Goal: Task Accomplishment & Management: Manage account settings

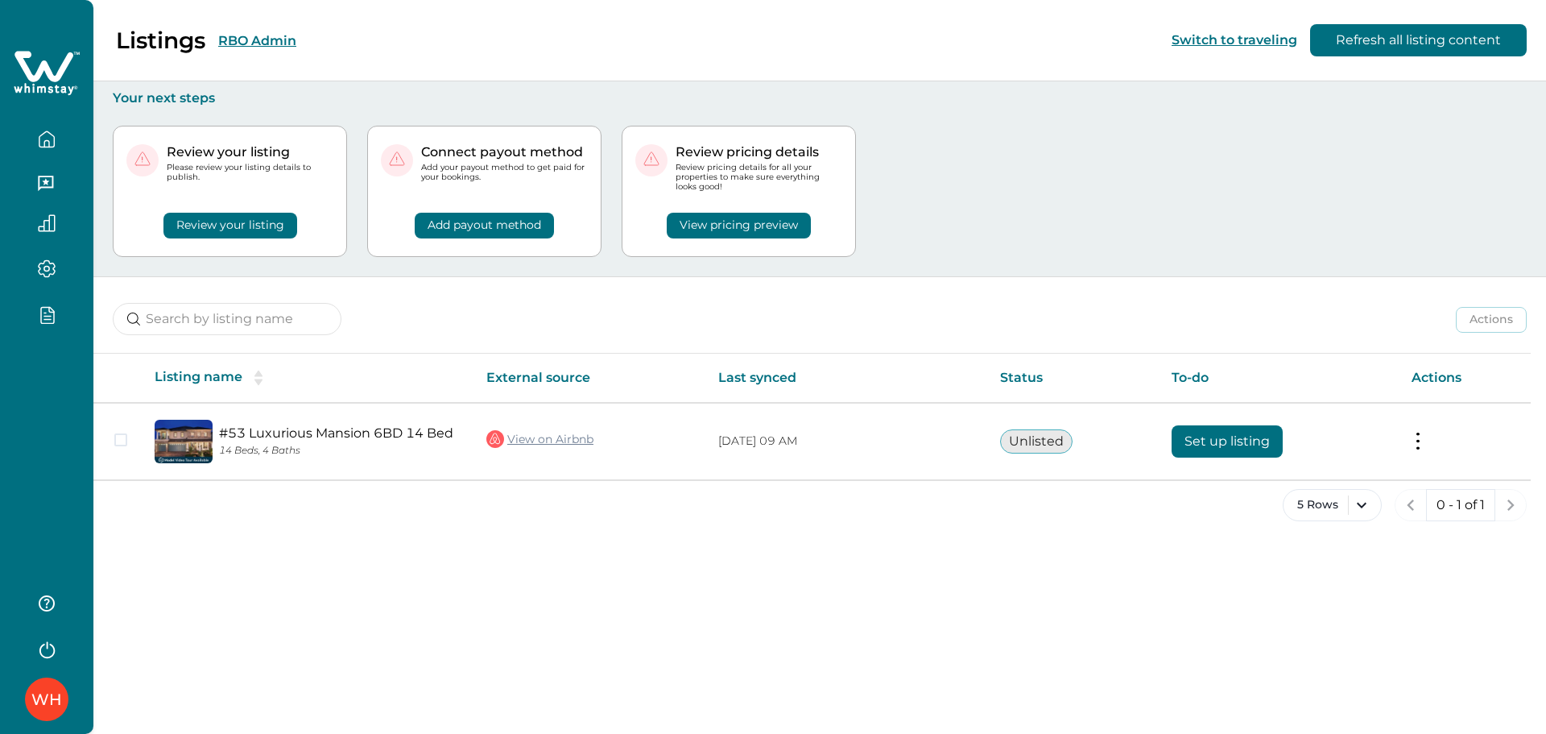
click at [41, 382] on div "WH" at bounding box center [46, 367] width 93 height 734
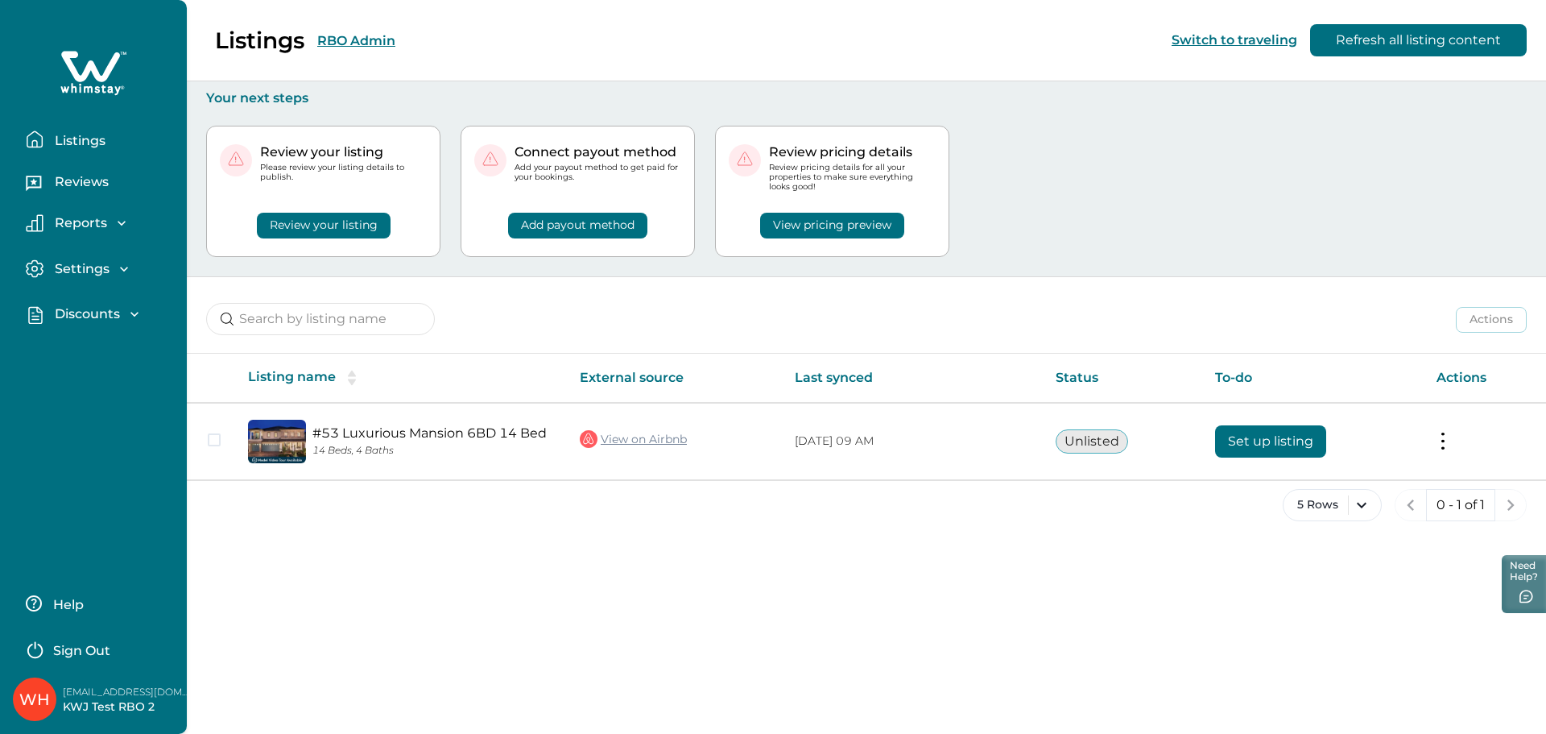
click at [331, 38] on div "Listings RBO Admin Switch to traveling Refresh all listing content" at bounding box center [773, 40] width 1546 height 81
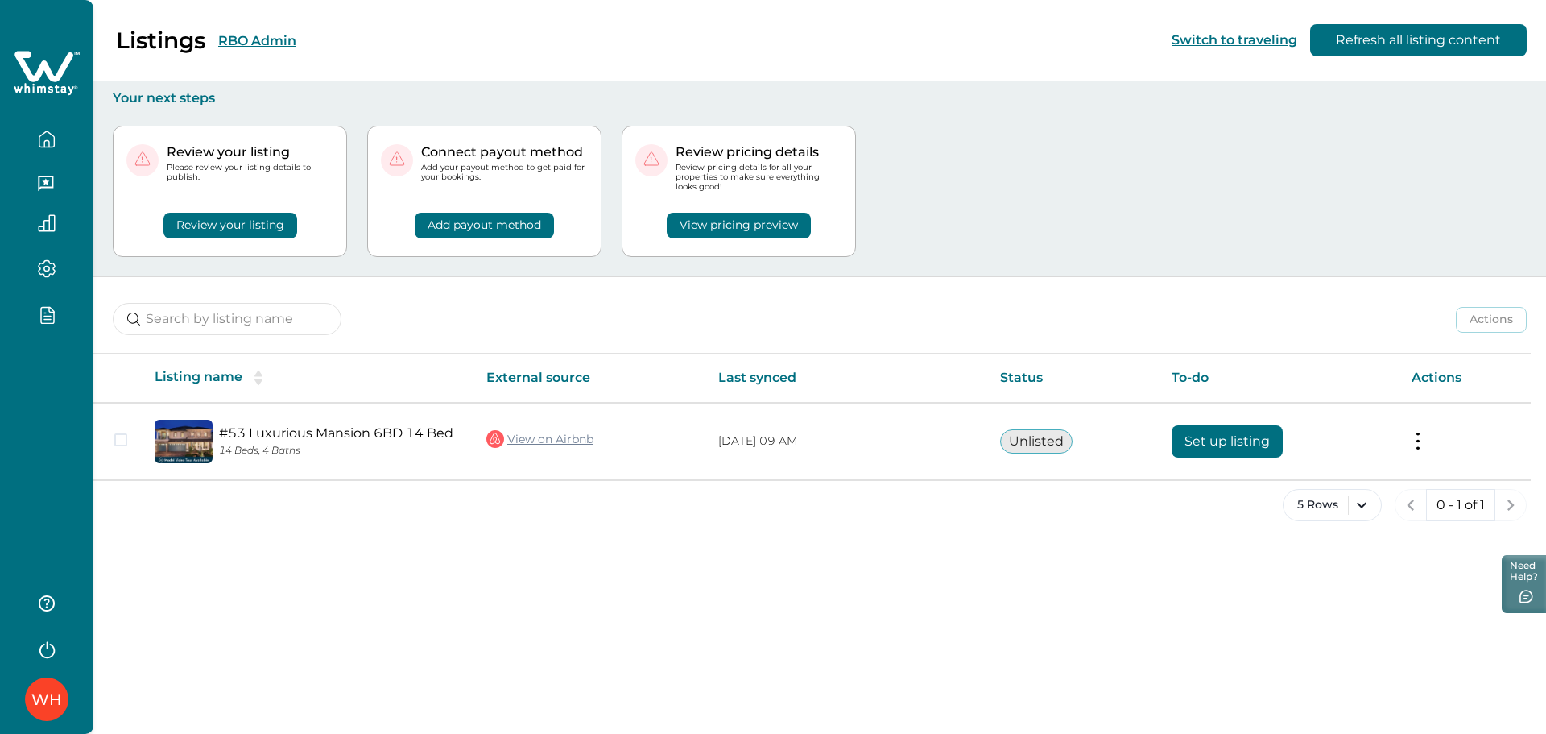
click at [262, 31] on div "Listings RBO Admin" at bounding box center [157, 40] width 277 height 27
click at [260, 39] on button "RBO Admin" at bounding box center [257, 40] width 78 height 15
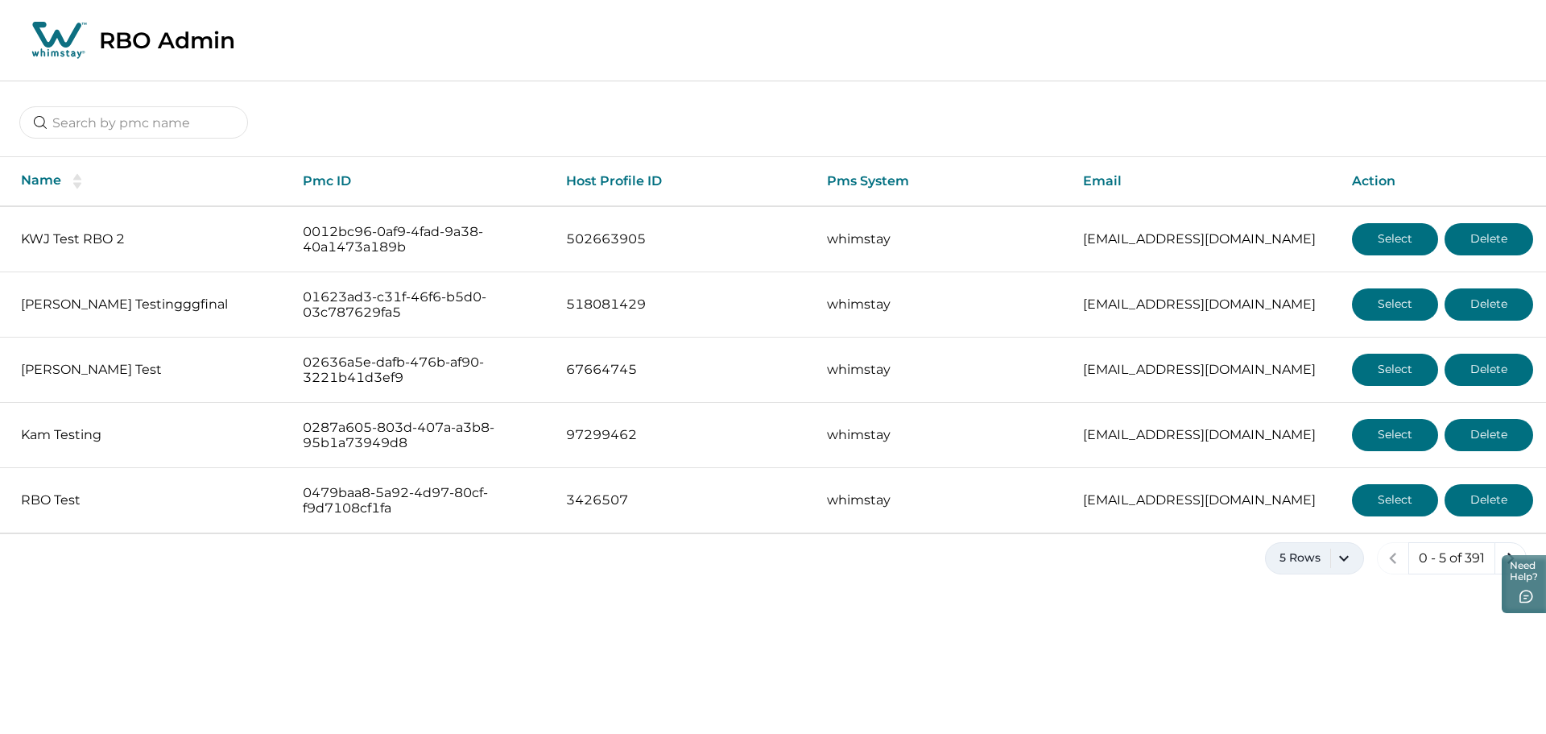
click at [1348, 563] on button "5 Rows" at bounding box center [1314, 558] width 99 height 32
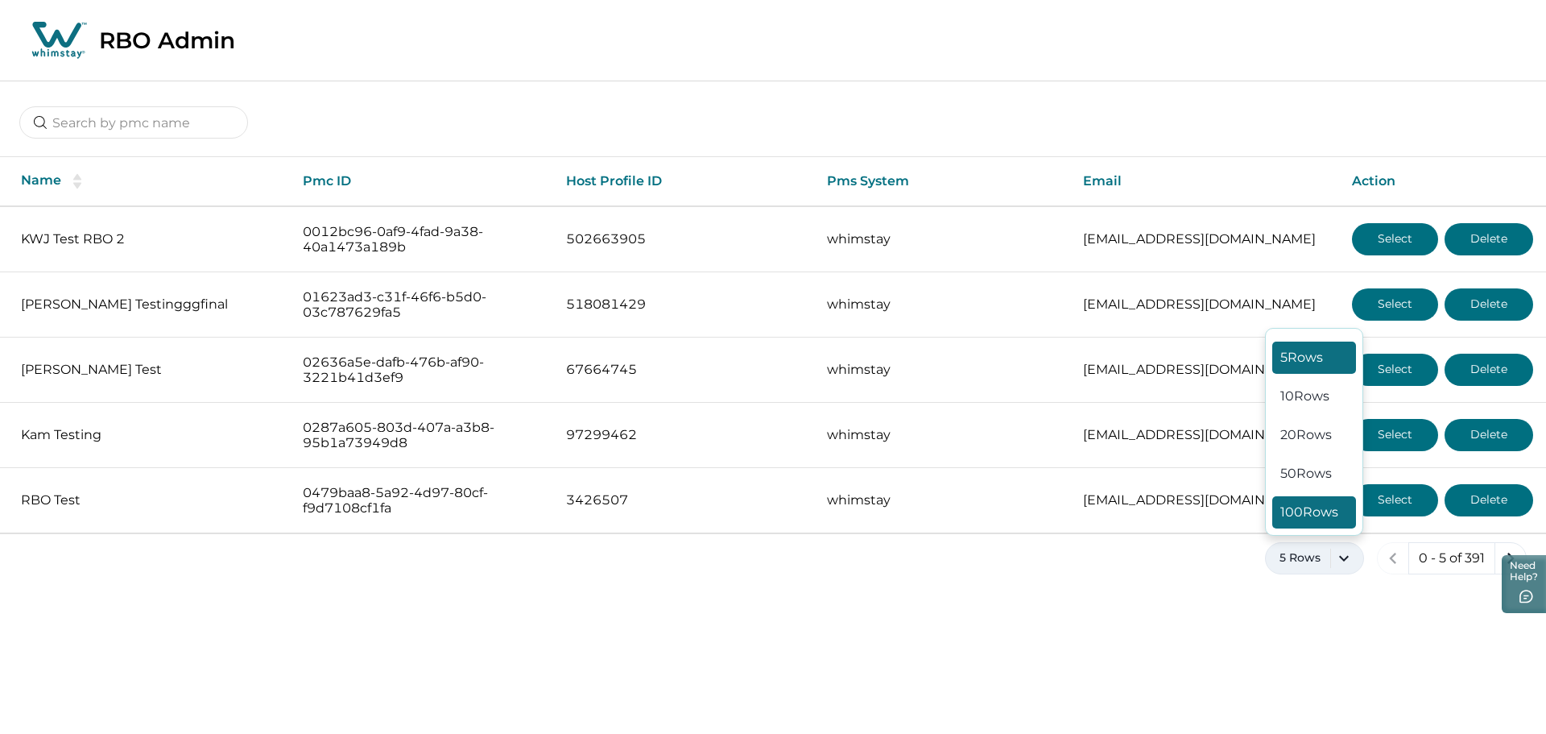
click at [1300, 504] on button "100 Rows" at bounding box center [1314, 512] width 84 height 32
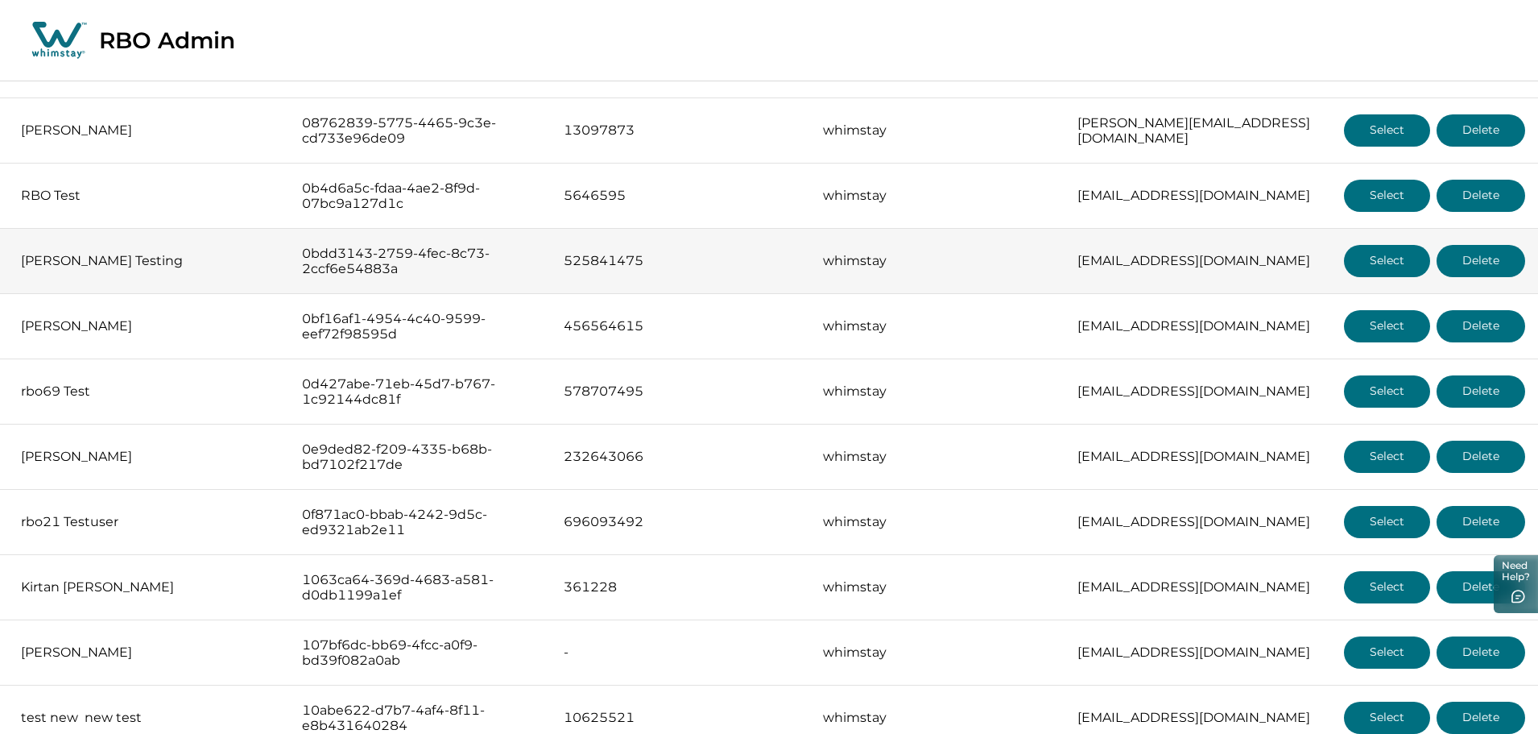
scroll to position [537, 0]
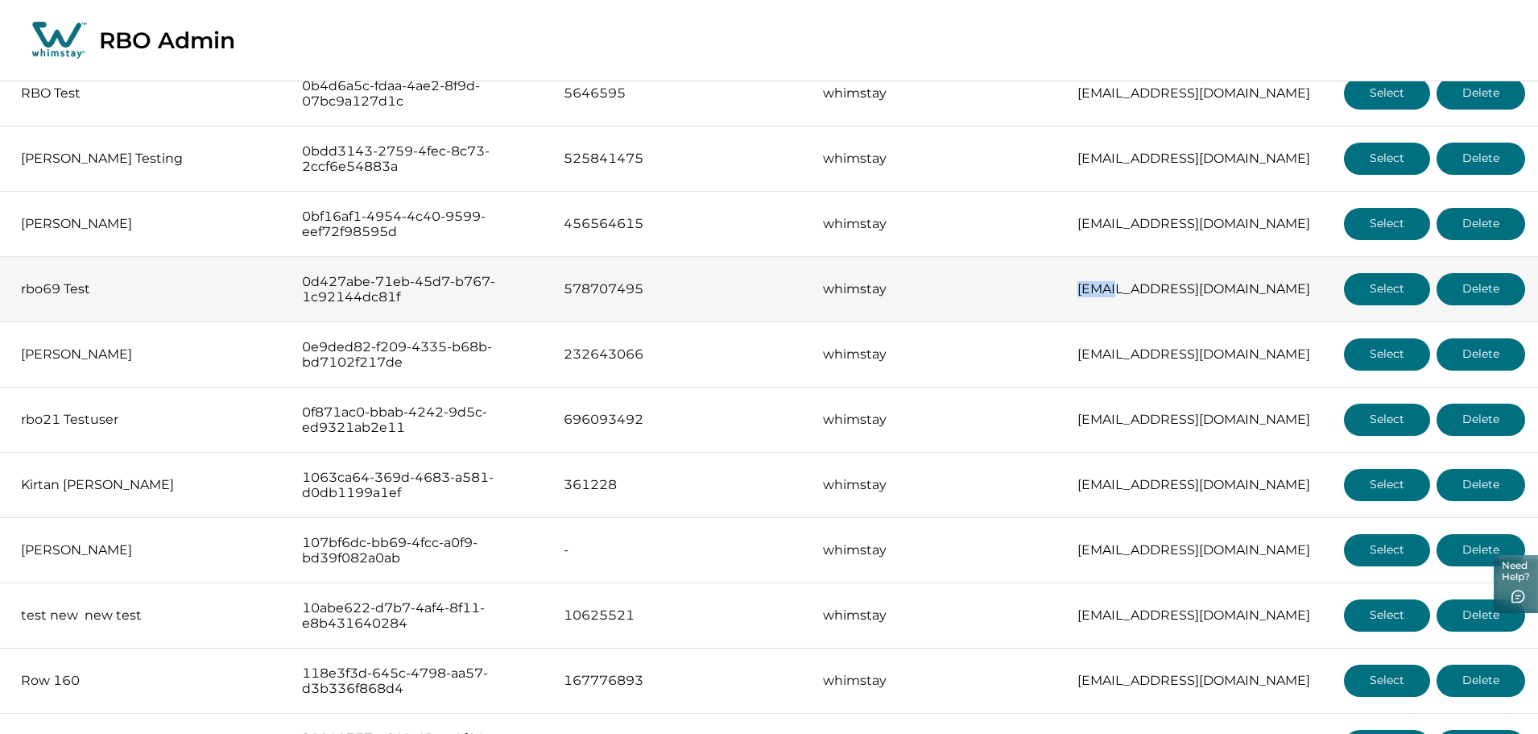
drag, startPoint x: 1016, startPoint y: 288, endPoint x: 1061, endPoint y: 292, distance: 45.3
click at [1077, 292] on p "rbo69@yopmail.com" at bounding box center [1197, 289] width 241 height 16
copy p "rbo69"
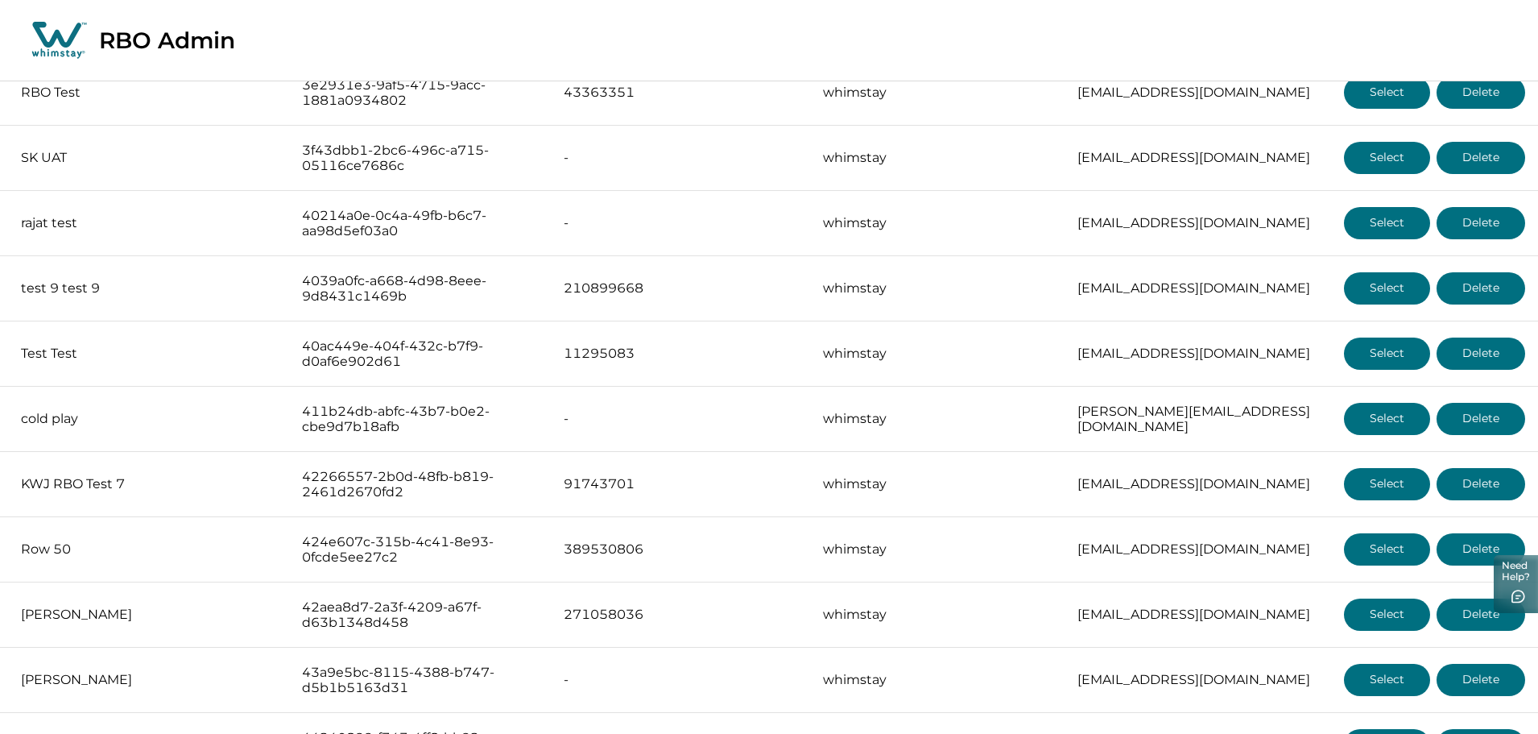
scroll to position [6062, 0]
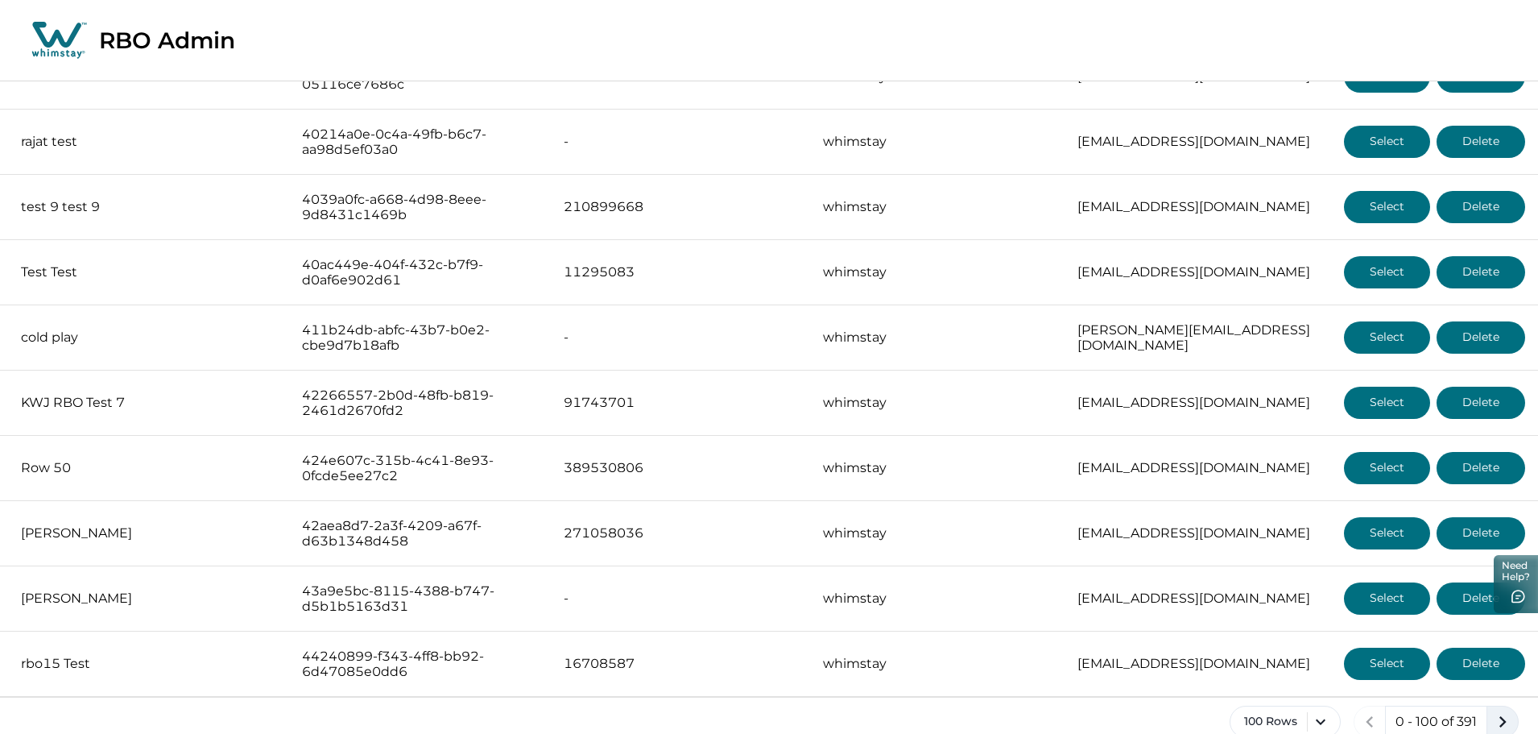
click at [1496, 710] on icon "next page" at bounding box center [1502, 721] width 23 height 23
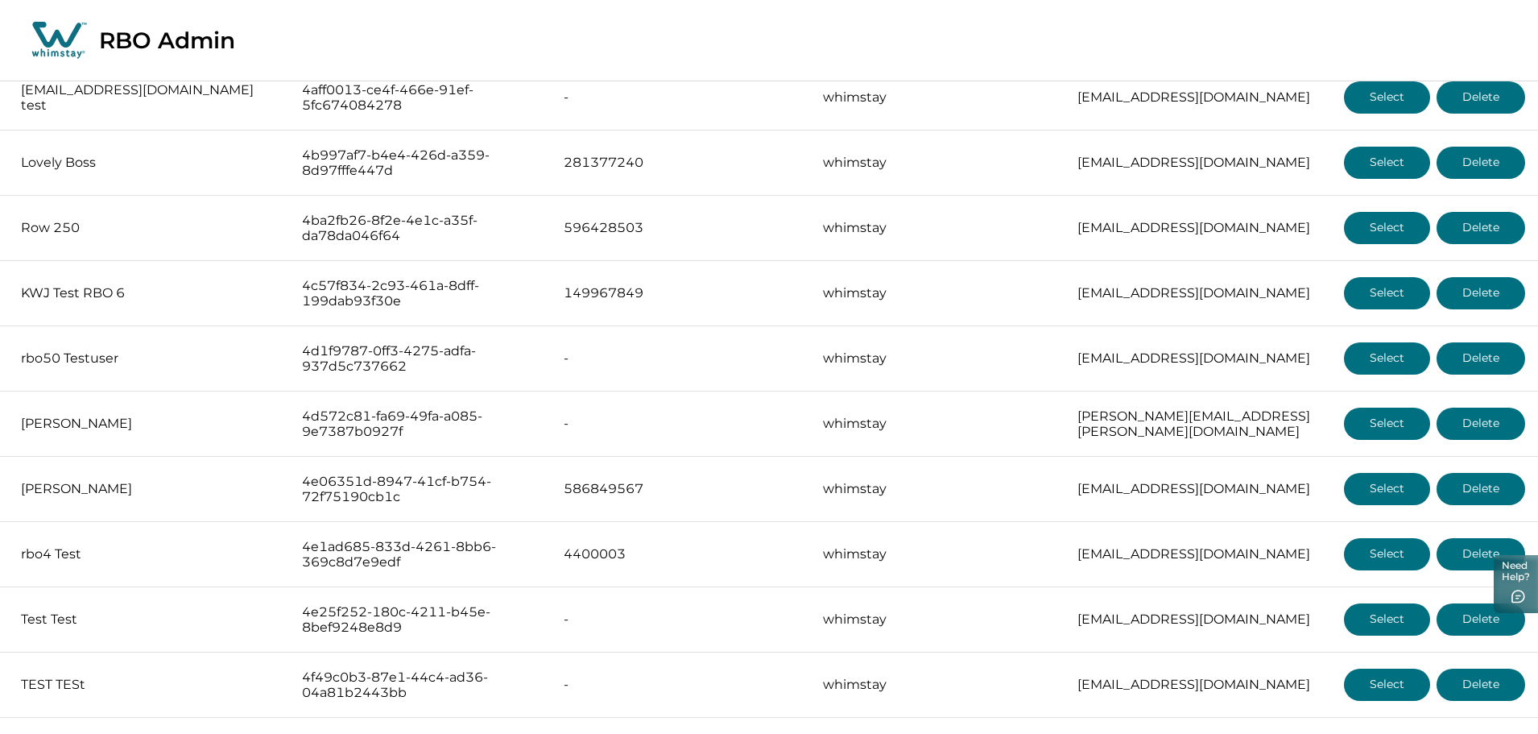
scroll to position [2221, 0]
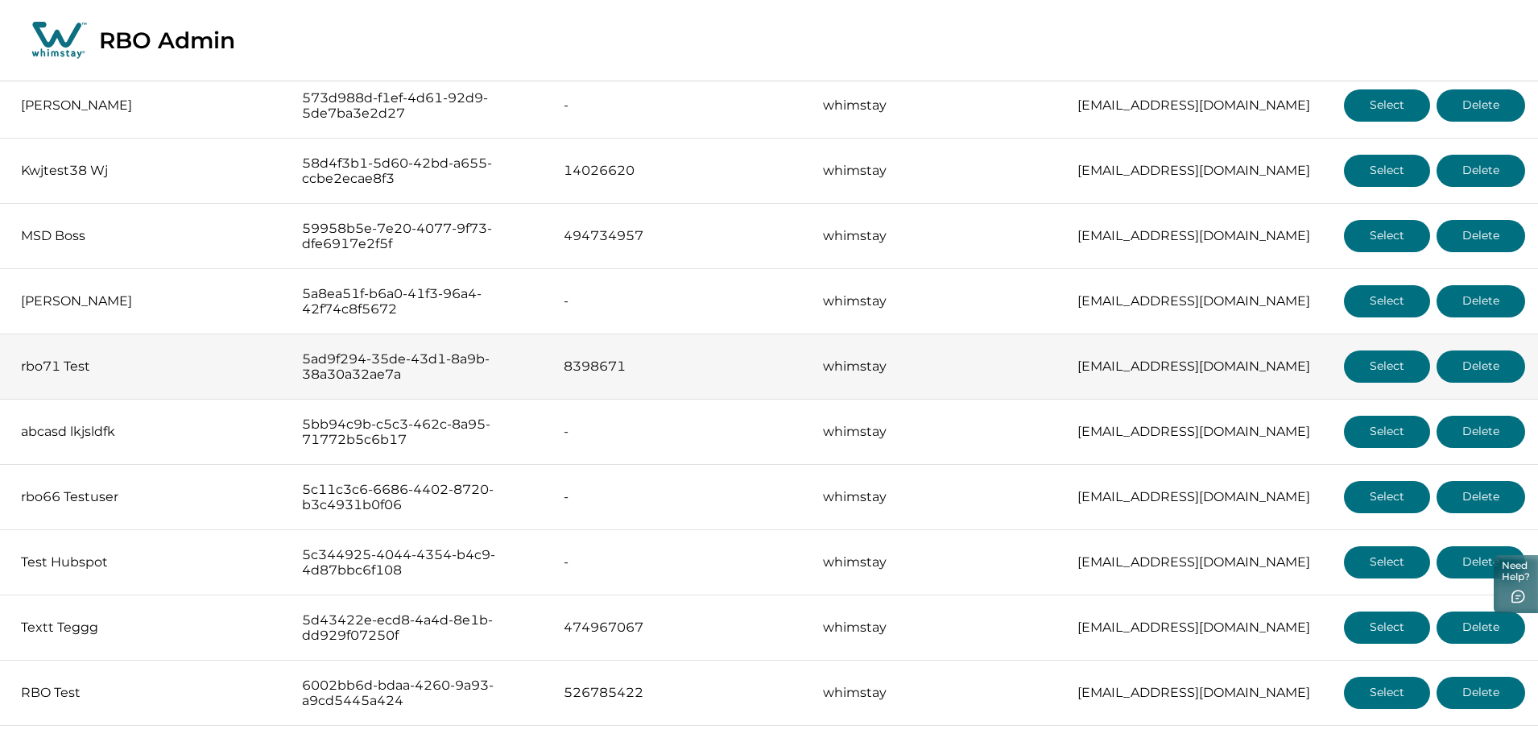
click at [1401, 366] on button "Select" at bounding box center [1387, 366] width 86 height 32
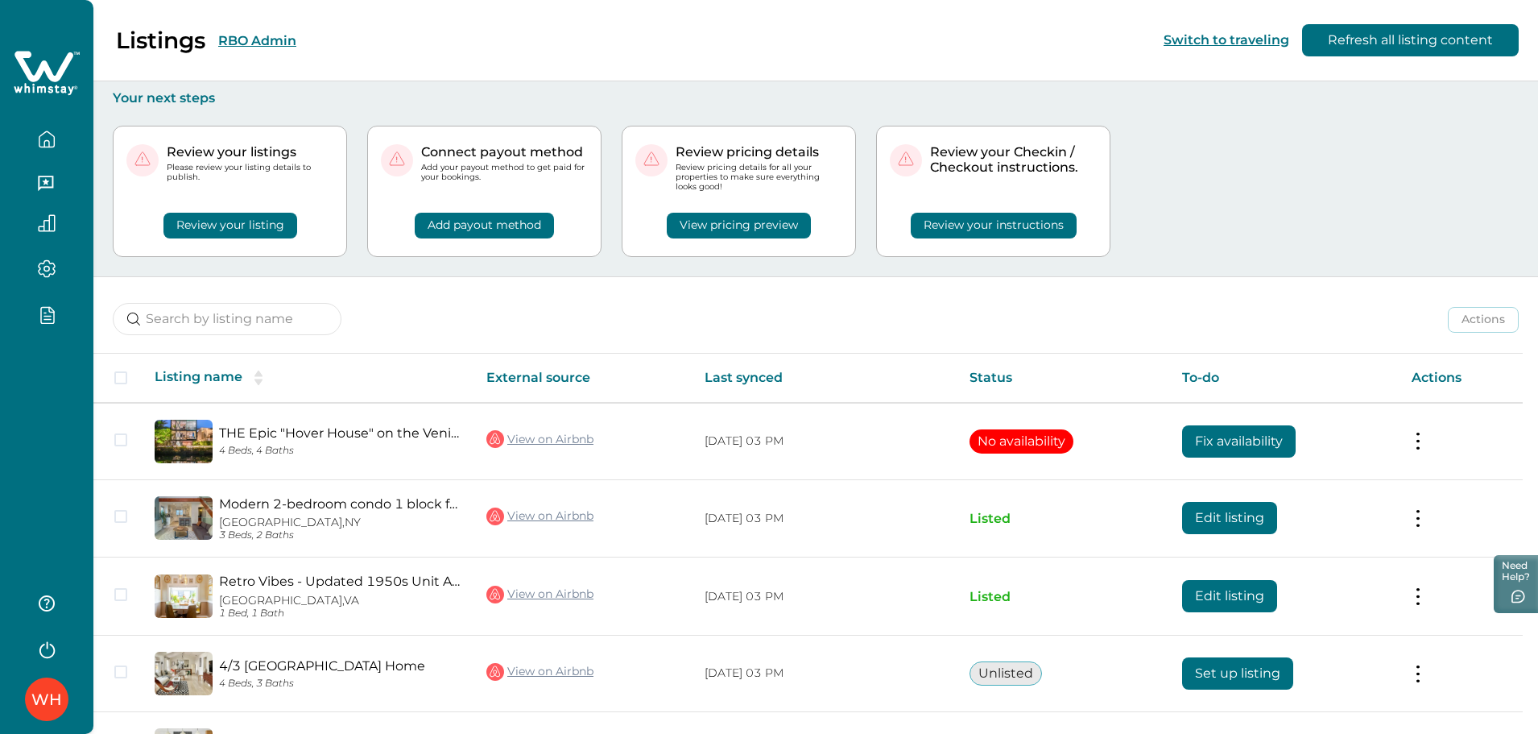
click at [62, 400] on div "WH" at bounding box center [46, 367] width 93 height 734
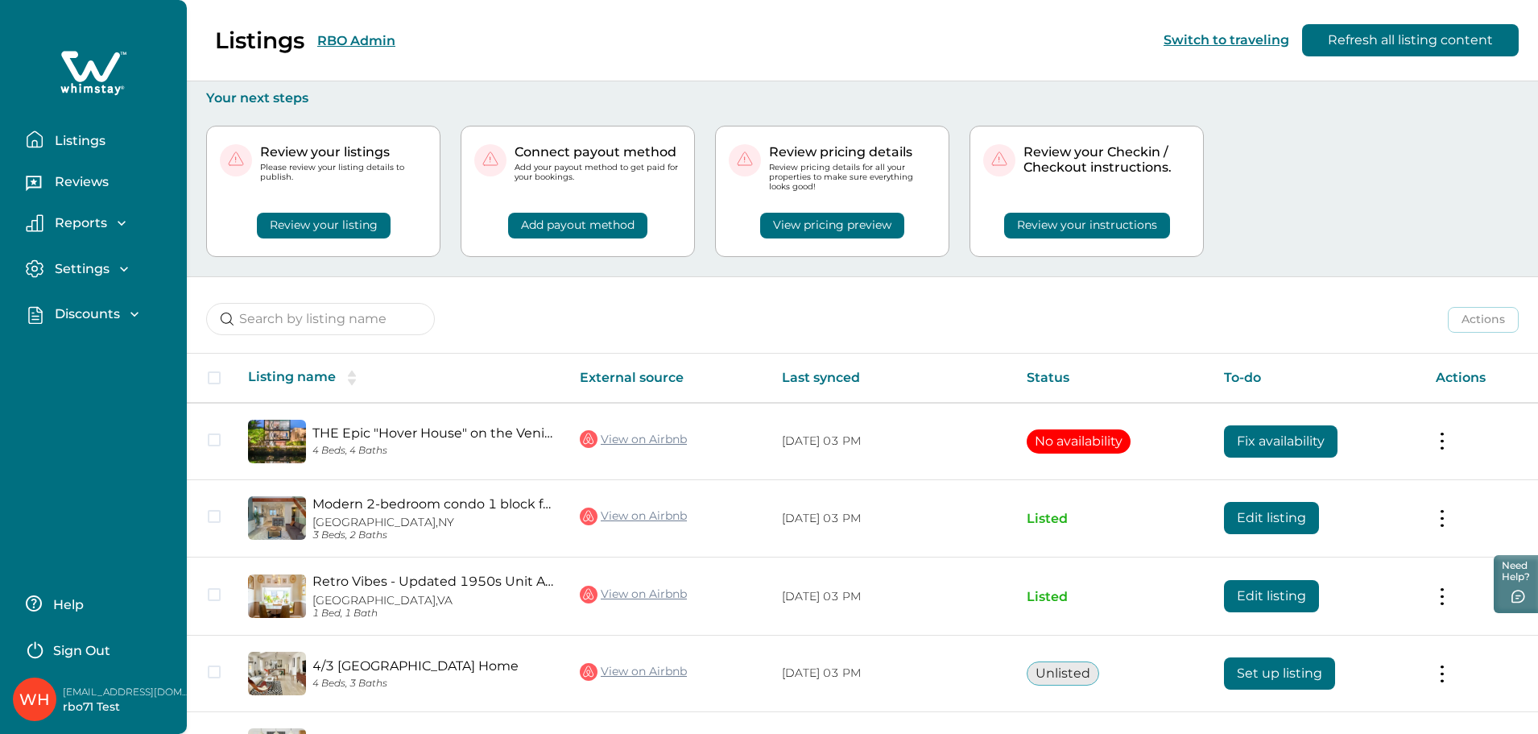
click at [107, 300] on div "Discounts Discounts Properties" at bounding box center [93, 314] width 161 height 46
click at [96, 312] on p "Discounts" at bounding box center [85, 314] width 70 height 16
drag, startPoint x: 107, startPoint y: 345, endPoint x: 186, endPoint y: 290, distance: 96.5
click at [107, 345] on p "Discounts" at bounding box center [85, 349] width 70 height 16
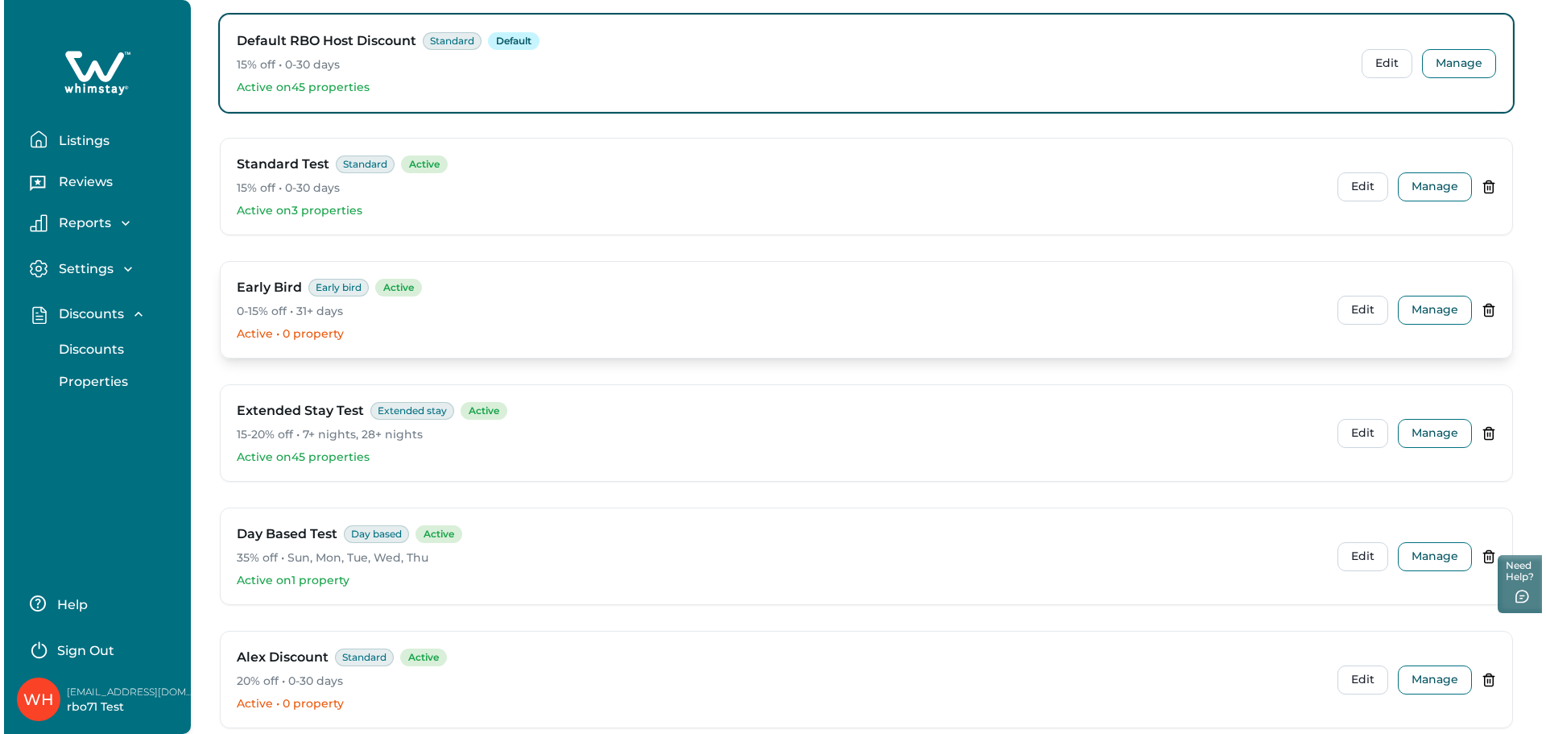
scroll to position [34, 0]
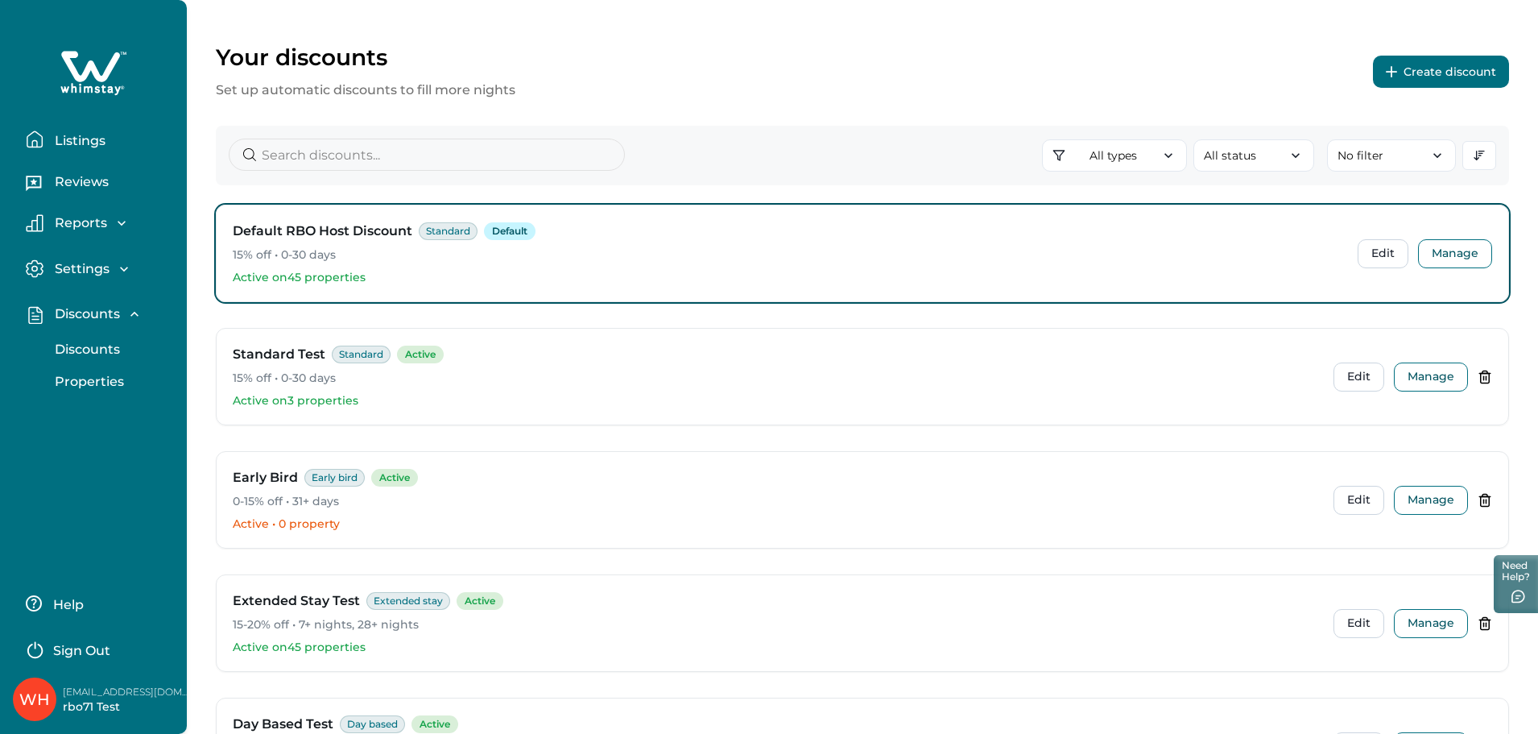
click at [1447, 62] on button "Create discount" at bounding box center [1441, 72] width 136 height 32
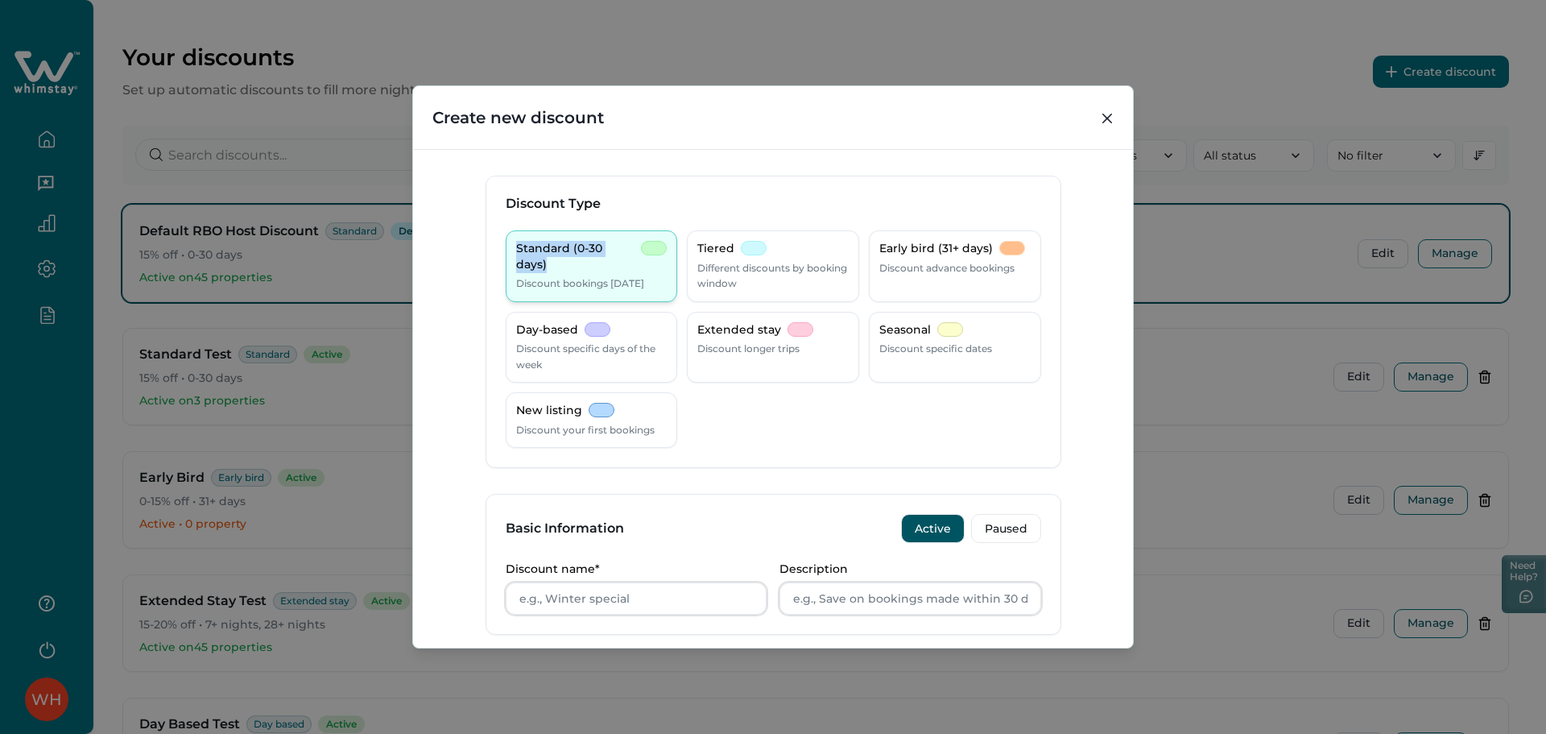
drag, startPoint x: 510, startPoint y: 250, endPoint x: 630, endPoint y: 248, distance: 120.8
click at [630, 248] on div "Standard (0-30 days) Discount bookings within 30 days" at bounding box center [592, 266] width 172 height 72
copy p "Standard (0-30 days)"
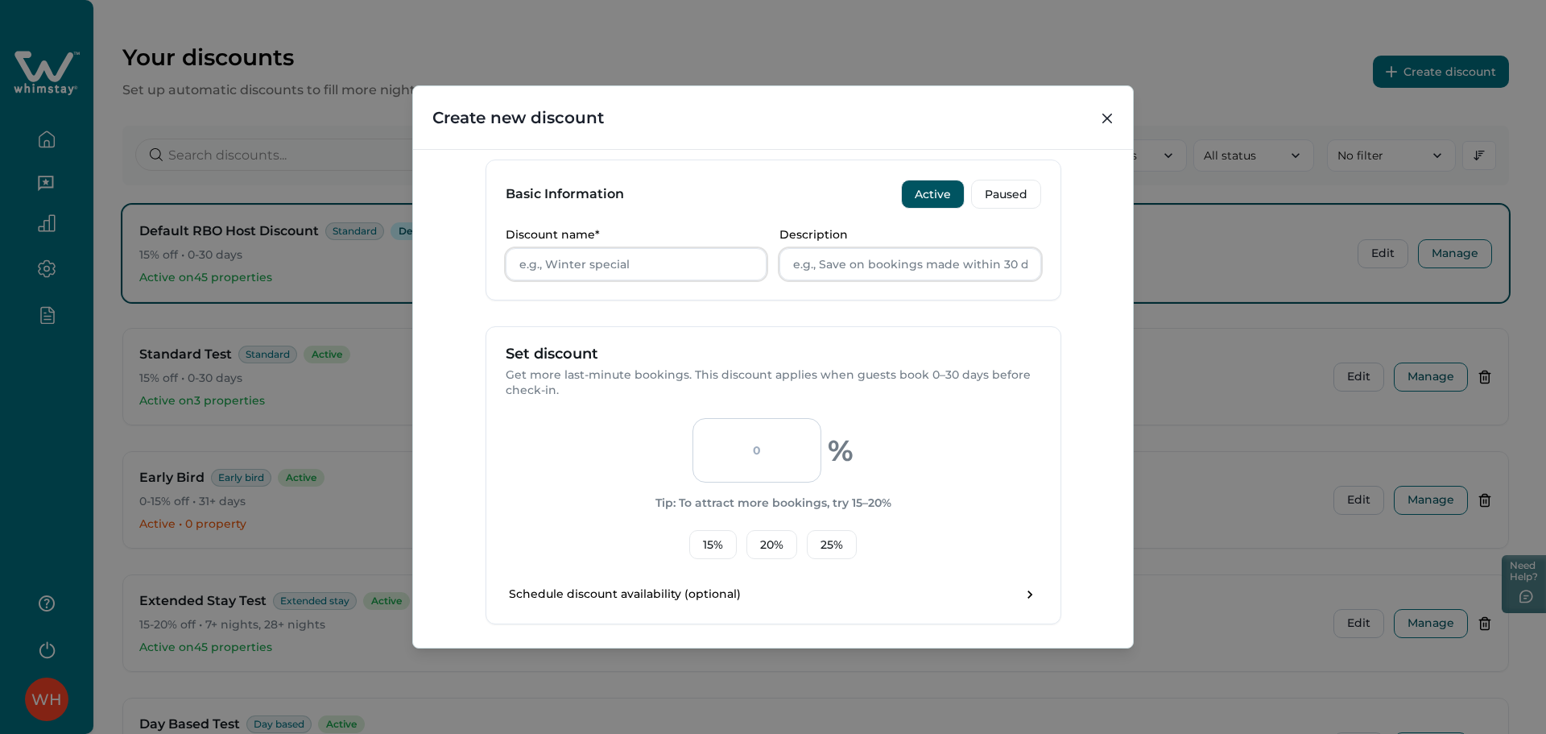
scroll to position [531, 0]
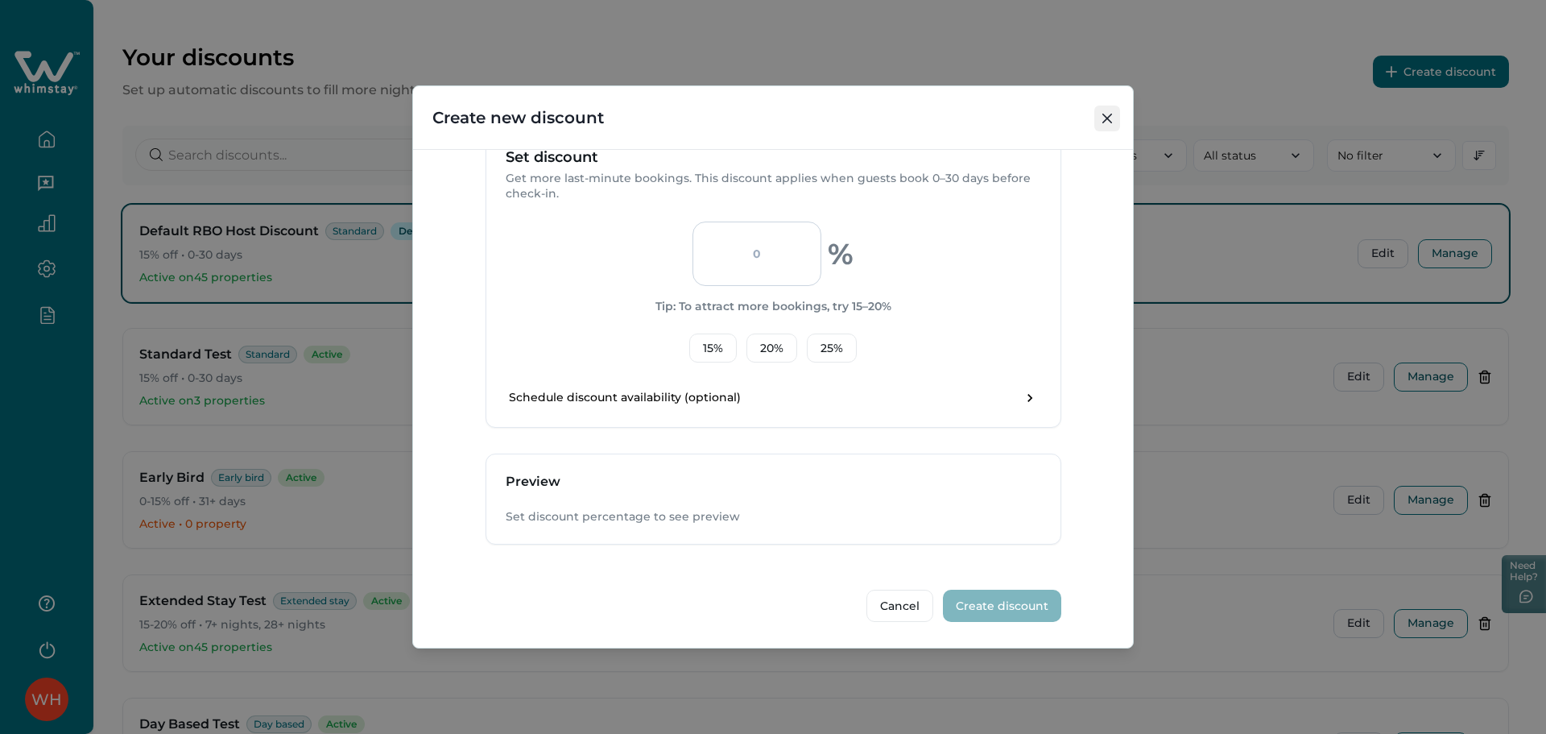
click at [1117, 112] on button "Close" at bounding box center [1107, 118] width 26 height 26
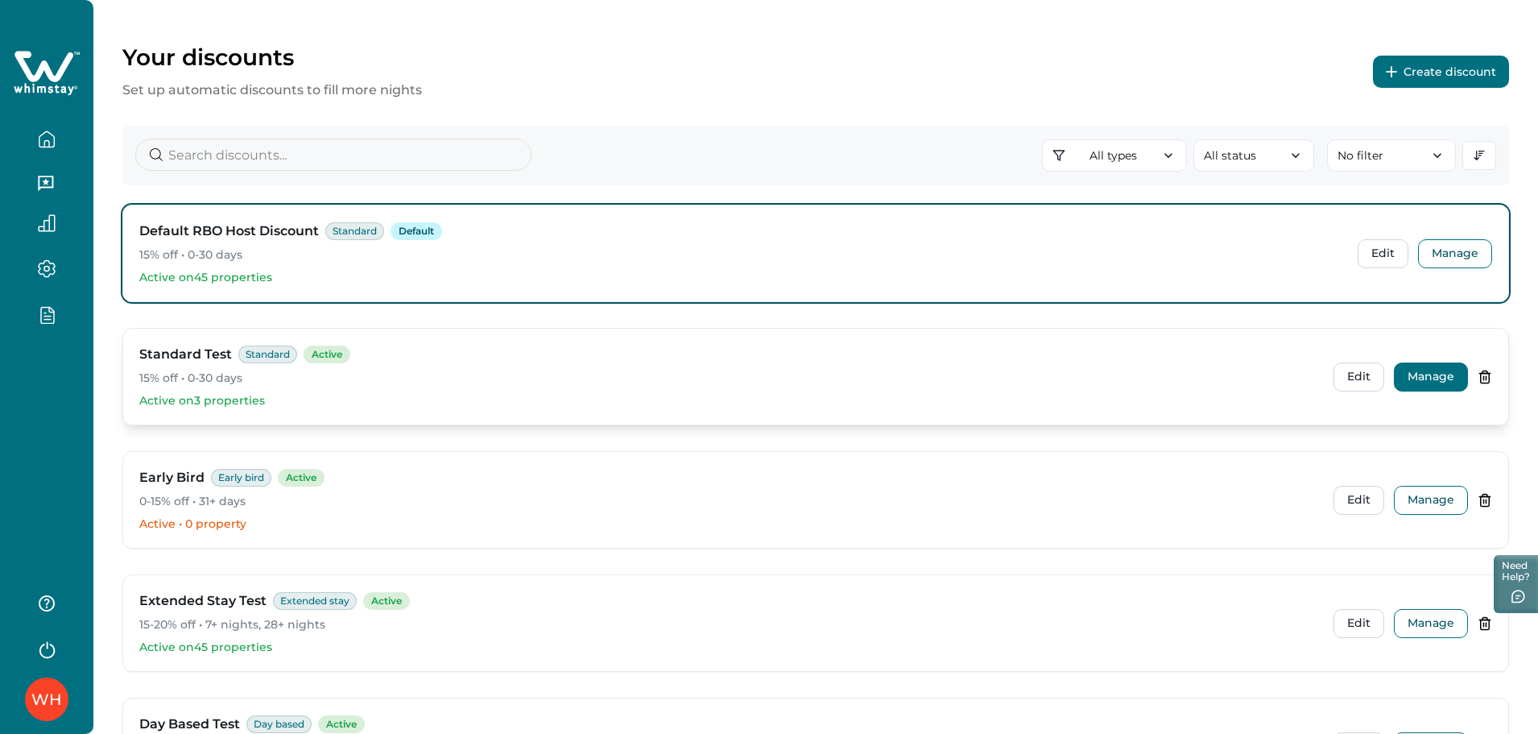
click at [1415, 370] on button "Manage" at bounding box center [1431, 376] width 74 height 29
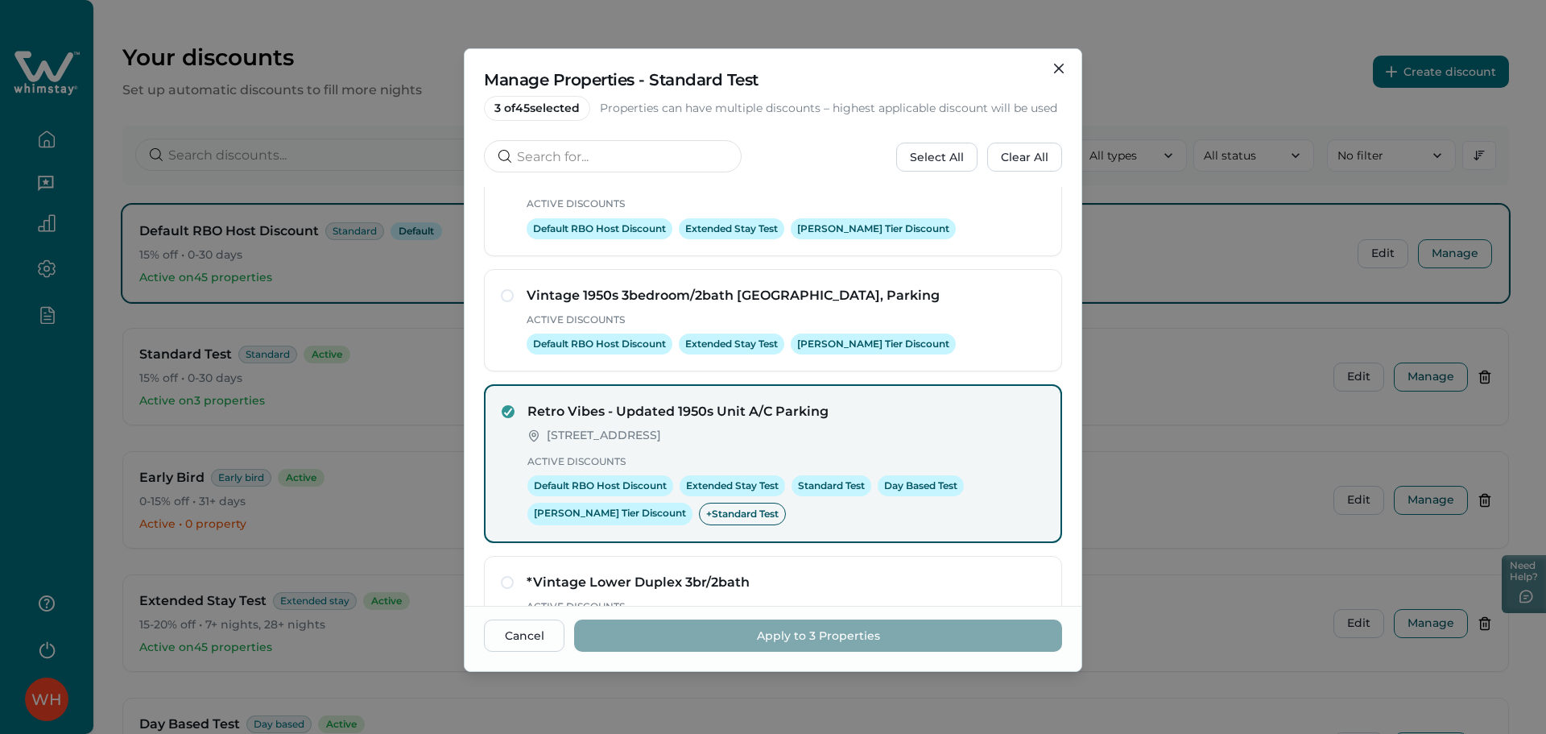
scroll to position [966, 0]
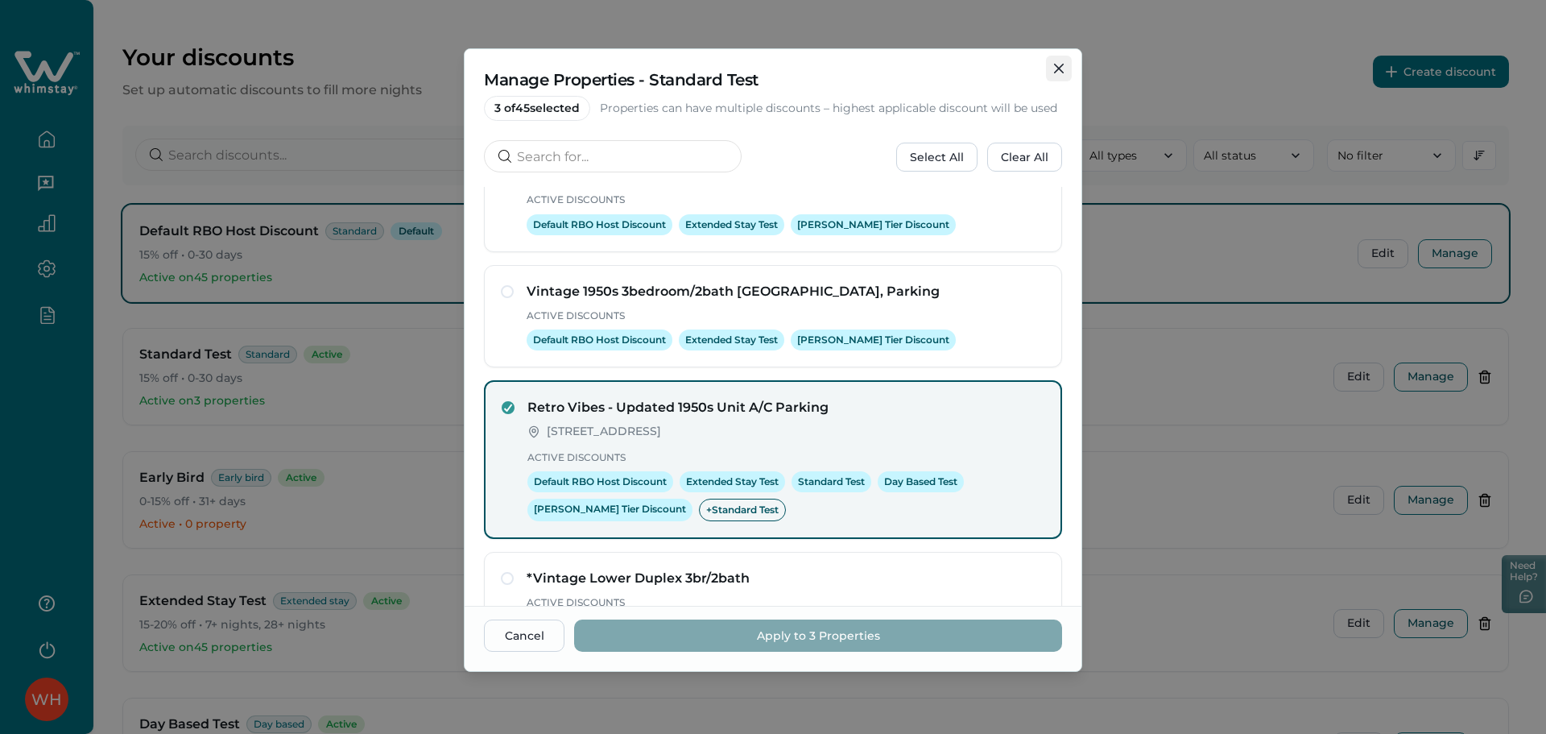
click at [1060, 71] on icon "Close" at bounding box center [1059, 69] width 10 height 10
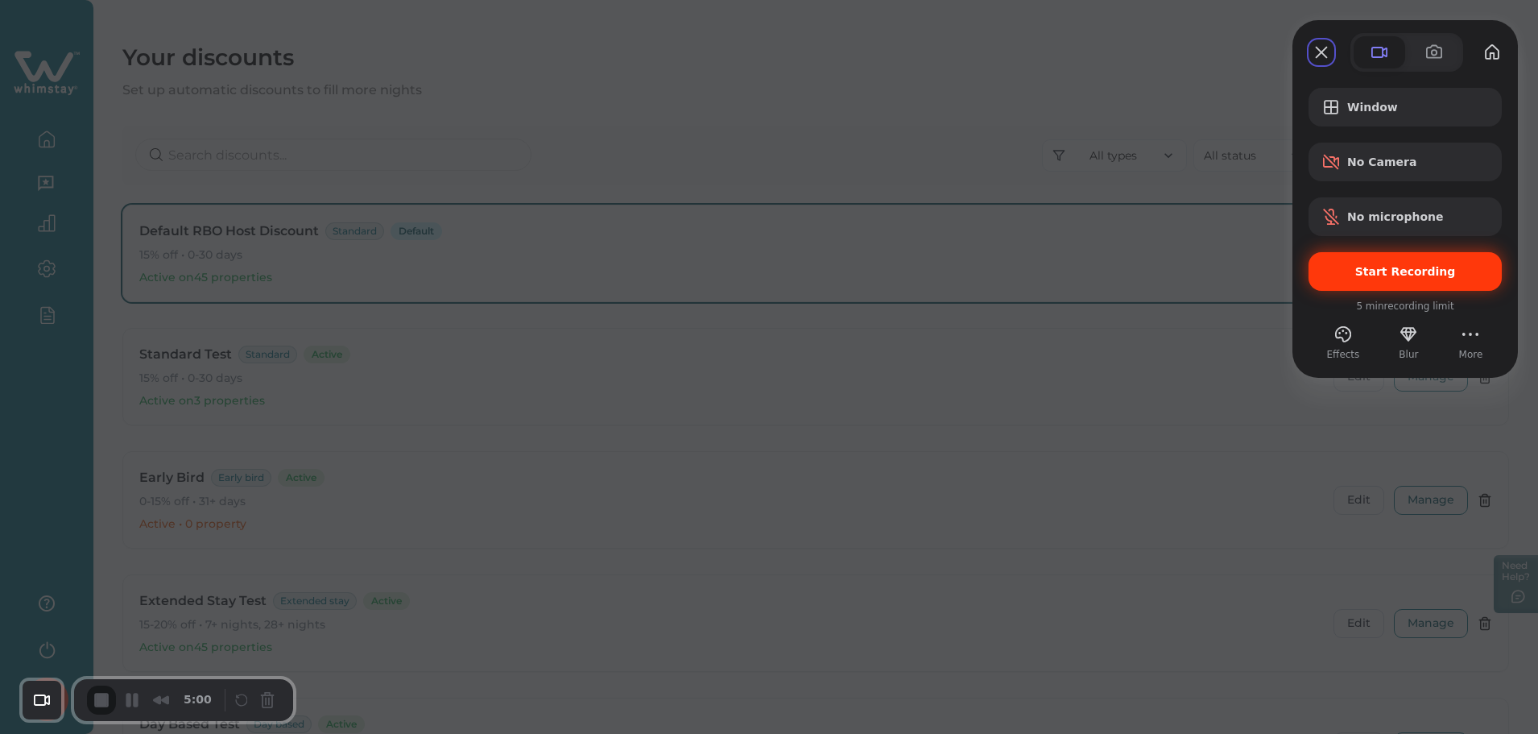
click at [1387, 273] on span "Start Recording" at bounding box center [1405, 271] width 101 height 13
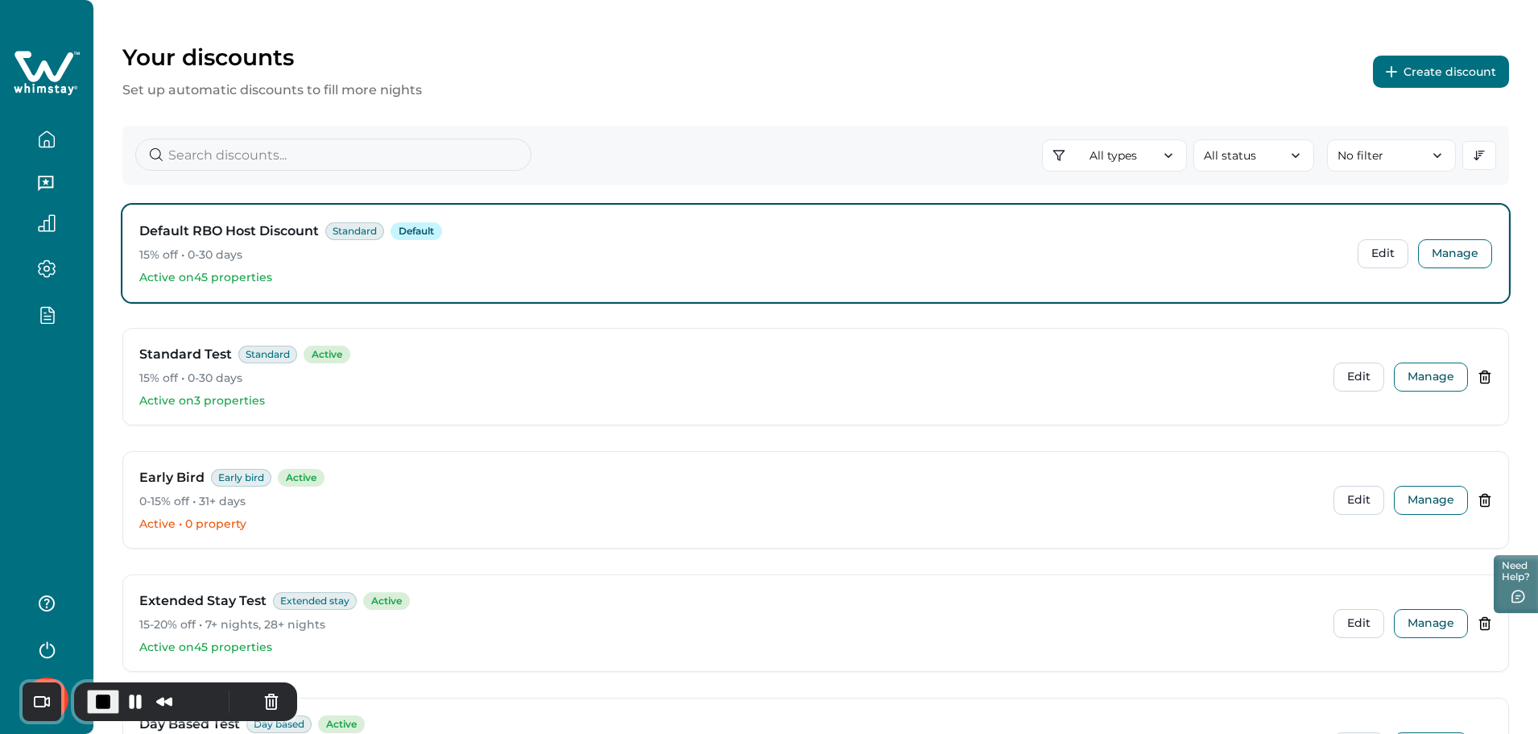
click at [1428, 64] on button "Create discount" at bounding box center [1441, 72] width 136 height 32
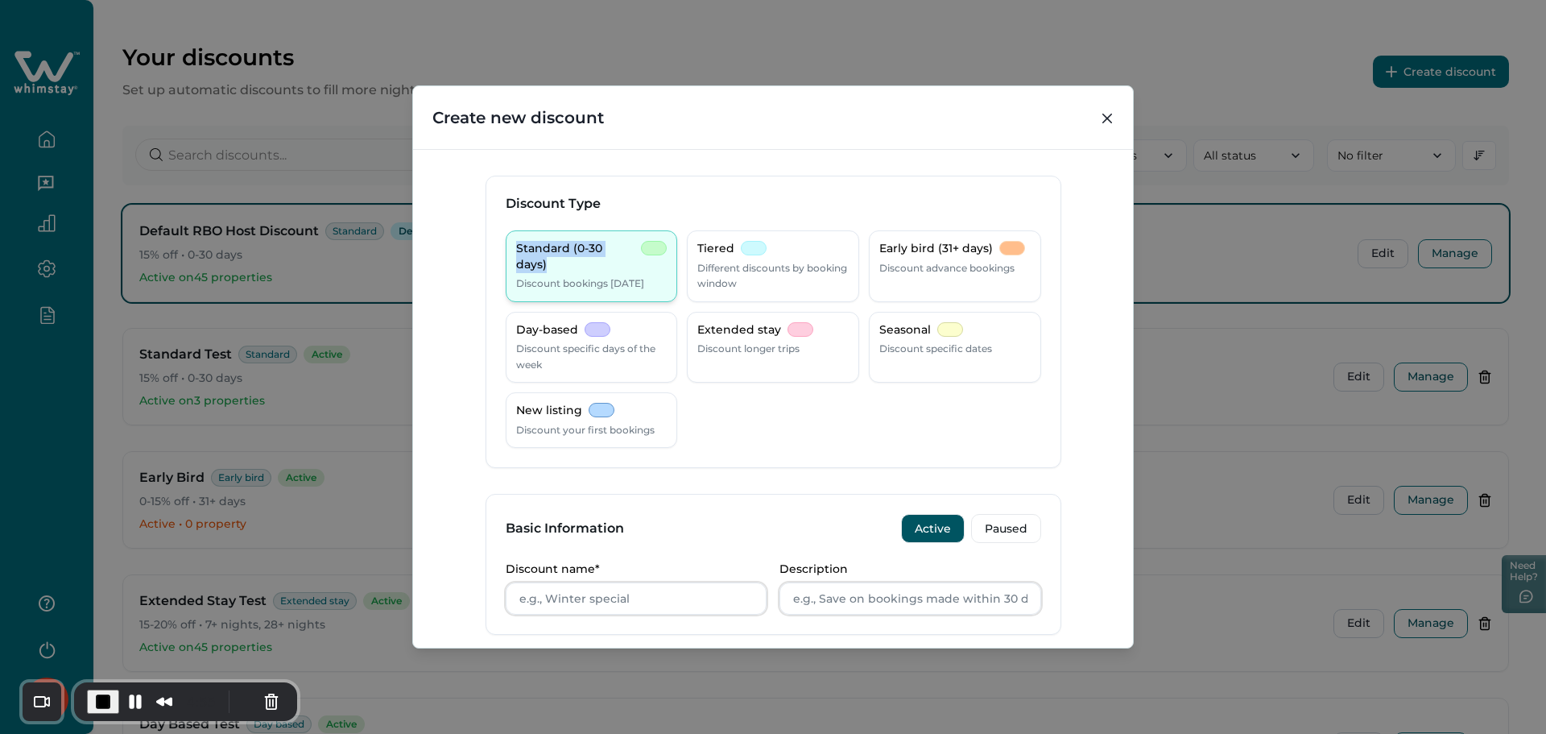
drag, startPoint x: 512, startPoint y: 249, endPoint x: 639, endPoint y: 250, distance: 126.4
click at [639, 250] on div "Standard (0-30 days) Discount bookings within 30 days" at bounding box center [592, 266] width 172 height 72
copy p "Standard (0-30 days)"
click at [566, 597] on input "Discount name*" at bounding box center [637, 598] width 262 height 32
paste input "Standard (0-30 days)"
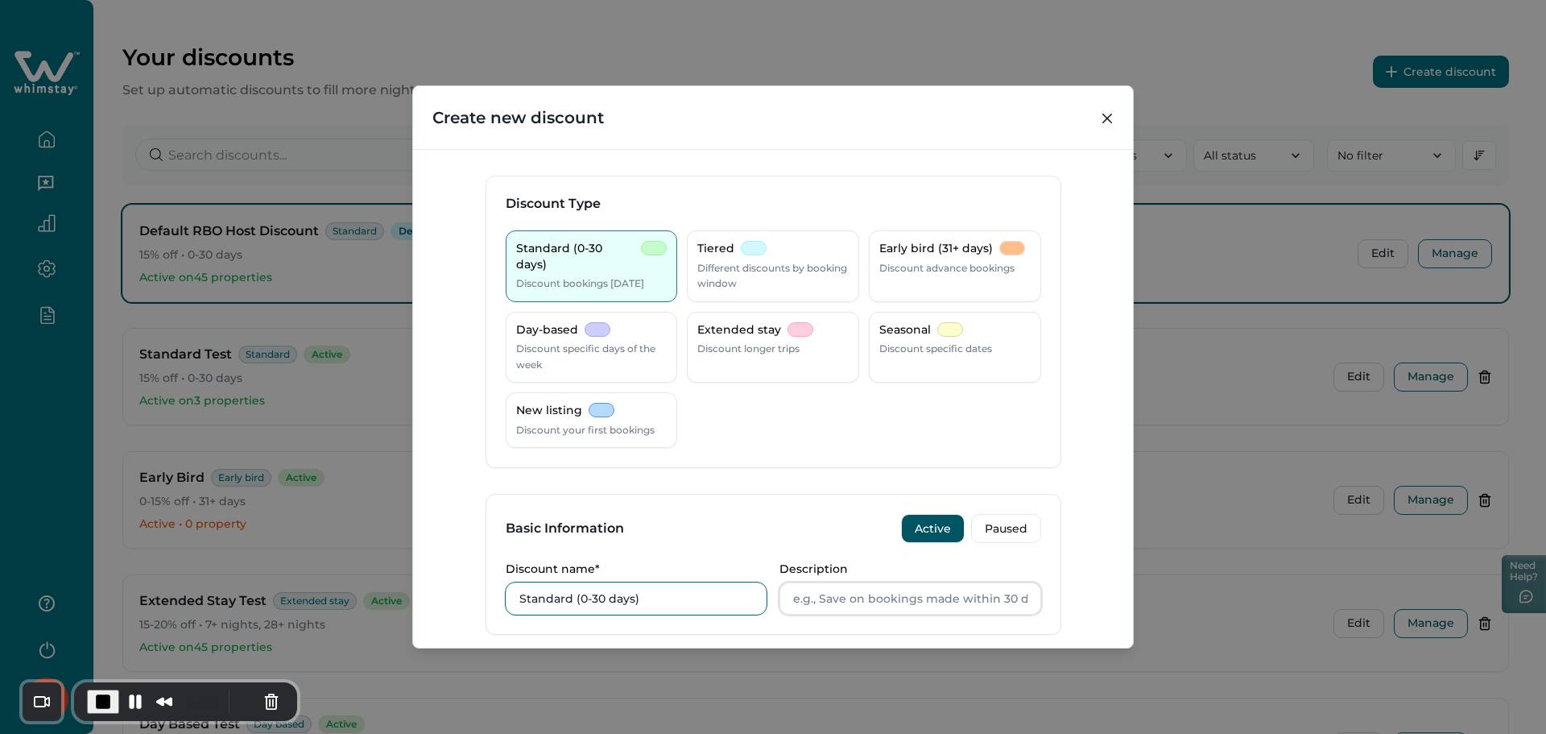
scroll to position [215, 0]
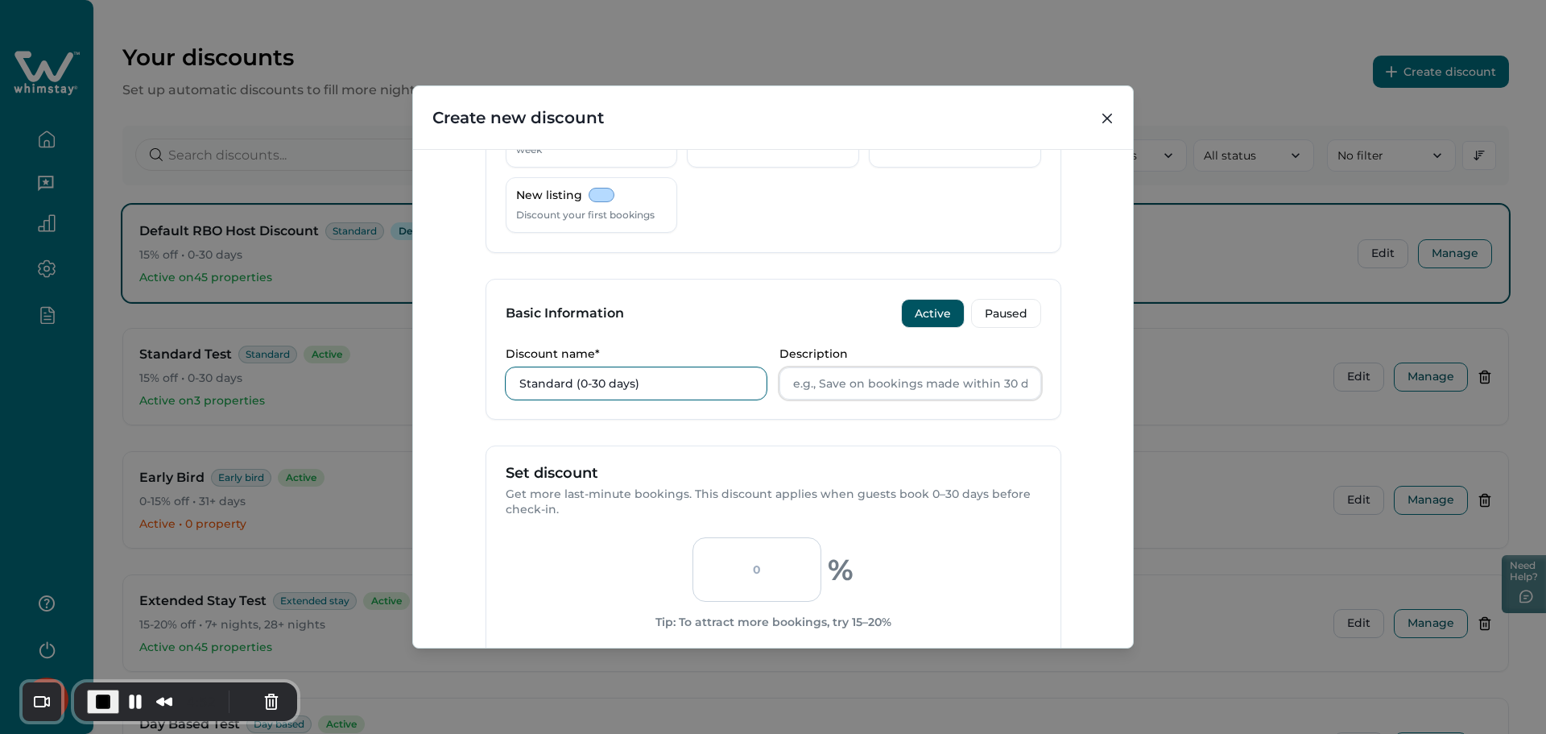
click at [680, 391] on input "Standard (0-30 days)" at bounding box center [637, 383] width 262 height 32
click at [662, 386] on input "Standard (0-30 days) discount" at bounding box center [637, 383] width 262 height 32
type input "Standard (0-30 days) discount"
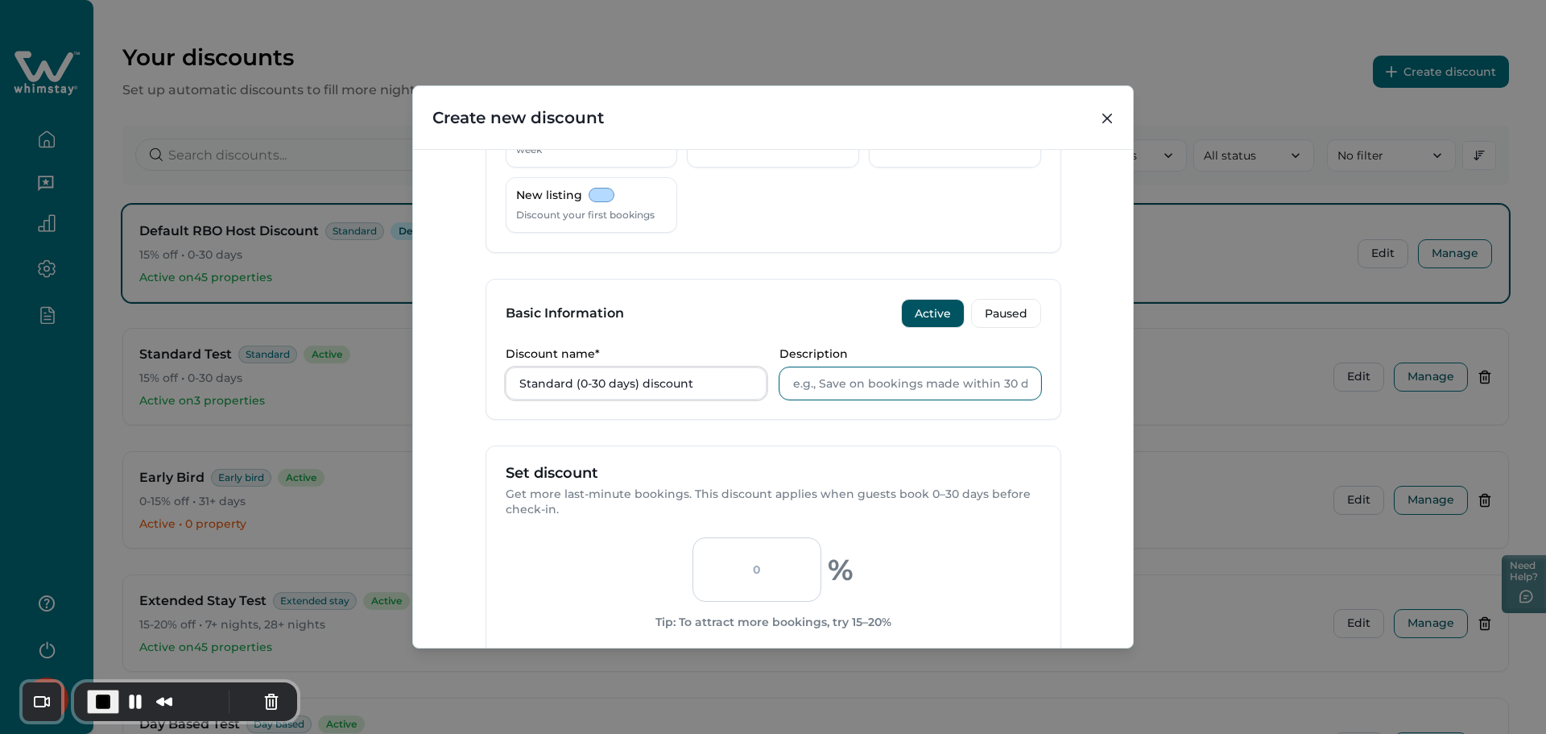
paste input "Standard (0-30 days) discount"
drag, startPoint x: 835, startPoint y: 389, endPoint x: 750, endPoint y: 582, distance: 210.9
click at [750, 582] on form "Discount Type Standard (0-30 days) Discount bookings within 30 days Tiered Diff…" at bounding box center [774, 449] width 576 height 977
type input "Standard (0-30 days) discount"
click at [750, 582] on input "number" at bounding box center [756, 569] width 129 height 64
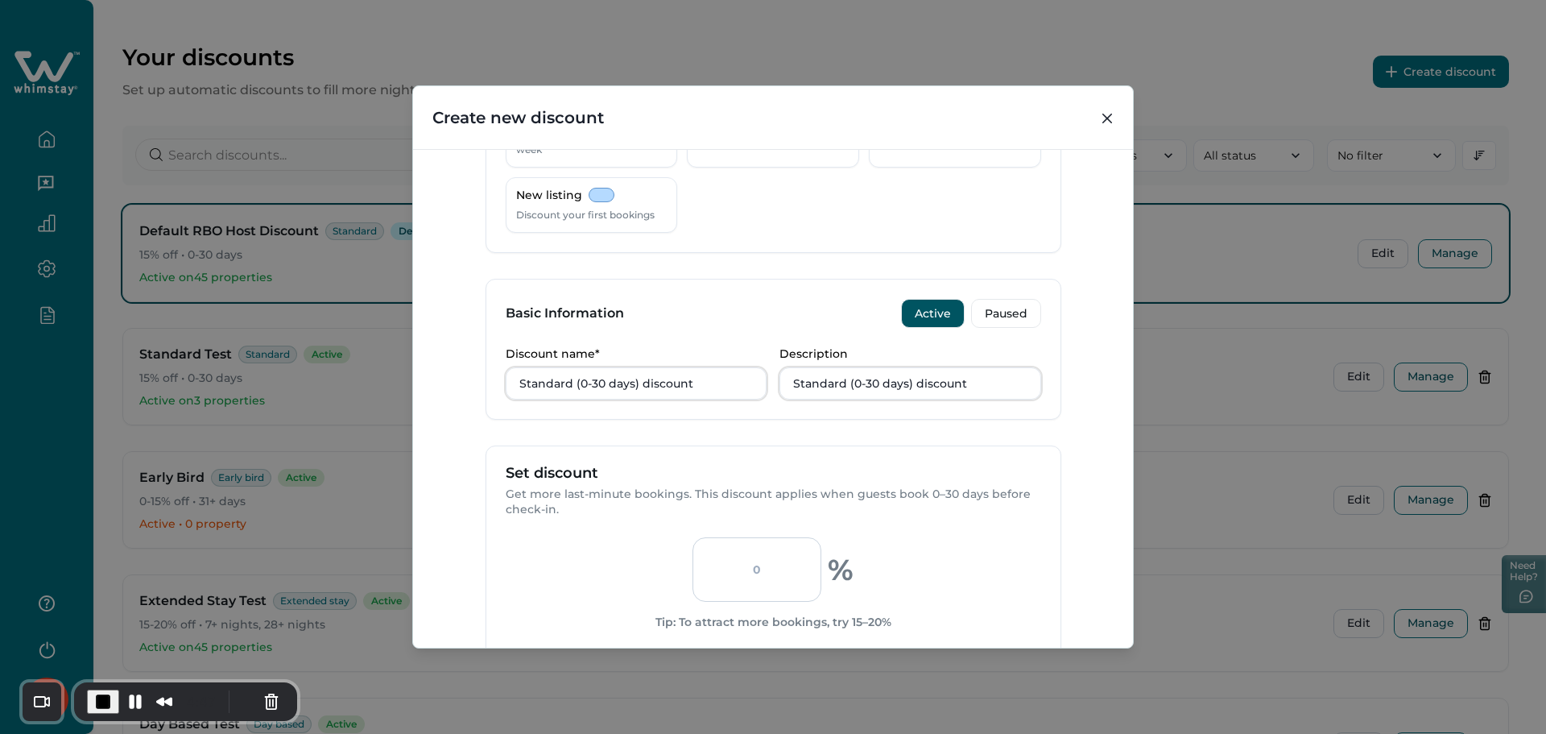
scroll to position [429, 0]
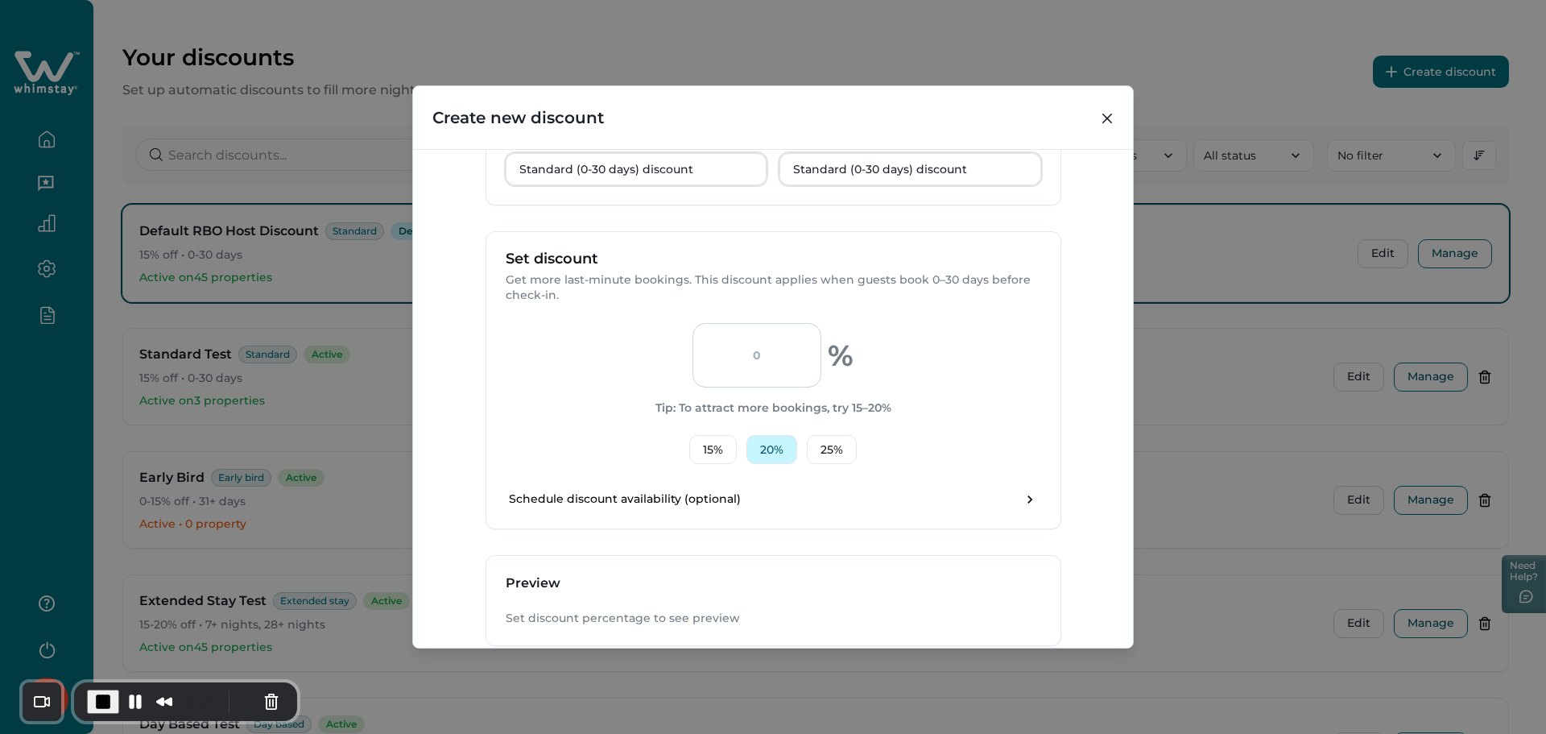
click at [767, 453] on button "20 %" at bounding box center [771, 449] width 51 height 29
type input "20"
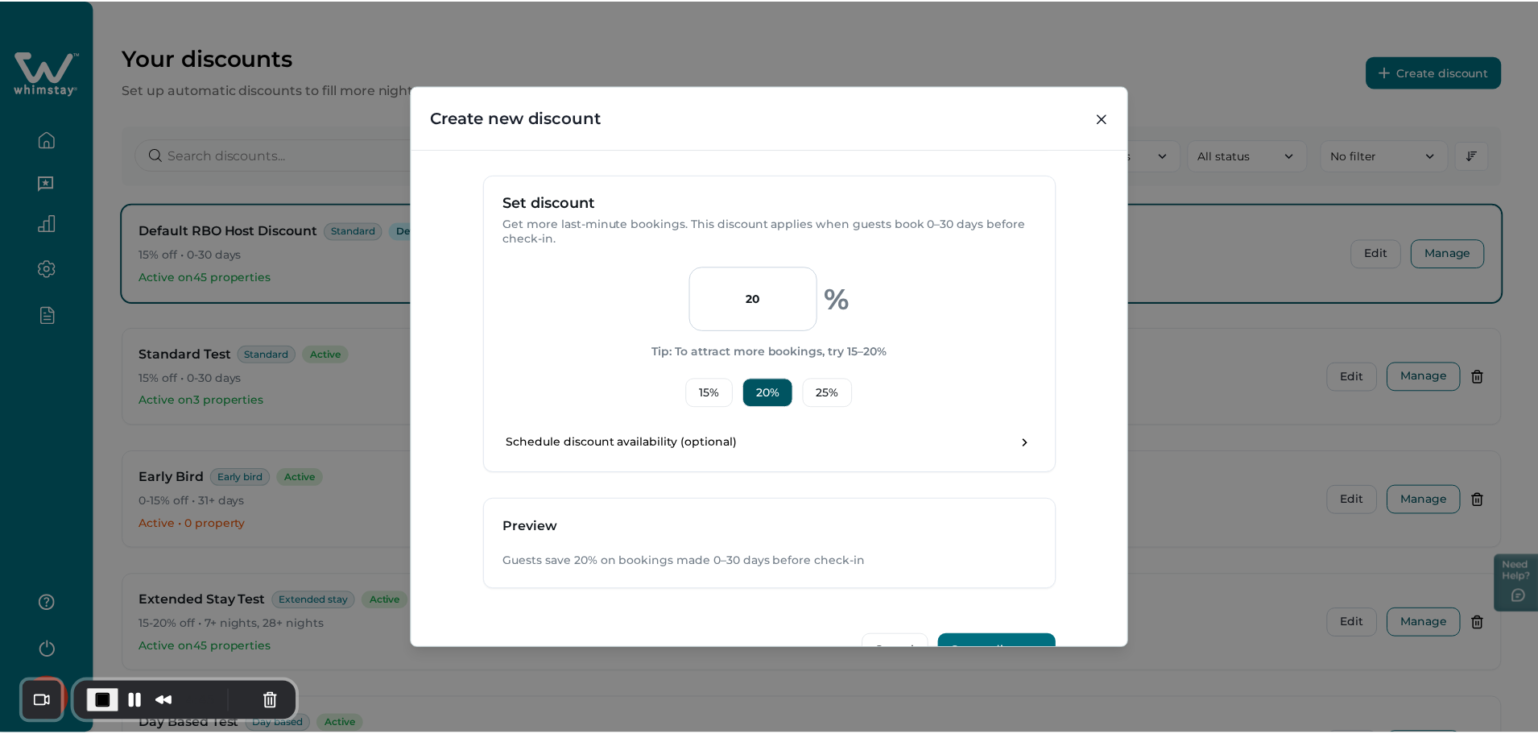
scroll to position [531, 0]
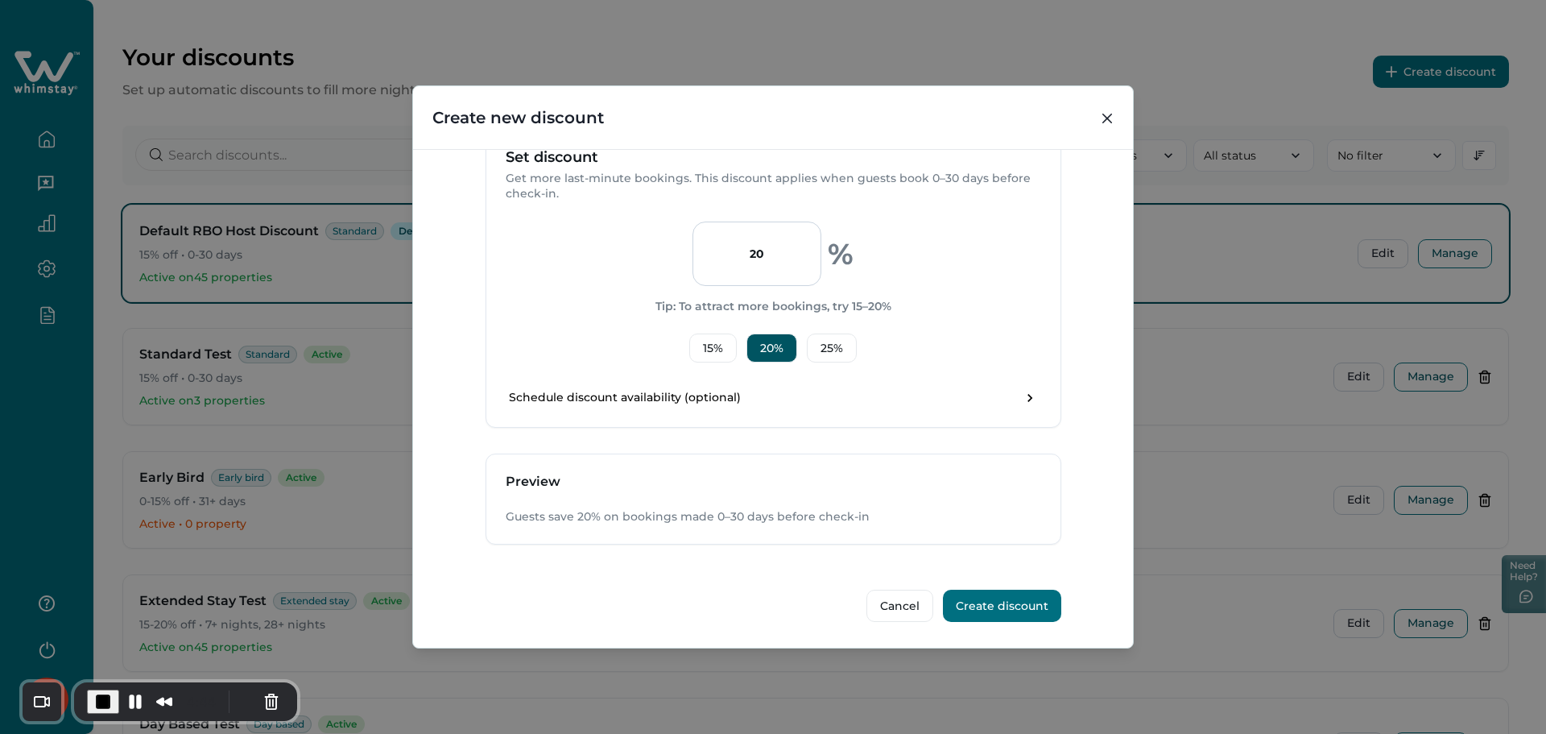
click at [999, 597] on button "Create discount" at bounding box center [1002, 605] width 118 height 32
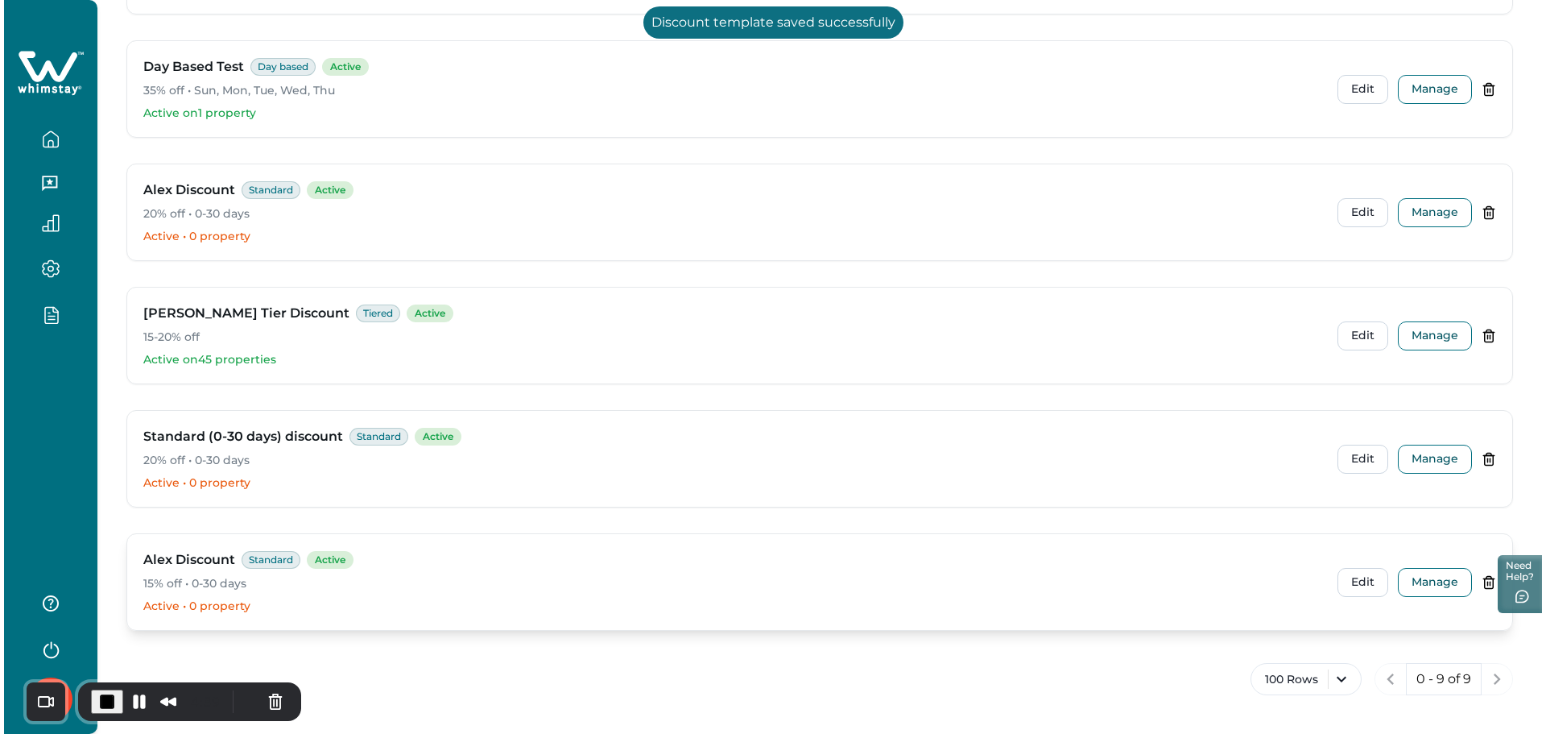
scroll to position [694, 0]
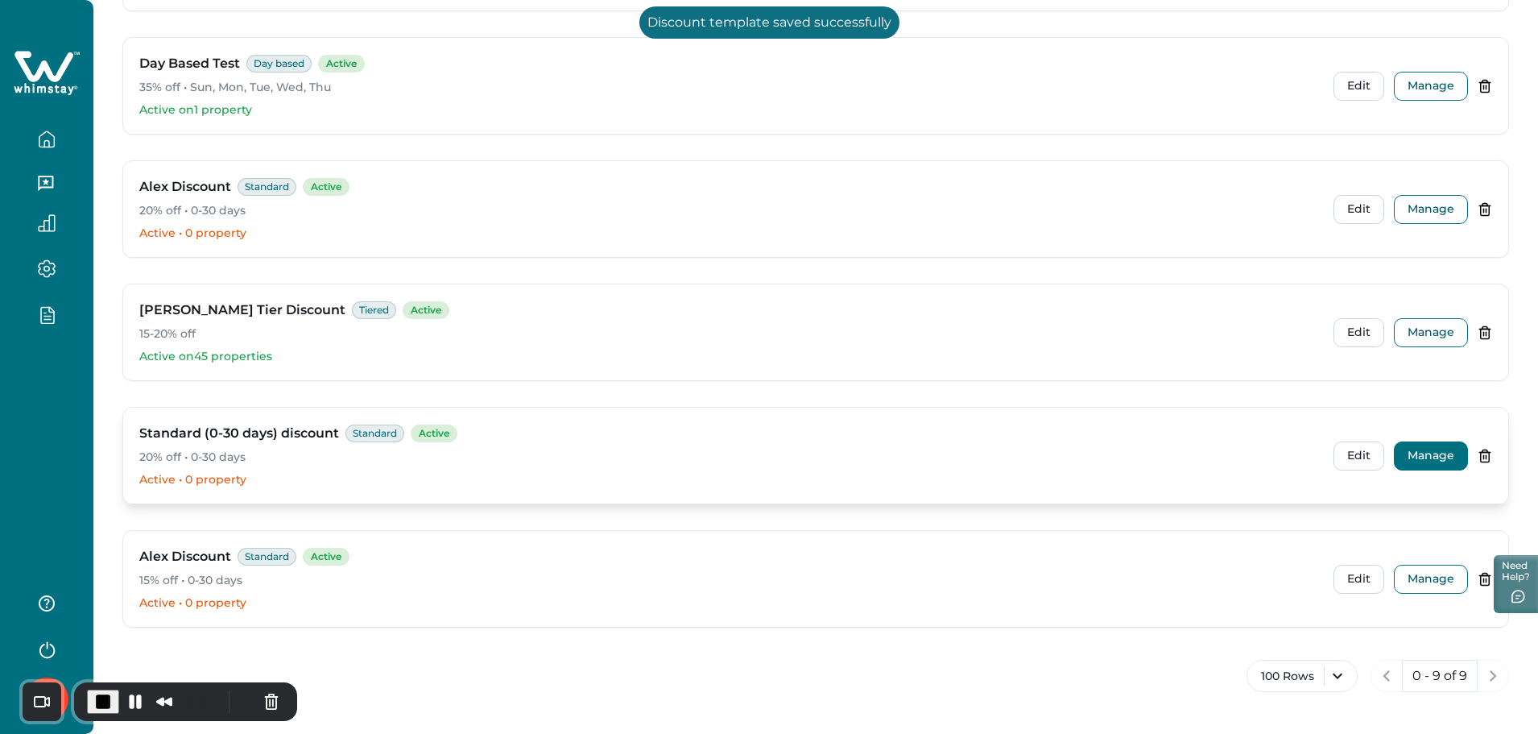
click at [1415, 456] on button "Manage" at bounding box center [1431, 455] width 74 height 29
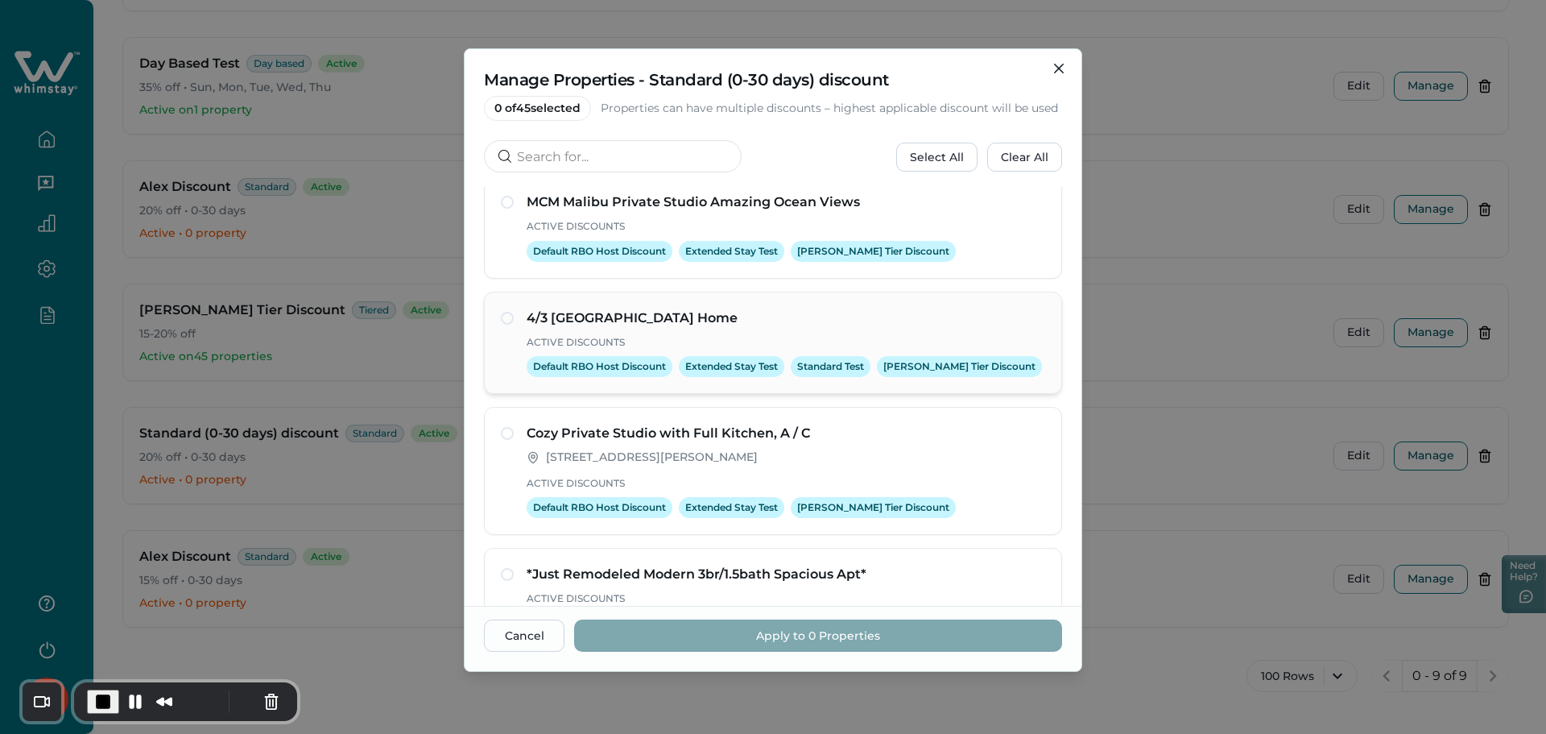
scroll to position [0, 0]
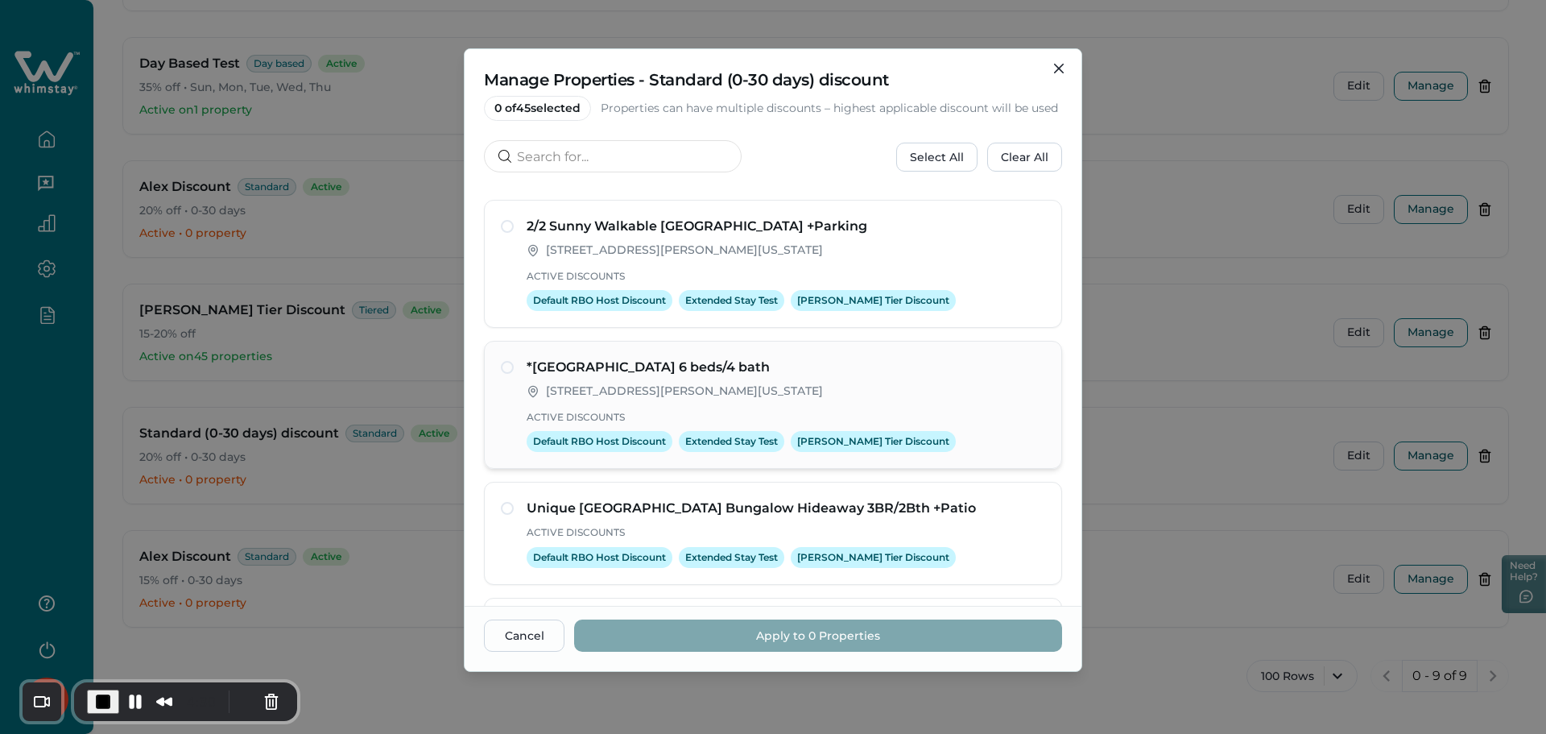
click at [569, 393] on p "123 William St, New York, NY, 10038, US" at bounding box center [684, 391] width 277 height 16
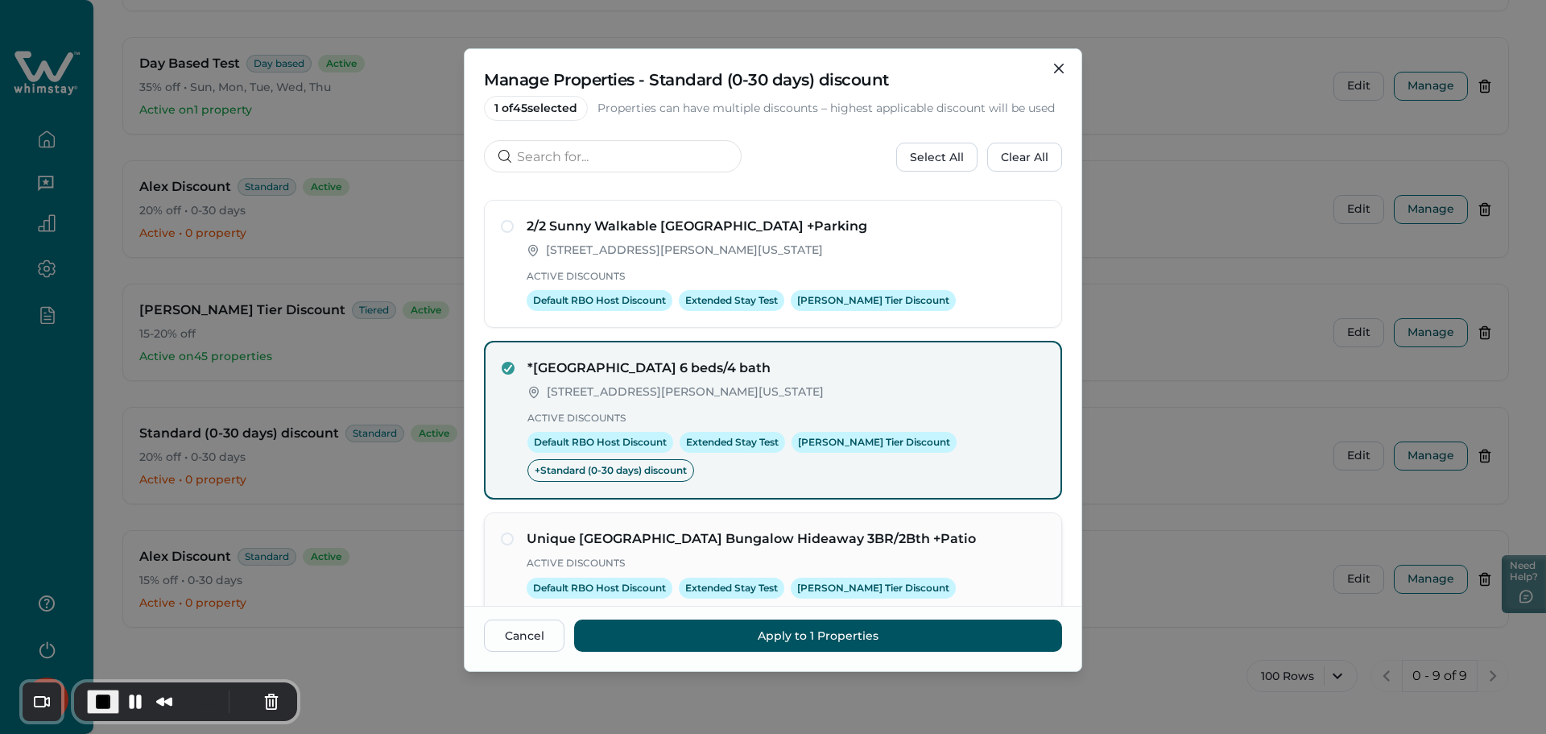
click at [589, 519] on div "Unique Echo Park Bungalow Hideaway 3BR/2Bth +Patio Active Discounts Default RBO…" at bounding box center [773, 563] width 578 height 103
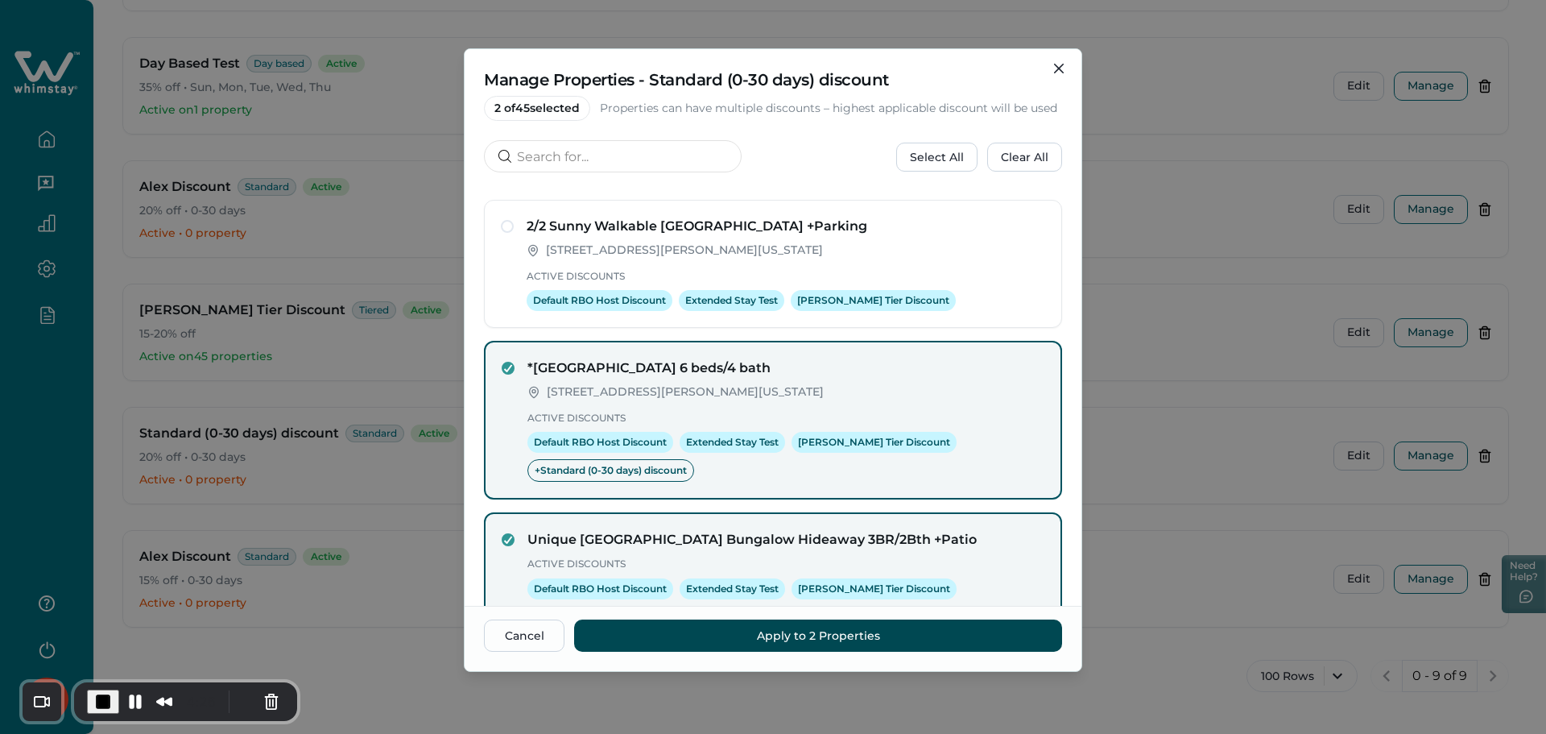
click at [831, 628] on button "Apply to 2 Properties" at bounding box center [818, 635] width 488 height 32
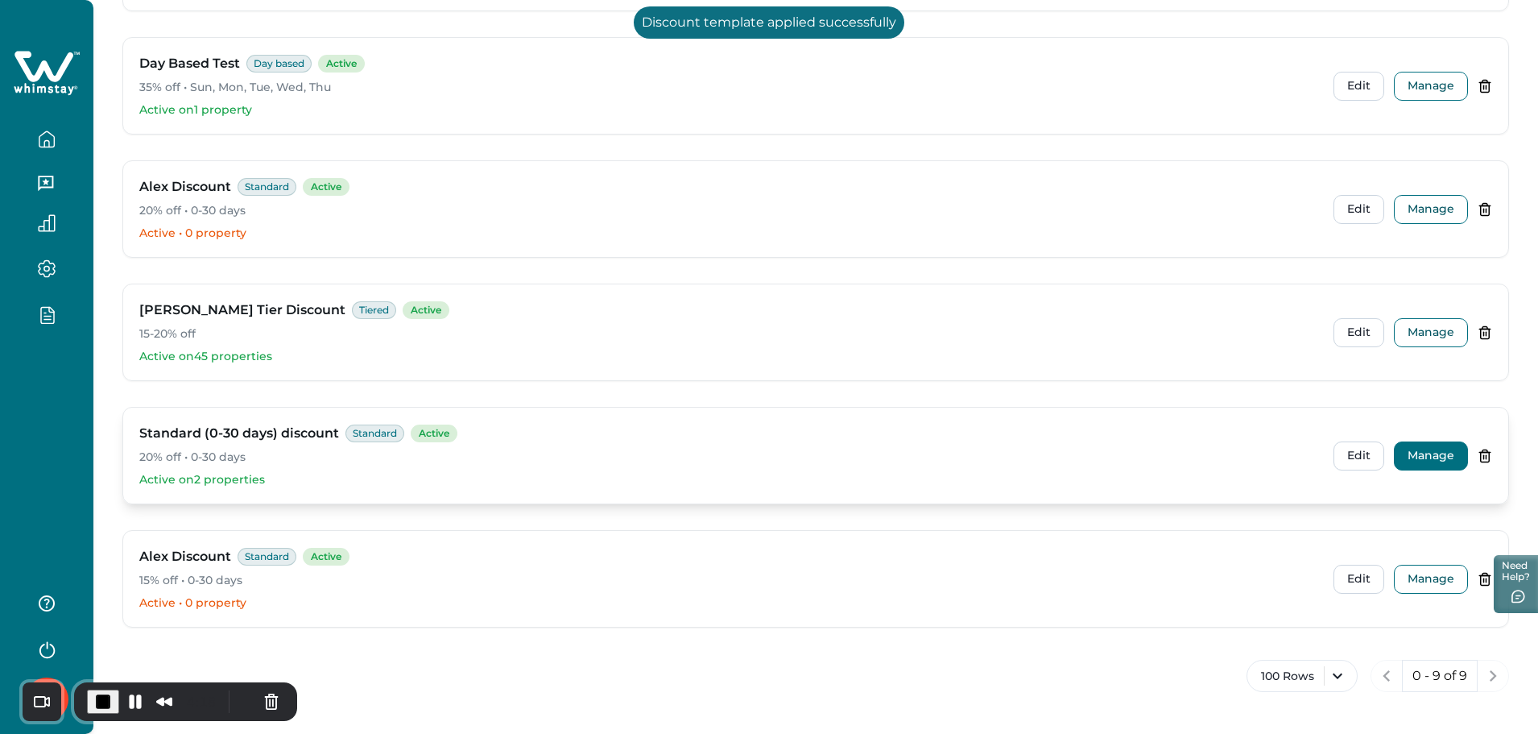
click at [1430, 450] on button "Manage" at bounding box center [1431, 455] width 74 height 29
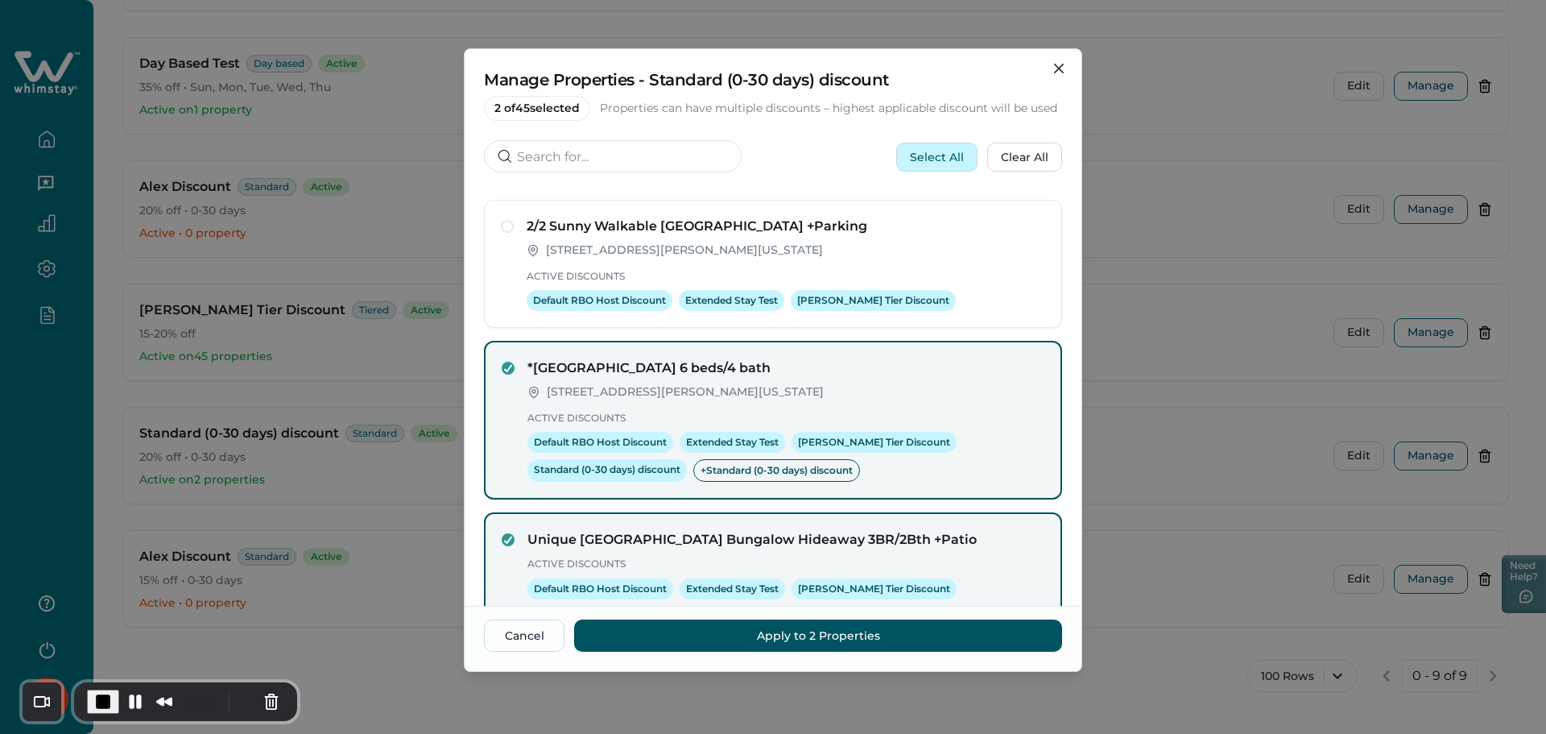
click at [944, 163] on button "Select All" at bounding box center [936, 157] width 81 height 29
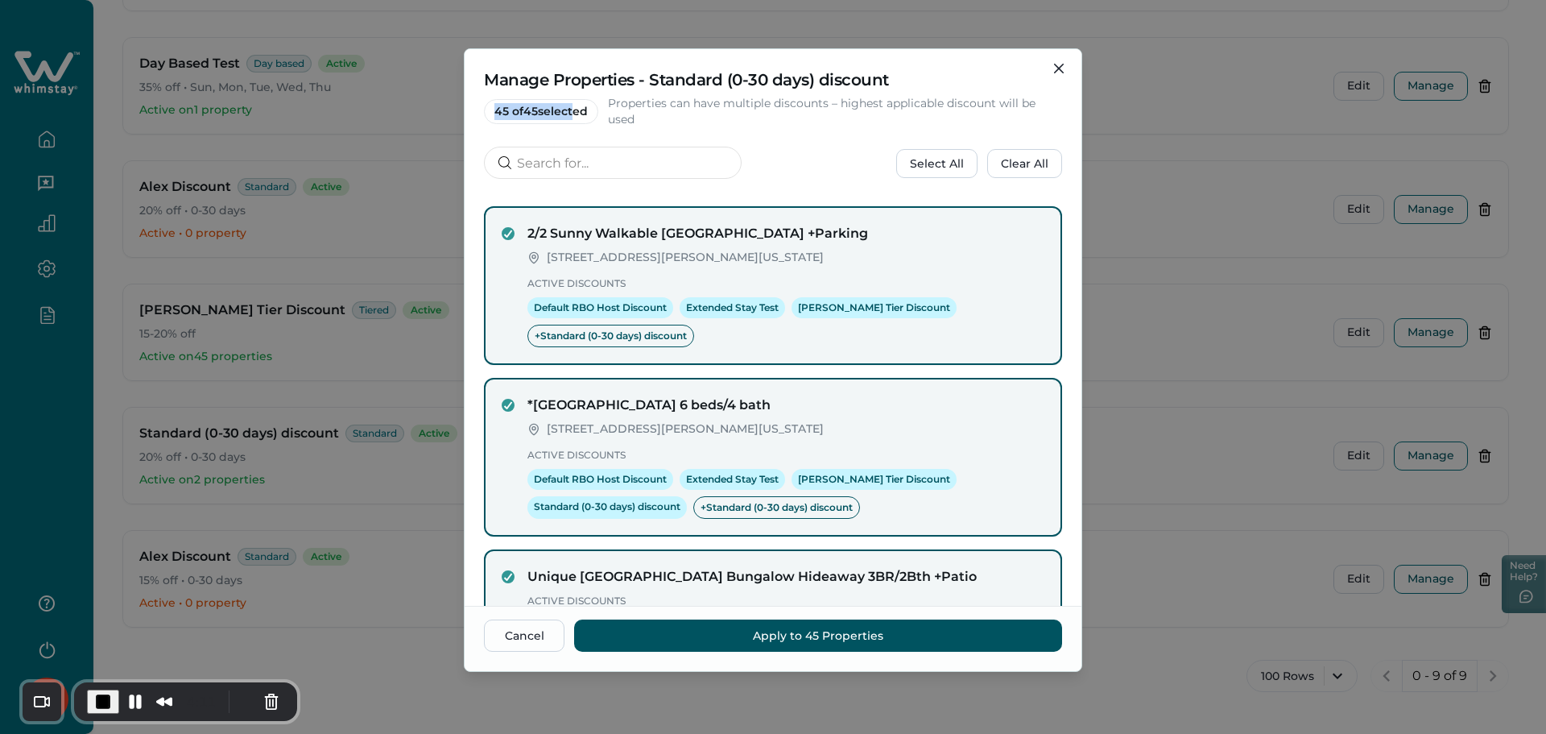
drag, startPoint x: 490, startPoint y: 109, endPoint x: 571, endPoint y: 112, distance: 80.6
click at [571, 112] on span "45 of 45 selected" at bounding box center [541, 111] width 114 height 25
click at [807, 634] on button "Apply to 45 Properties" at bounding box center [818, 635] width 488 height 32
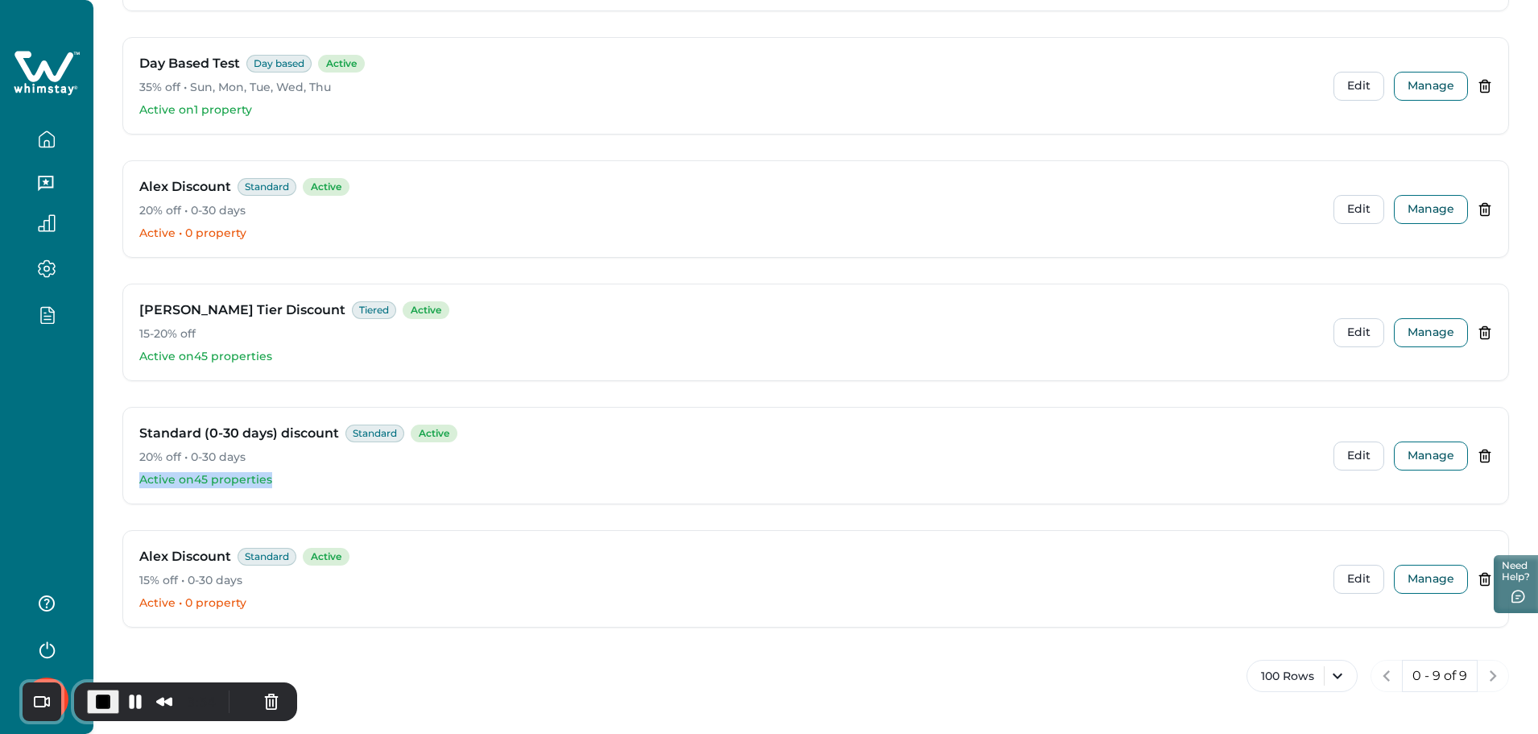
drag, startPoint x: 287, startPoint y: 477, endPoint x: 120, endPoint y: 477, distance: 166.7
click at [120, 477] on div "Your discounts Set up automatic discounts to fill more nights Create discount A…" at bounding box center [815, 20] width 1444 height 1428
click at [1431, 452] on button "Manage" at bounding box center [1431, 455] width 74 height 29
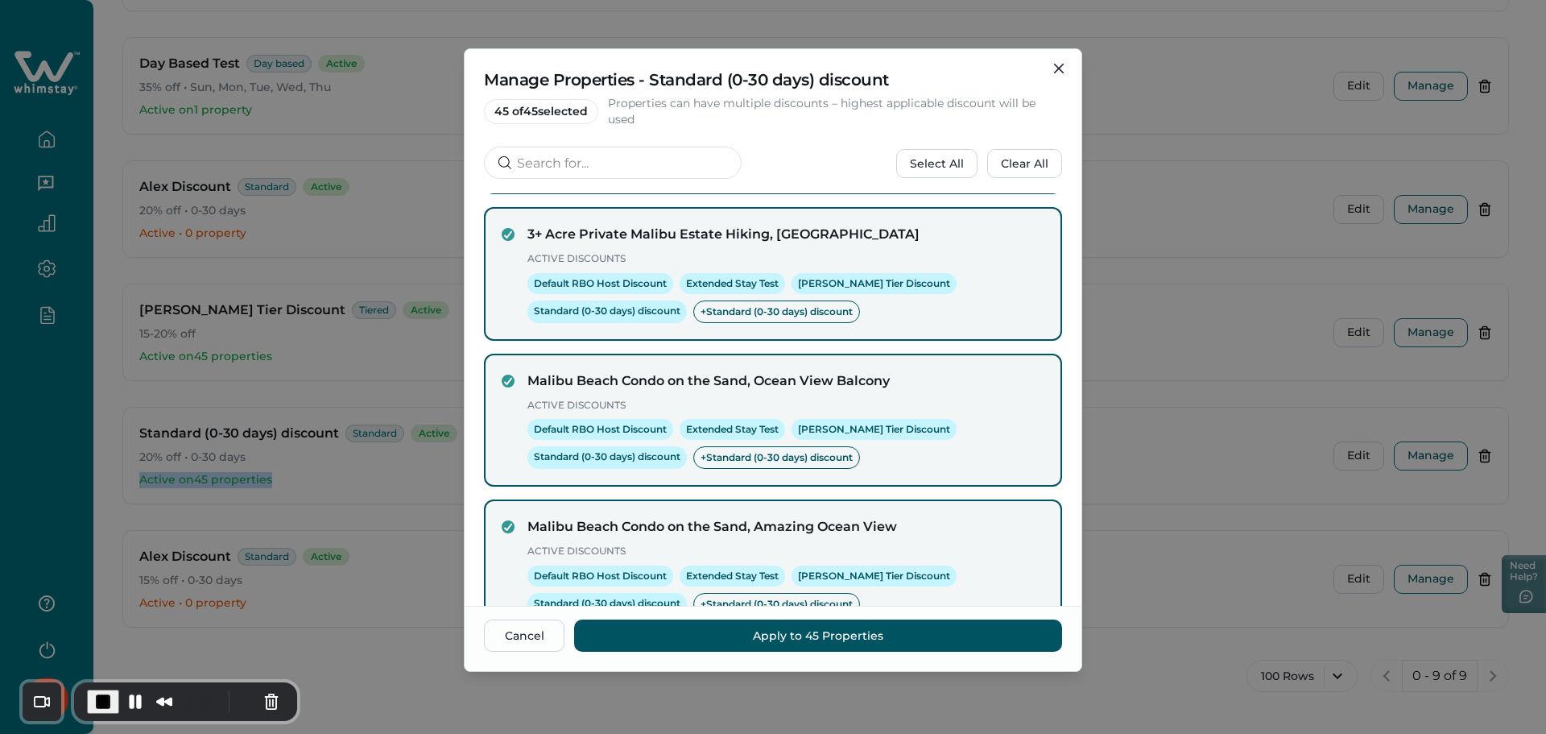
scroll to position [6422, 0]
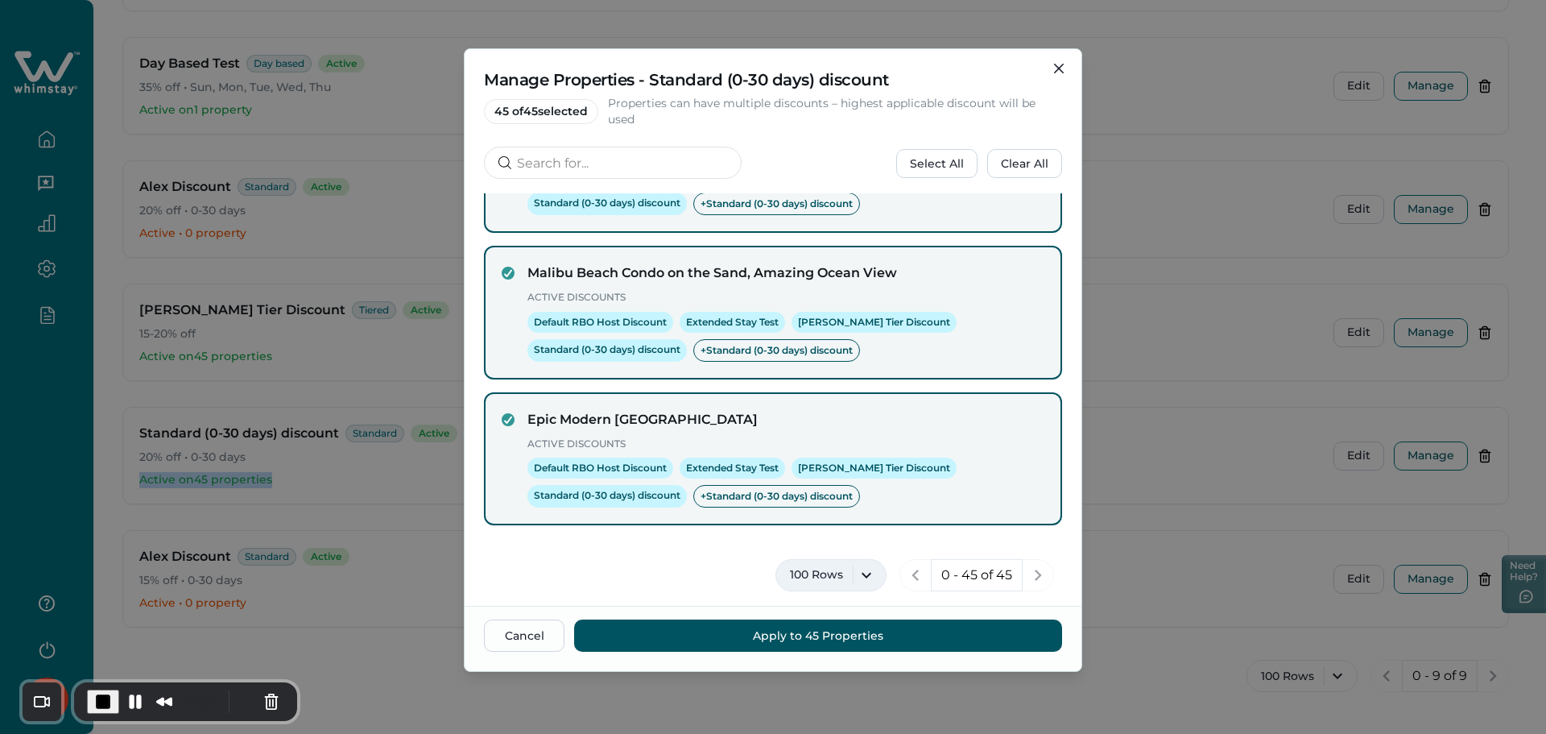
click at [835, 576] on button "100 Rows" at bounding box center [830, 575] width 111 height 32
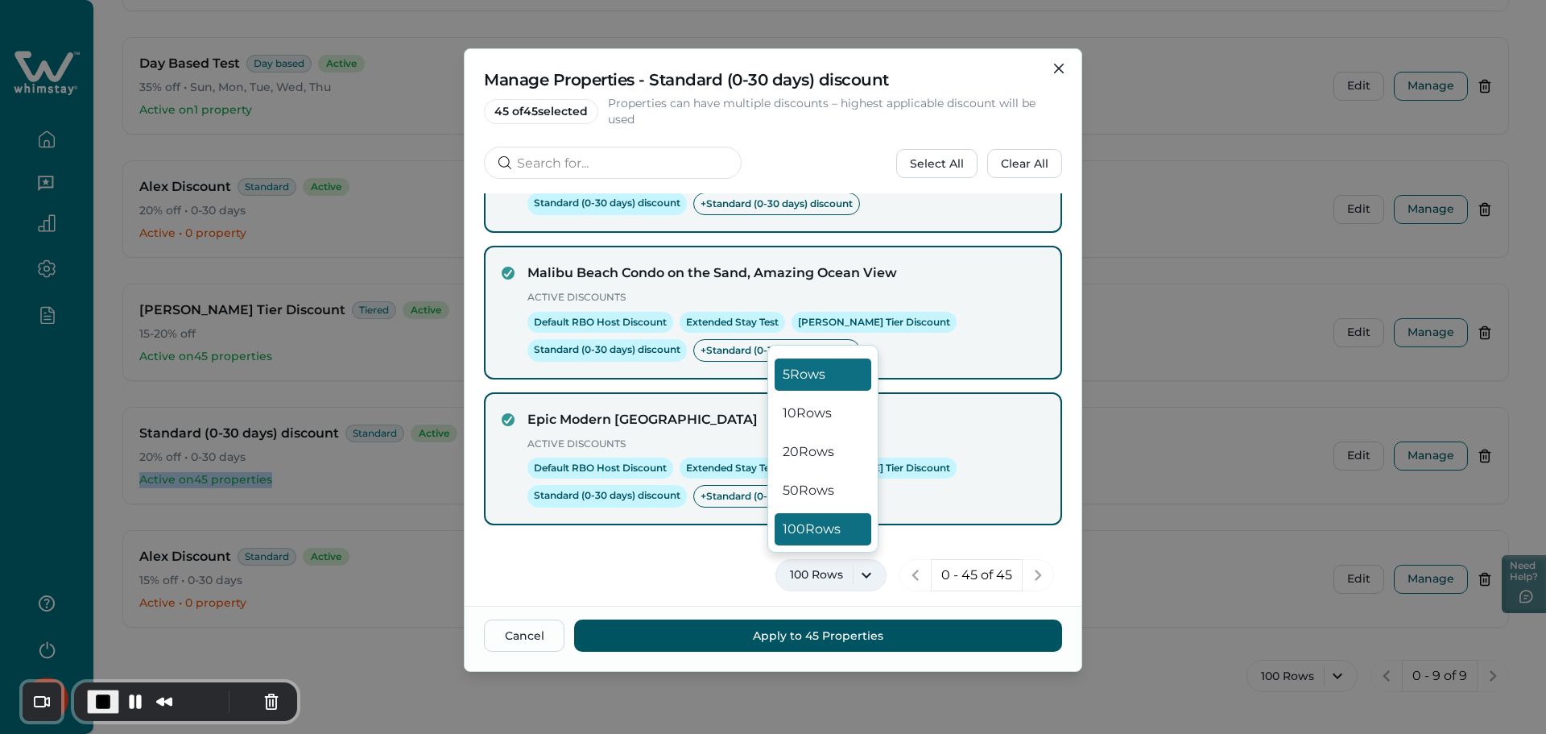
click at [813, 372] on button "5 Rows" at bounding box center [823, 374] width 97 height 32
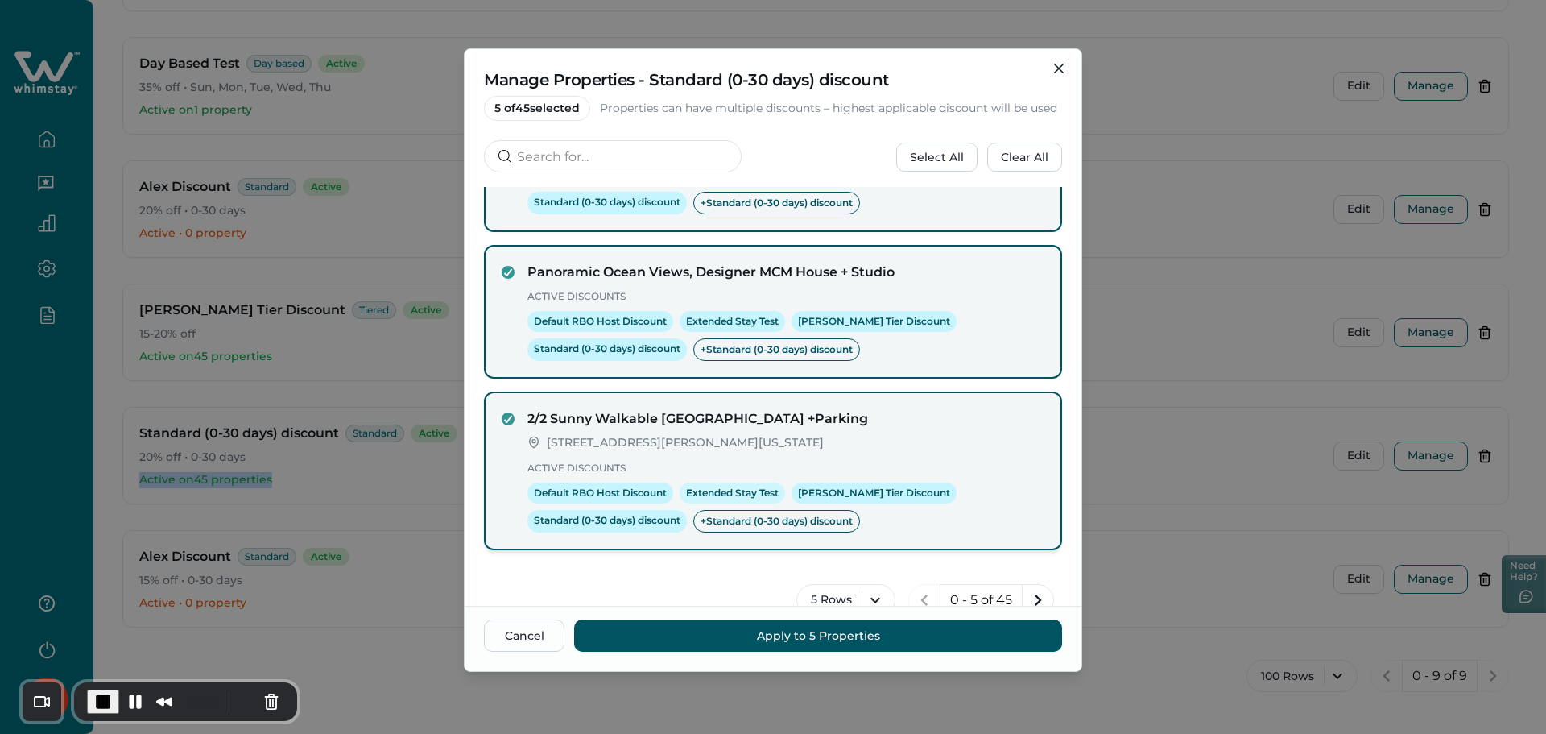
scroll to position [450, 0]
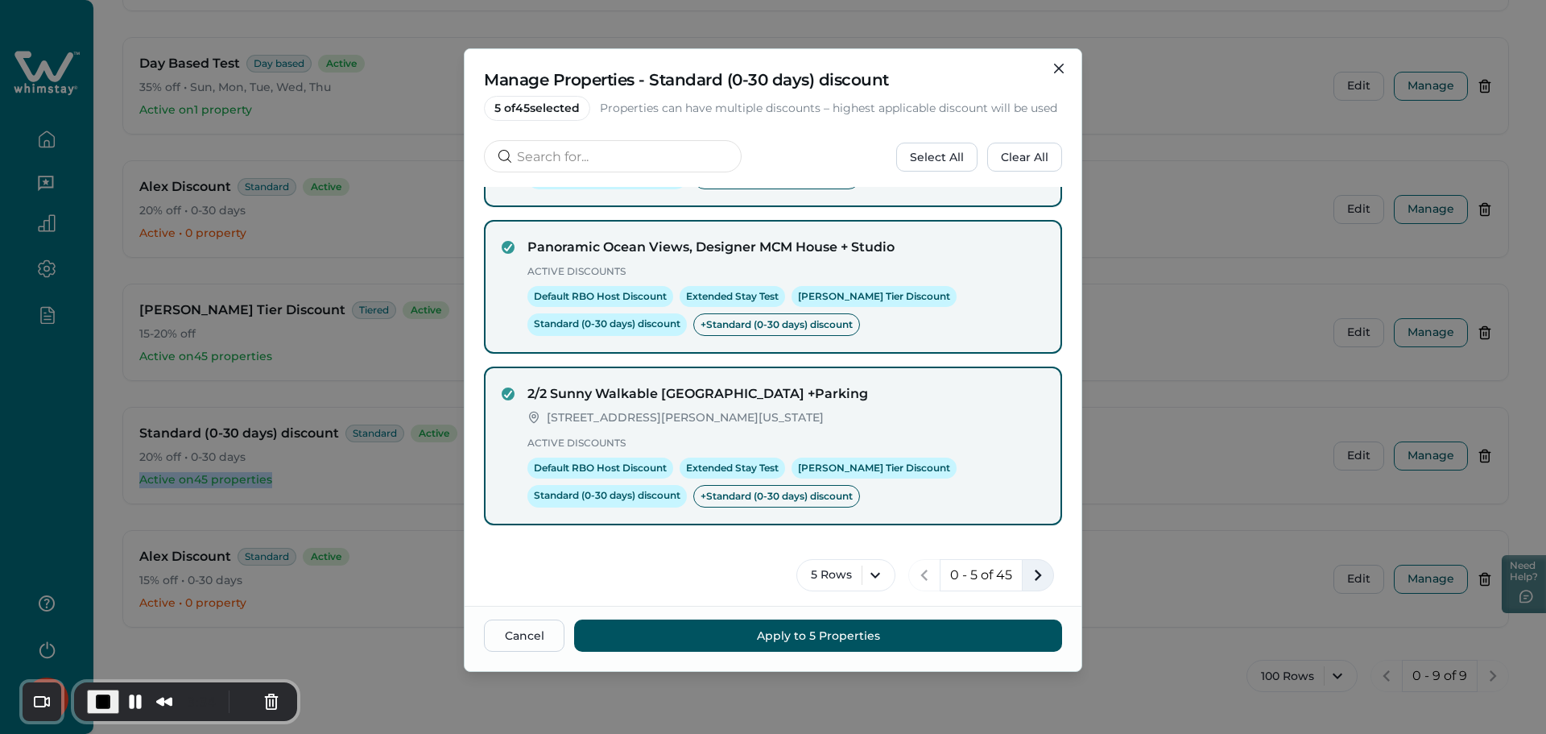
click at [1034, 568] on icon "next page" at bounding box center [1038, 575] width 23 height 23
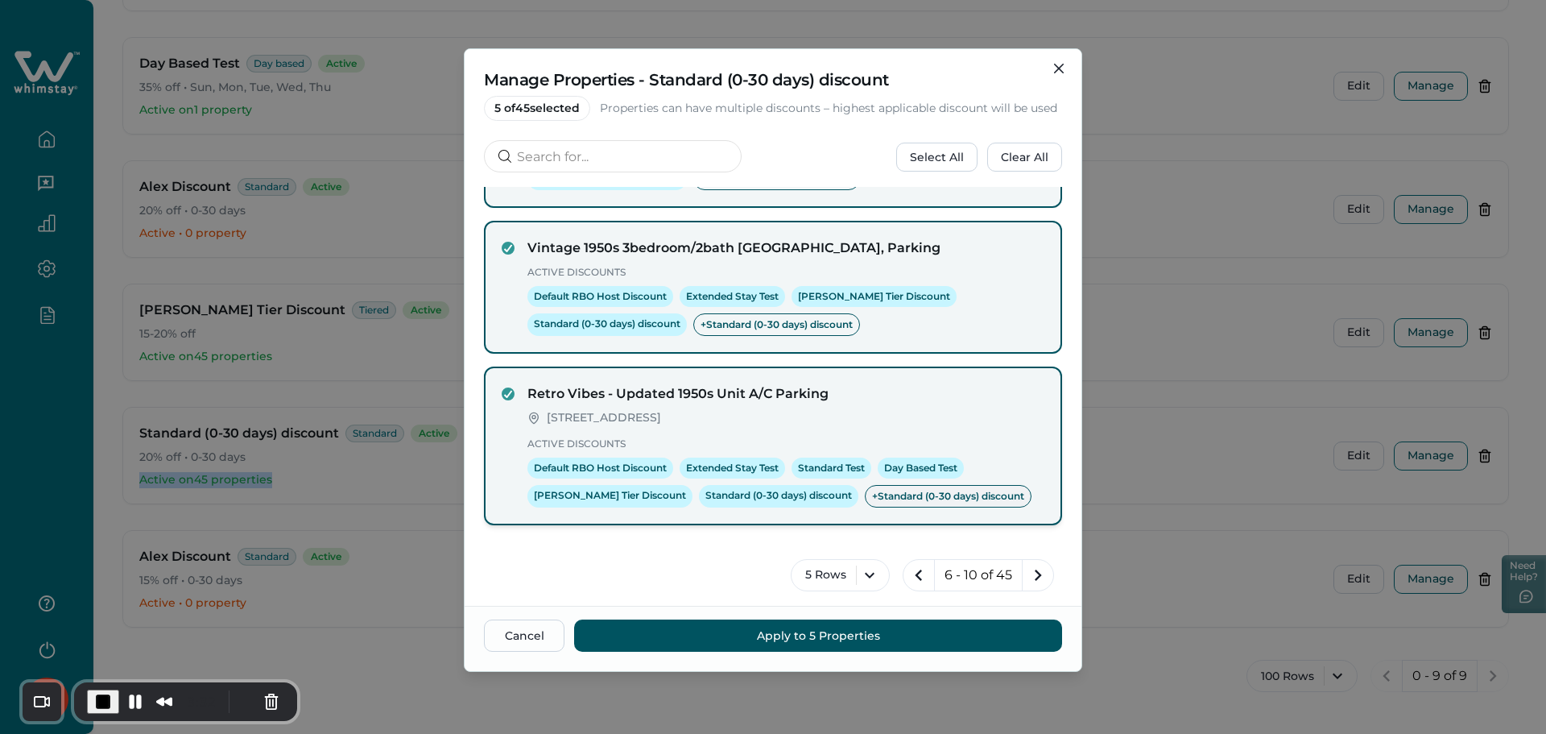
scroll to position [475, 0]
click at [1033, 570] on icon "next page" at bounding box center [1038, 575] width 23 height 23
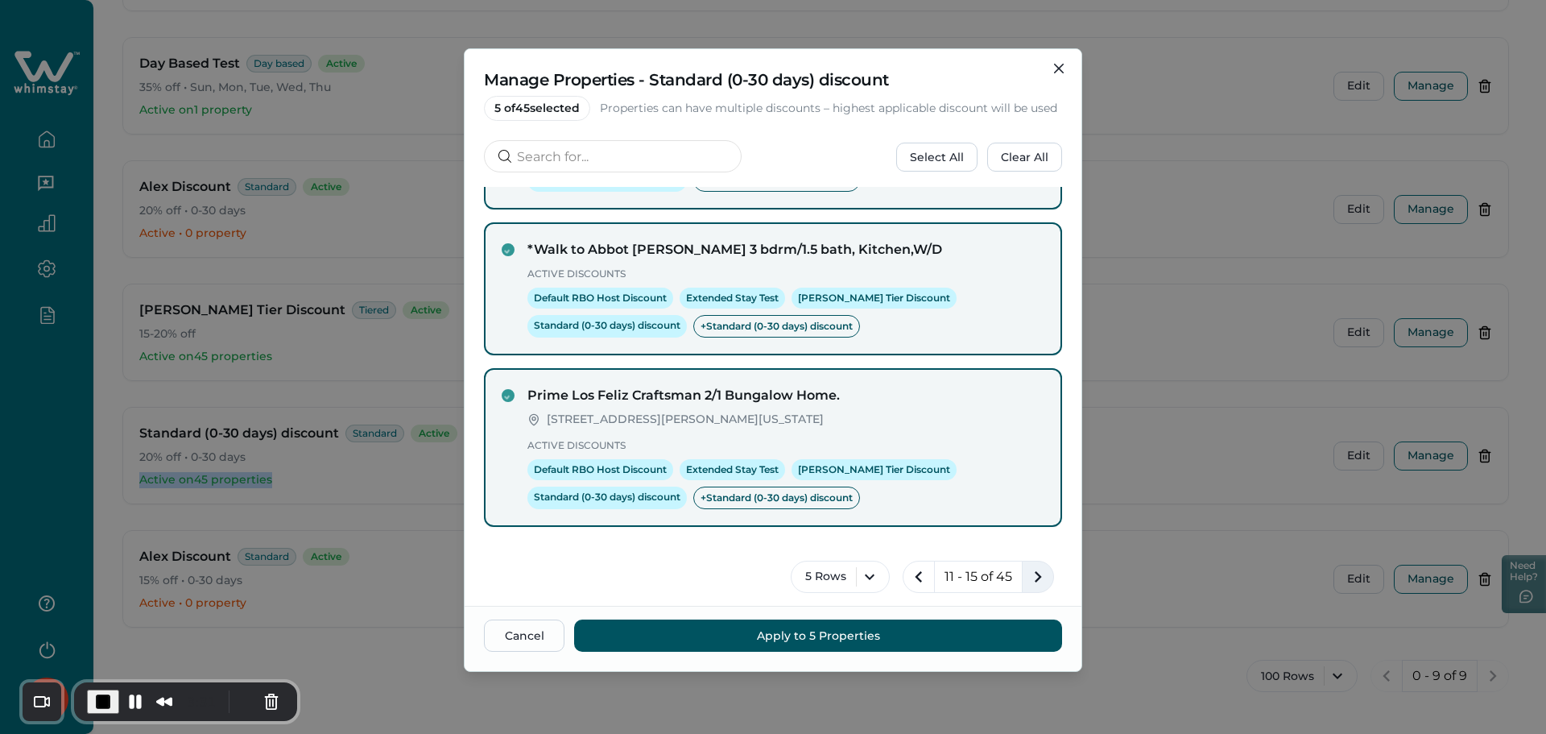
scroll to position [424, 0]
click at [1034, 569] on icon "next page" at bounding box center [1038, 575] width 23 height 23
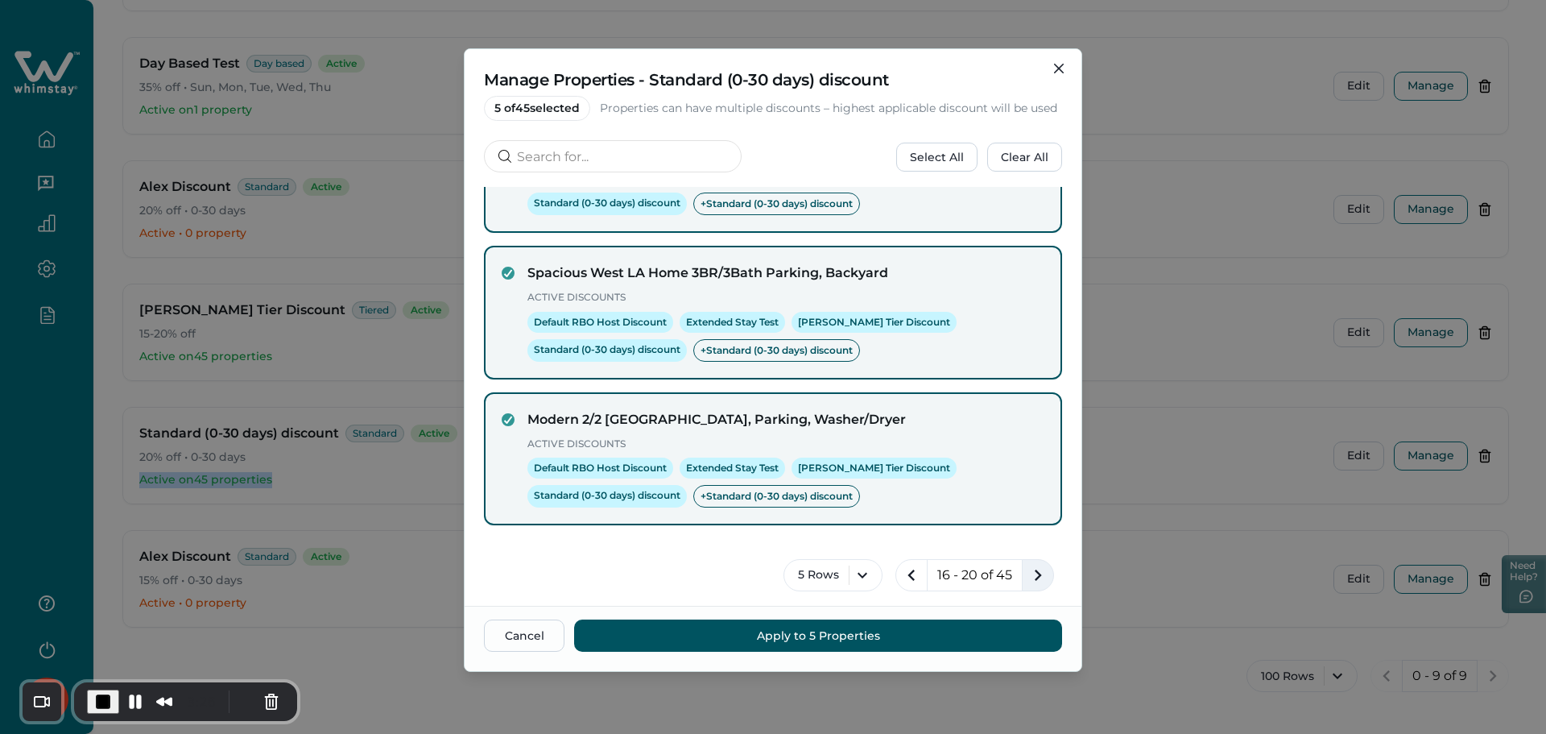
click at [1027, 570] on icon "next page" at bounding box center [1038, 575] width 23 height 23
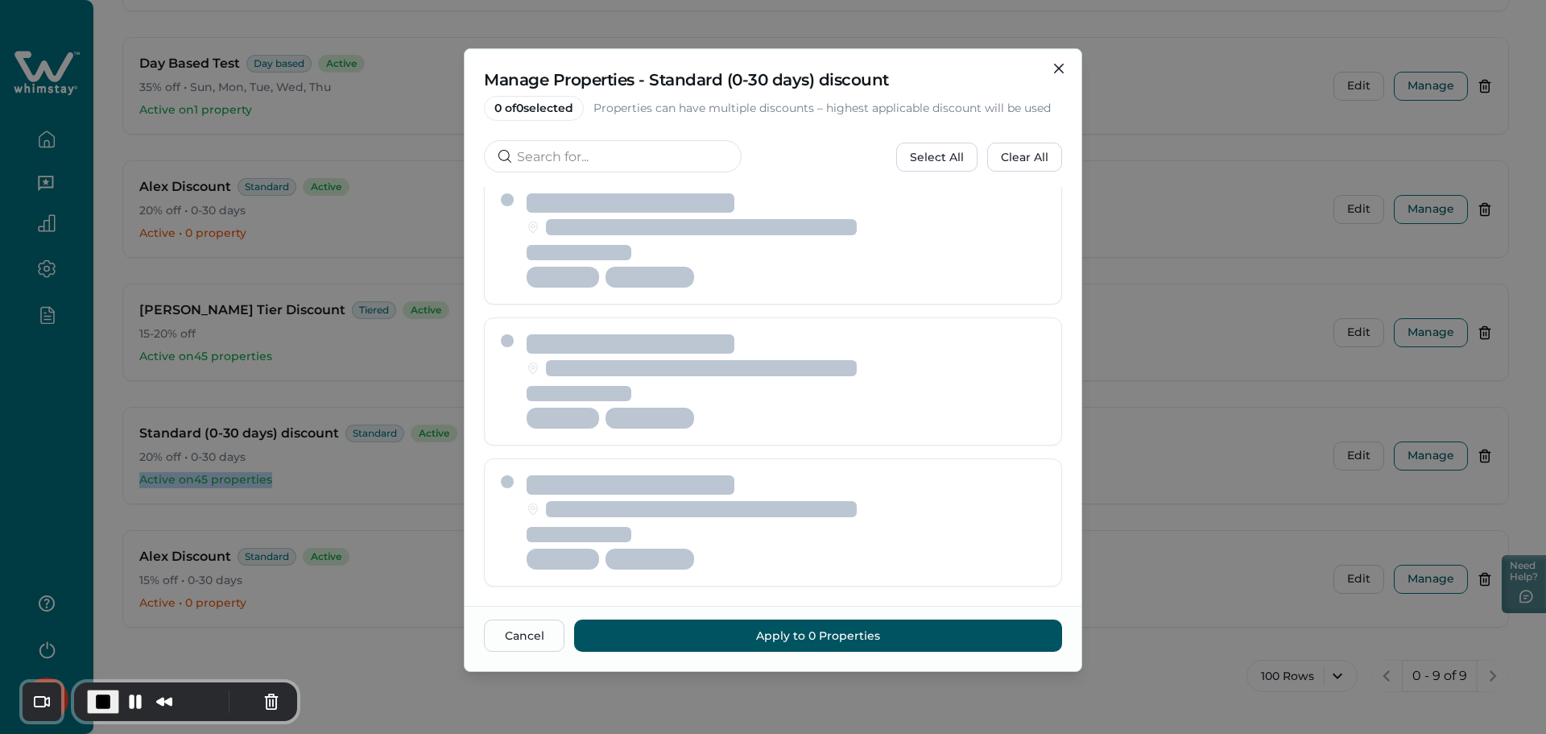
click at [106, 702] on span "End Recording" at bounding box center [102, 701] width 19 height 19
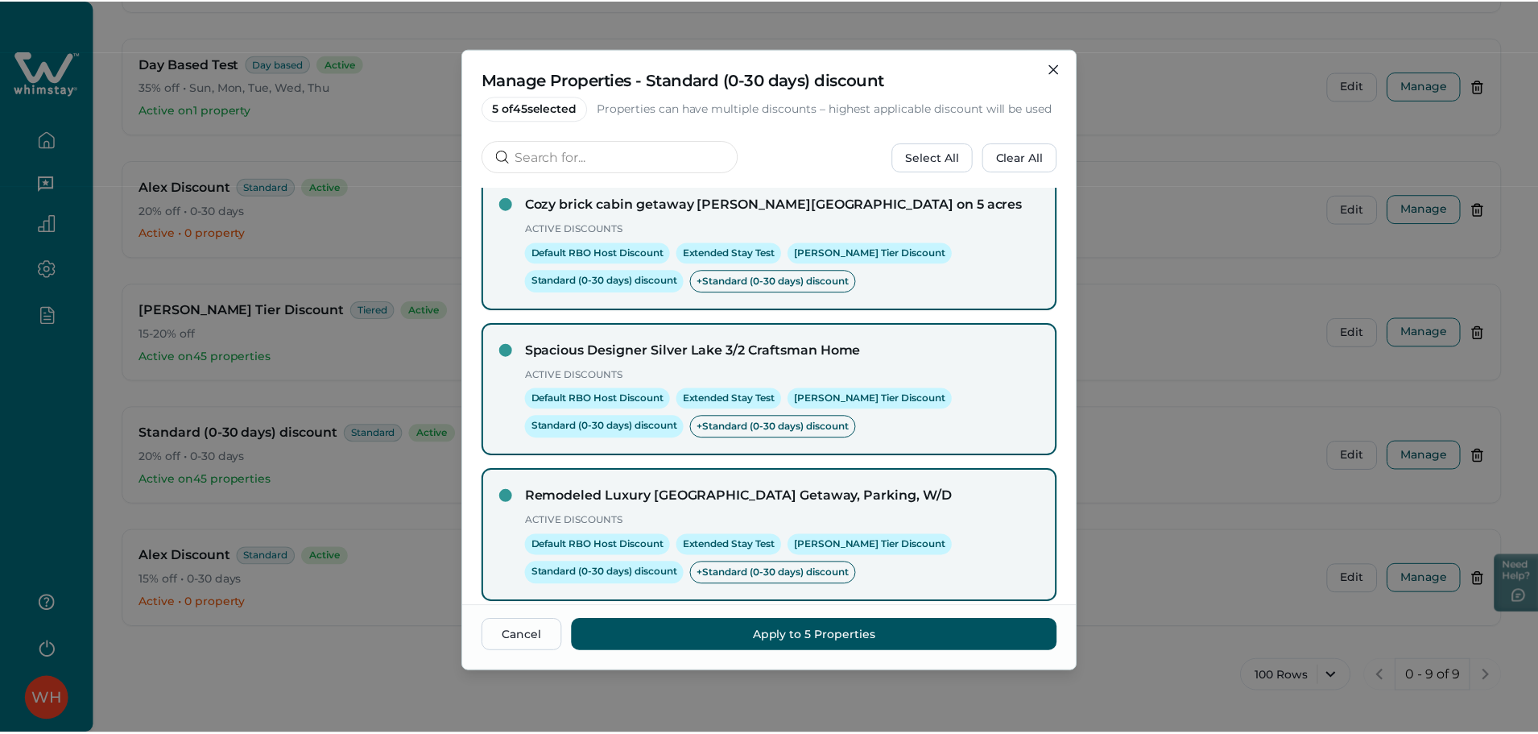
scroll to position [399, 0]
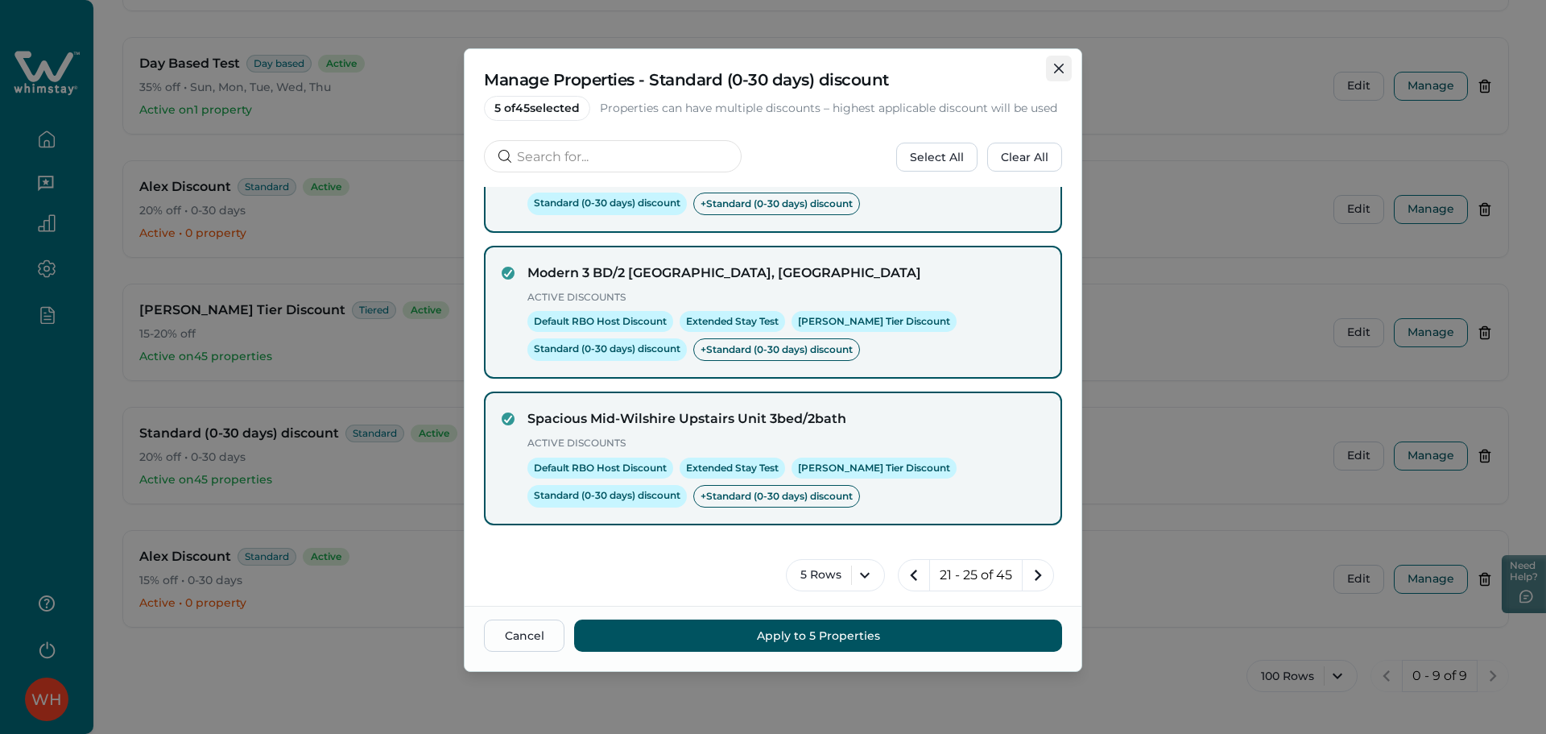
click at [1056, 67] on icon "Close" at bounding box center [1059, 69] width 10 height 10
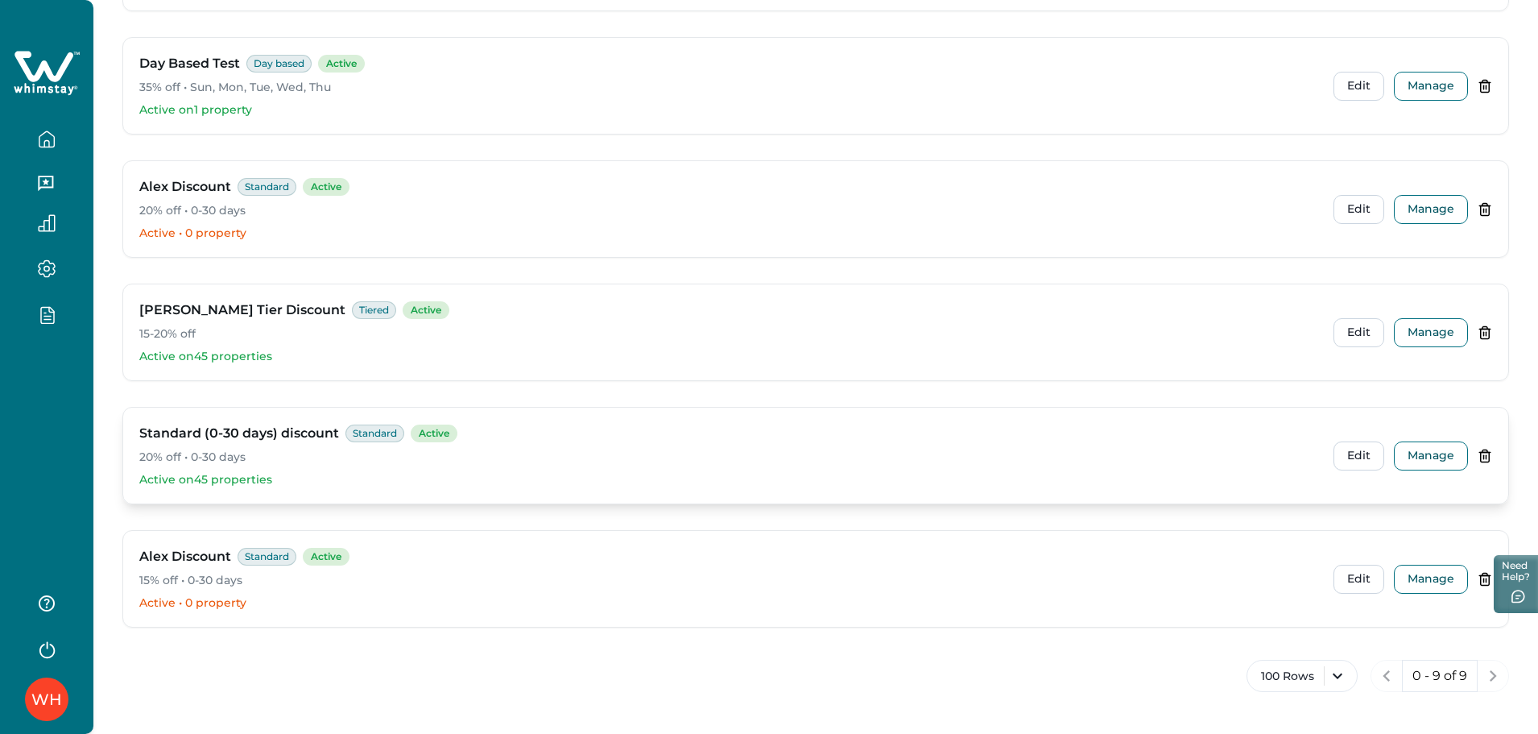
click at [1482, 455] on icon at bounding box center [1484, 455] width 14 height 14
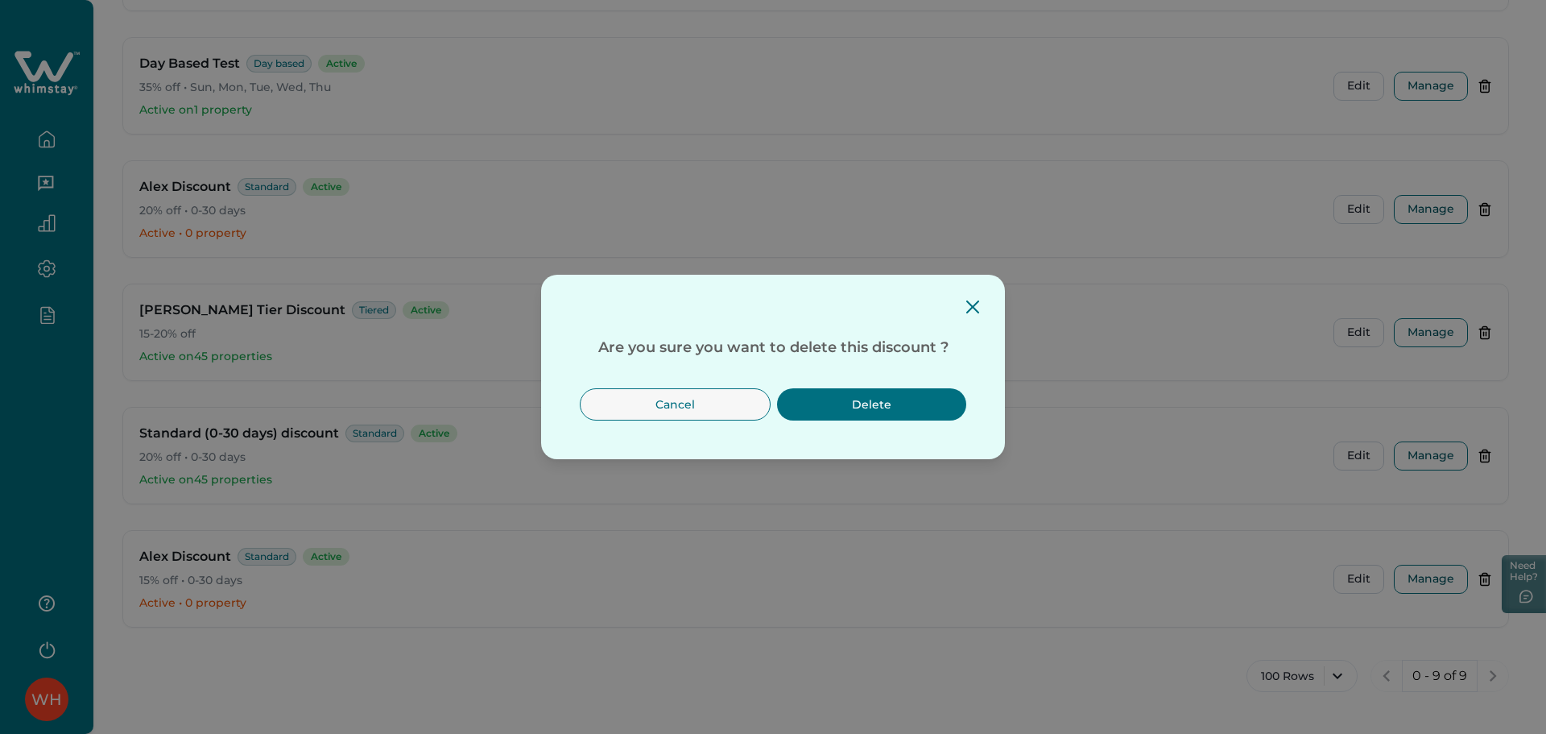
click at [898, 396] on button "Delete" at bounding box center [871, 404] width 189 height 32
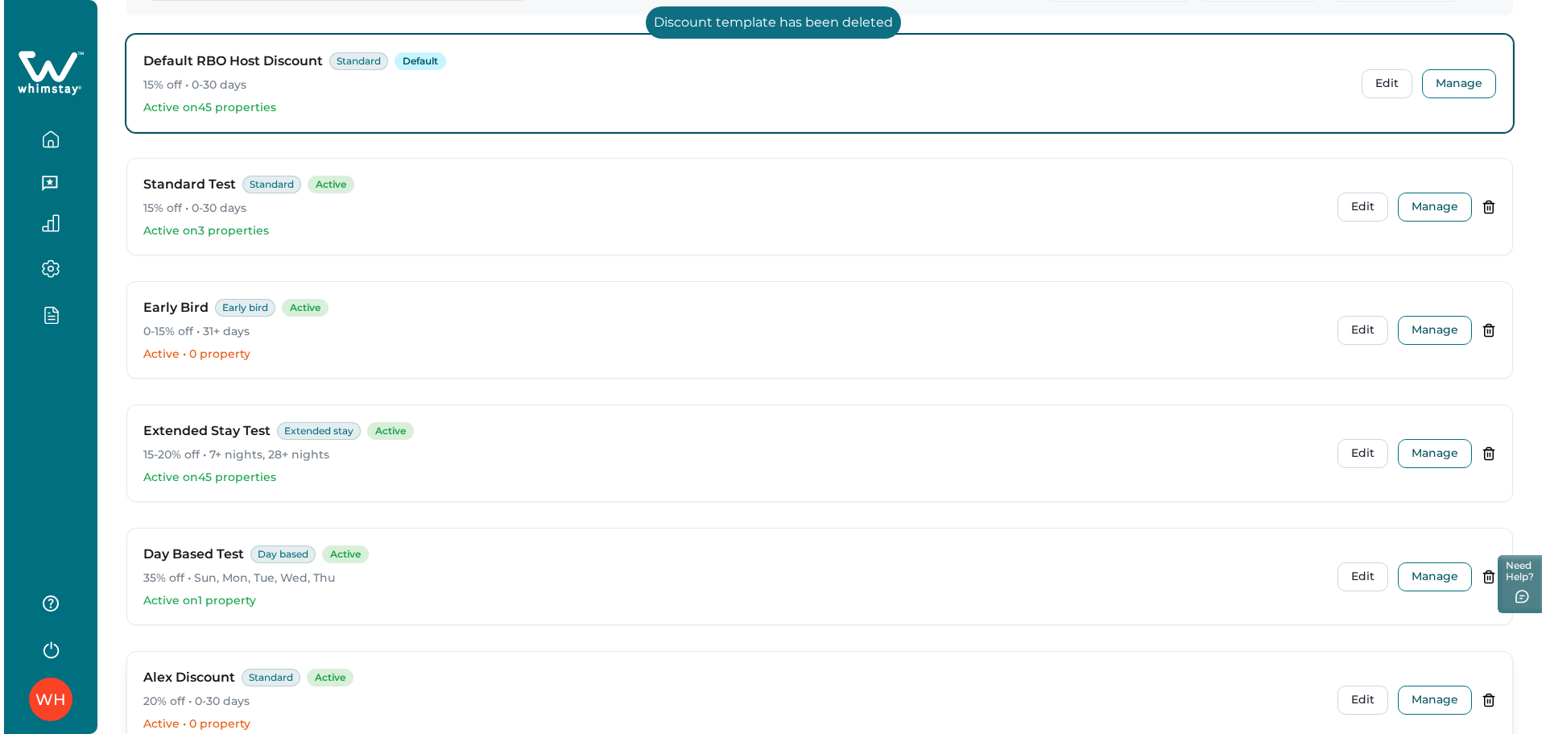
scroll to position [0, 0]
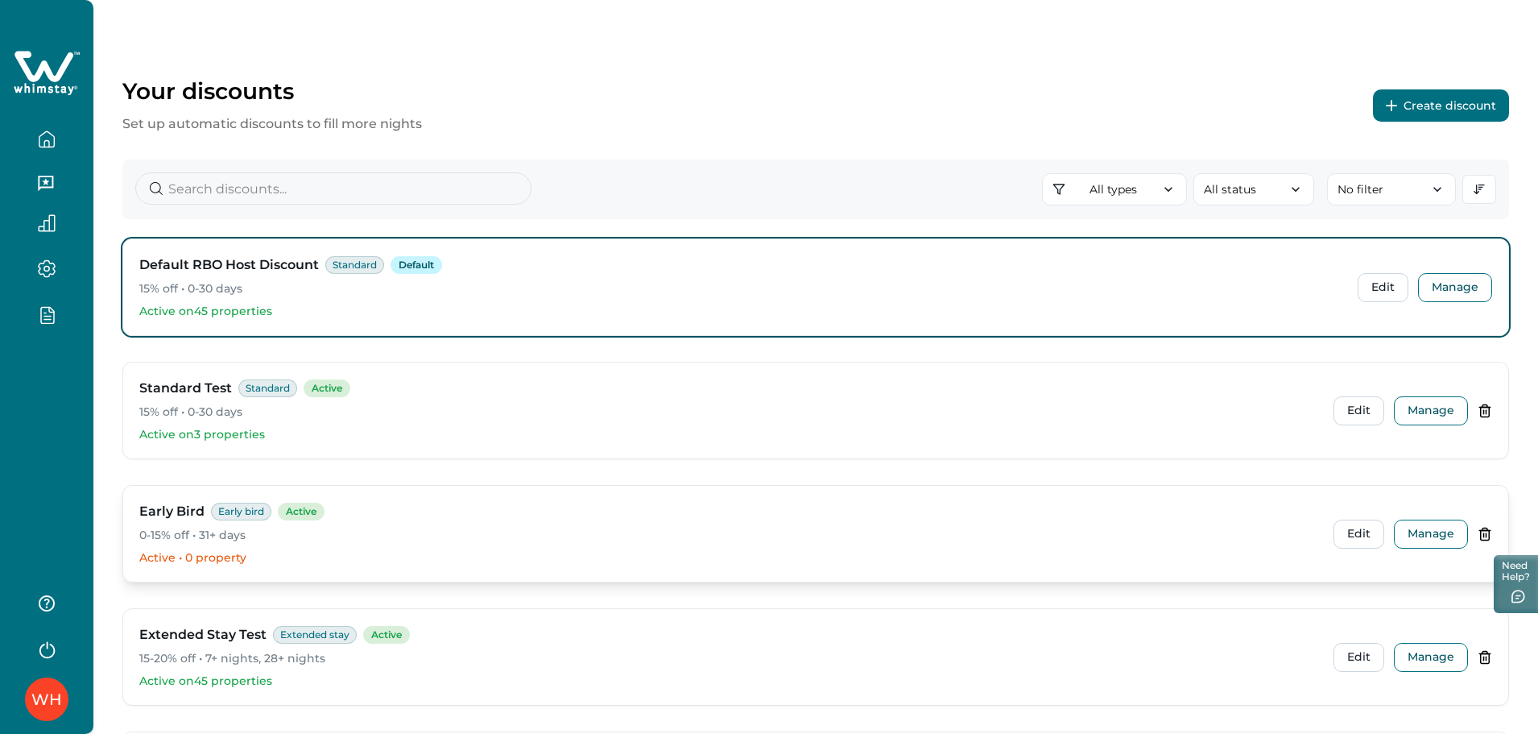
click at [1475, 529] on div "Edit Manage" at bounding box center [1412, 533] width 159 height 29
click at [1482, 535] on icon at bounding box center [1484, 534] width 14 height 14
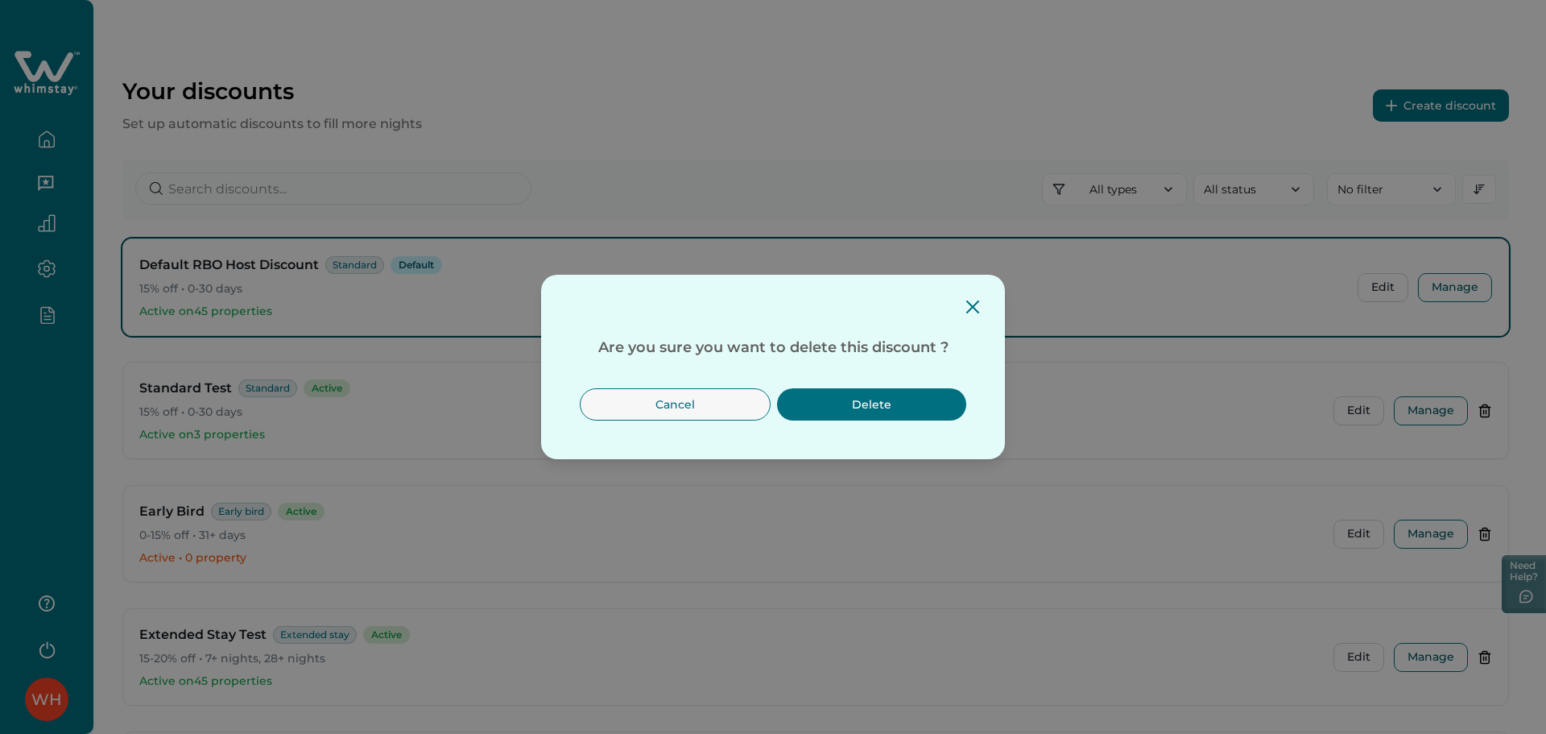
click at [877, 405] on button "Delete" at bounding box center [871, 404] width 189 height 32
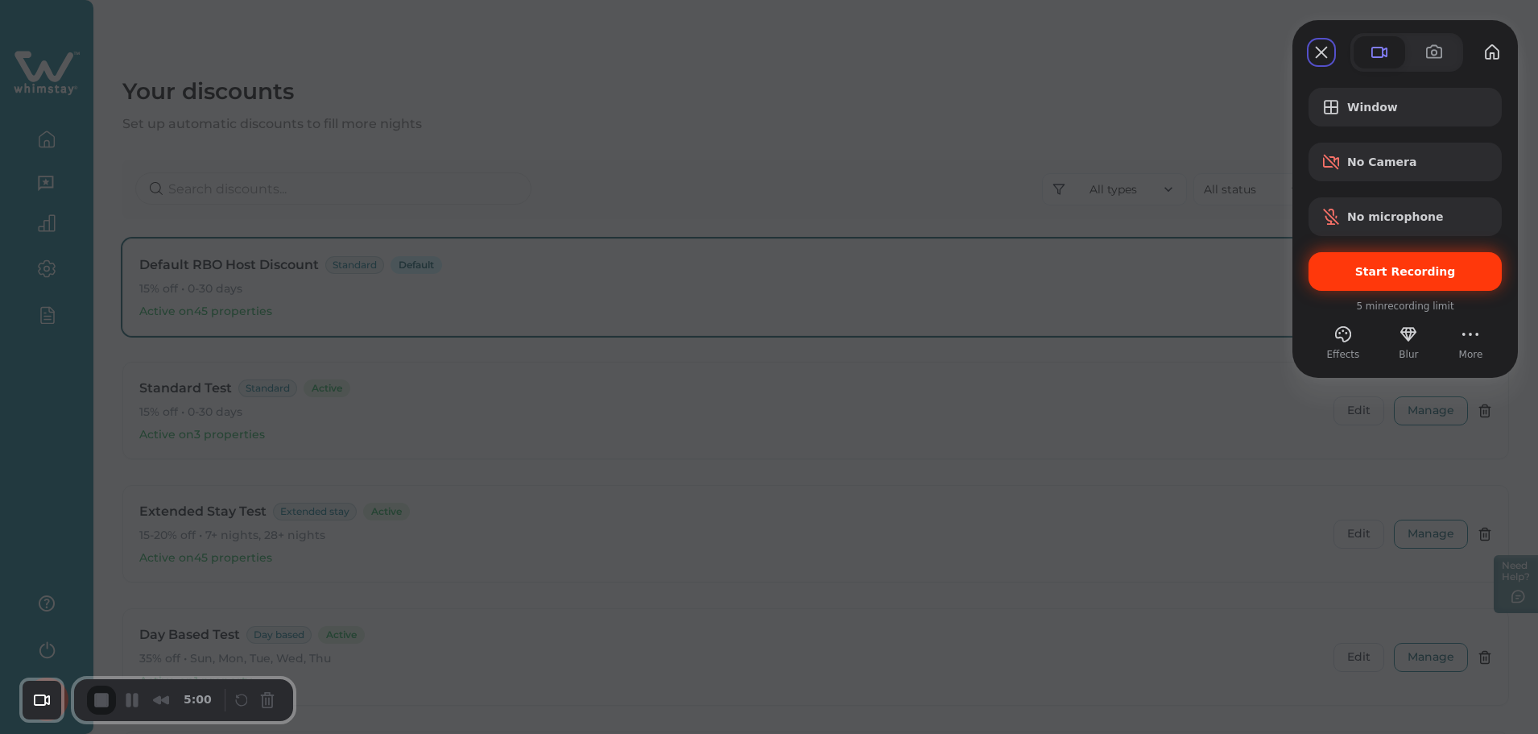
click at [1341, 254] on div "Start Recording" at bounding box center [1404, 271] width 193 height 39
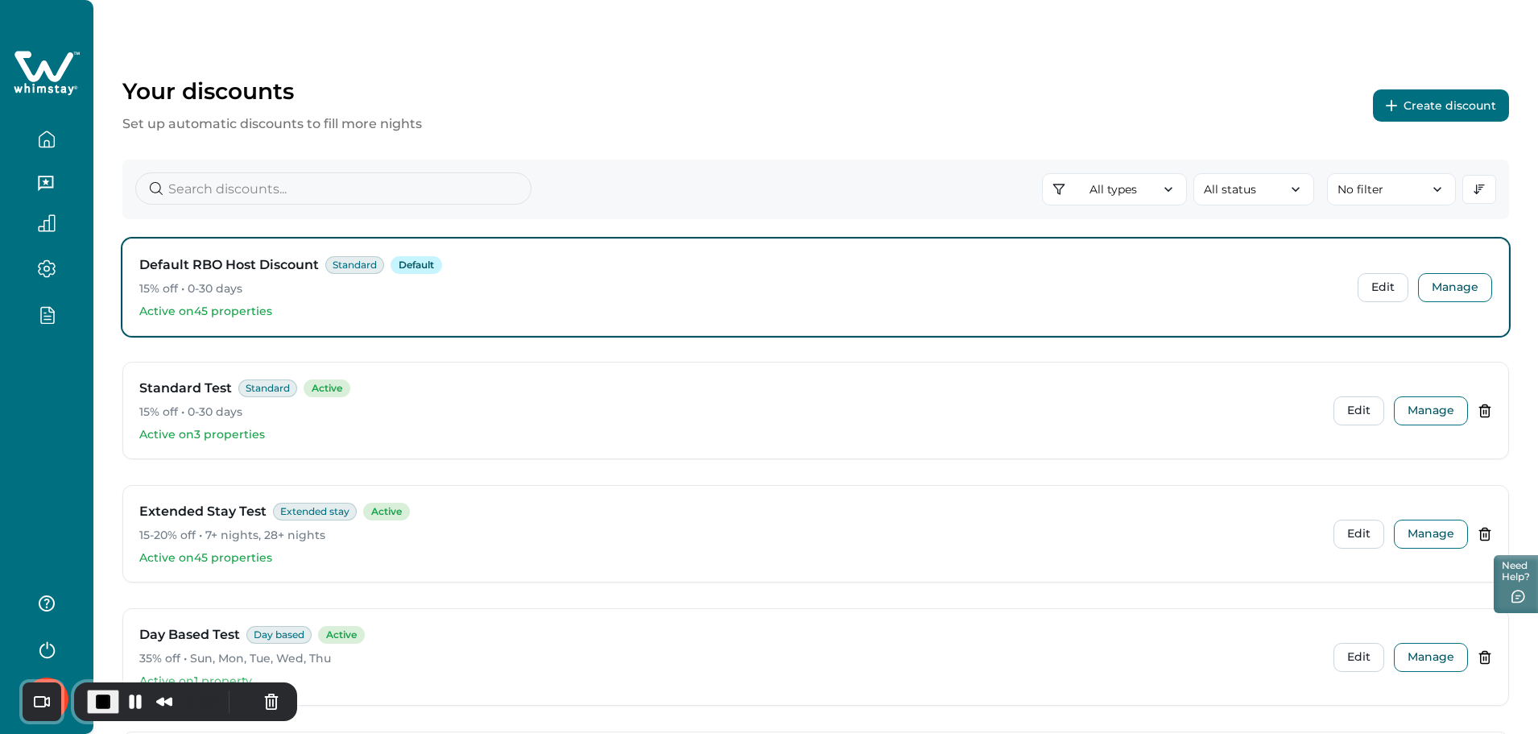
click at [1405, 105] on button "Create discount" at bounding box center [1441, 105] width 136 height 32
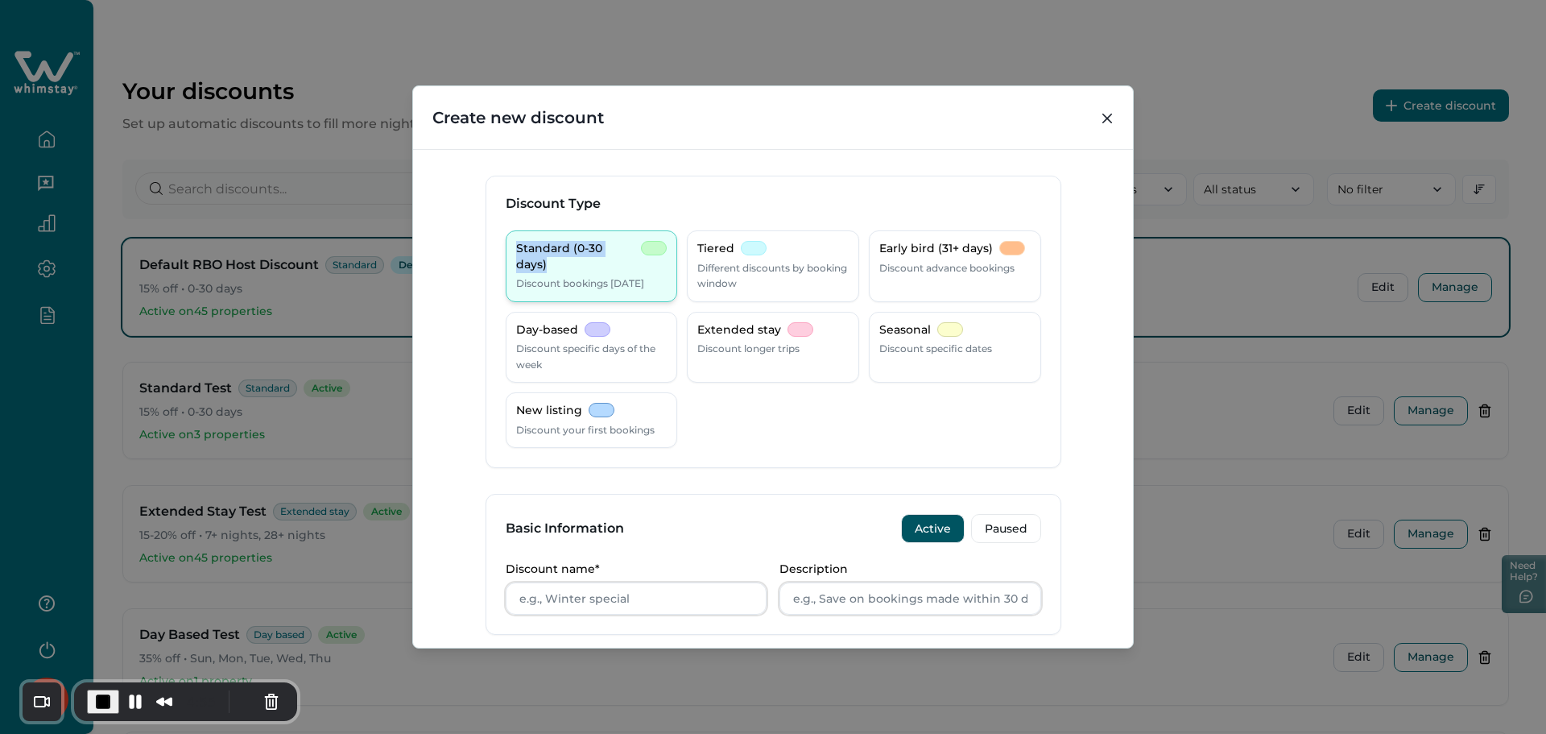
drag, startPoint x: 507, startPoint y: 246, endPoint x: 635, endPoint y: 246, distance: 128.0
click at [635, 246] on div "Standard (0-30 days) Discount bookings within 30 days" at bounding box center [592, 266] width 172 height 72
copy p "Standard (0-30 days)"
click at [568, 601] on input "Discount name*" at bounding box center [637, 598] width 262 height 32
paste input "Standard (0-30 days)"
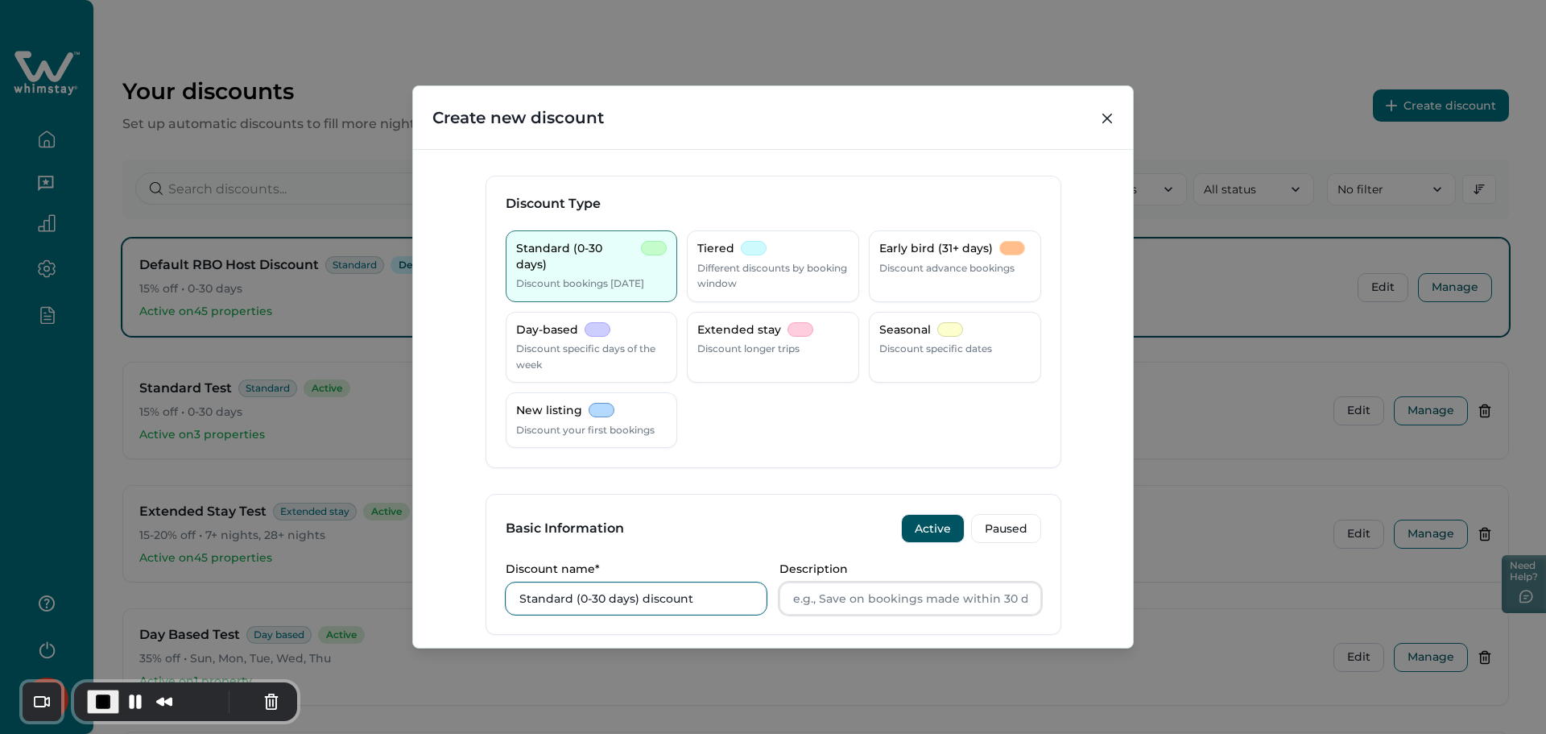
type input "Standard (0-30 days) discount"
click at [957, 610] on input "Description" at bounding box center [910, 598] width 262 height 32
paste input "Standard (0-30 days)"
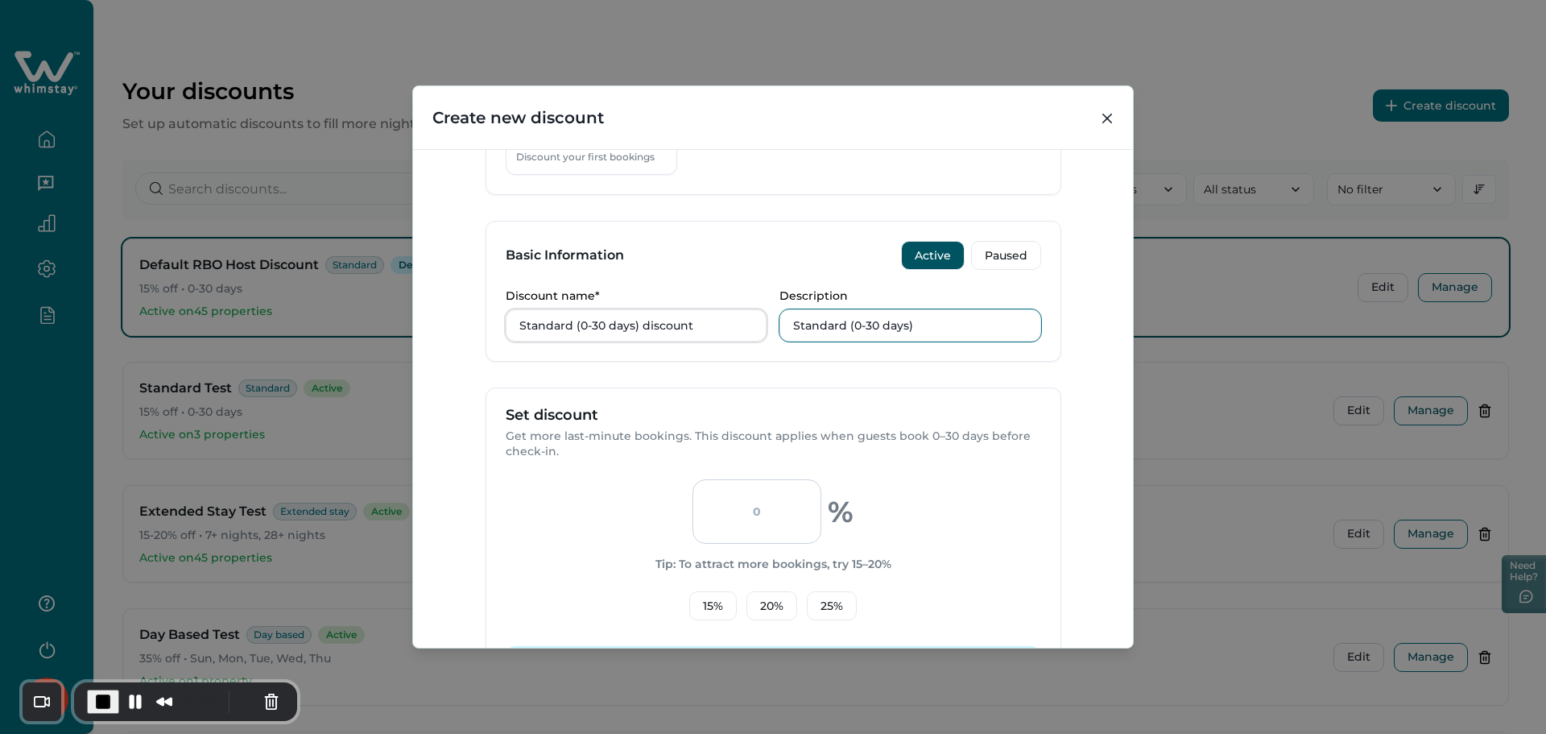
scroll to position [322, 0]
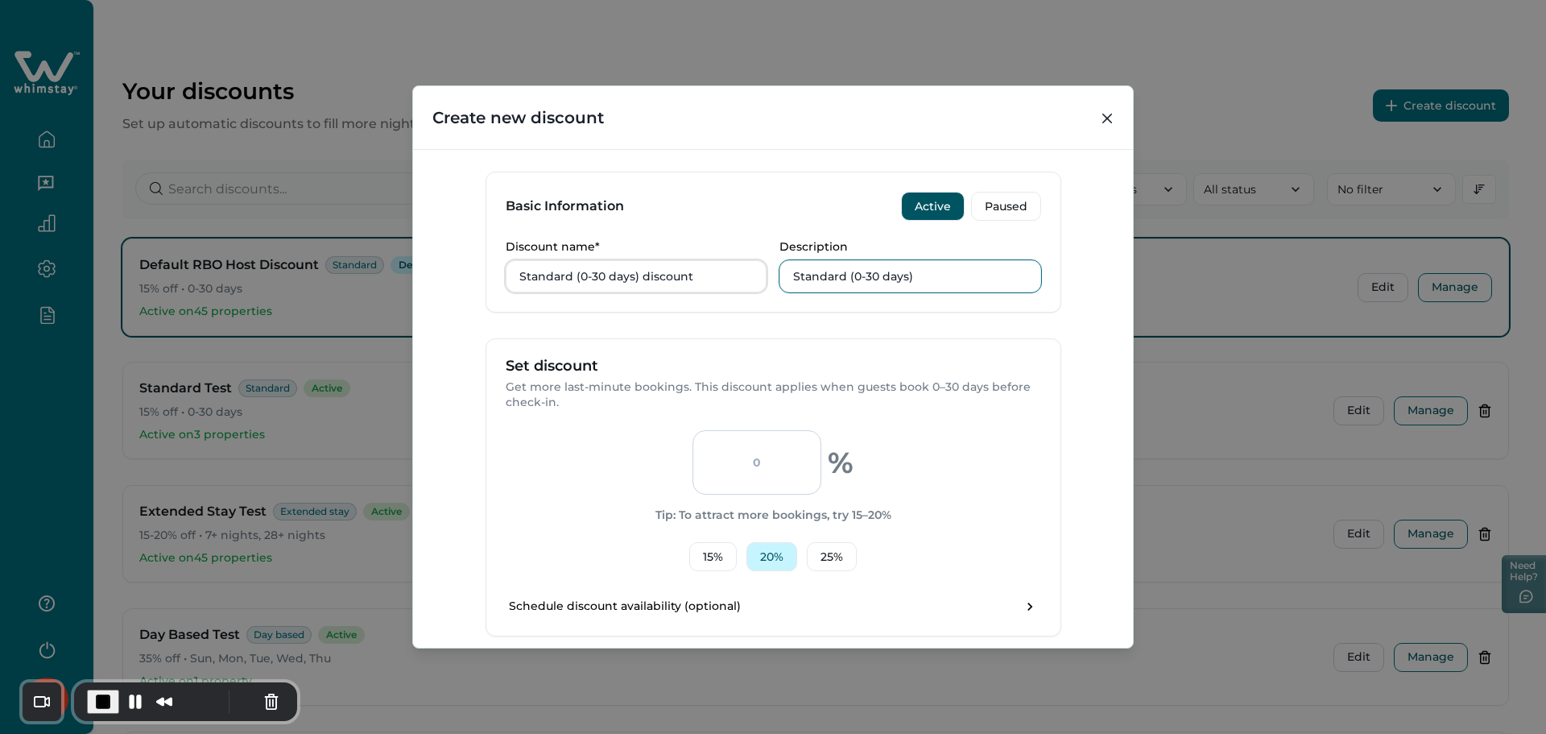
type input "Standard (0-30 days)"
click at [770, 559] on button "20 %" at bounding box center [771, 556] width 51 height 29
type input "20"
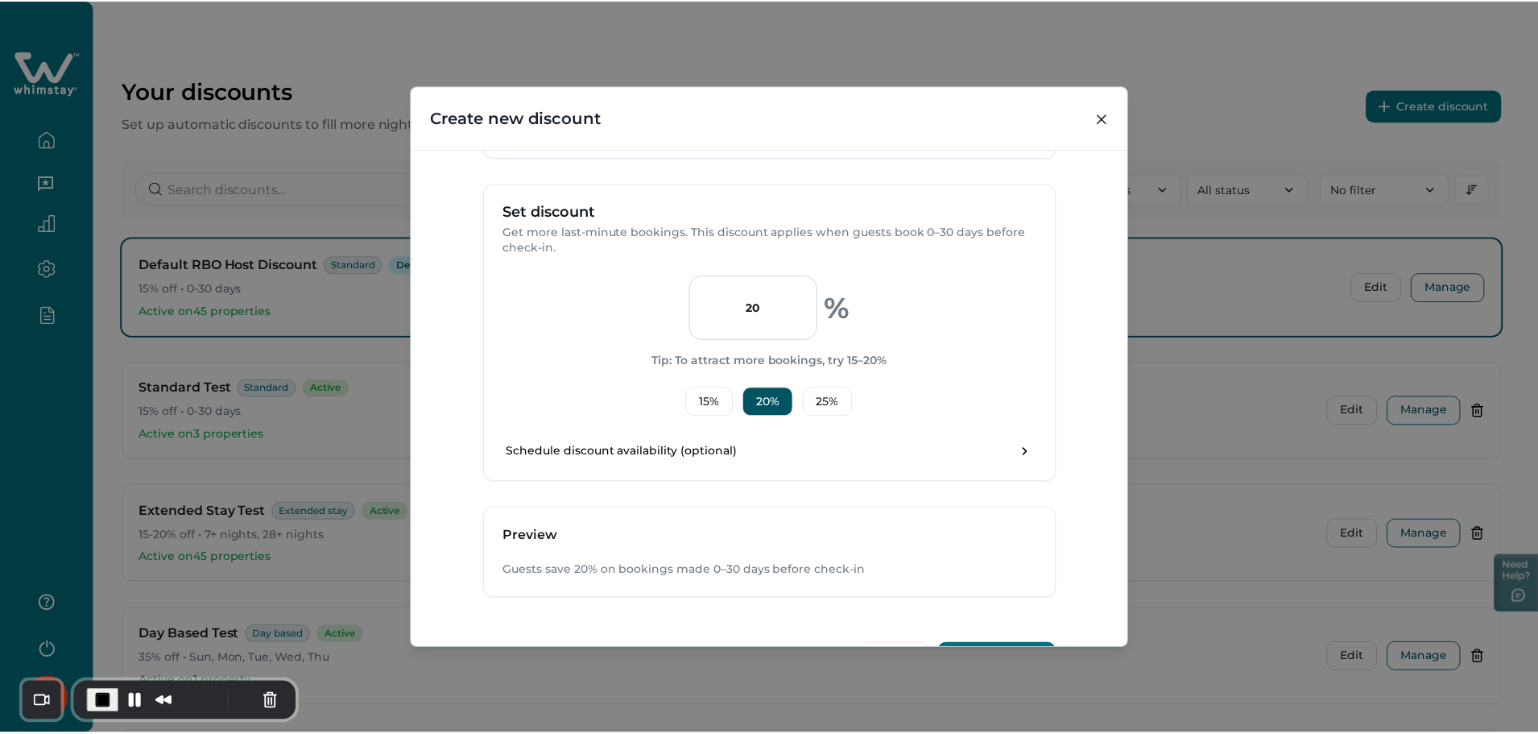
scroll to position [531, 0]
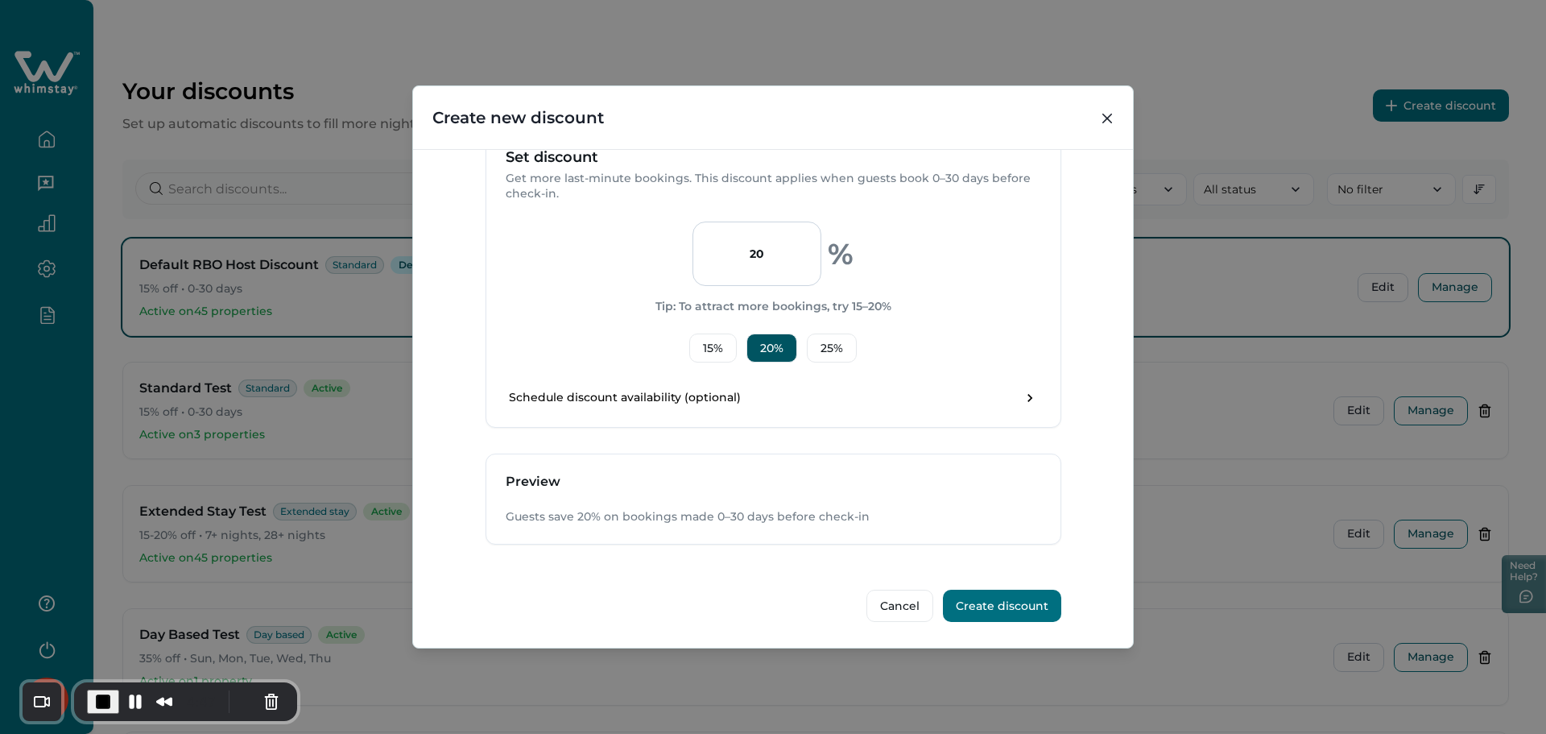
click at [992, 611] on button "Create discount" at bounding box center [1002, 605] width 118 height 32
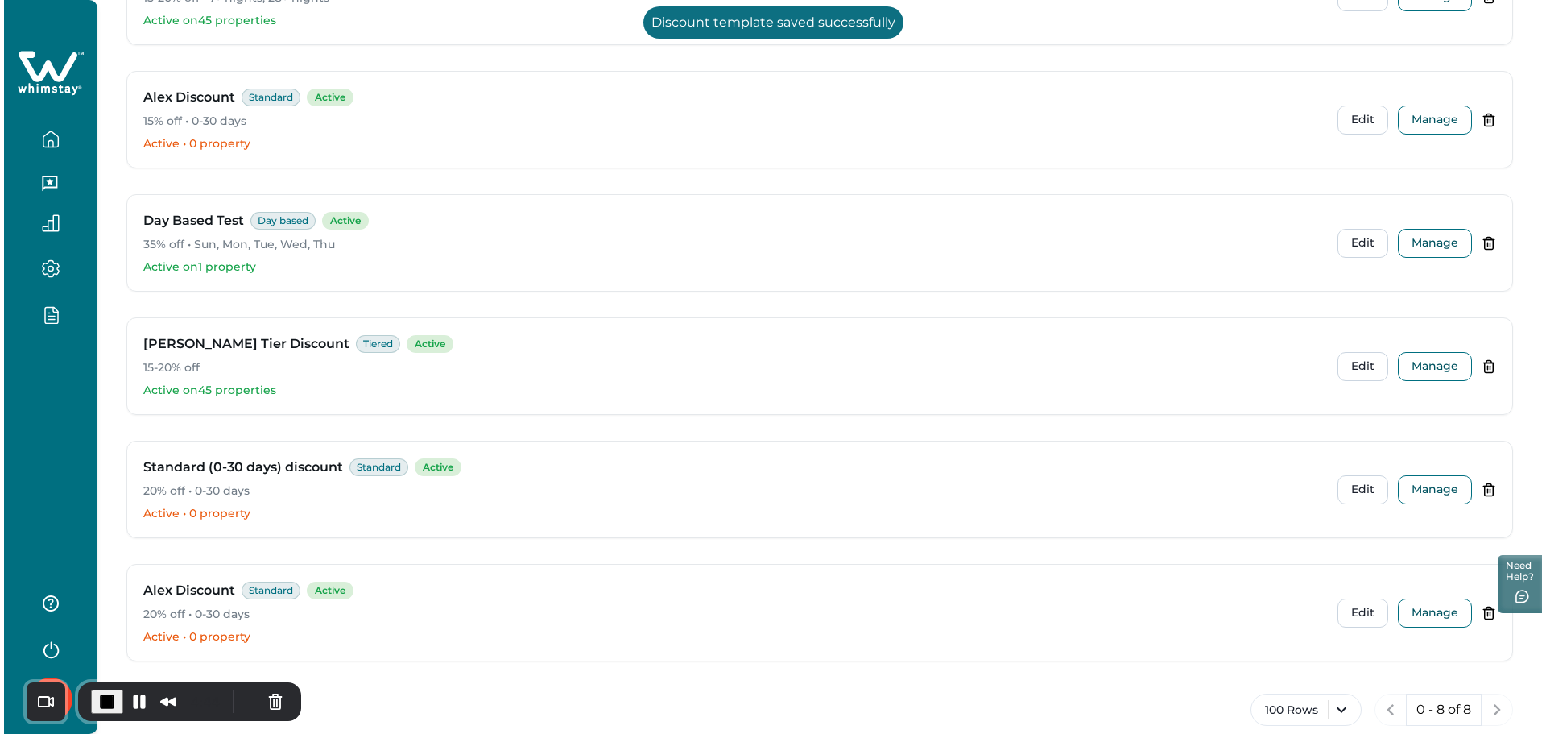
scroll to position [571, 0]
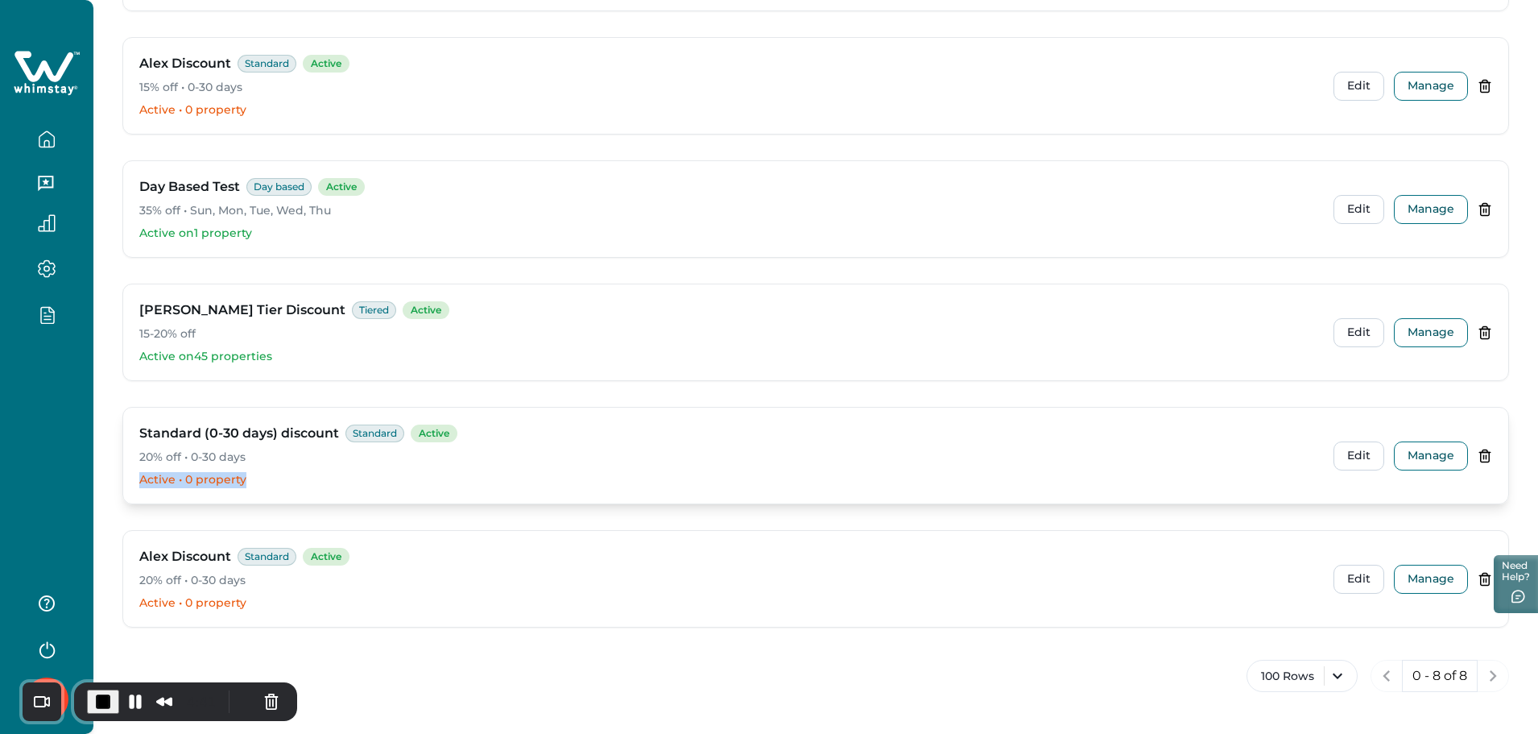
drag, startPoint x: 257, startPoint y: 481, endPoint x: 133, endPoint y: 486, distance: 124.1
click at [133, 486] on div "Standard (0-30 days) discount Standard Active 20% off • 0-30 days Active • 0 pr…" at bounding box center [815, 455] width 1385 height 96
click at [1432, 448] on button "Manage" at bounding box center [1431, 455] width 74 height 29
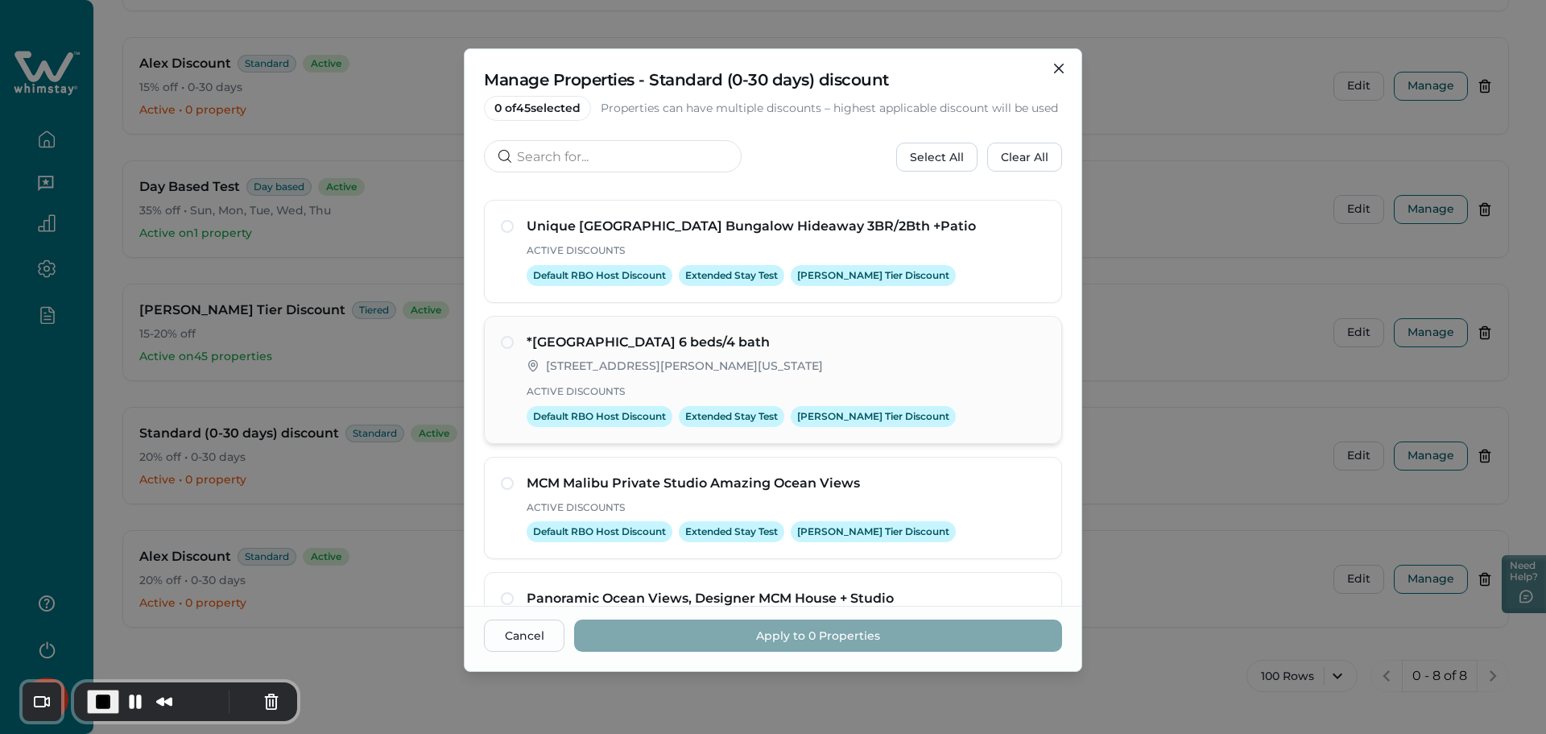
click at [605, 383] on div "*Mid-City Building 6 beds/4 bath 123 William St, New York, NY, 10038, US Active…" at bounding box center [786, 380] width 519 height 94
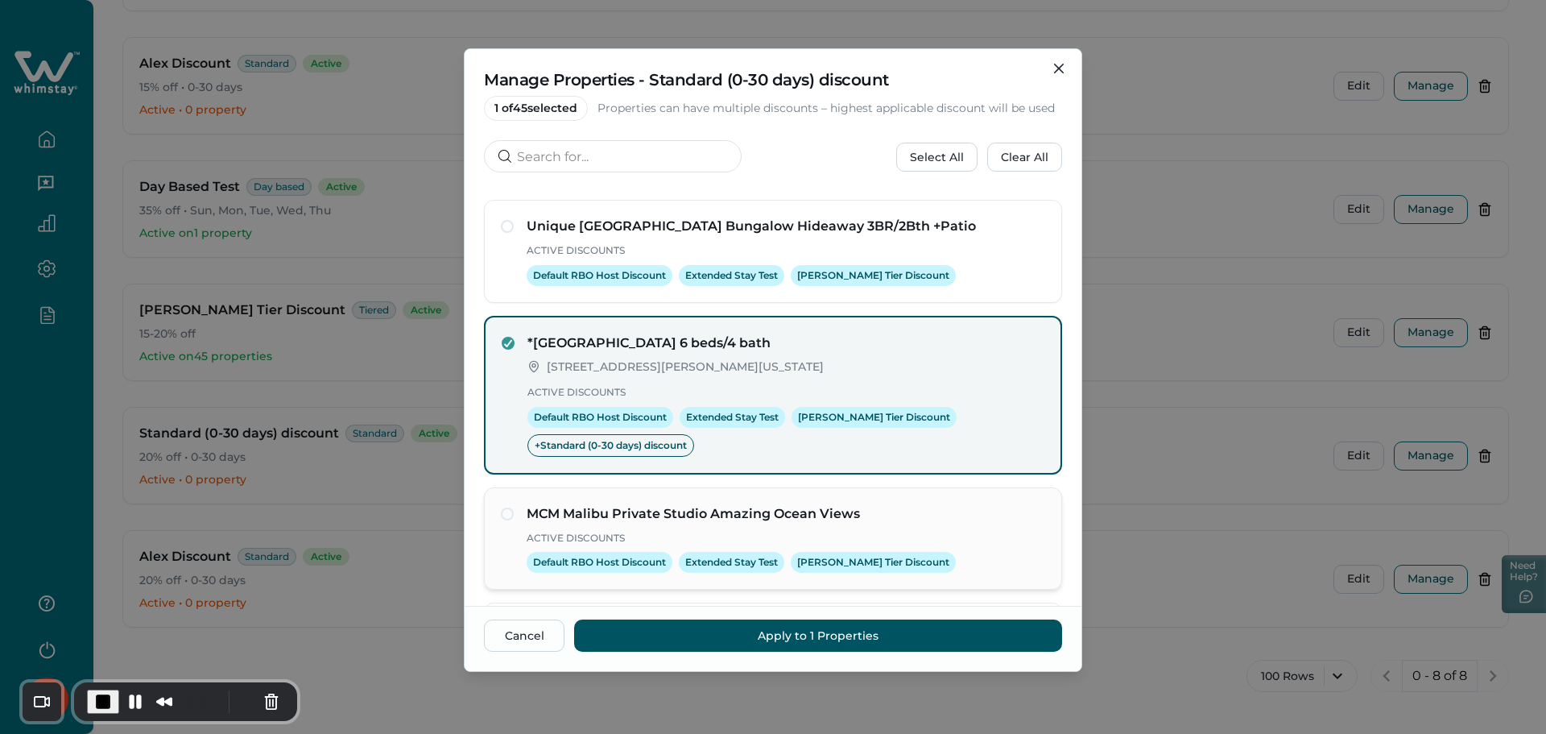
click at [647, 501] on div "MCM Malibu Private Studio Amazing Ocean Views Active Discounts Default RBO Host…" at bounding box center [773, 538] width 578 height 103
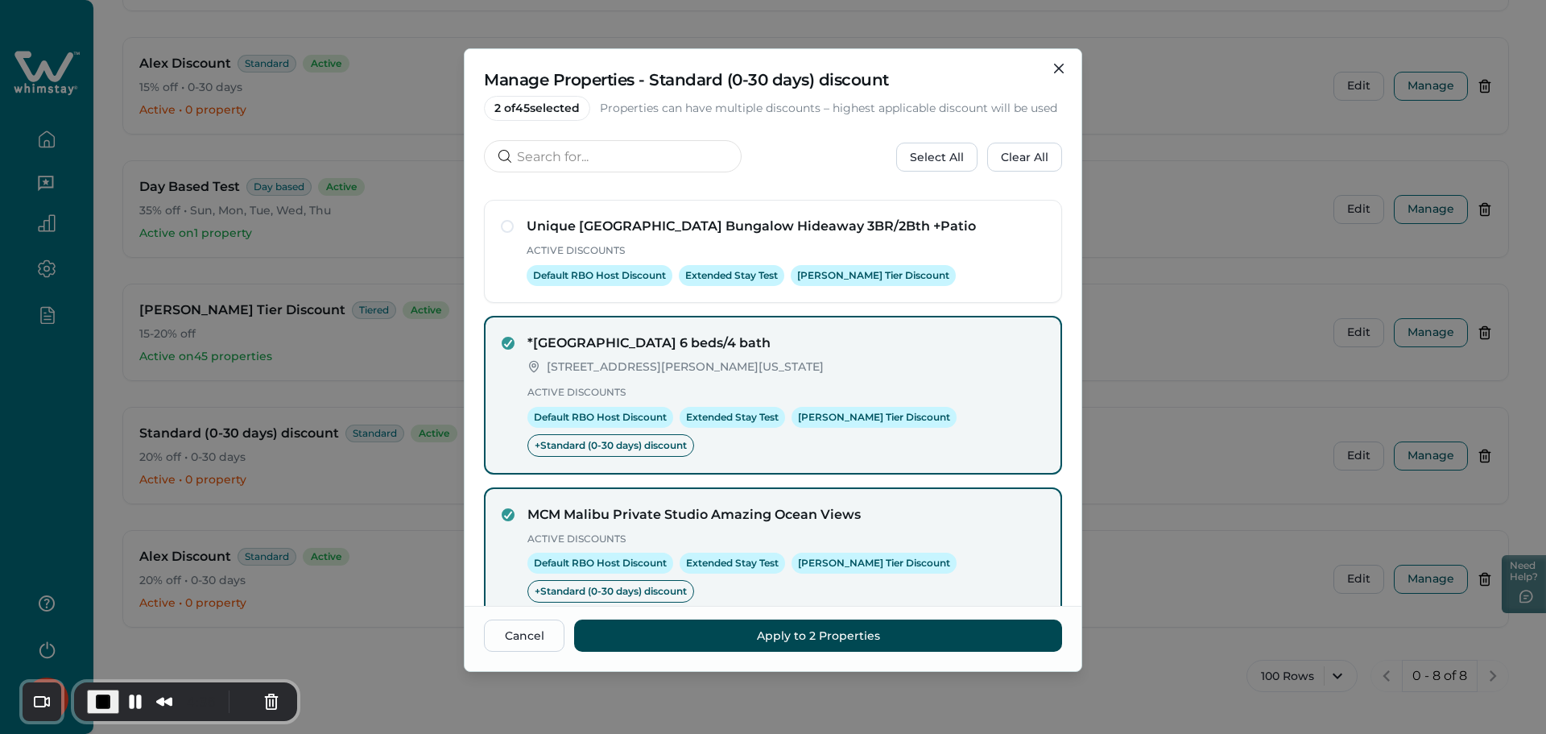
click at [824, 639] on button "Apply to 2 Properties" at bounding box center [818, 635] width 488 height 32
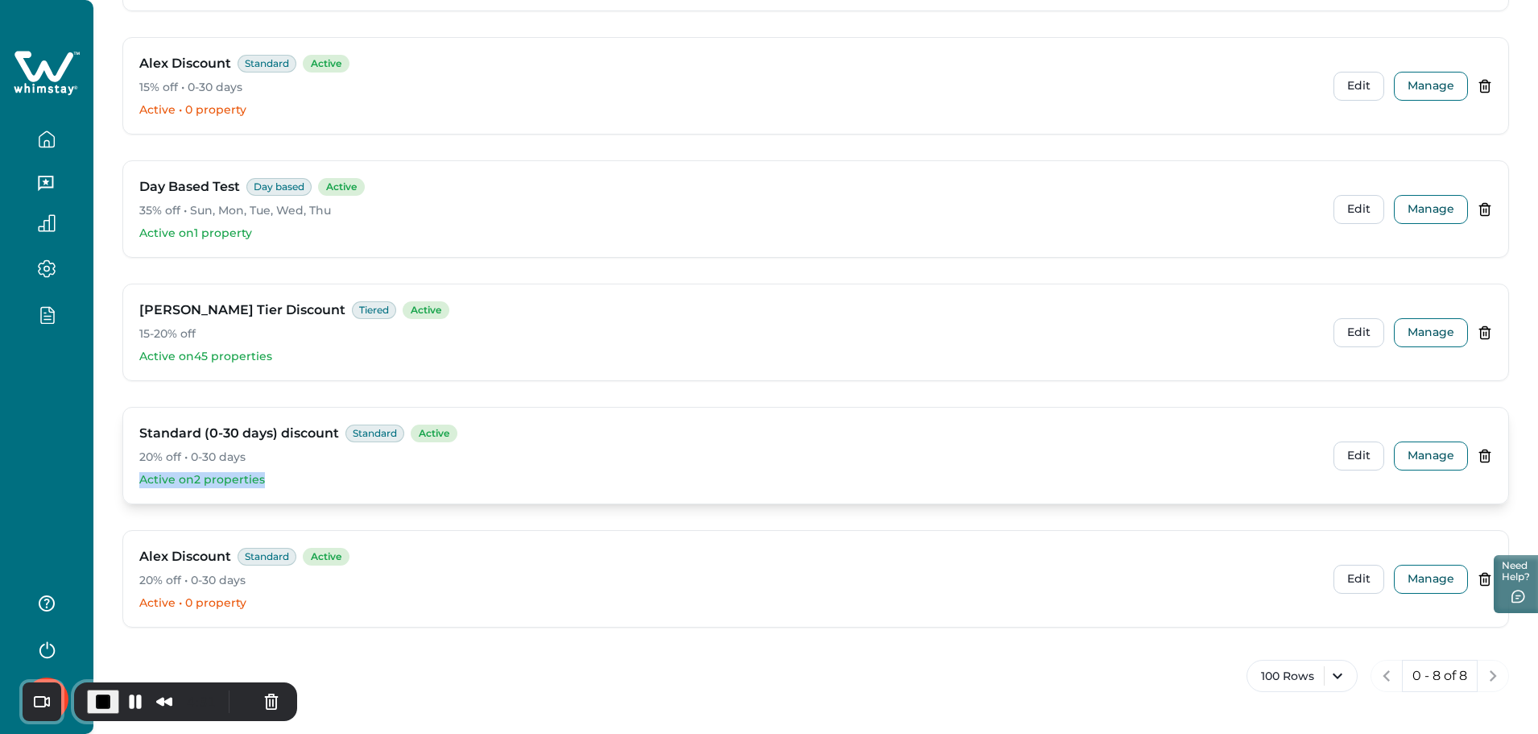
drag, startPoint x: 271, startPoint y: 478, endPoint x: 131, endPoint y: 481, distance: 140.1
click at [131, 481] on div "Standard (0-30 days) discount Standard Active 20% off • 0-30 days Active on 2 p…" at bounding box center [815, 455] width 1385 height 96
click at [1424, 459] on button "Manage" at bounding box center [1431, 455] width 74 height 29
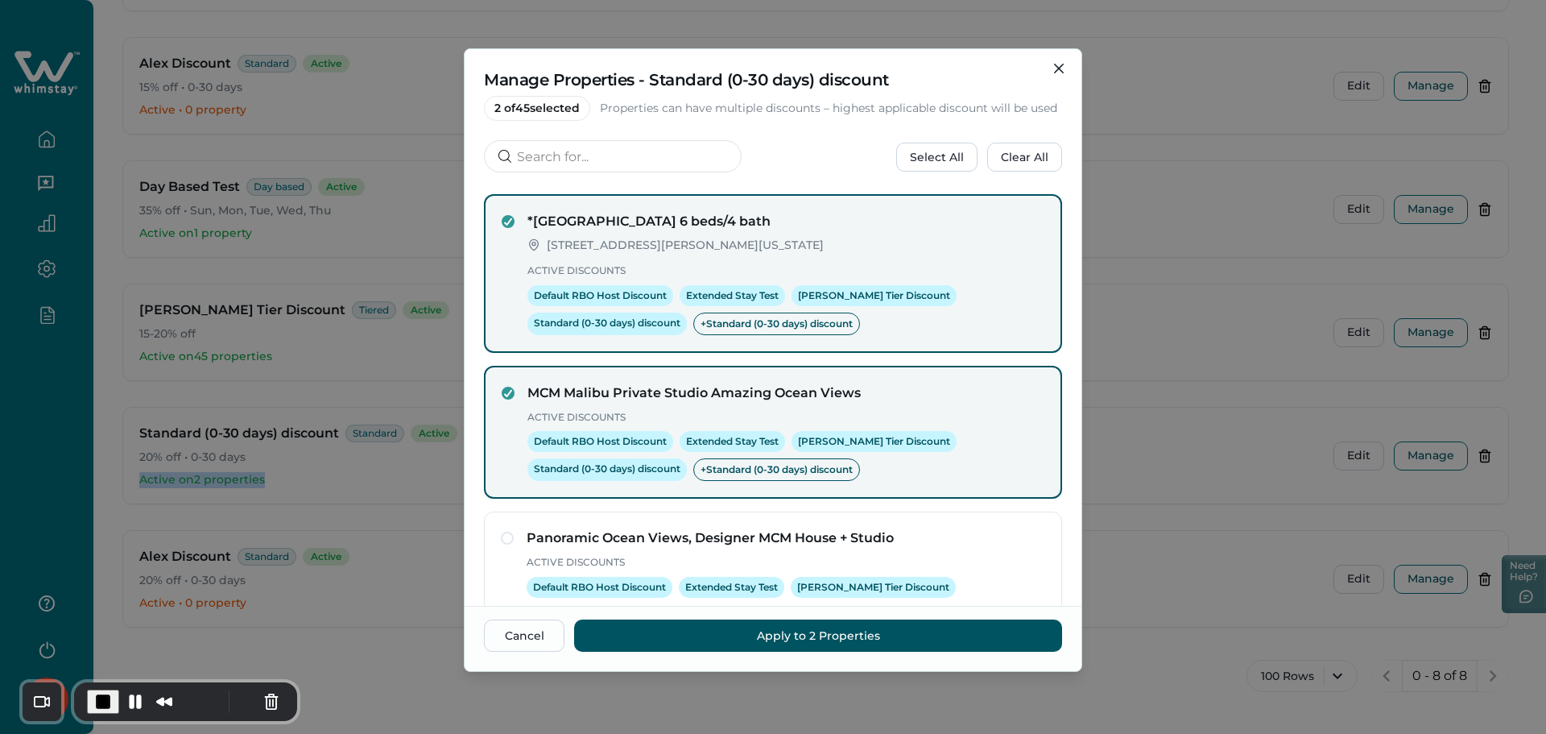
scroll to position [0, 0]
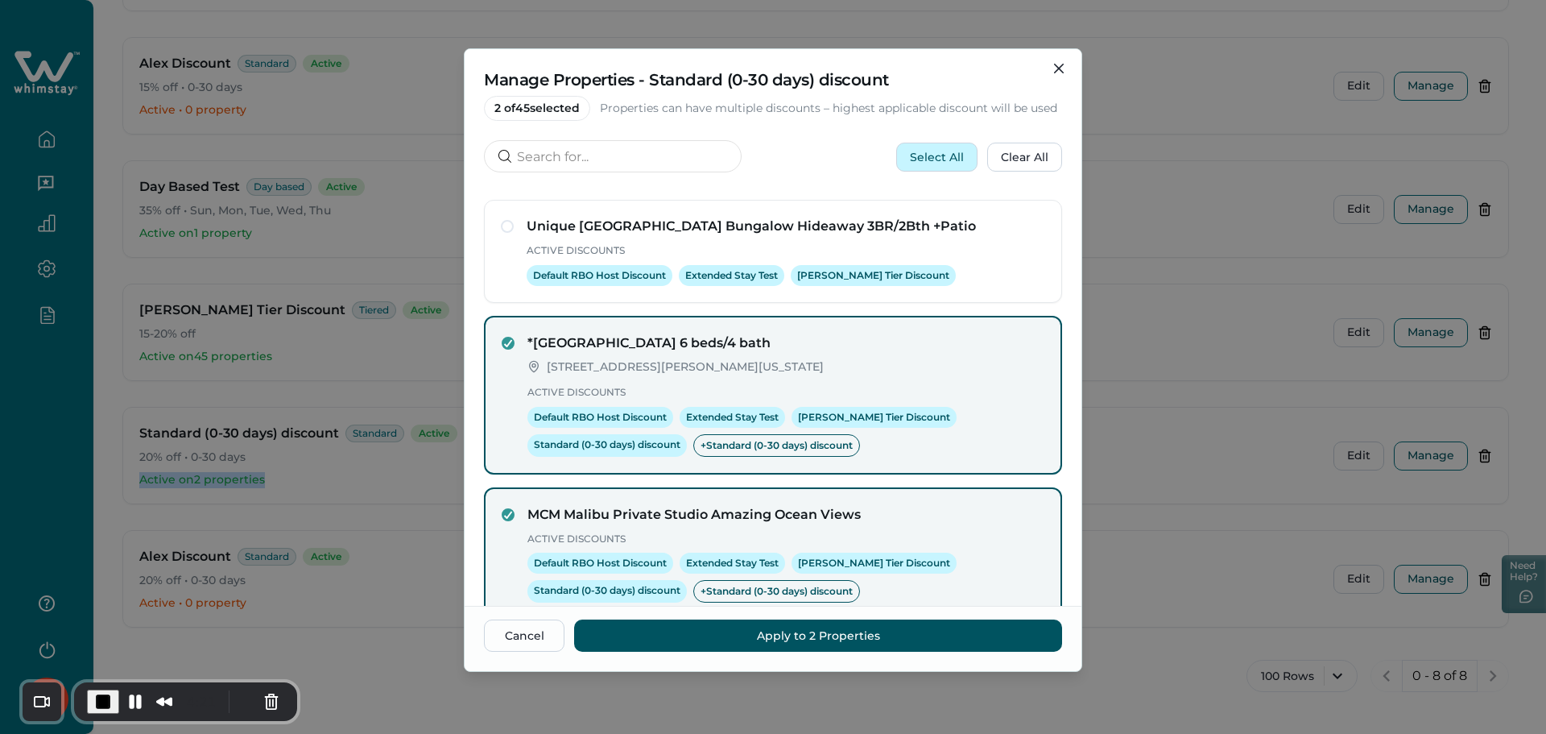
click at [940, 161] on button "Select All" at bounding box center [936, 157] width 81 height 29
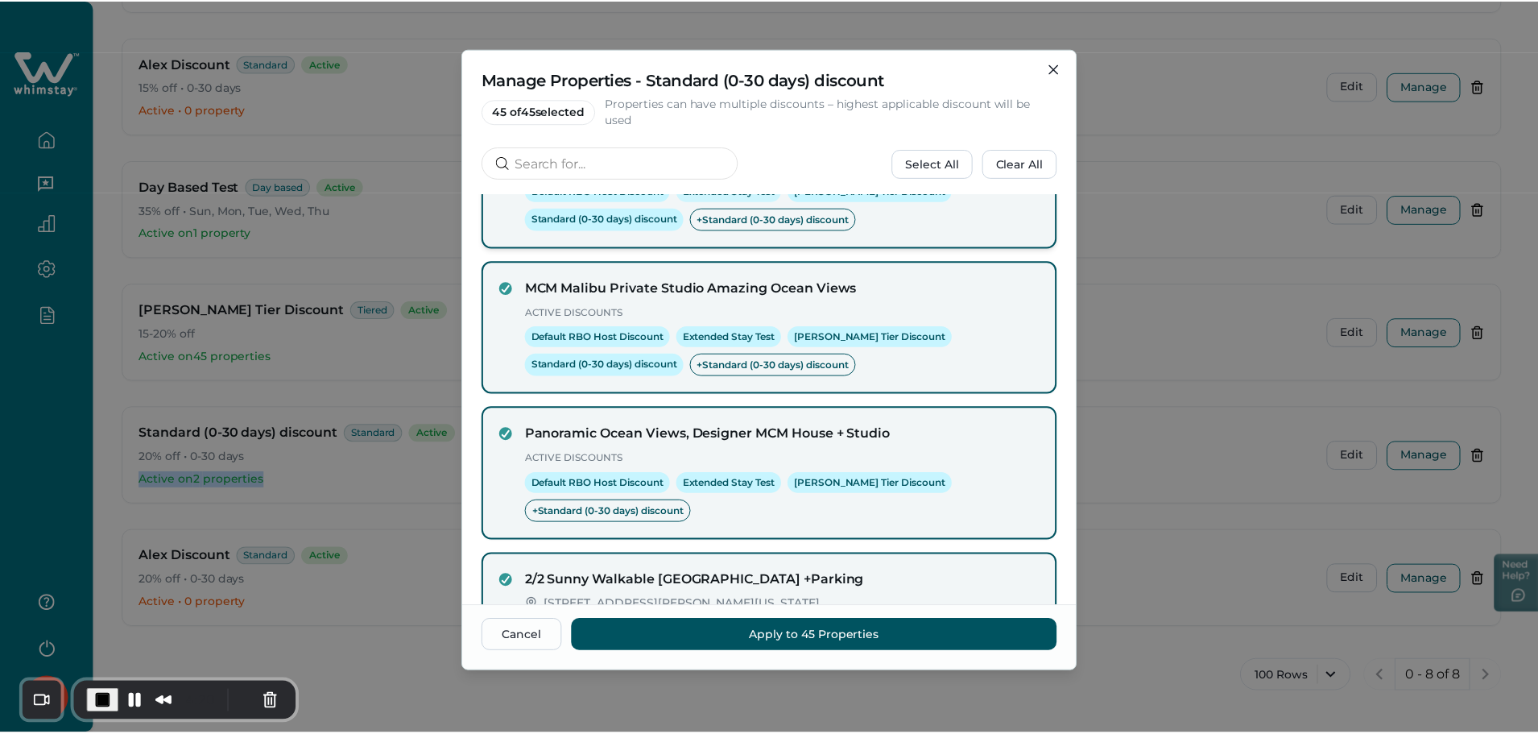
scroll to position [450, 0]
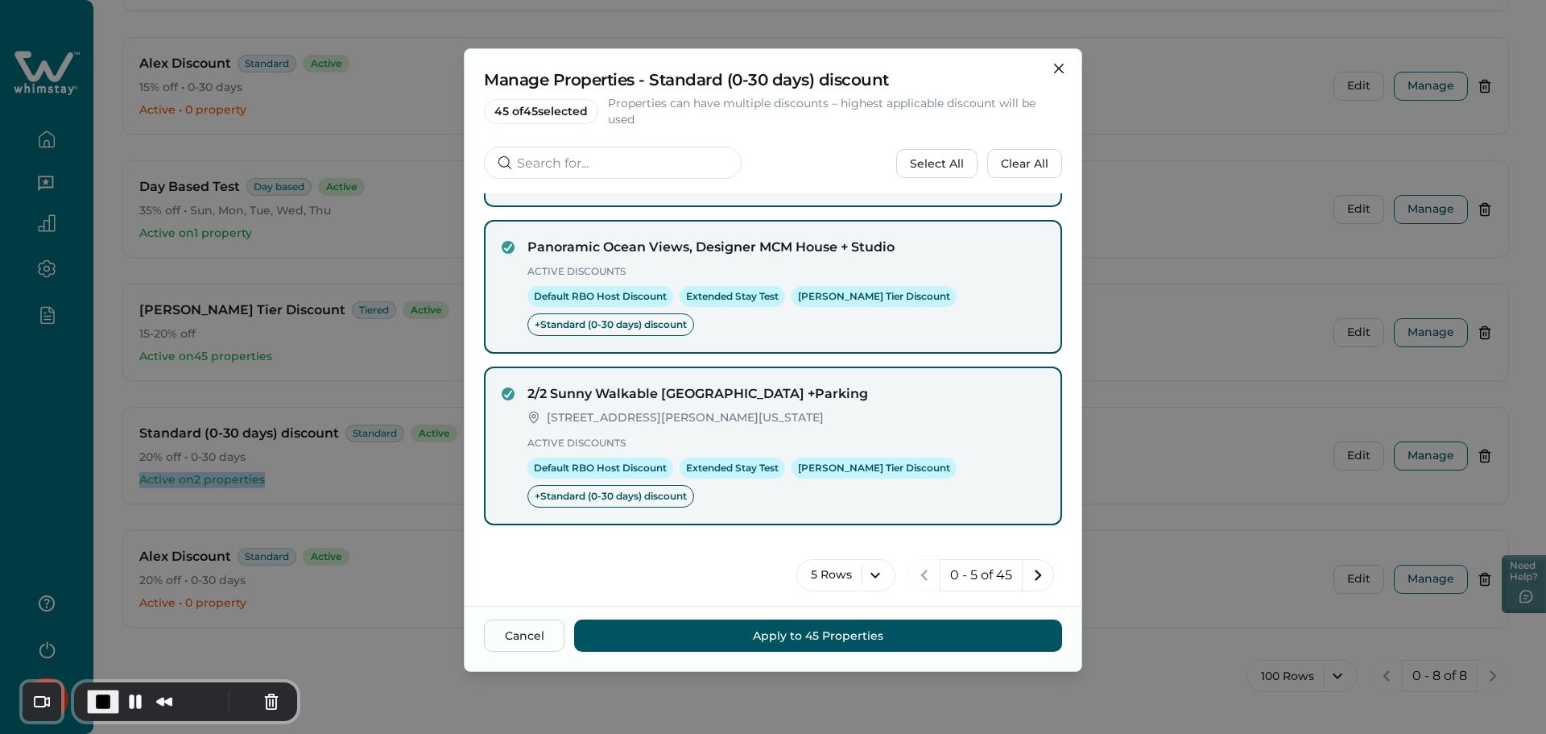
drag, startPoint x: 594, startPoint y: 112, endPoint x: 456, endPoint y: 115, distance: 138.5
click at [456, 115] on div "Manage Properties - Standard (0-30 days) discount 45 of 45 selected Properties …" at bounding box center [773, 367] width 1546 height 734
click at [791, 634] on button "Apply to 45 Properties" at bounding box center [818, 635] width 488 height 32
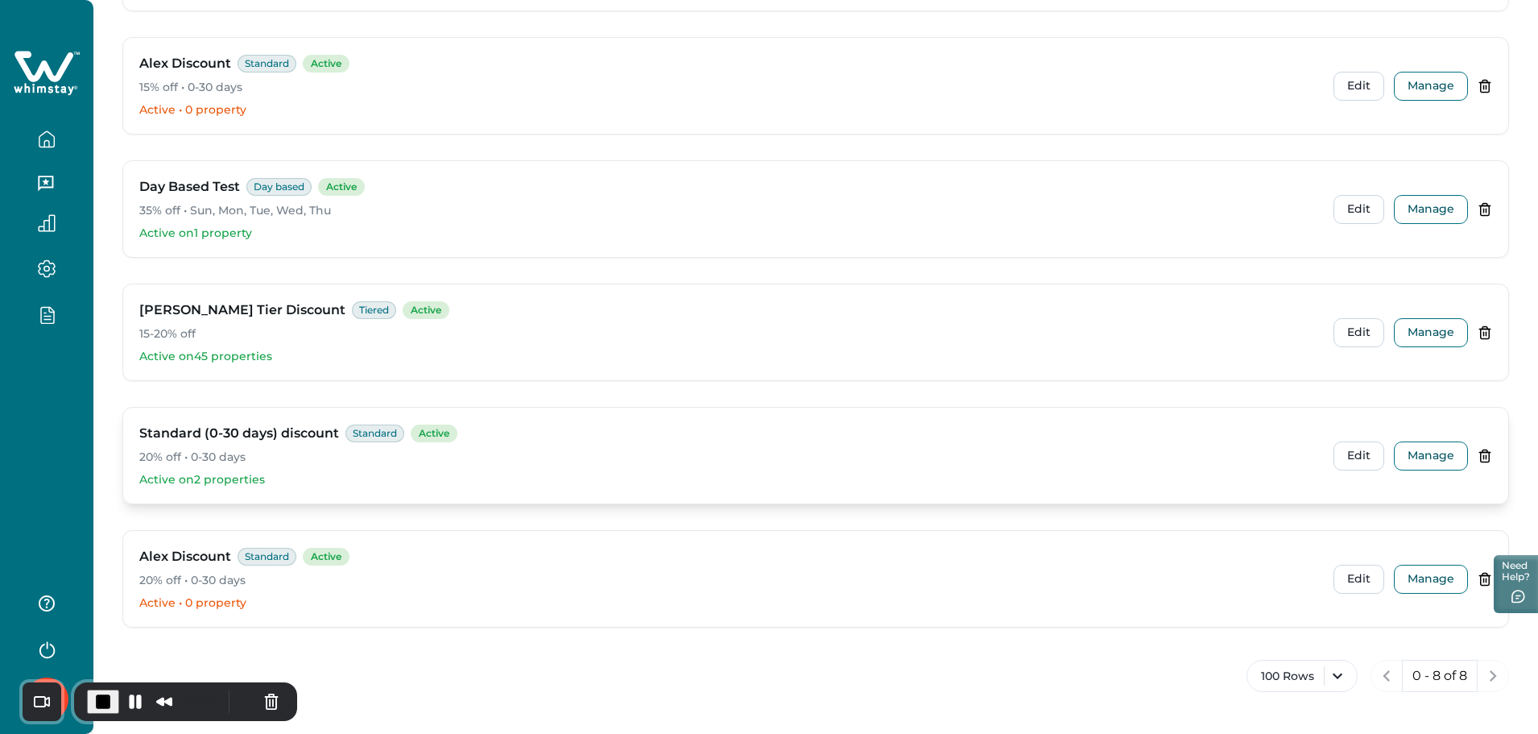
click at [1237, 461] on p "20% off • 0-30 days" at bounding box center [729, 457] width 1181 height 16
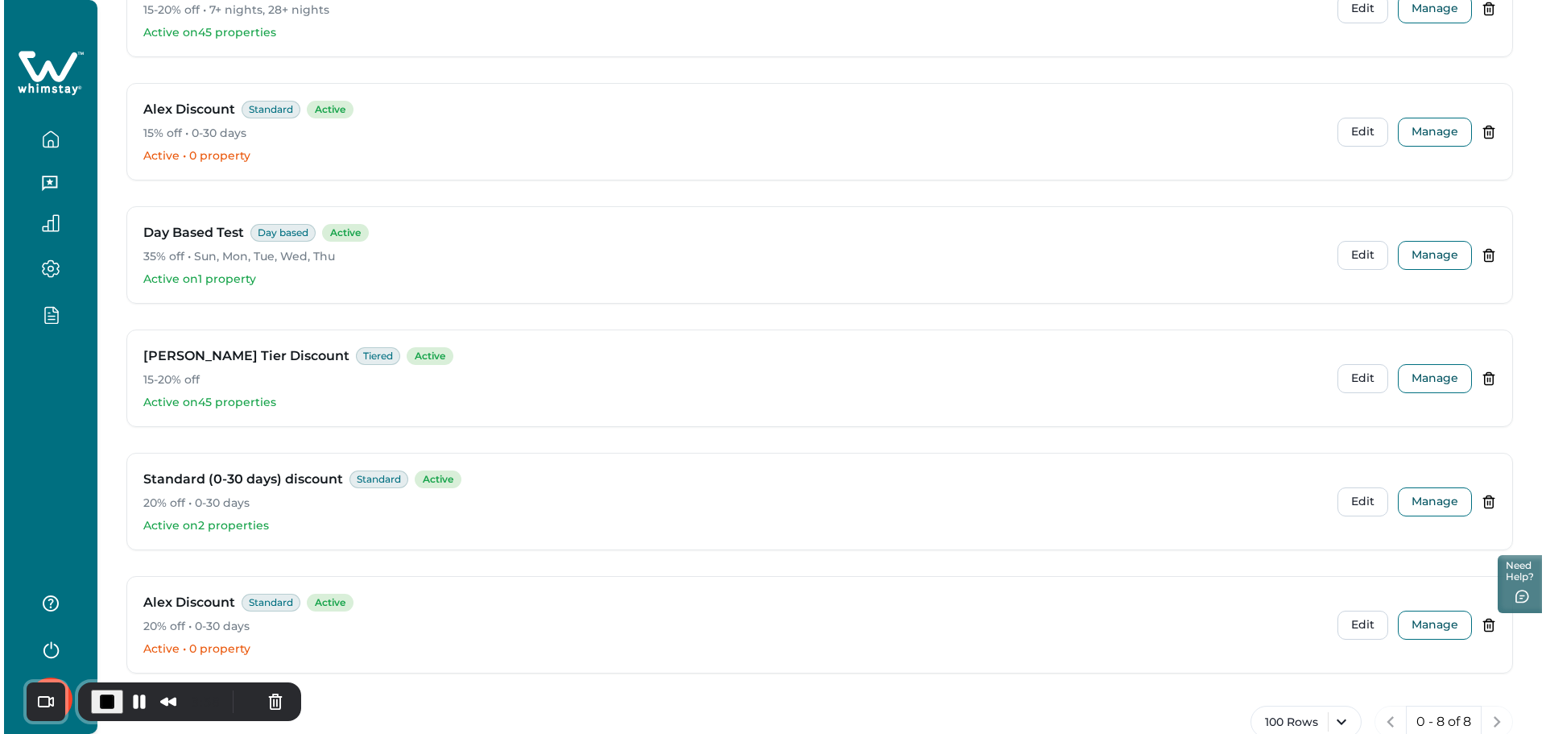
scroll to position [571, 0]
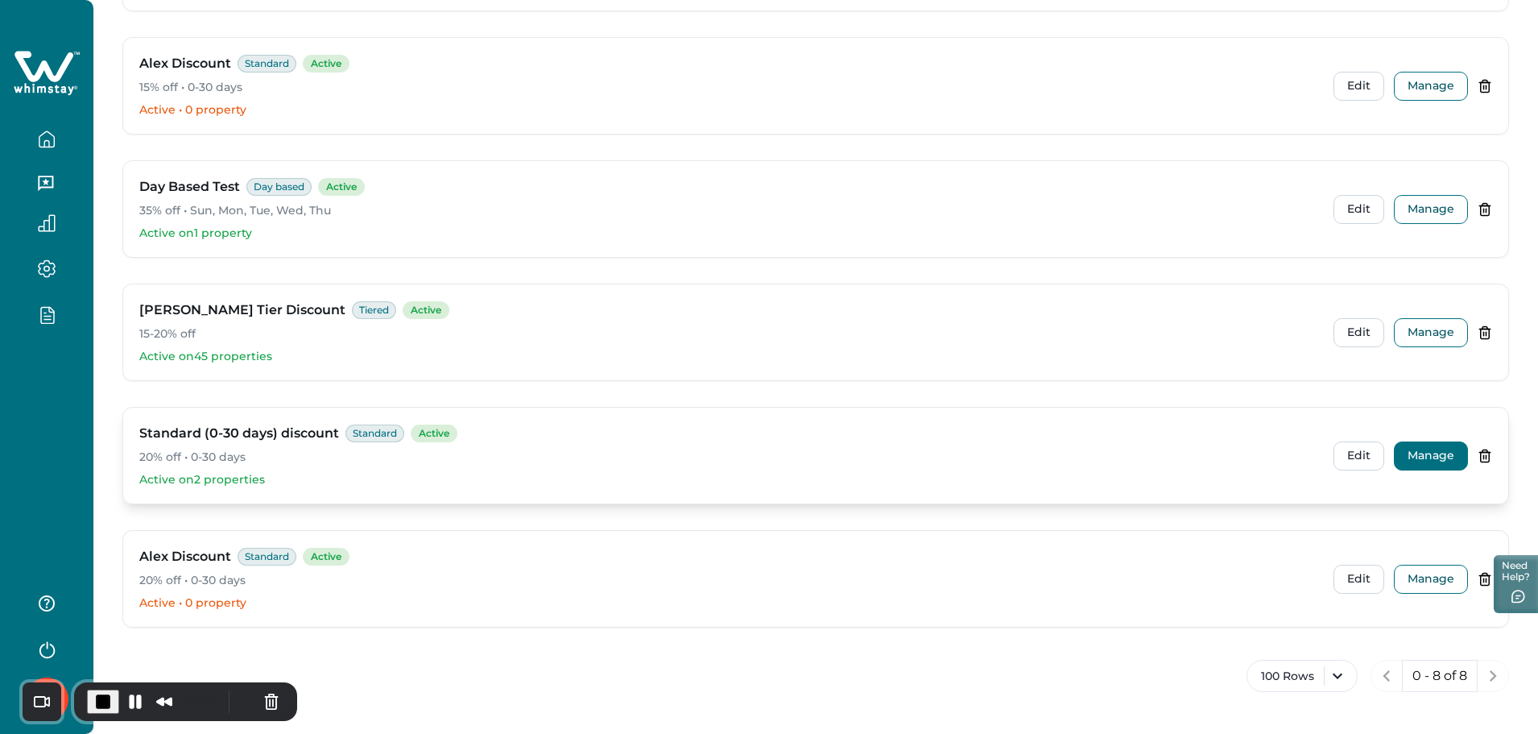
click at [1422, 455] on button "Manage" at bounding box center [1431, 455] width 74 height 29
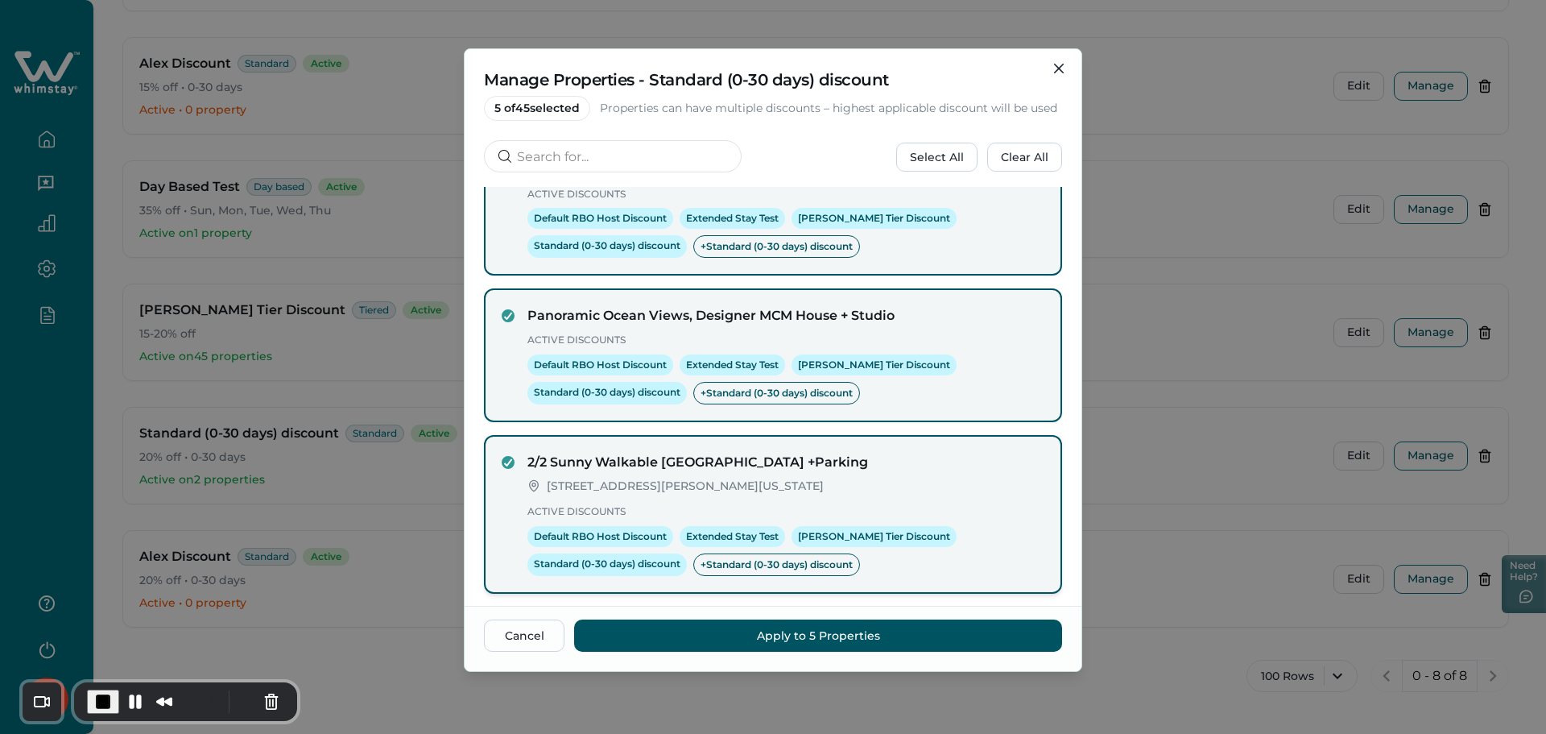
scroll to position [450, 0]
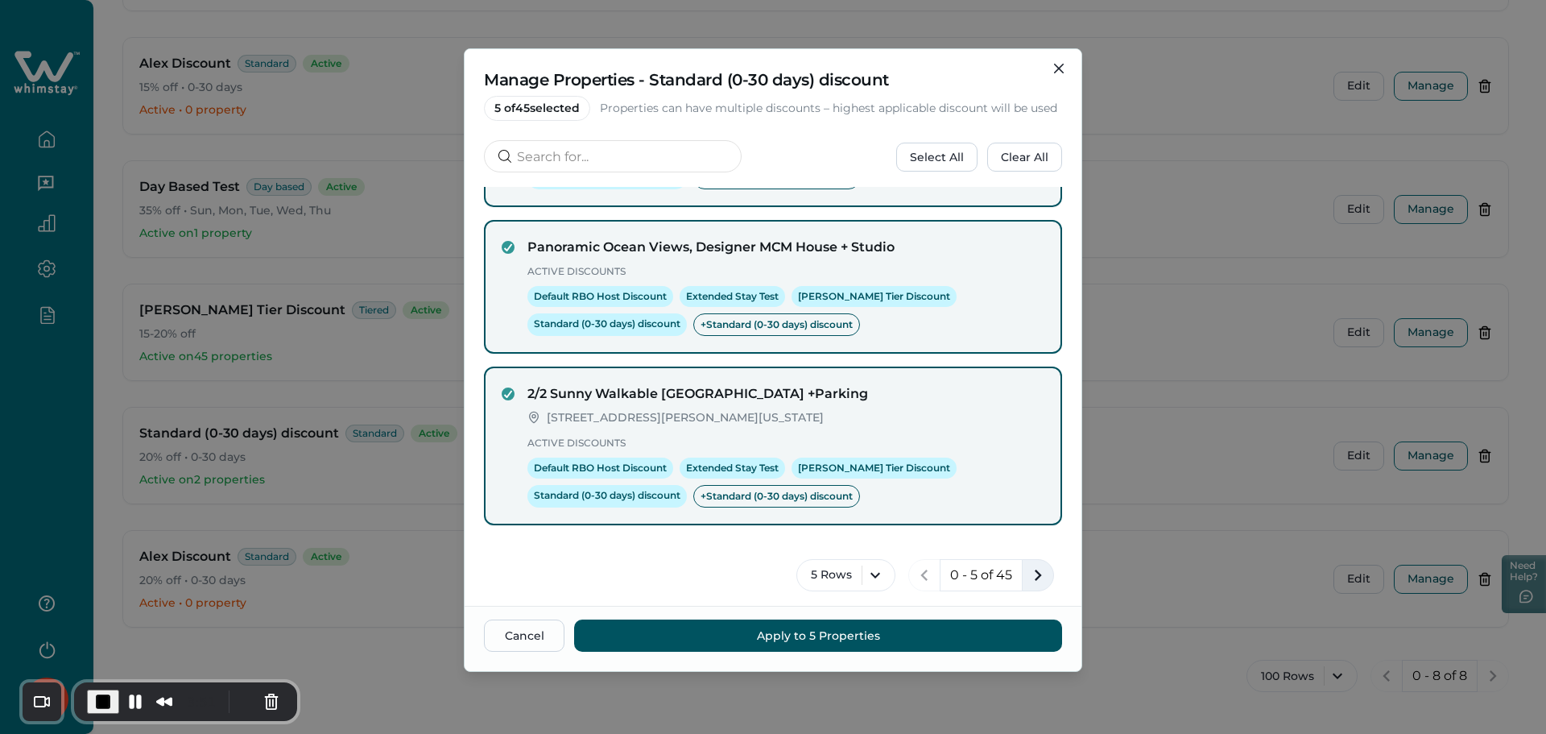
click at [1035, 562] on button "next page" at bounding box center [1038, 575] width 32 height 32
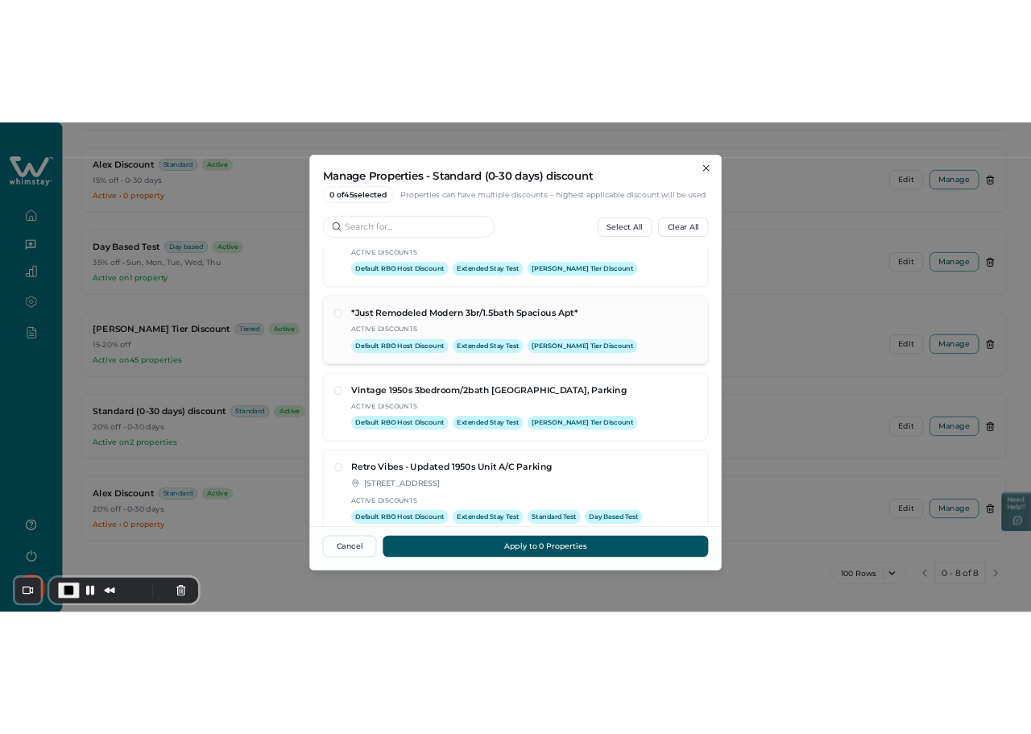
scroll to position [349, 0]
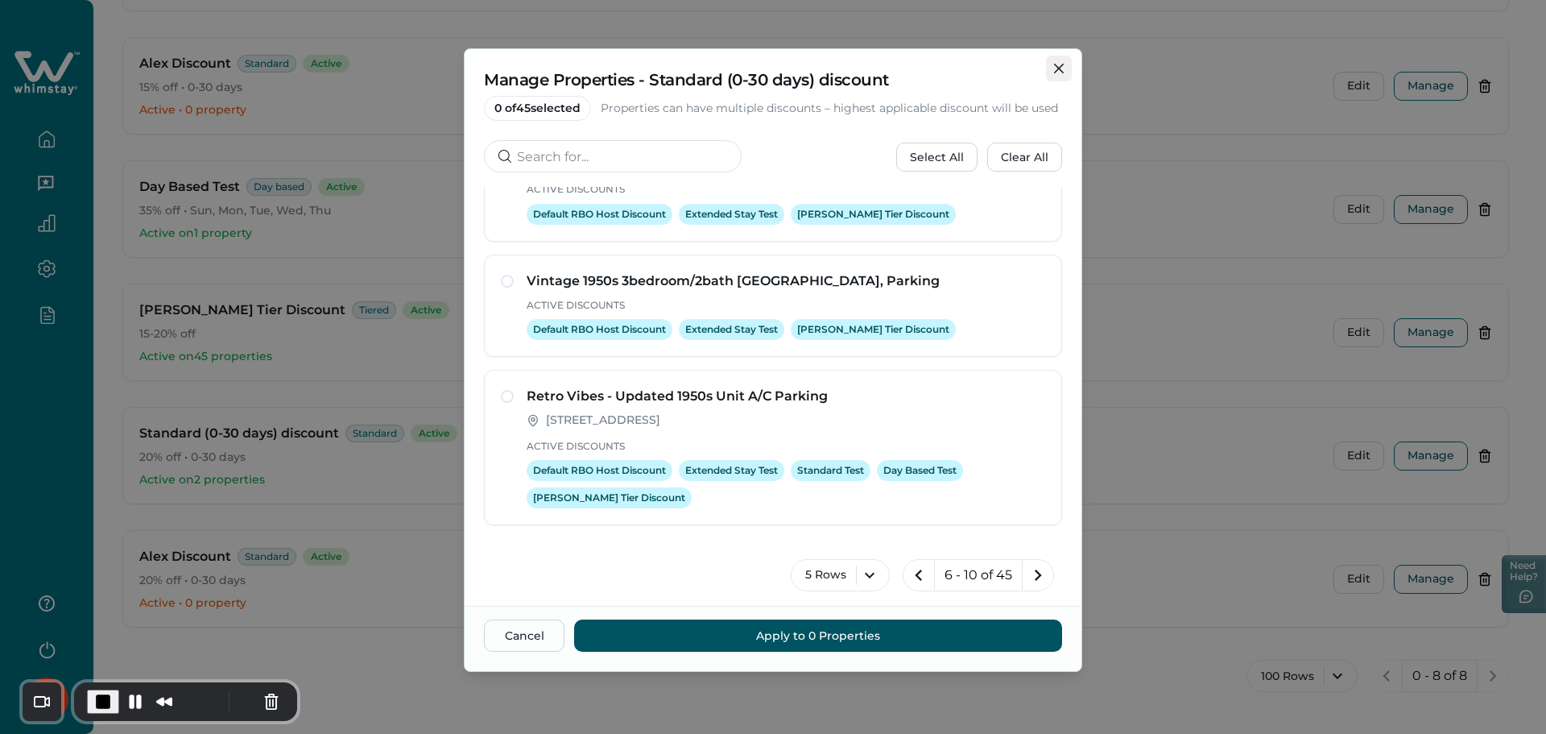
click at [1052, 69] on button "Close" at bounding box center [1059, 69] width 26 height 26
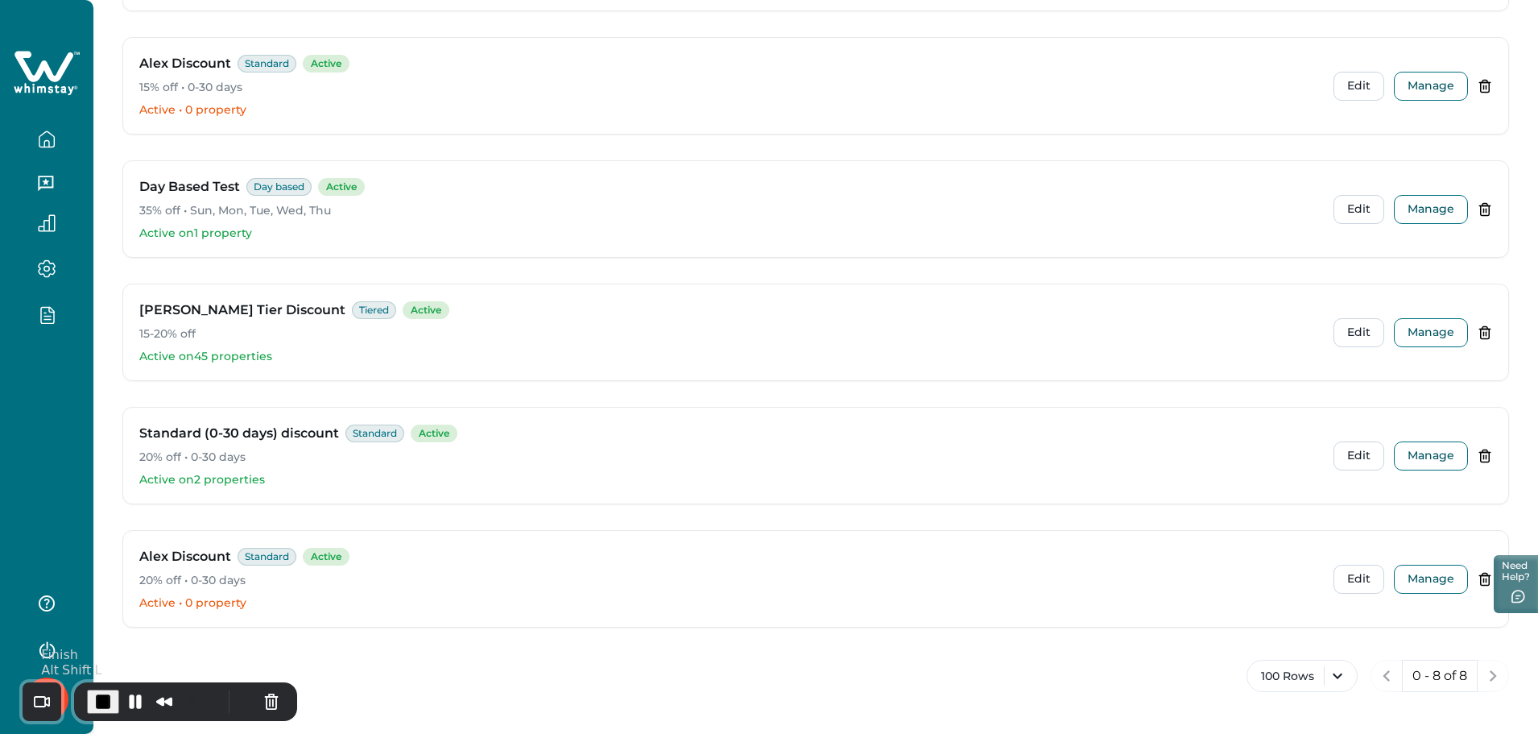
click at [112, 697] on button "End Recording" at bounding box center [103, 701] width 32 height 24
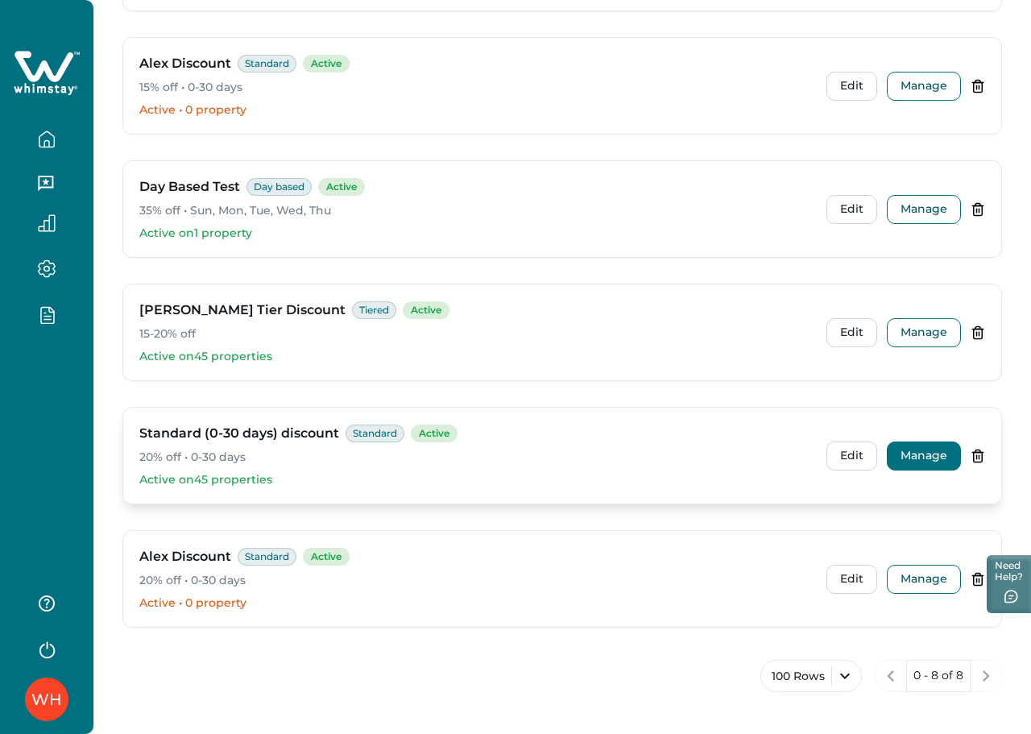
click at [918, 461] on button "Manage" at bounding box center [923, 455] width 74 height 29
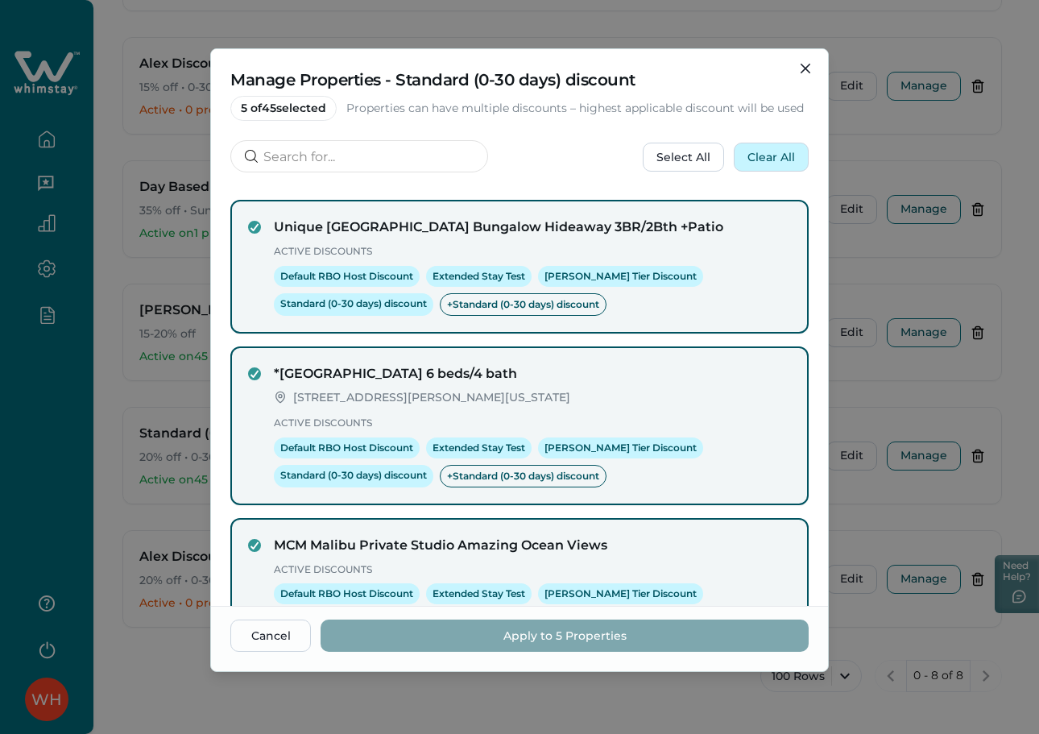
click at [766, 156] on button "Clear All" at bounding box center [771, 157] width 75 height 29
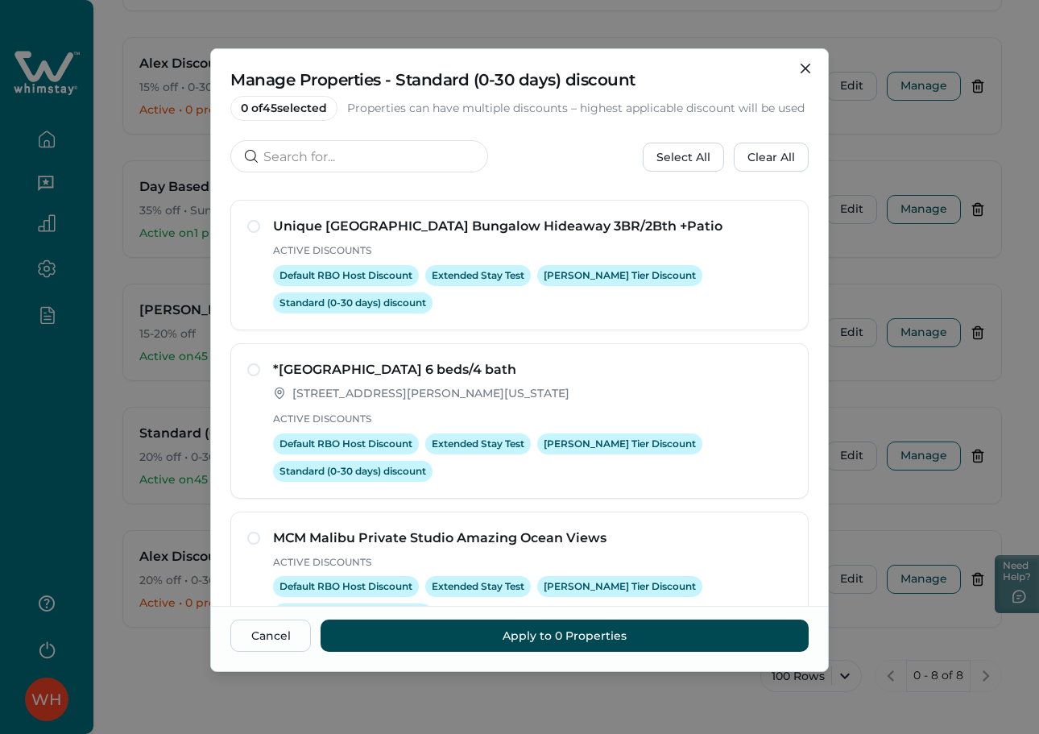
click at [562, 636] on button "Apply to 0 Properties" at bounding box center [564, 635] width 488 height 32
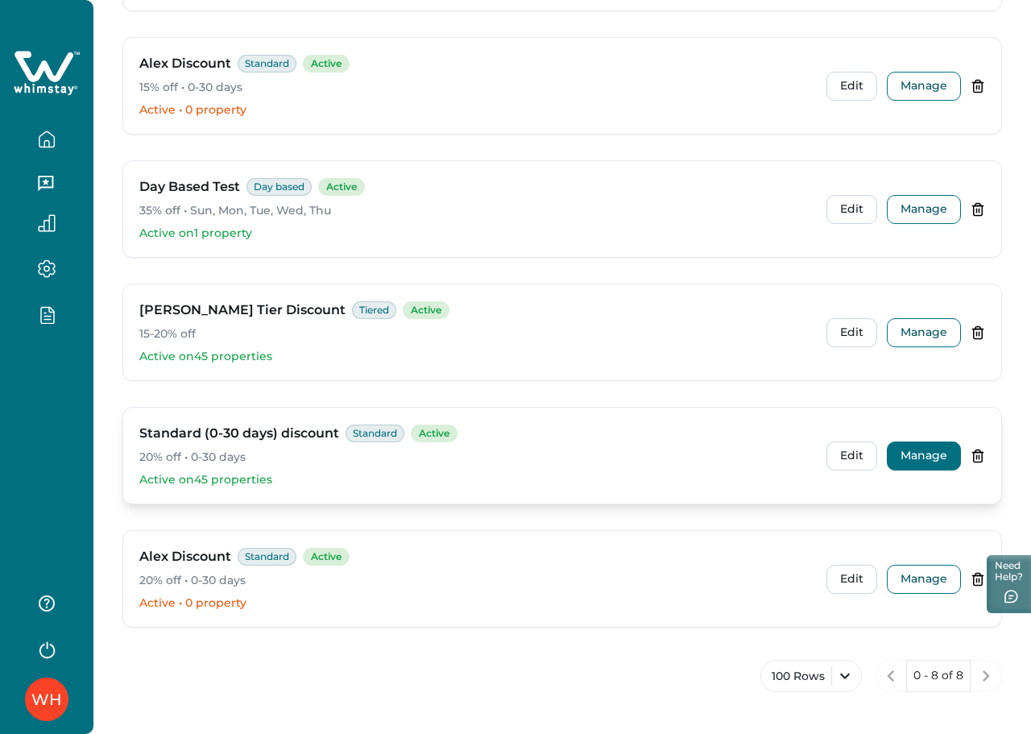
click at [901, 463] on button "Manage" at bounding box center [923, 455] width 74 height 29
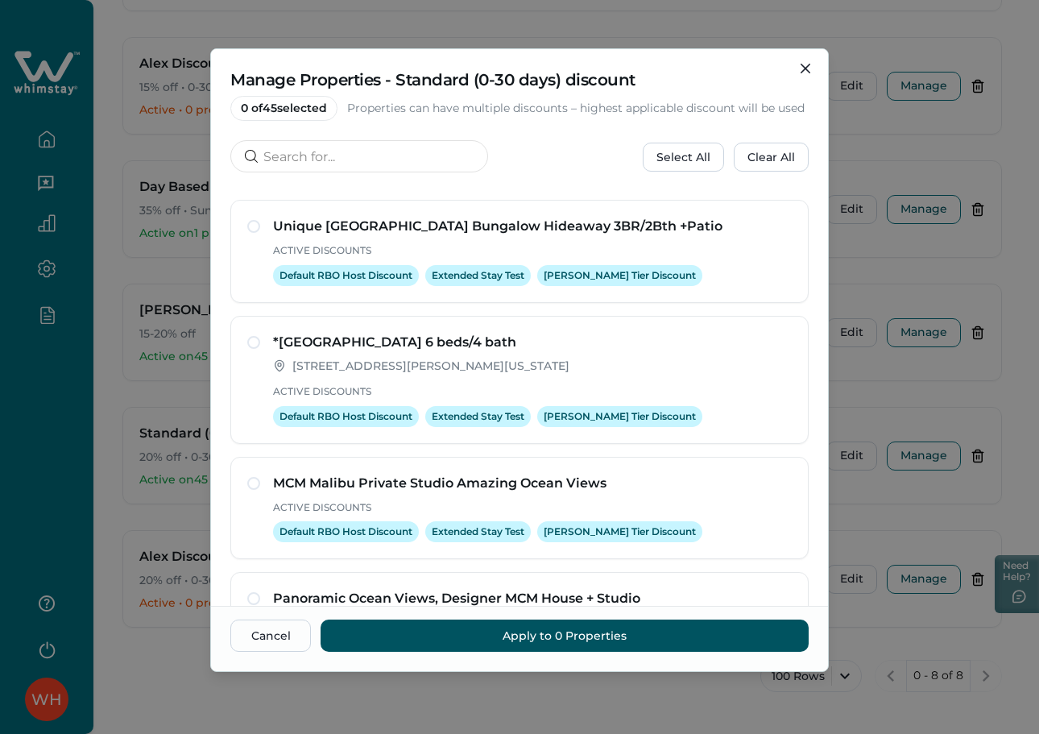
click at [901, 381] on div "Manage Properties - Standard (0-30 days) discount 0 of 45 selected Properties c…" at bounding box center [519, 367] width 1039 height 734
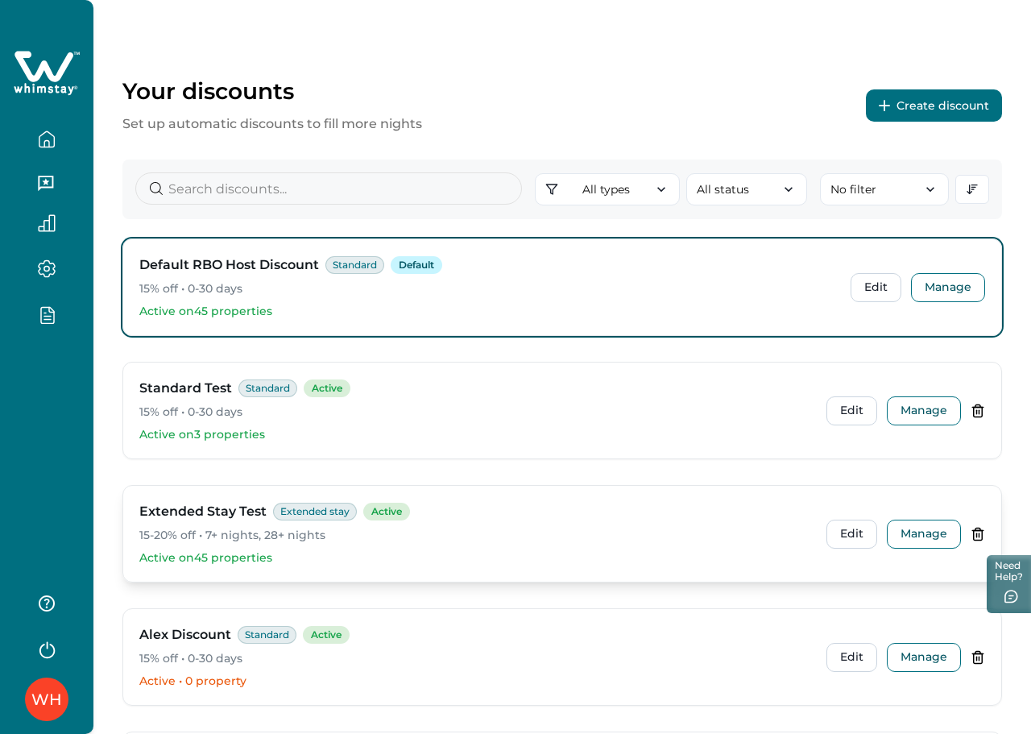
scroll to position [201, 0]
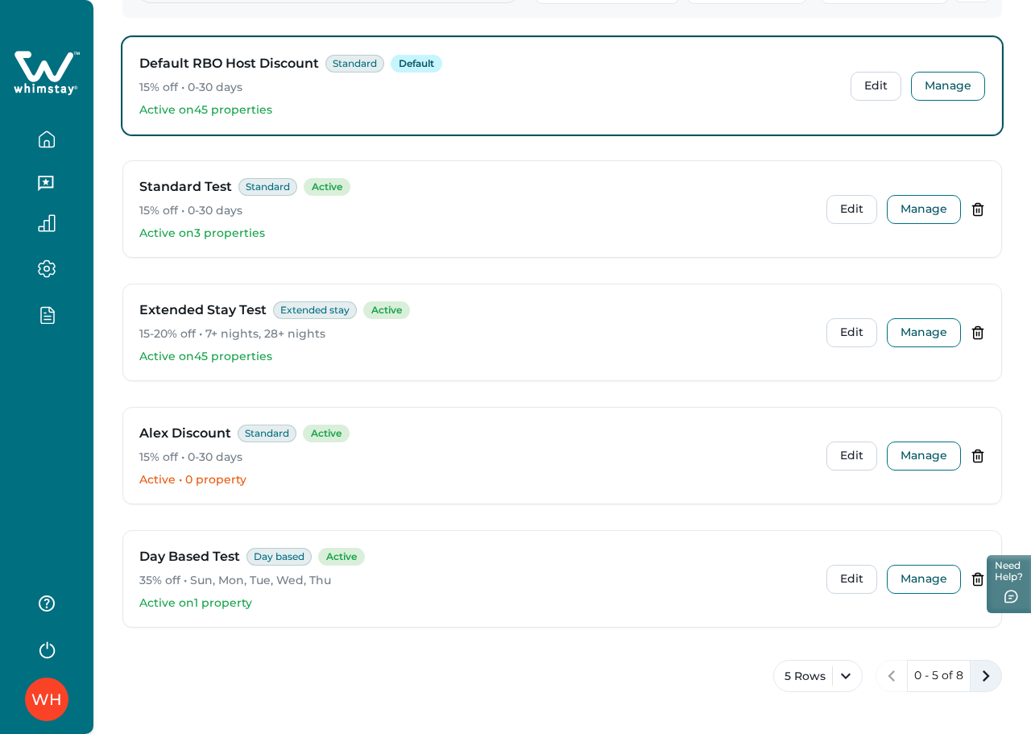
click at [991, 675] on icon "next page" at bounding box center [985, 675] width 23 height 23
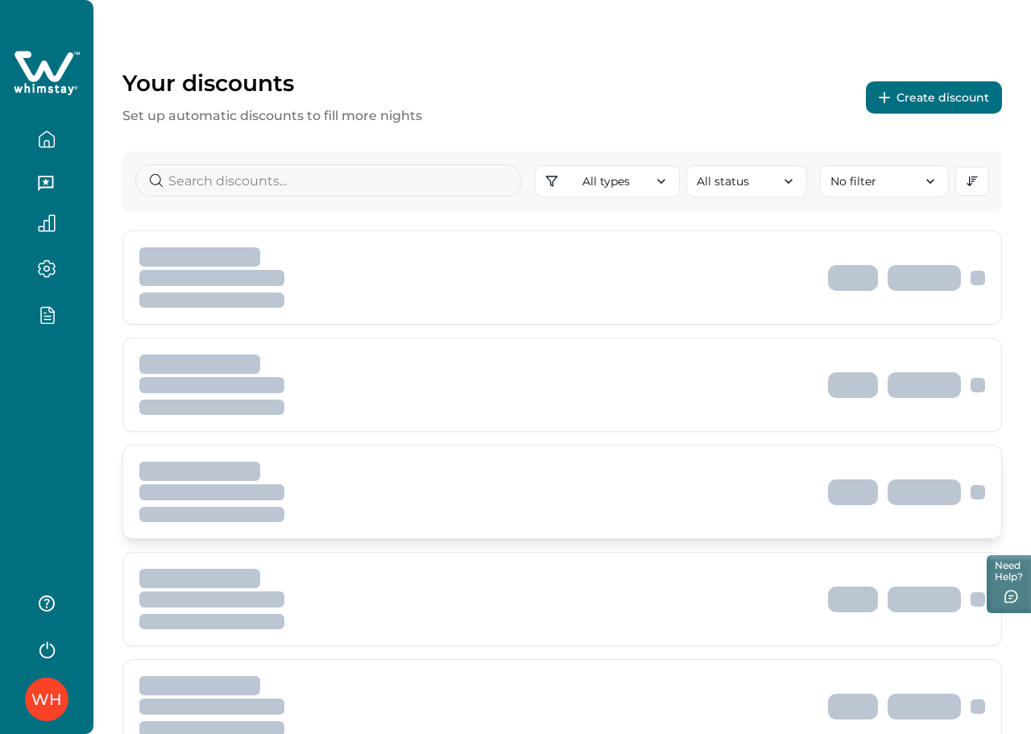
scroll to position [0, 0]
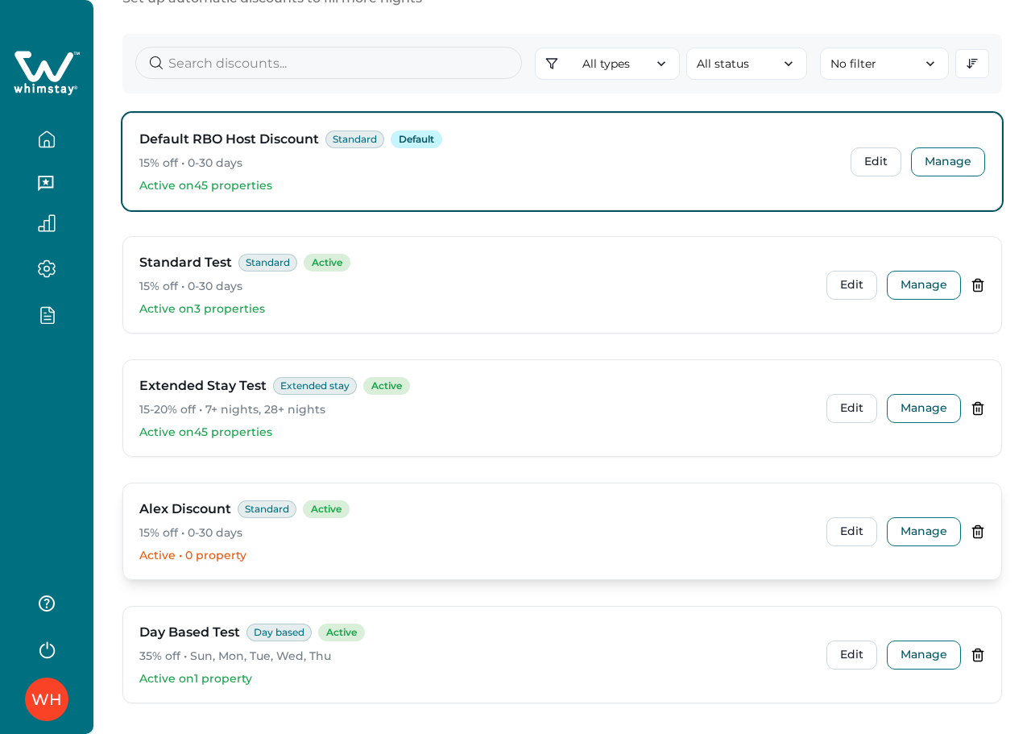
scroll to position [201, 0]
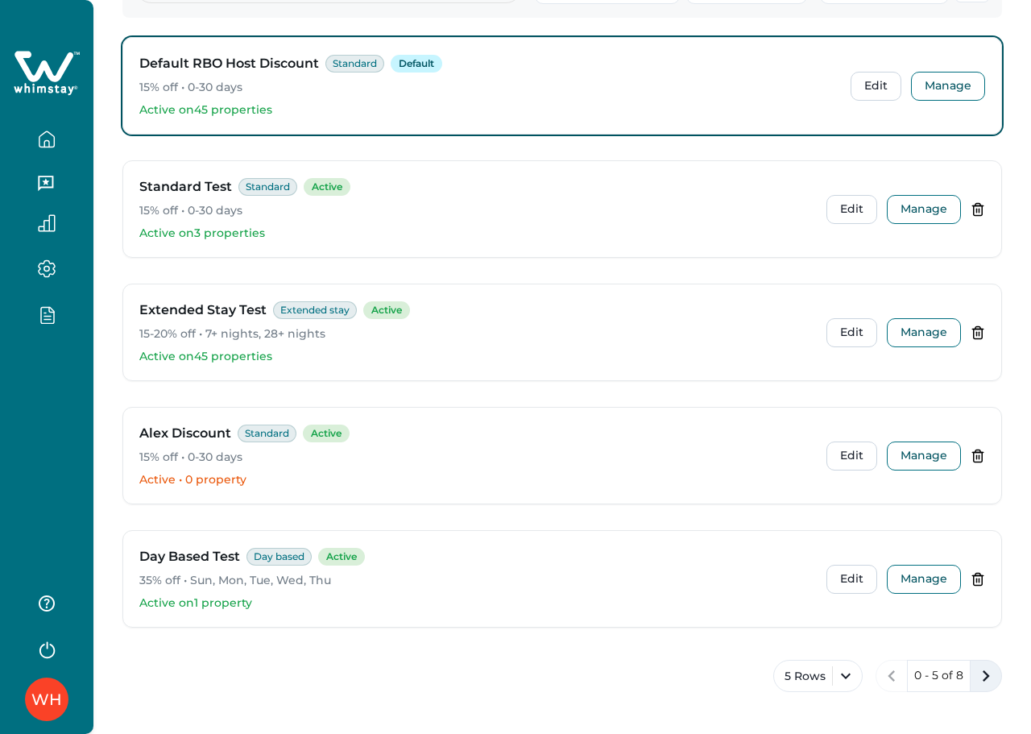
click at [983, 676] on icon "next page" at bounding box center [985, 675] width 23 height 23
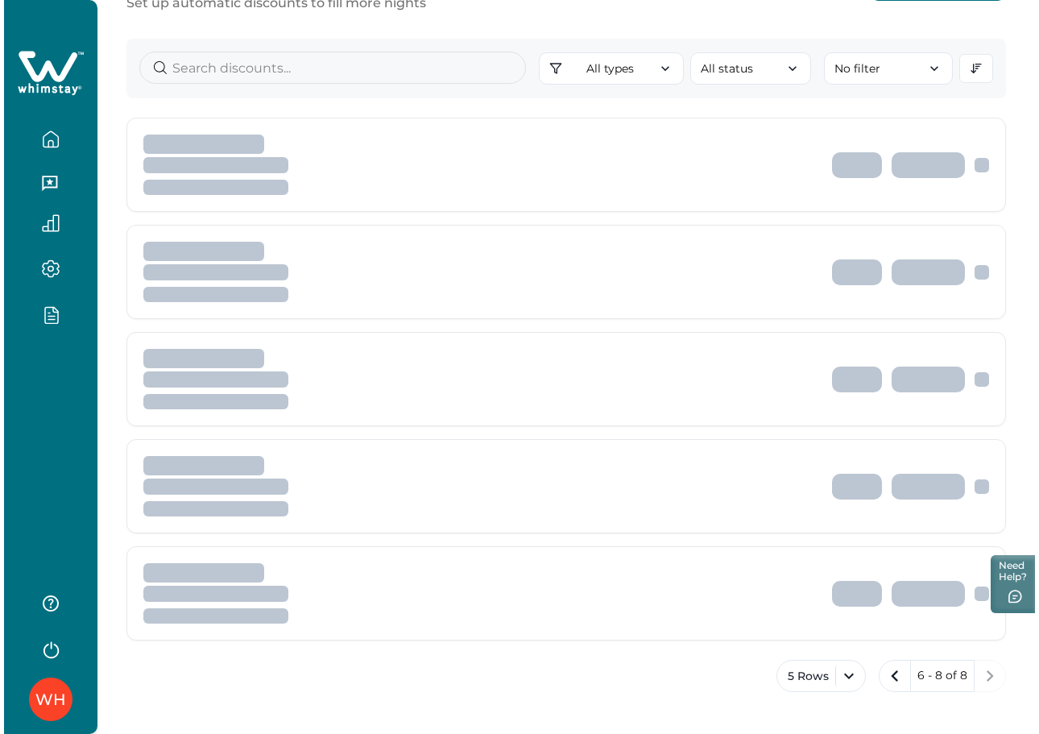
scroll to position [0, 0]
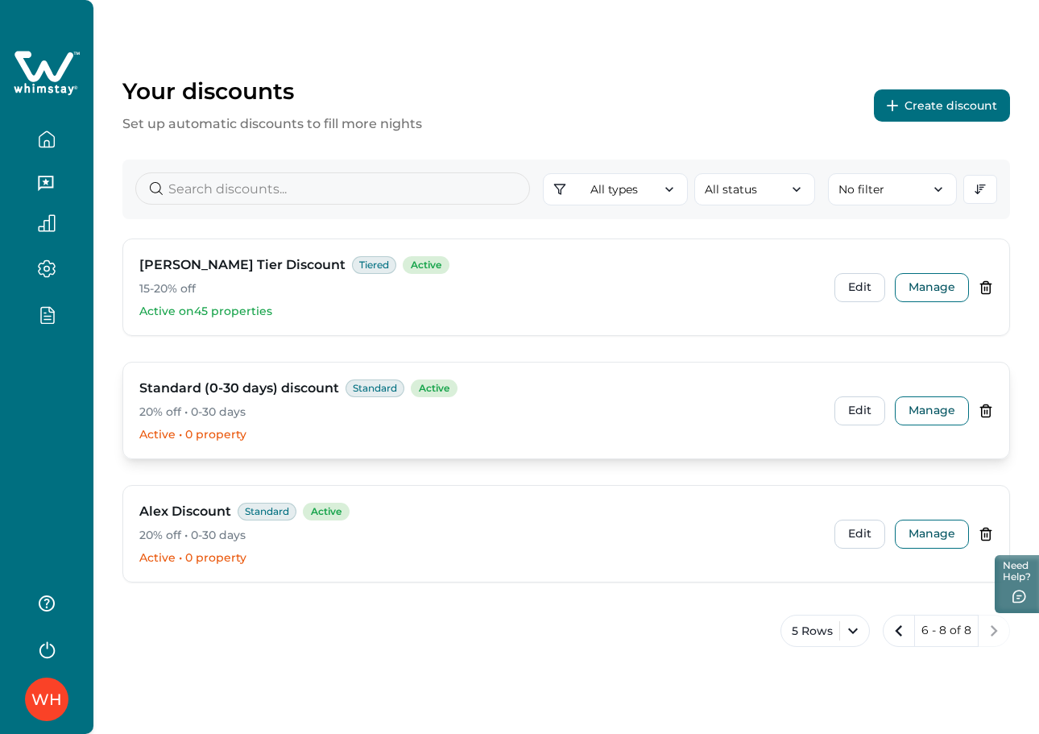
click at [988, 401] on div "Edit Manage" at bounding box center [913, 410] width 159 height 29
click at [986, 404] on icon at bounding box center [986, 410] width 9 height 12
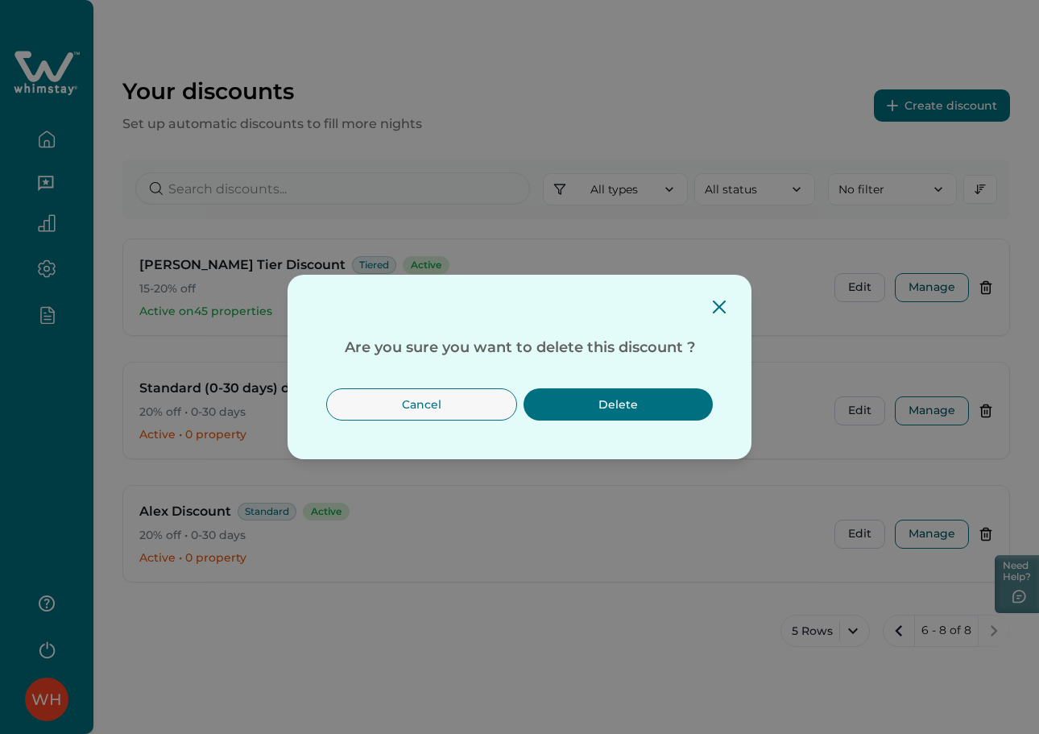
click at [607, 402] on button "Delete" at bounding box center [617, 404] width 189 height 32
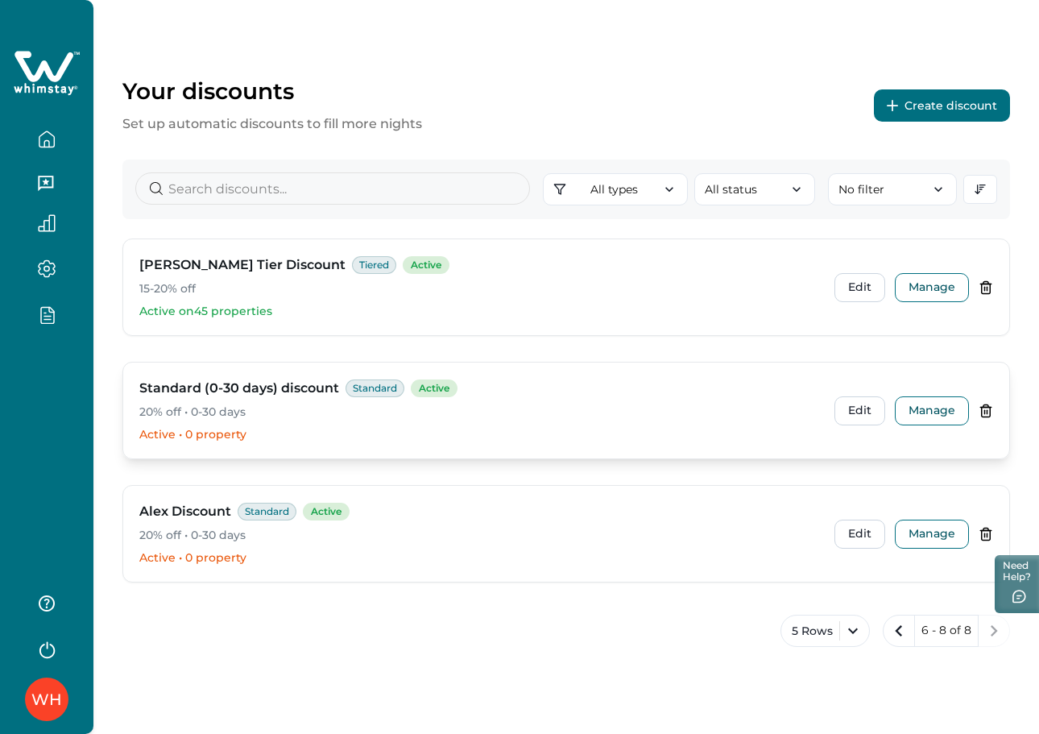
click at [989, 408] on icon at bounding box center [985, 410] width 14 height 14
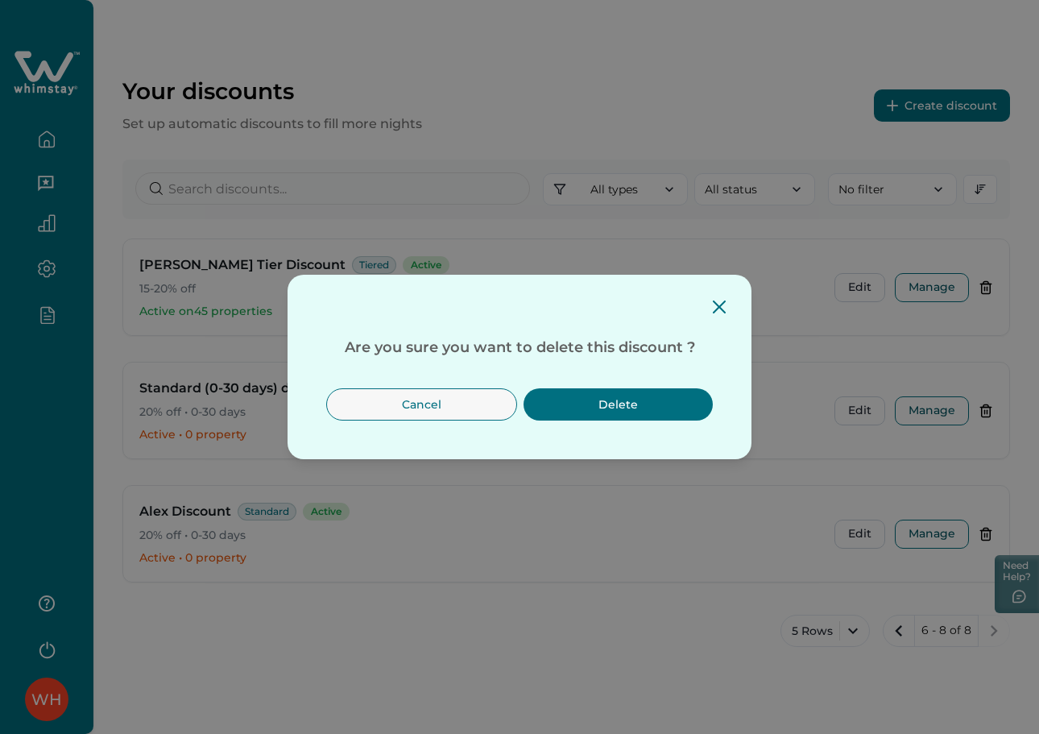
click at [648, 407] on button "Delete" at bounding box center [617, 404] width 189 height 32
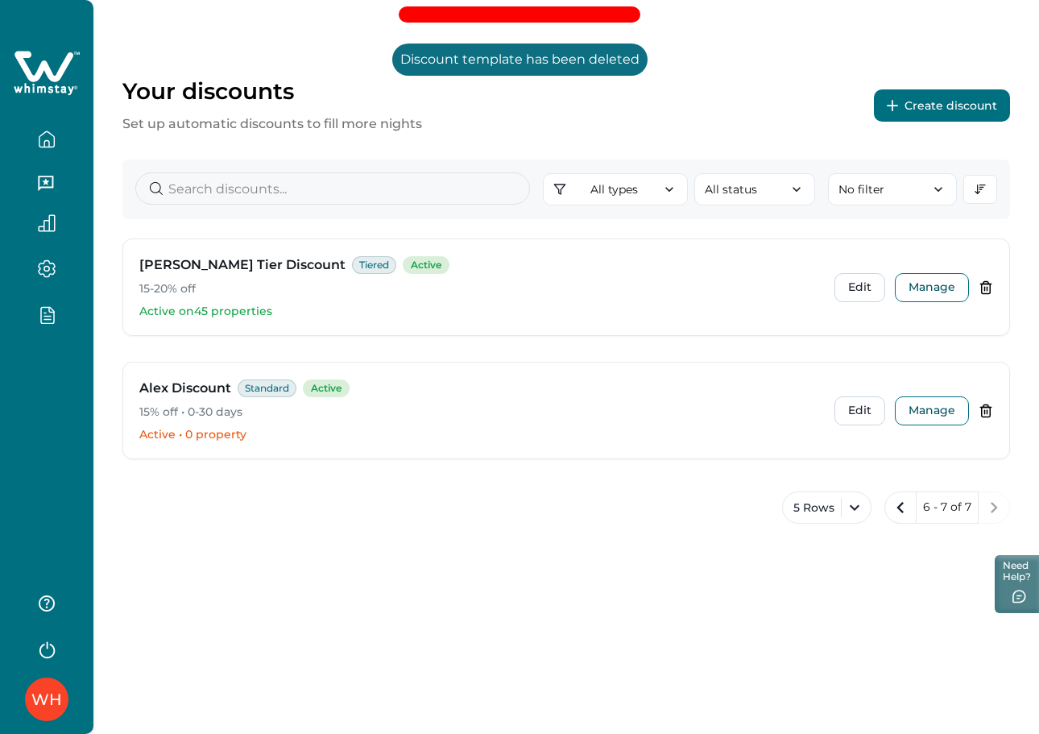
click at [696, 599] on div "Your discounts Set up automatic discounts to fill more nights Create discount A…" at bounding box center [565, 367] width 945 height 734
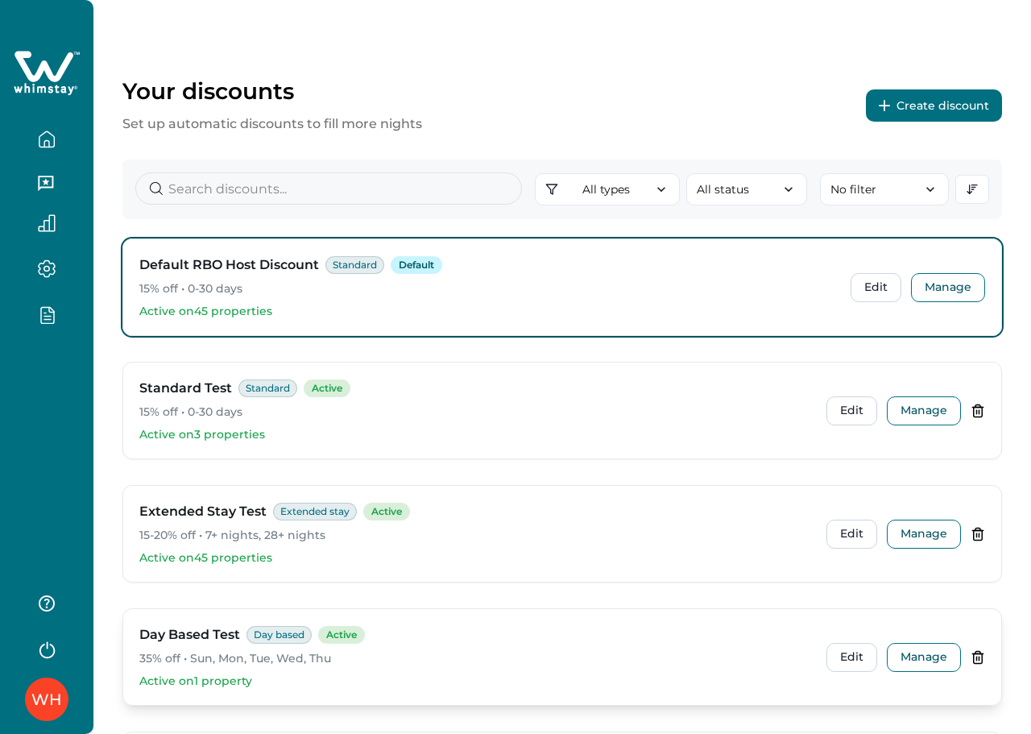
scroll to position [201, 0]
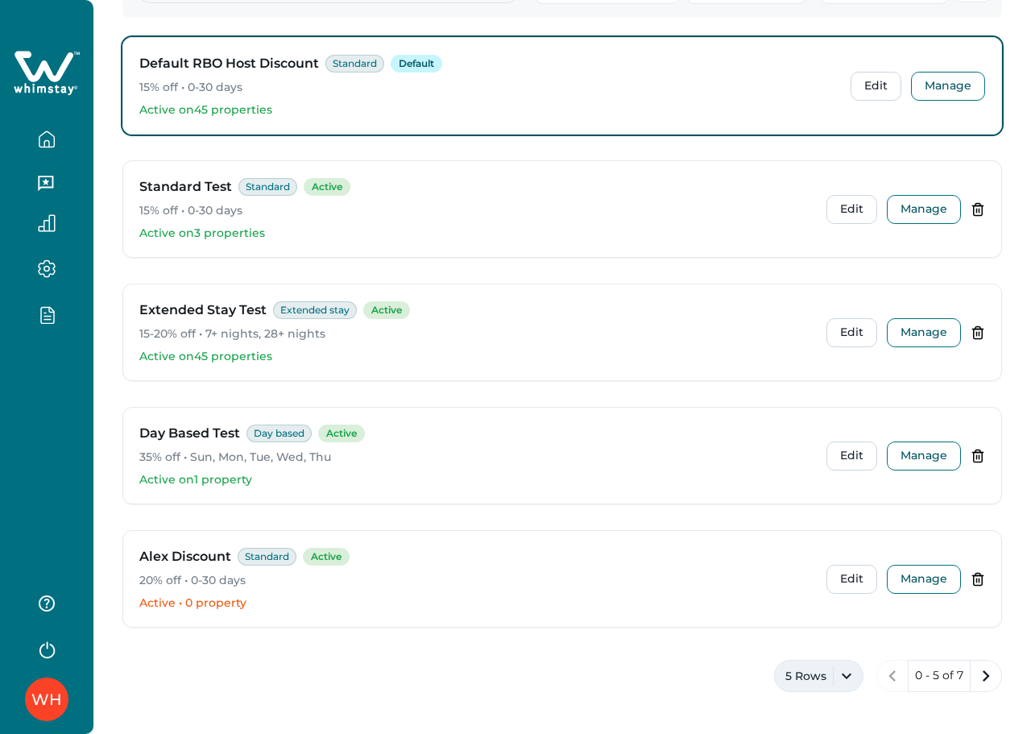
click at [821, 681] on button "5 Rows" at bounding box center [818, 675] width 89 height 32
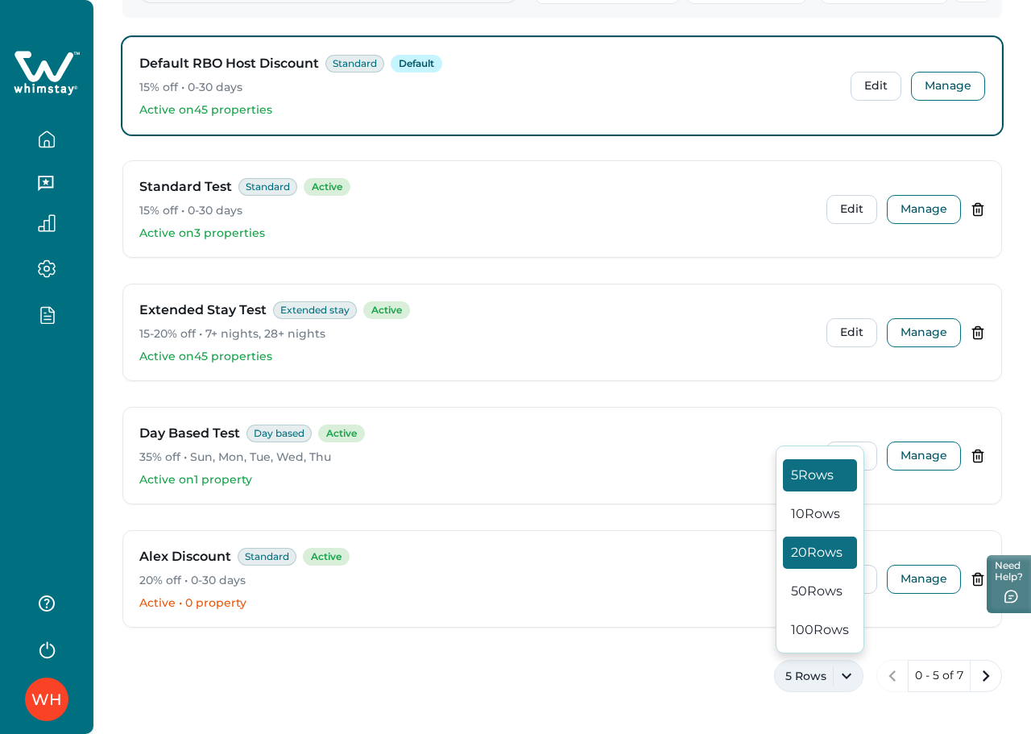
click at [821, 560] on button "20 Rows" at bounding box center [820, 552] width 74 height 32
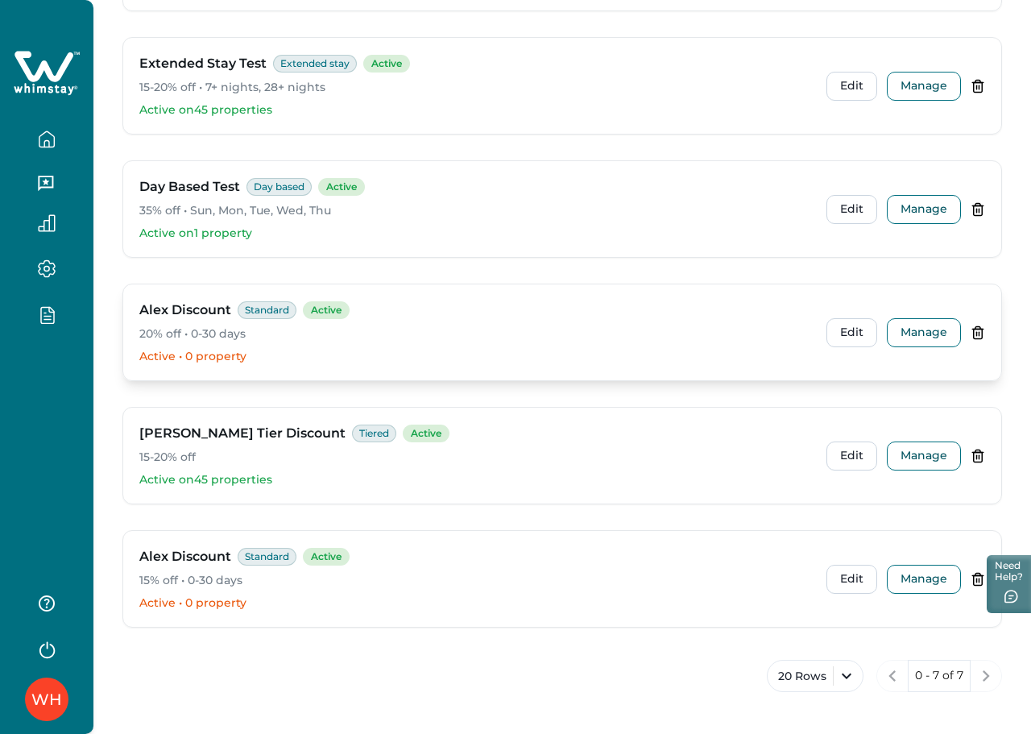
scroll to position [0, 0]
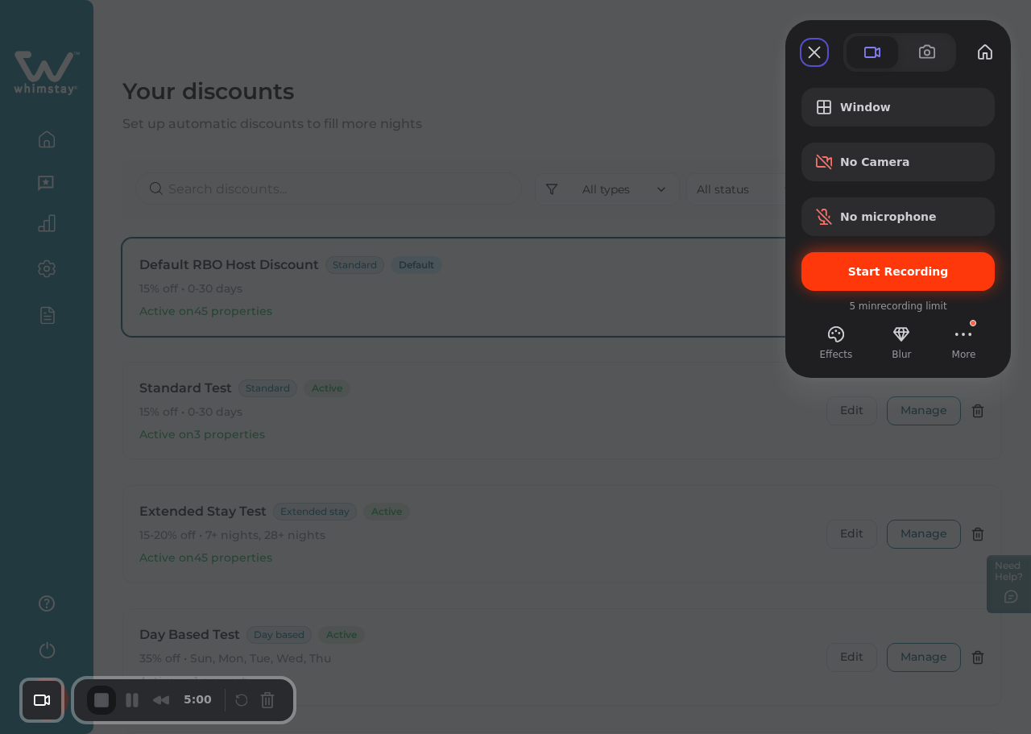
click at [872, 267] on span "Start Recording" at bounding box center [898, 271] width 101 height 13
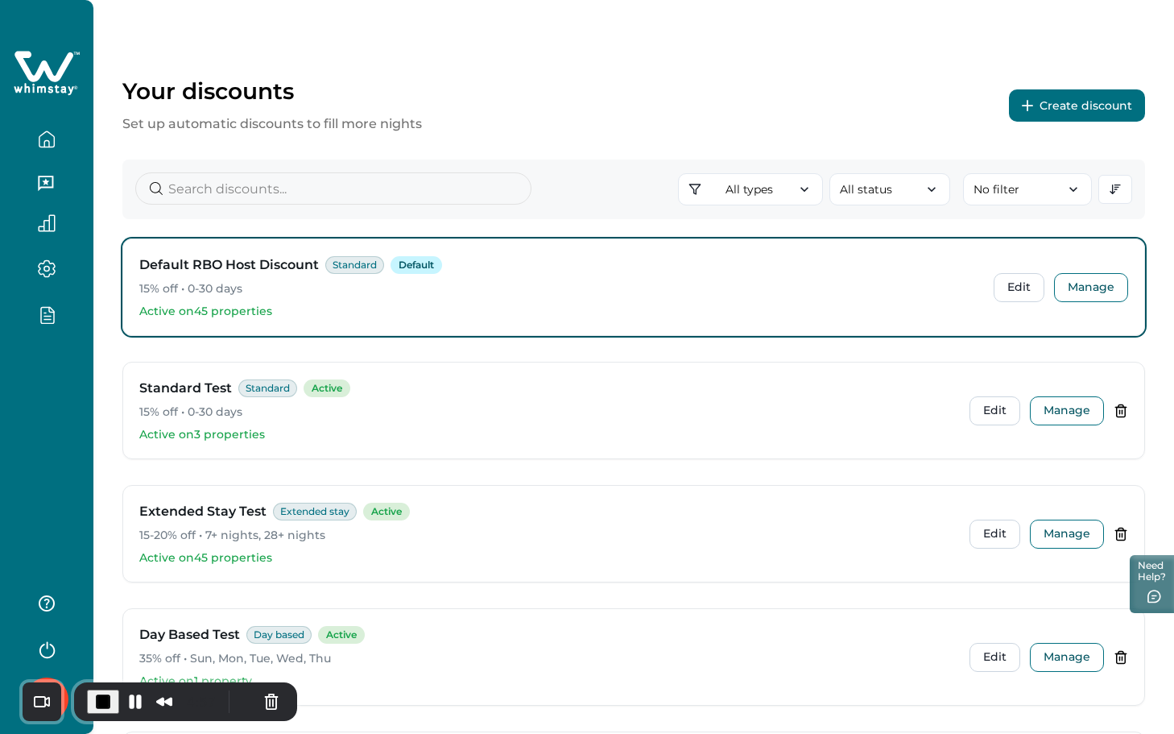
click at [1038, 112] on button "Create discount" at bounding box center [1077, 105] width 136 height 32
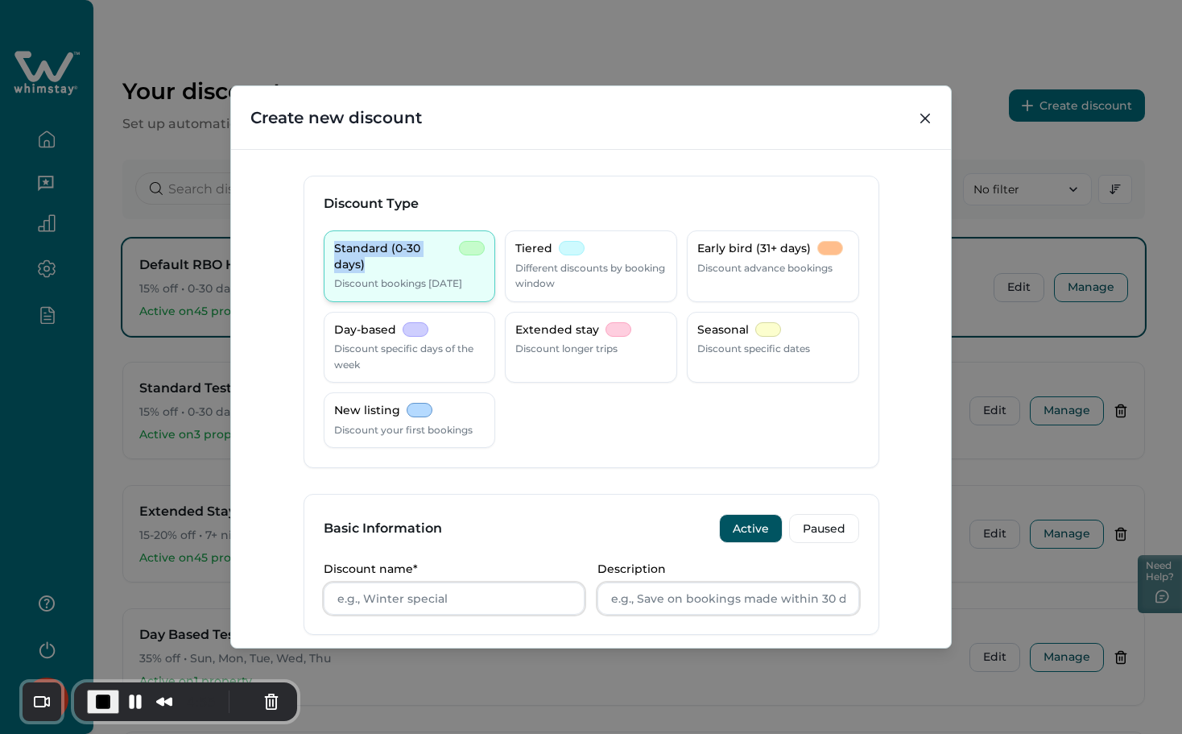
drag, startPoint x: 320, startPoint y: 249, endPoint x: 450, endPoint y: 249, distance: 130.4
click at [450, 249] on div "Standard (0-30 days) Discount bookings within 30 days" at bounding box center [410, 266] width 172 height 72
copy p "Standard (0-30 days)"
click at [401, 597] on input "Discount name*" at bounding box center [455, 598] width 262 height 32
paste input "Standard (0-30 days)"
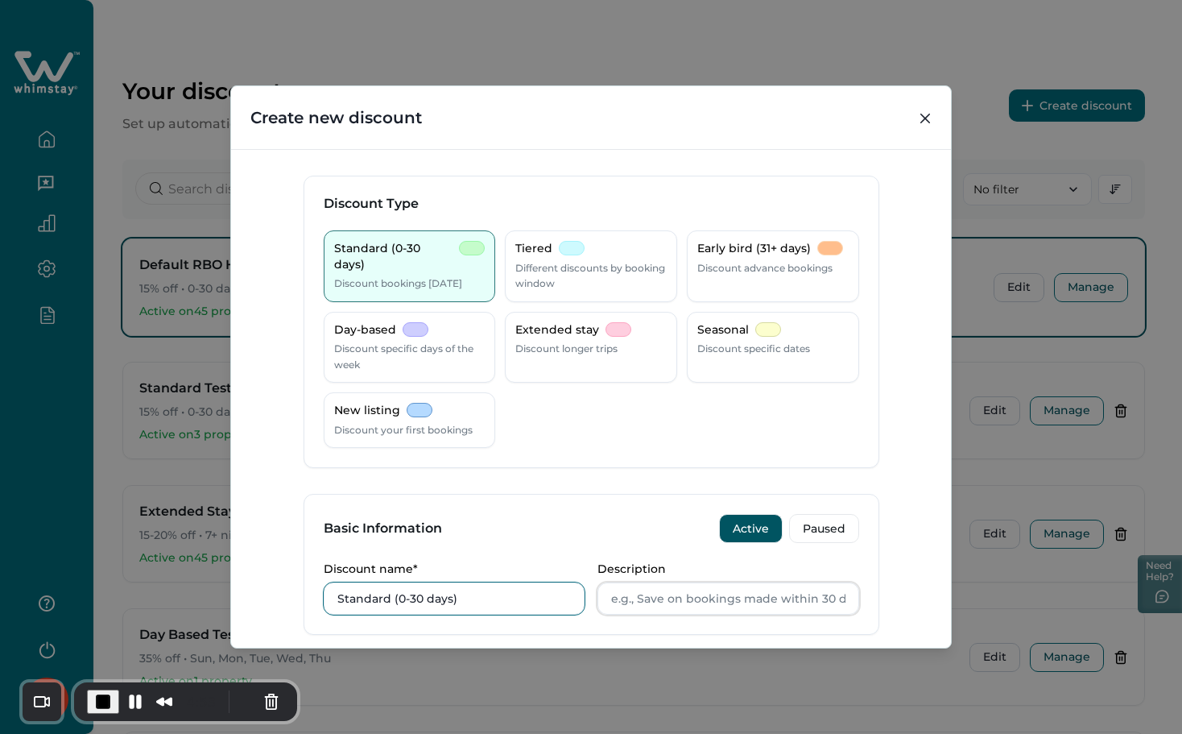
type input "Standard (0-30 days)"
click at [676, 589] on input "Description" at bounding box center [728, 598] width 262 height 32
paste input "Standard (0-30 days)"
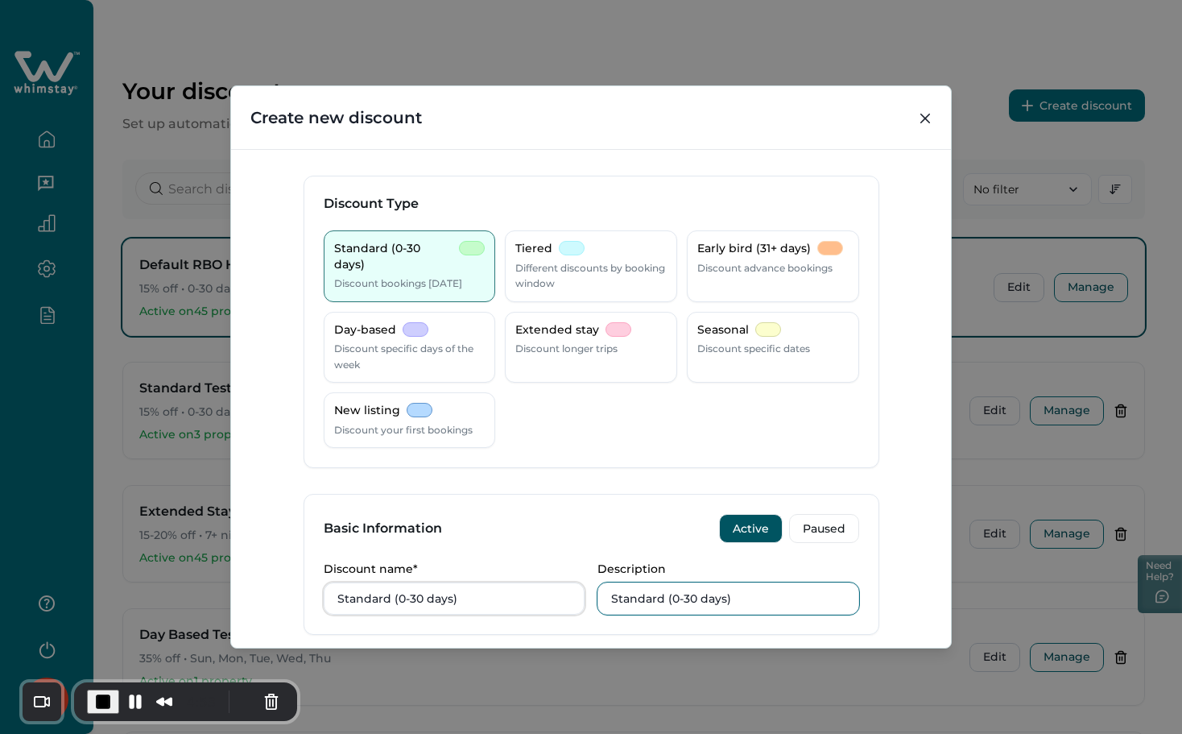
type input "Standard (0-30 days)"
click at [477, 601] on input "Standard (0-30 days)" at bounding box center [455, 598] width 262 height 32
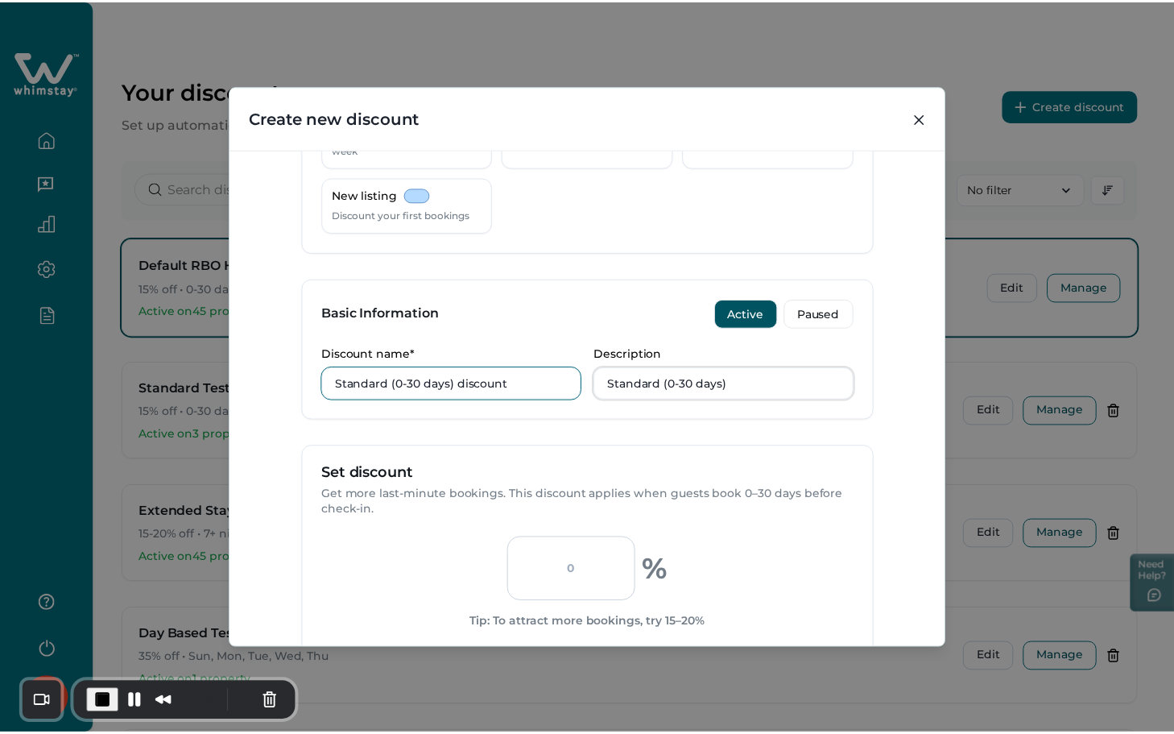
scroll to position [531, 0]
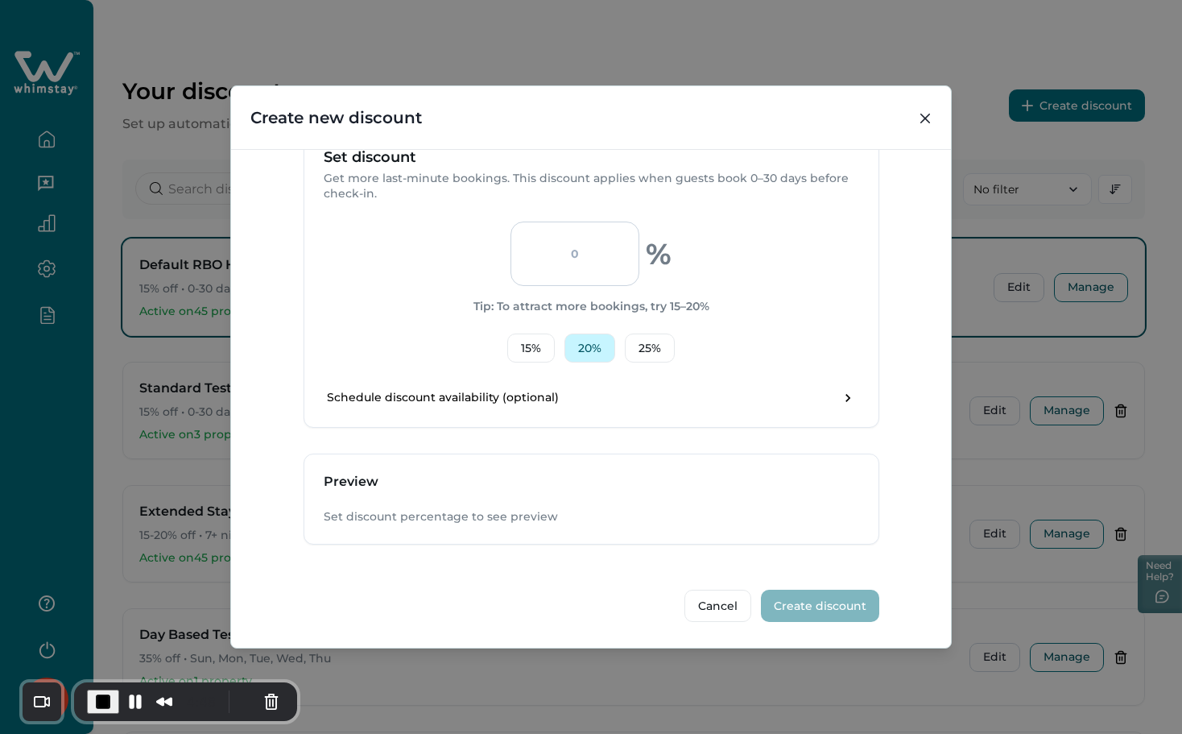
type input "Standard (0-30 days) discount"
click at [589, 347] on button "20 %" at bounding box center [589, 347] width 51 height 29
type input "20"
click at [817, 607] on button "Create discount" at bounding box center [820, 605] width 118 height 32
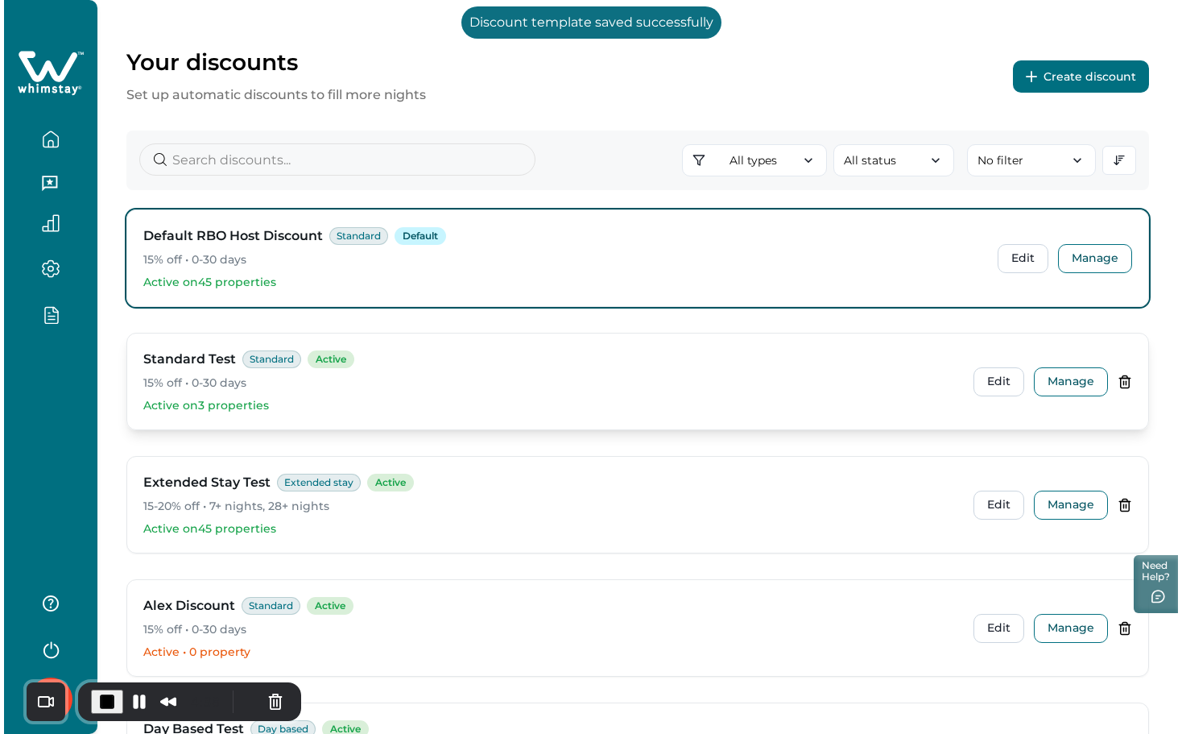
scroll to position [537, 0]
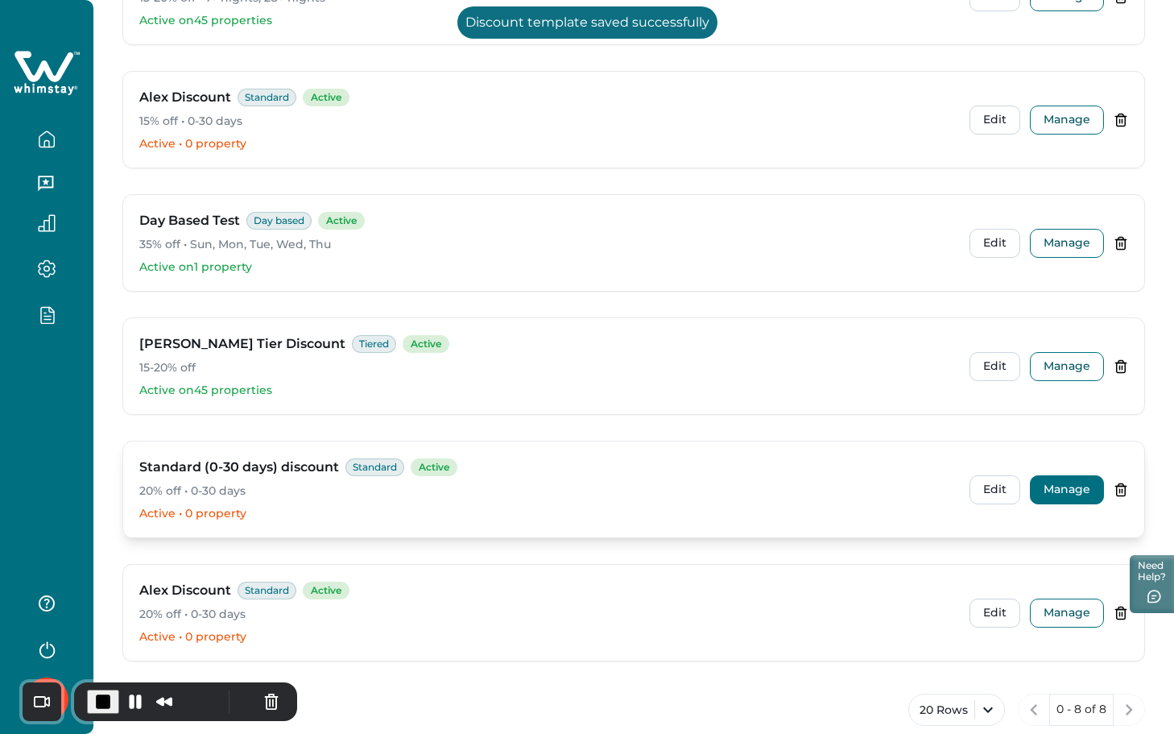
click at [1038, 488] on button "Manage" at bounding box center [1067, 489] width 74 height 29
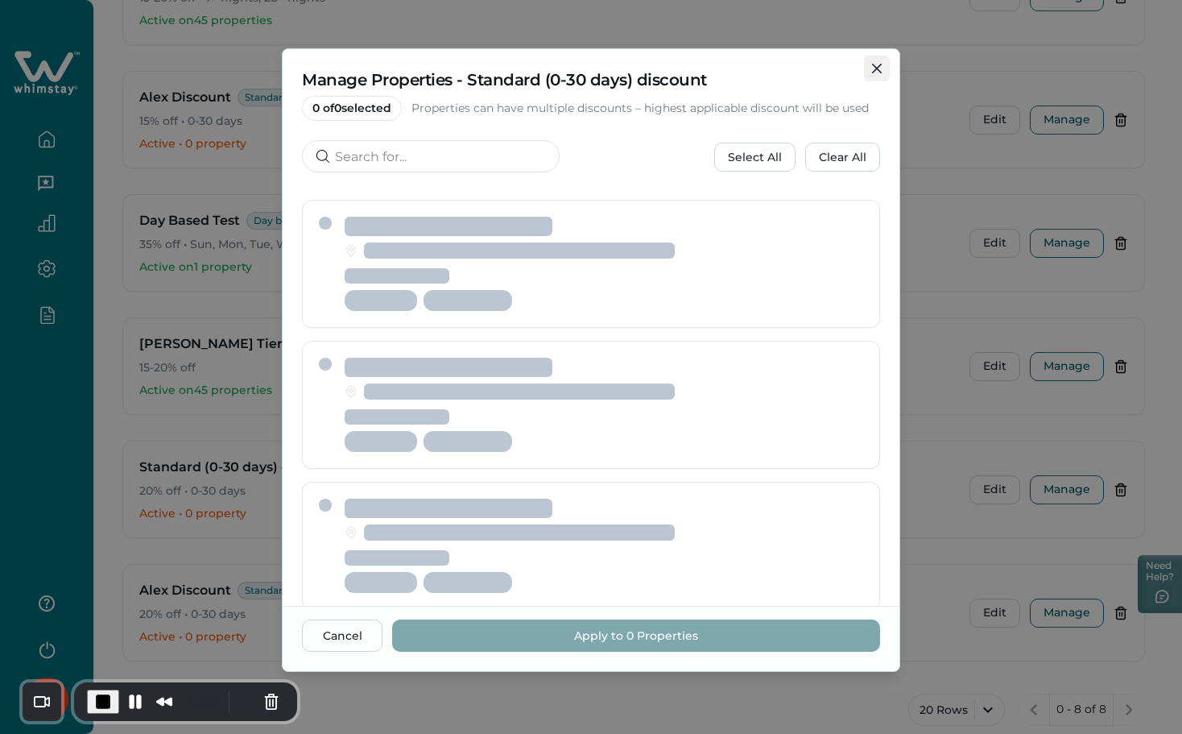
click at [874, 68] on icon "Close" at bounding box center [877, 69] width 10 height 10
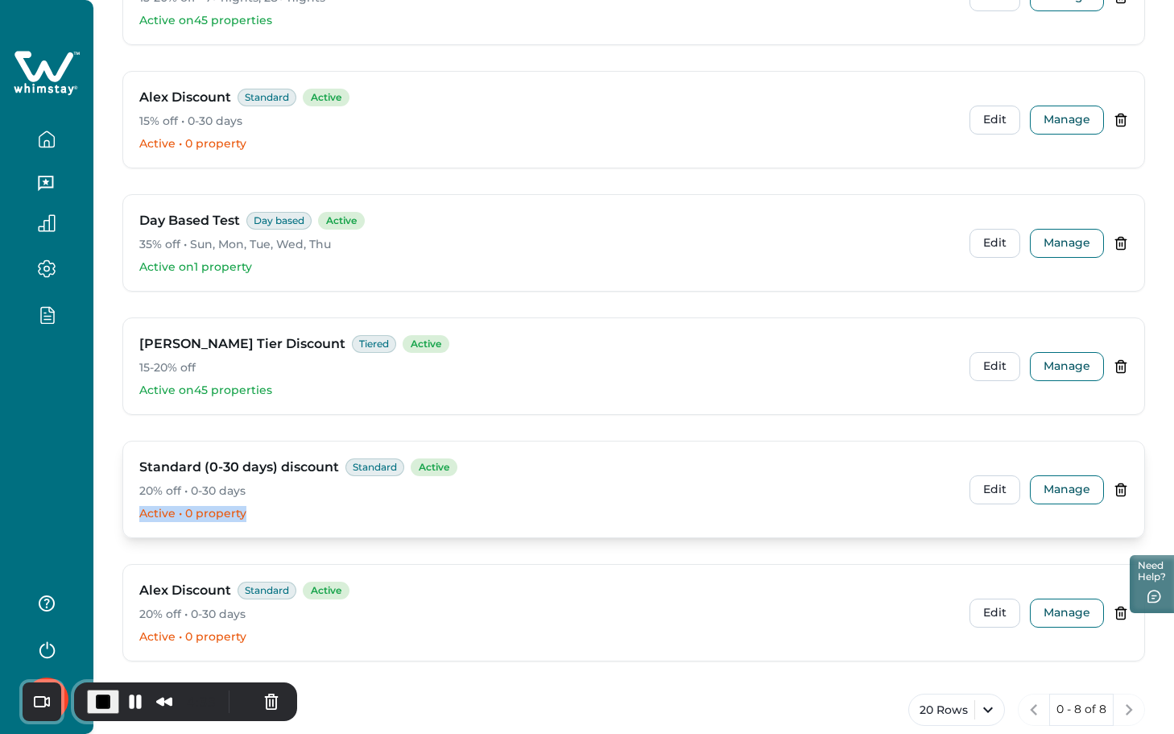
drag, startPoint x: 128, startPoint y: 510, endPoint x: 265, endPoint y: 512, distance: 136.9
click at [265, 512] on div "Standard (0-30 days) discount Standard Active 20% off • 0-30 days Active • 0 pr…" at bounding box center [633, 489] width 1021 height 96
click at [1038, 488] on button "Manage" at bounding box center [1067, 489] width 74 height 29
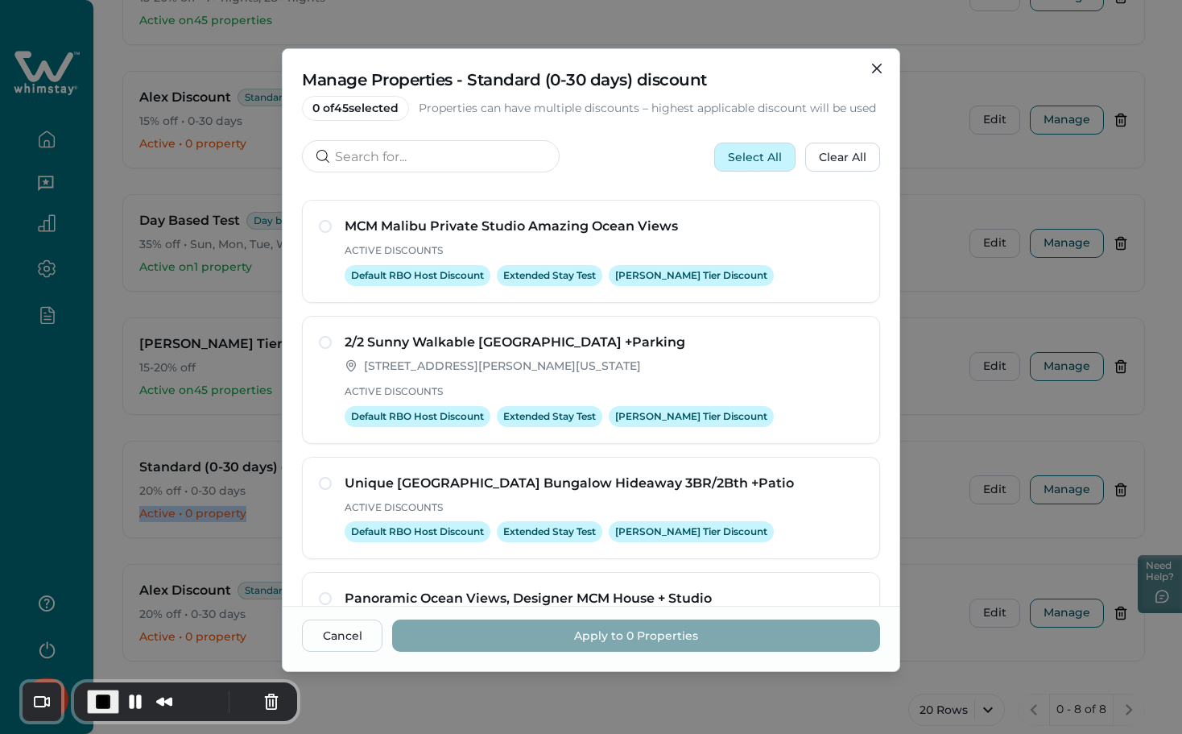
click at [764, 165] on button "Select All" at bounding box center [754, 157] width 81 height 29
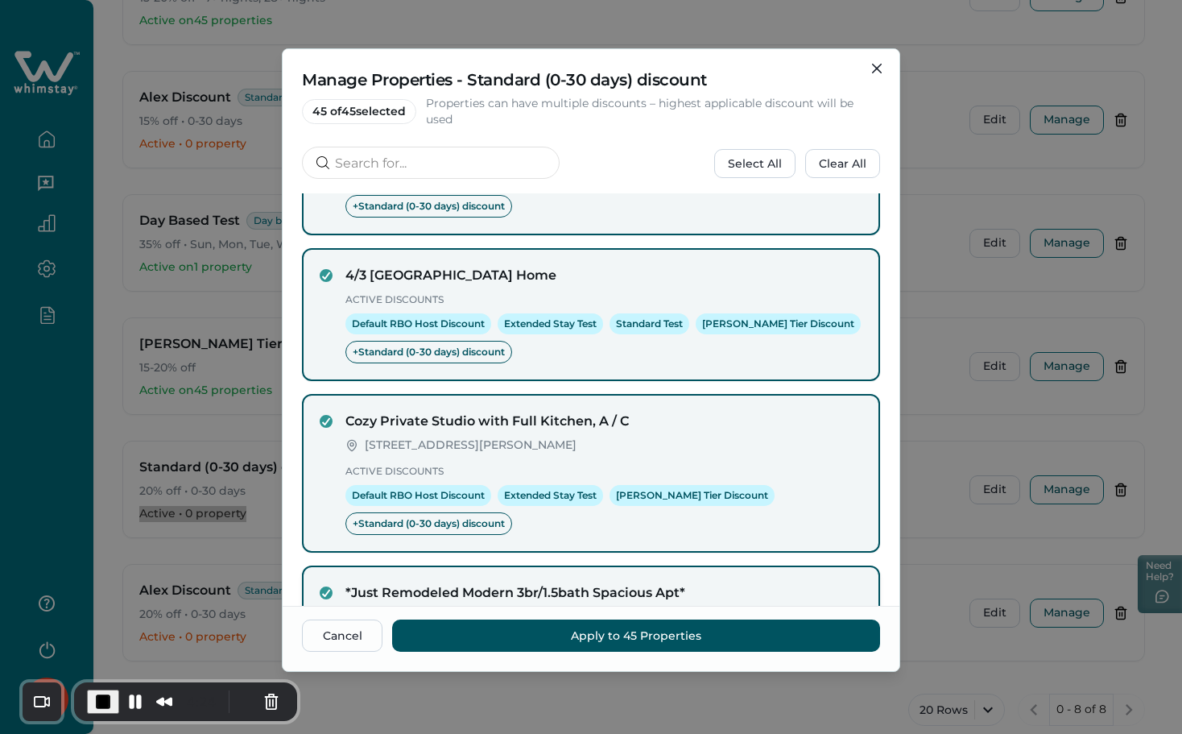
scroll to position [751, 0]
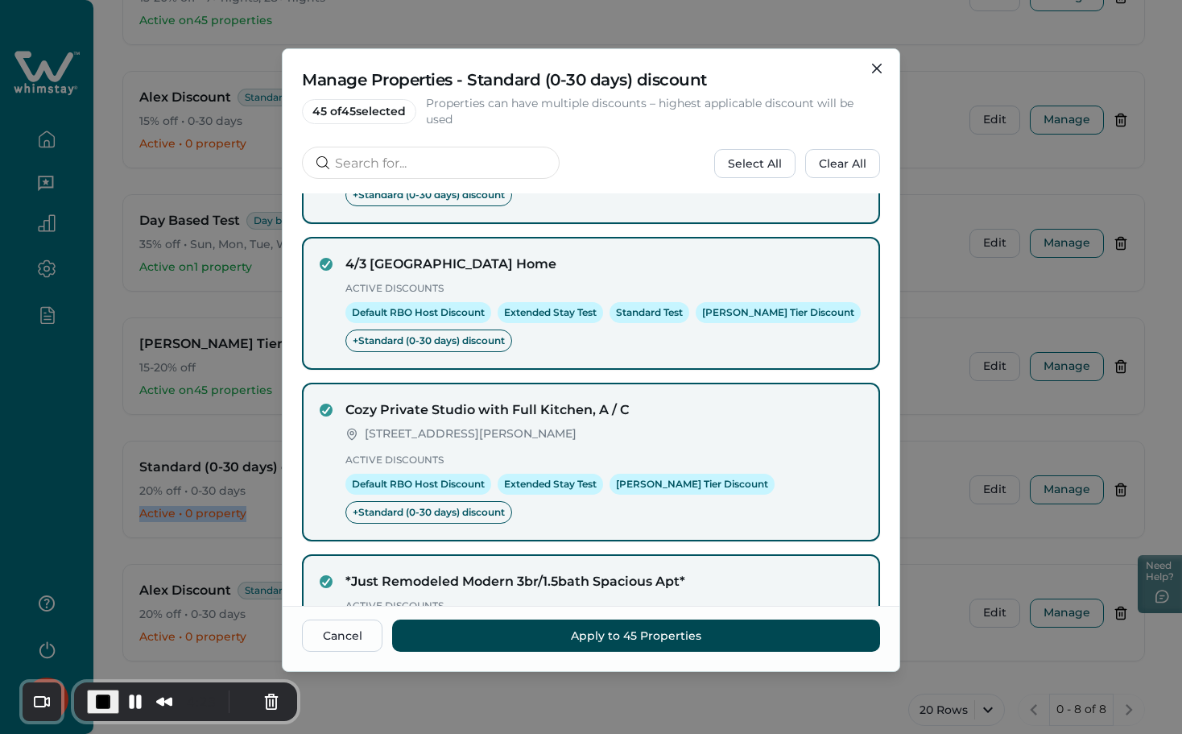
click at [607, 635] on button "Apply to 45 Properties" at bounding box center [636, 635] width 488 height 32
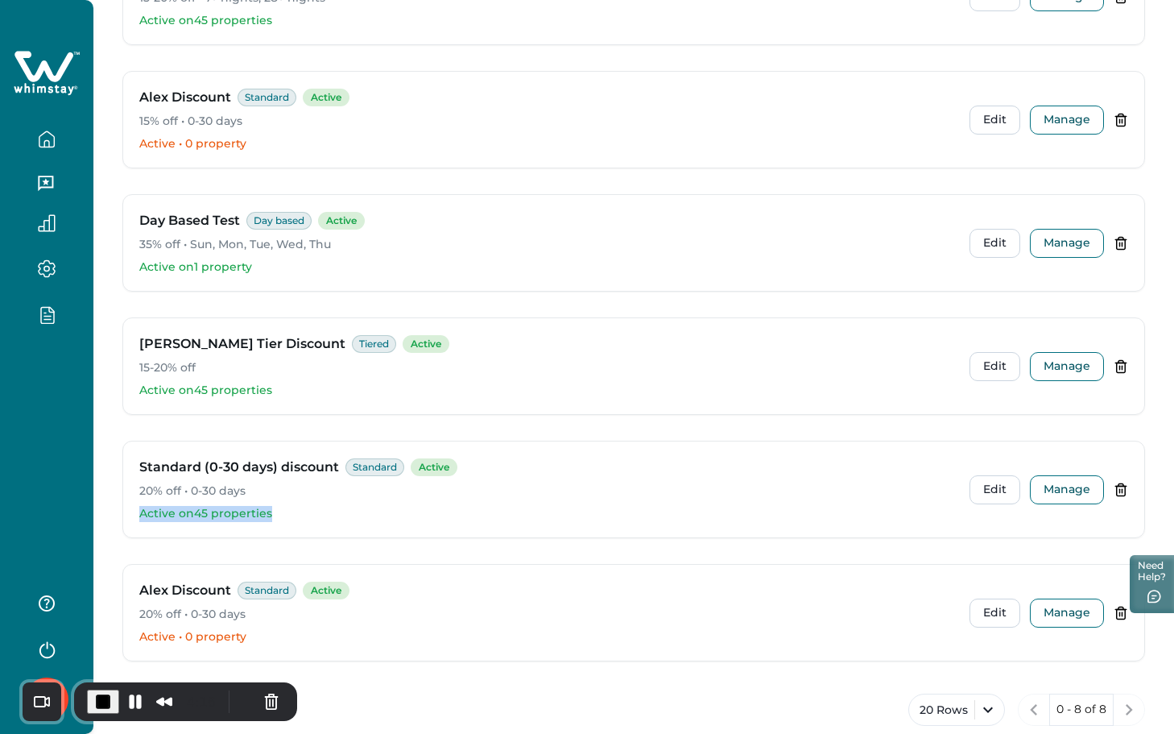
drag, startPoint x: 277, startPoint y: 510, endPoint x: 119, endPoint y: 507, distance: 157.8
click at [119, 507] on div "Your discounts Set up automatic discounts to fill more nights Create discount A…" at bounding box center [633, 115] width 1081 height 1304
click at [191, 510] on p "Active on 45 properties" at bounding box center [547, 514] width 817 height 16
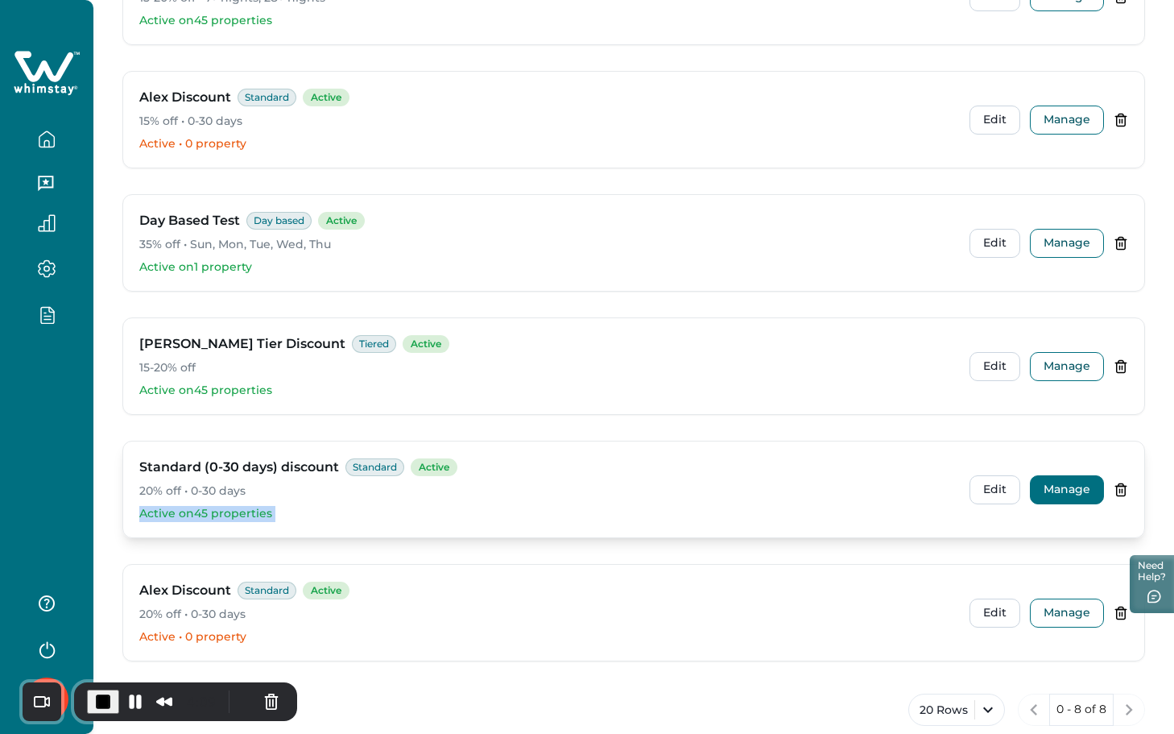
click at [1035, 491] on button "Manage" at bounding box center [1067, 489] width 74 height 29
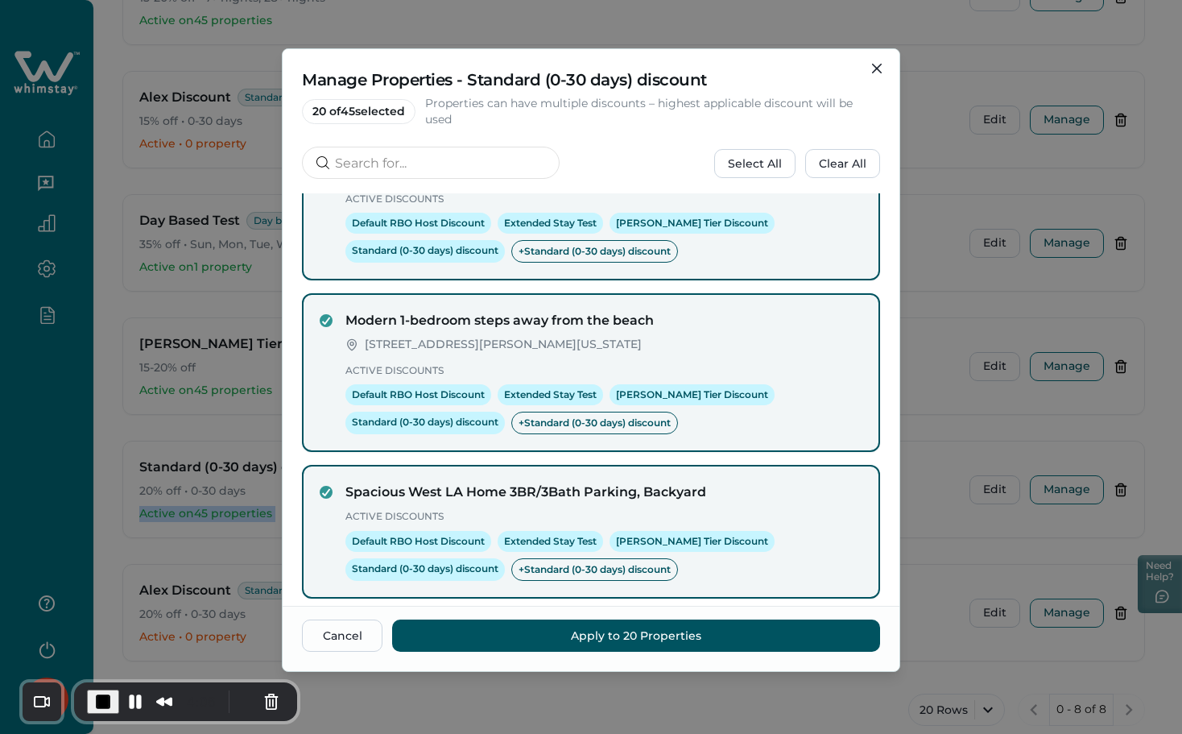
scroll to position [2743, 0]
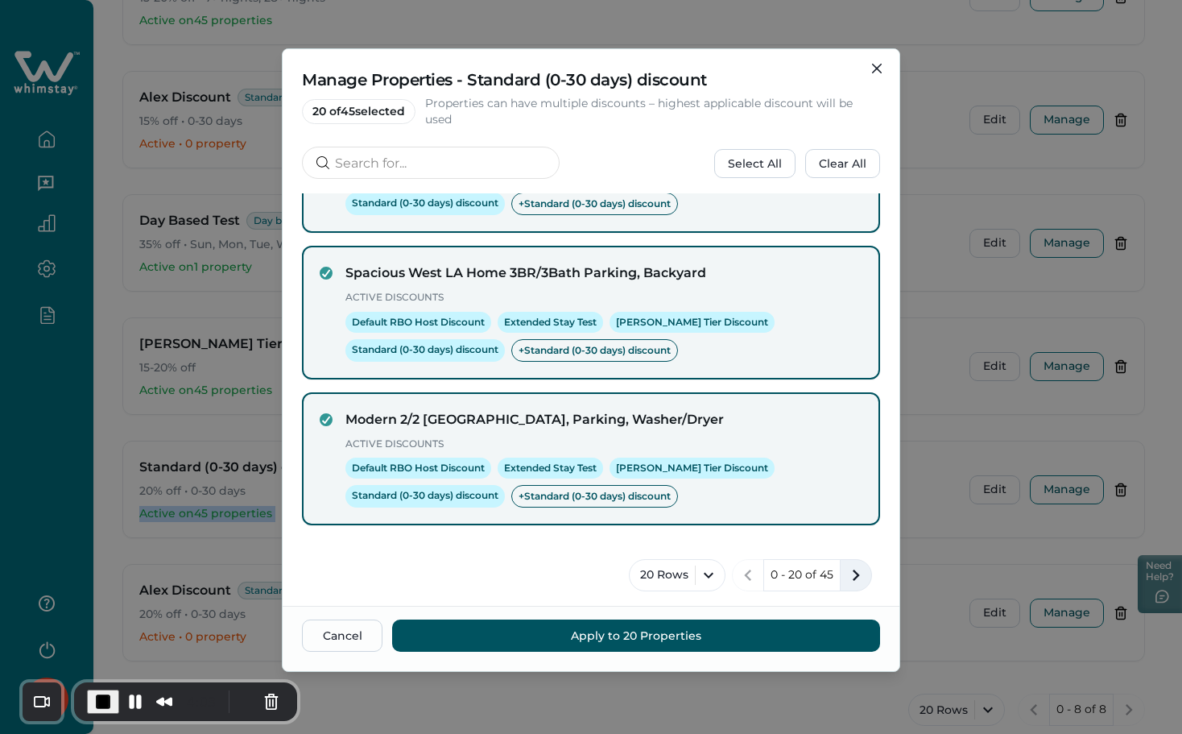
click at [845, 576] on icon "next page" at bounding box center [856, 575] width 23 height 23
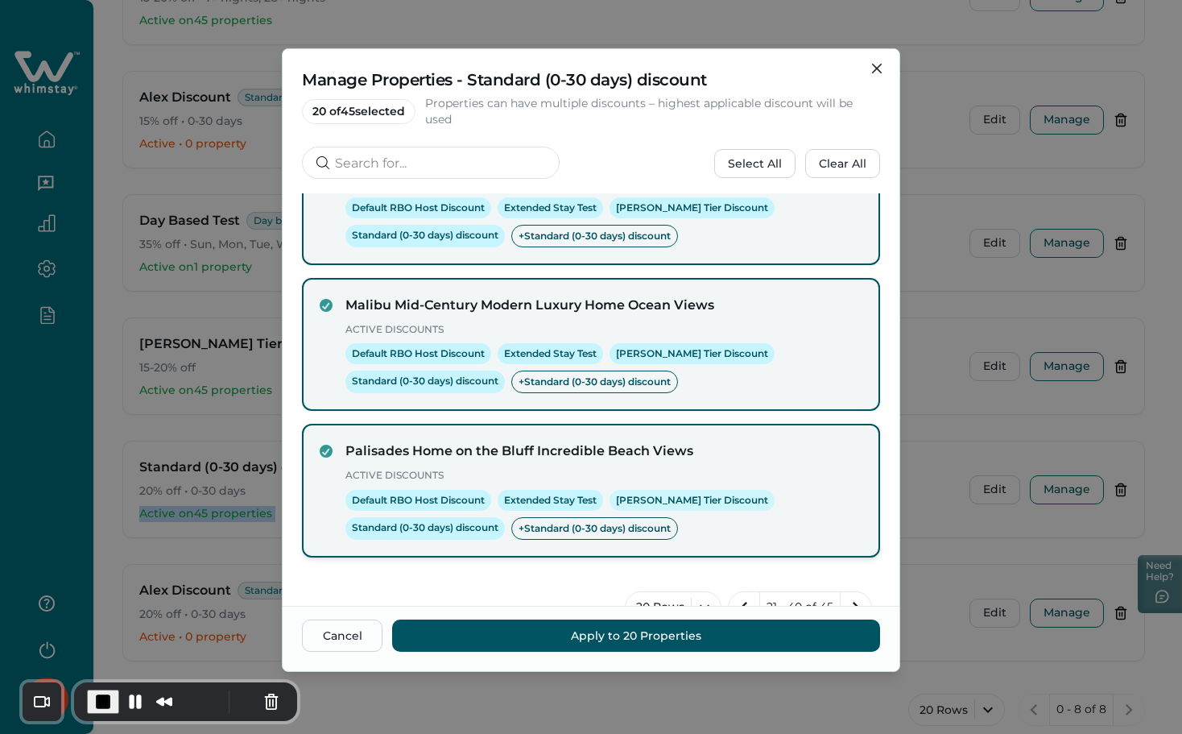
scroll to position [2617, 0]
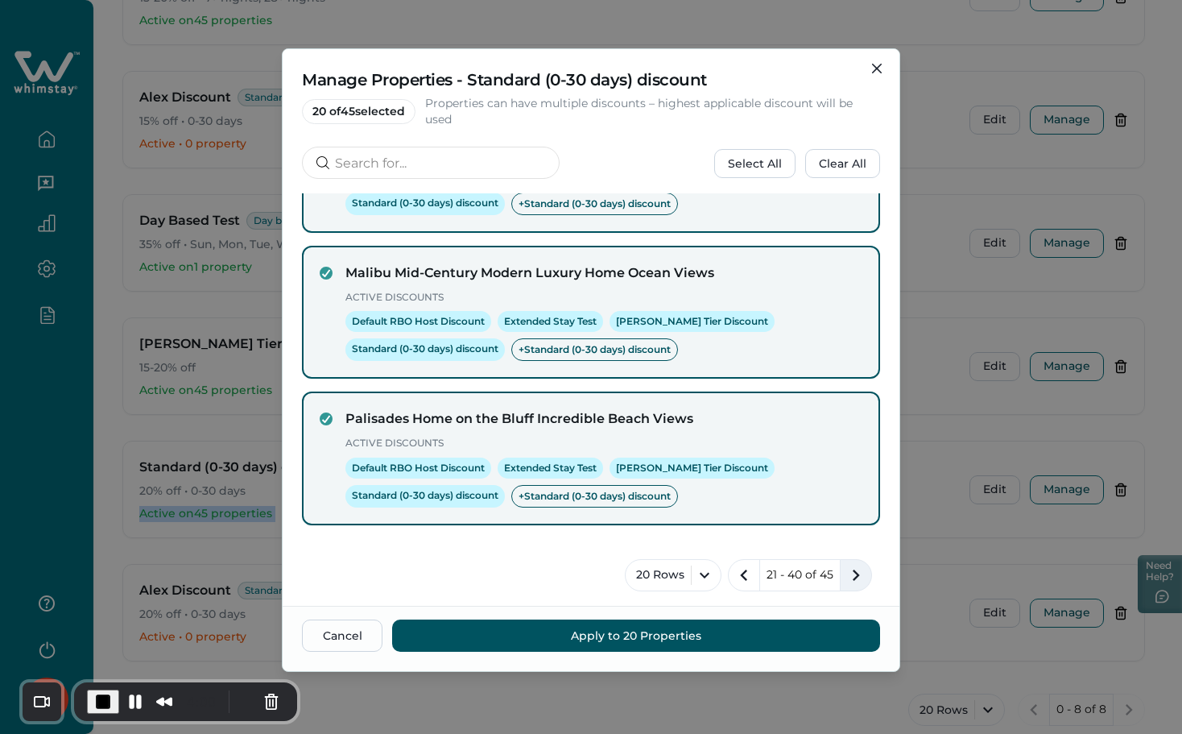
click at [845, 582] on icon "next page" at bounding box center [856, 575] width 23 height 23
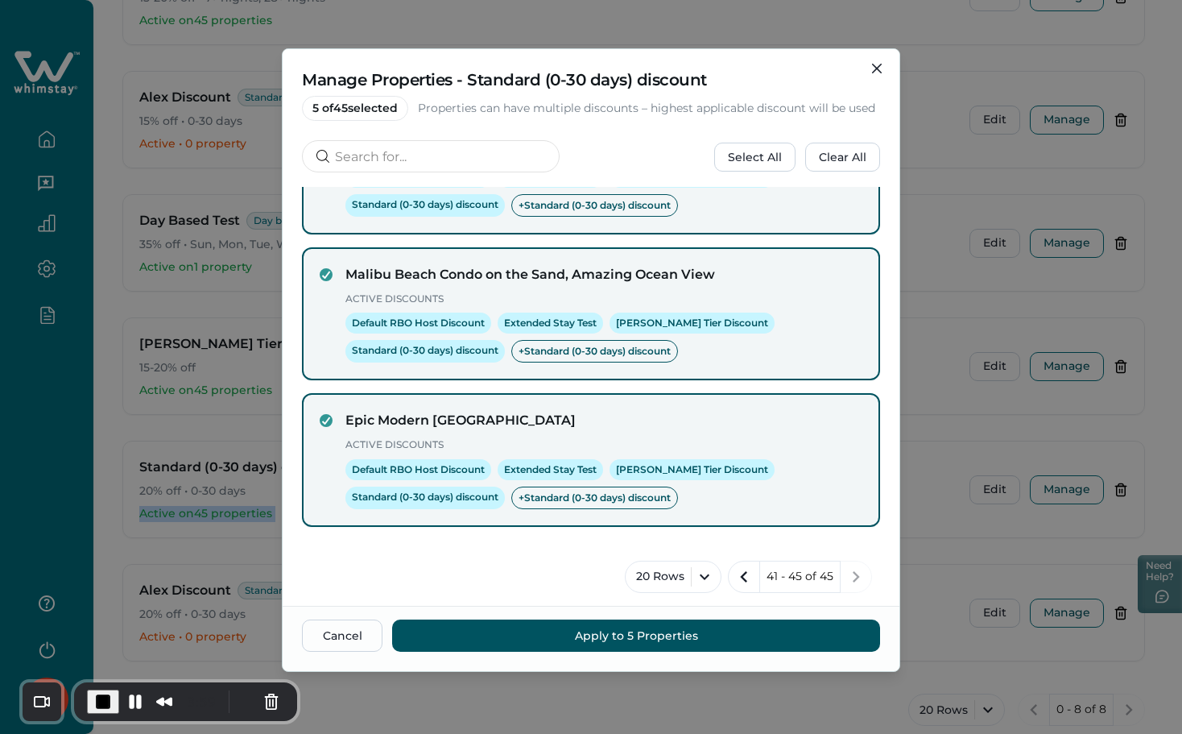
scroll to position [399, 0]
click at [676, 572] on button "20 Rows" at bounding box center [673, 575] width 97 height 32
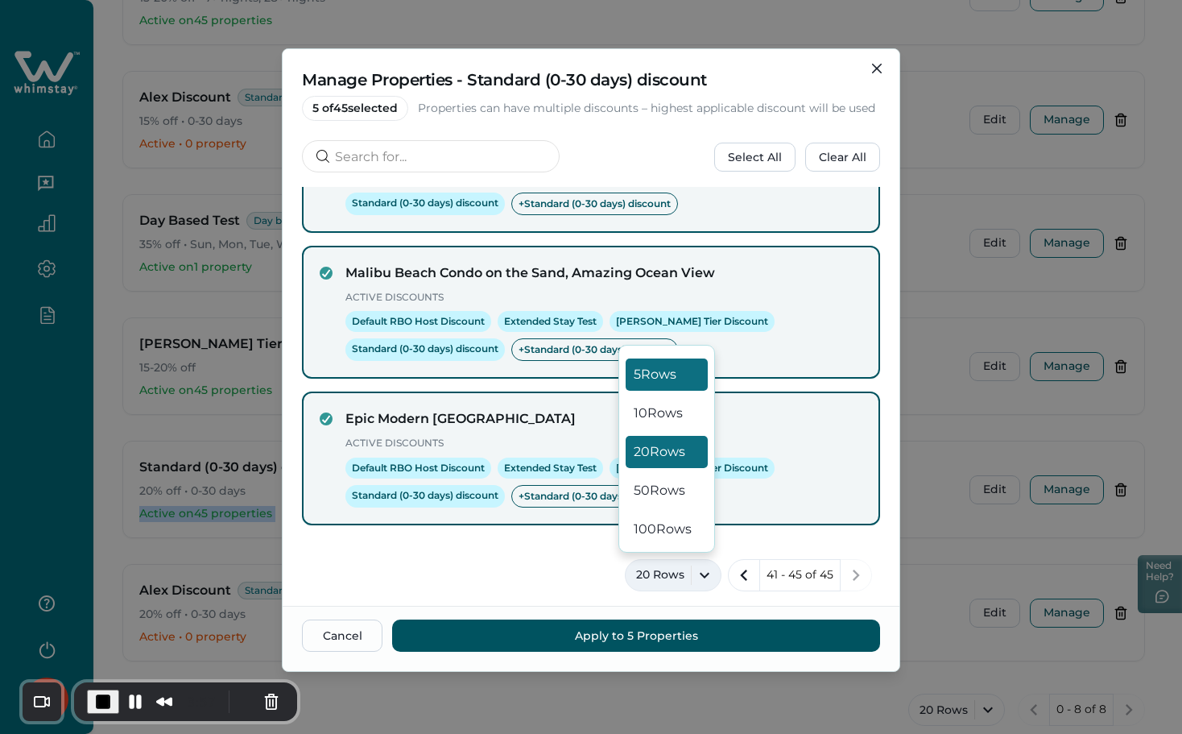
click at [669, 378] on button "5 Rows" at bounding box center [667, 374] width 82 height 32
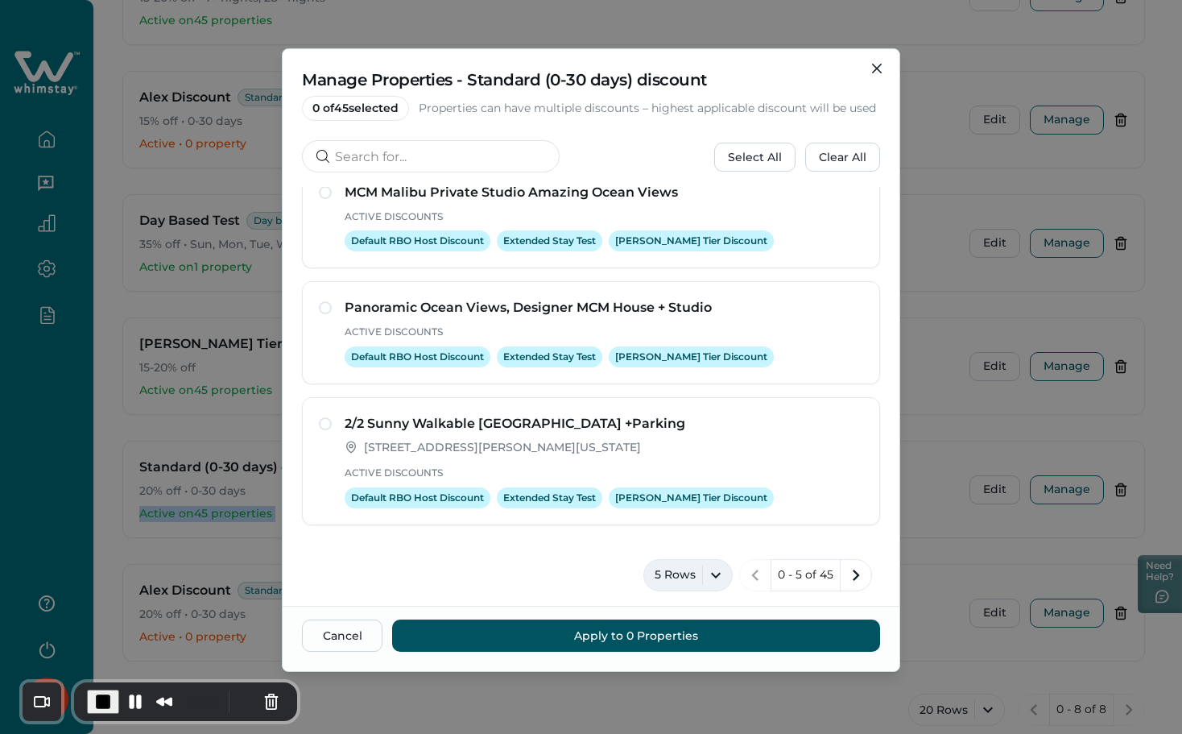
scroll to position [297, 0]
click at [845, 580] on icon "next page" at bounding box center [856, 575] width 23 height 23
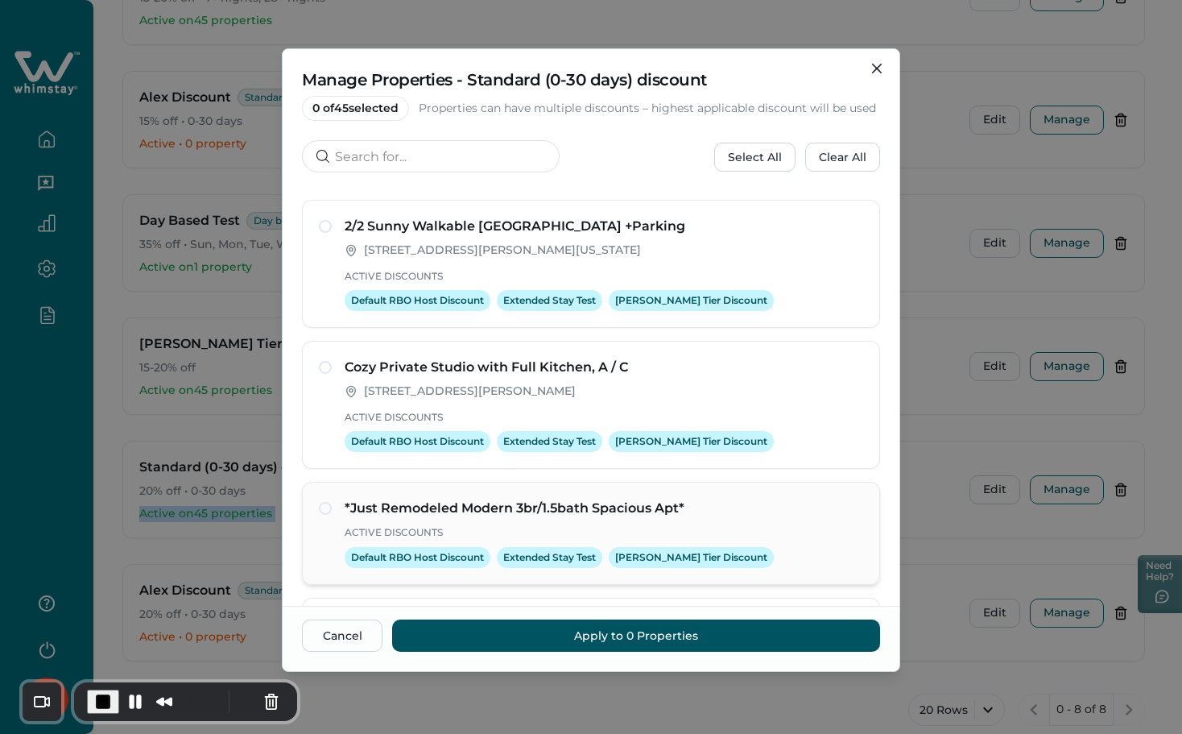
scroll to position [349, 0]
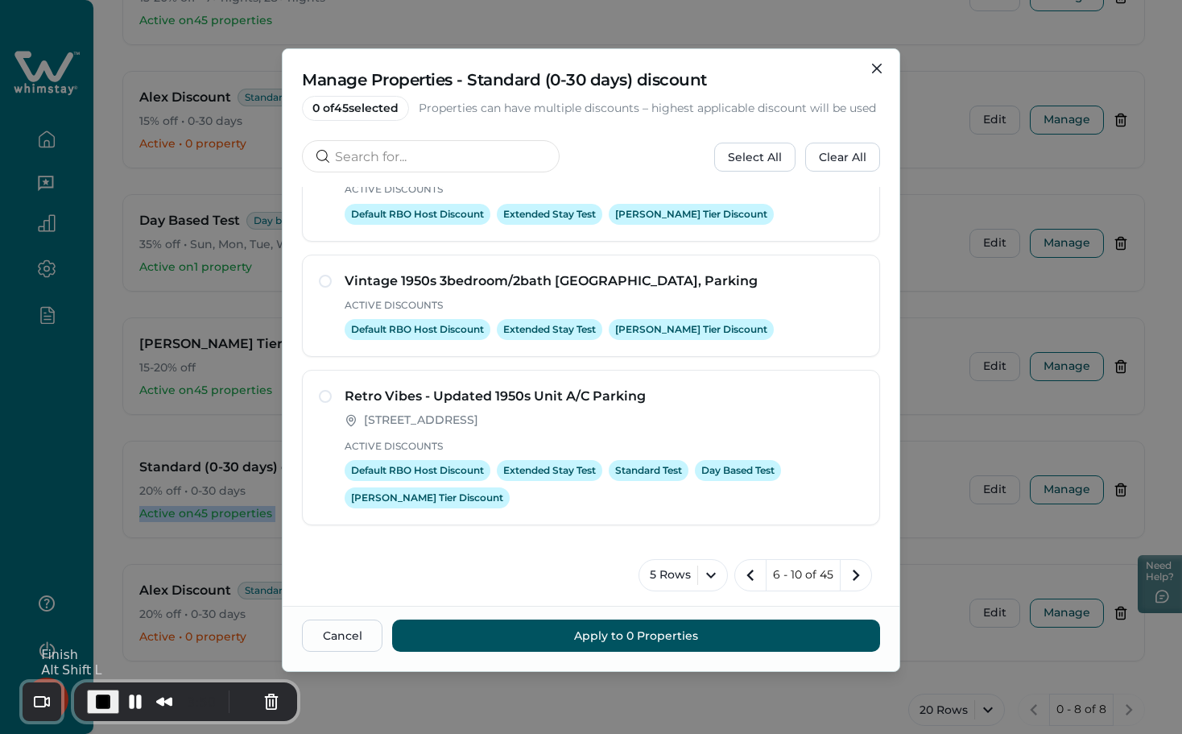
click at [104, 696] on span "End Recording" at bounding box center [102, 701] width 19 height 19
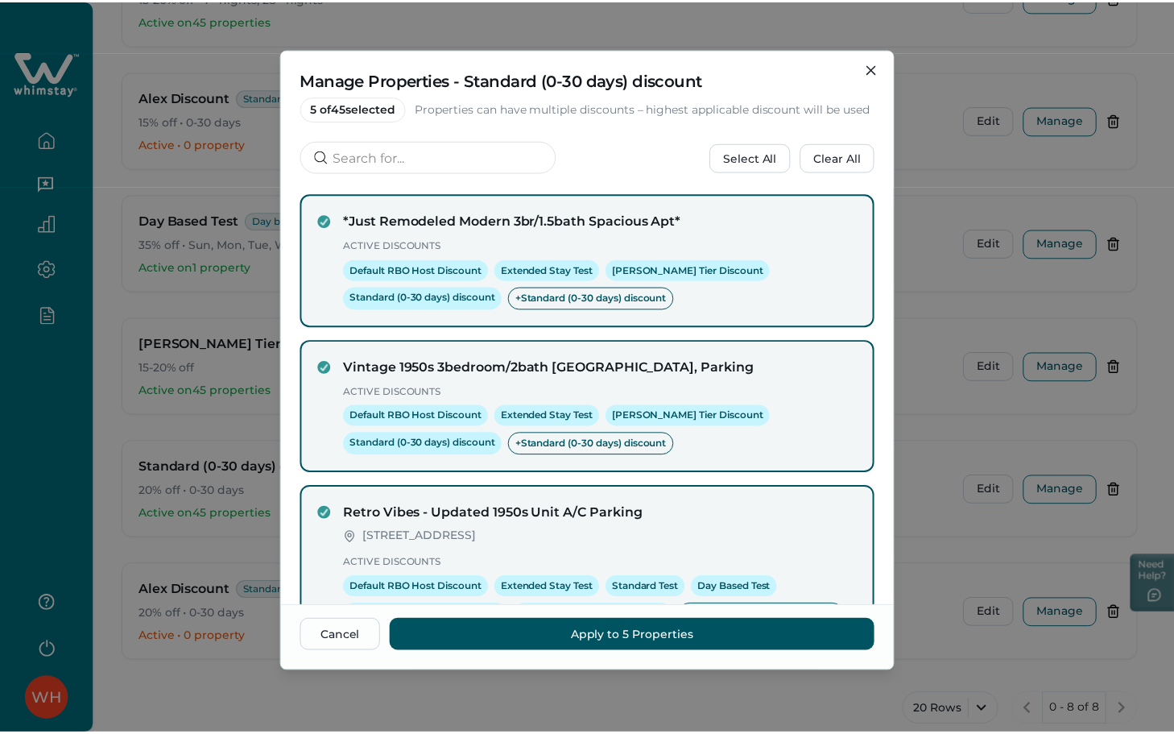
scroll to position [411, 0]
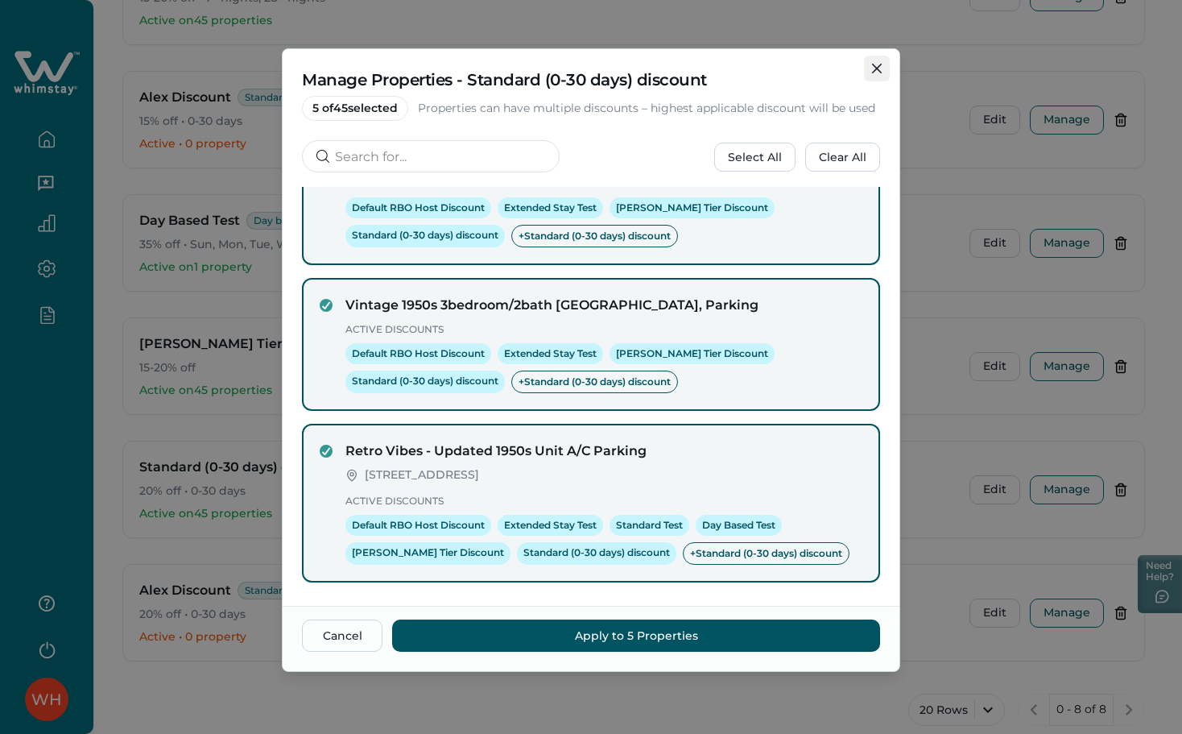
click at [873, 68] on icon "Close" at bounding box center [877, 69] width 10 height 10
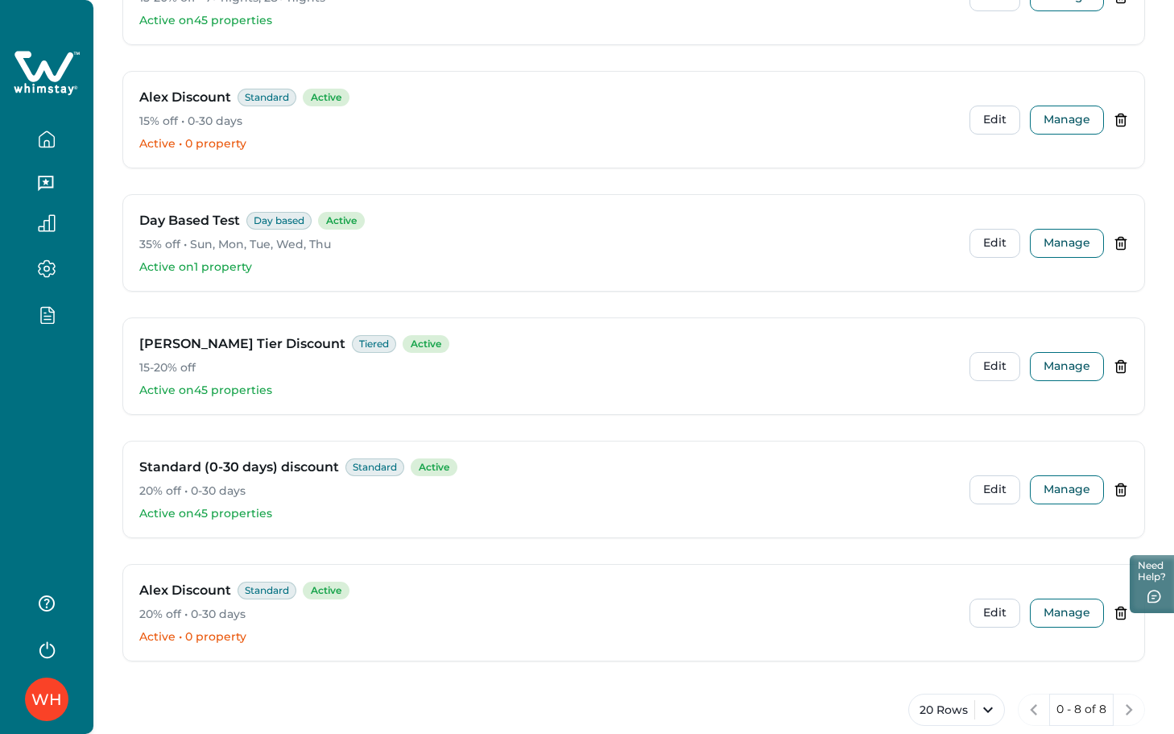
scroll to position [571, 0]
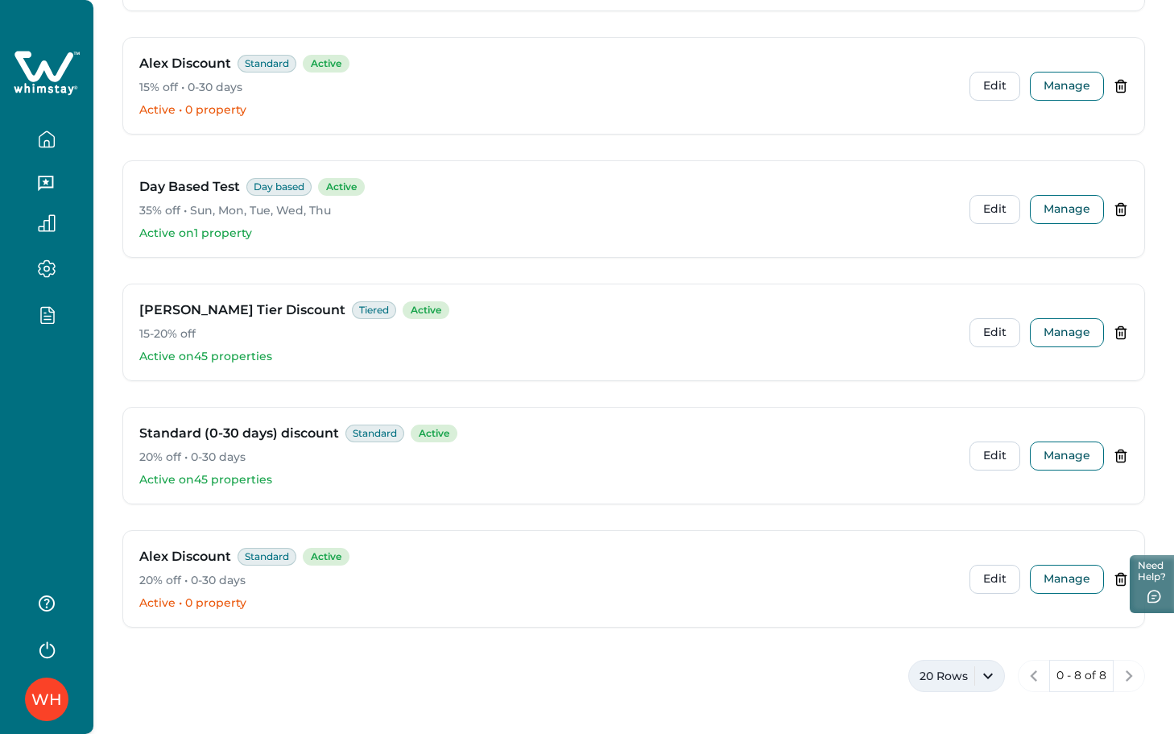
click at [973, 688] on button "20 Rows" at bounding box center [956, 675] width 97 height 32
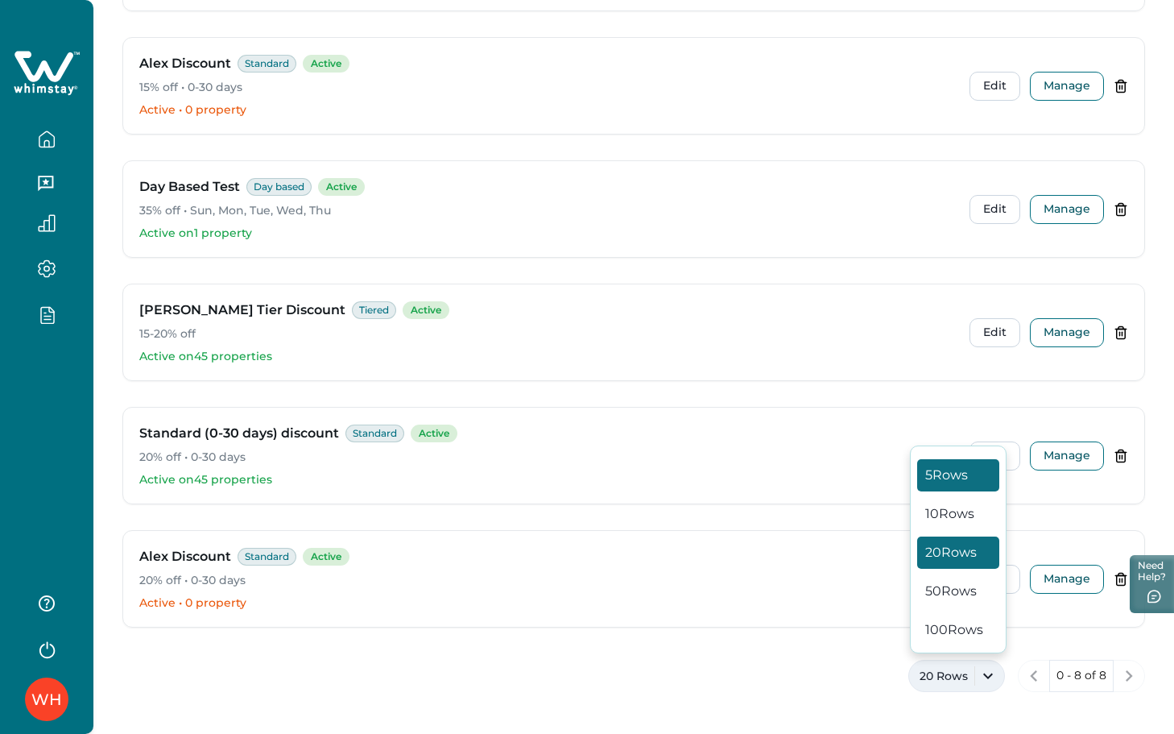
click at [967, 471] on button "5 Rows" at bounding box center [958, 475] width 82 height 32
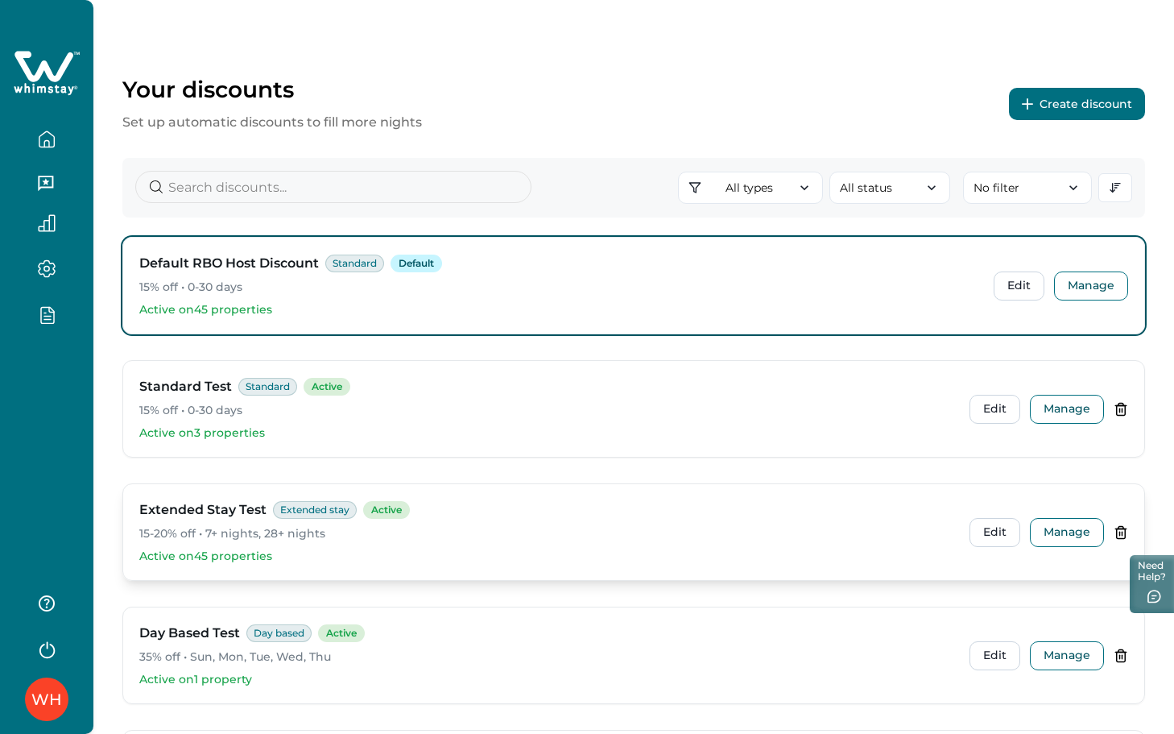
scroll to position [201, 0]
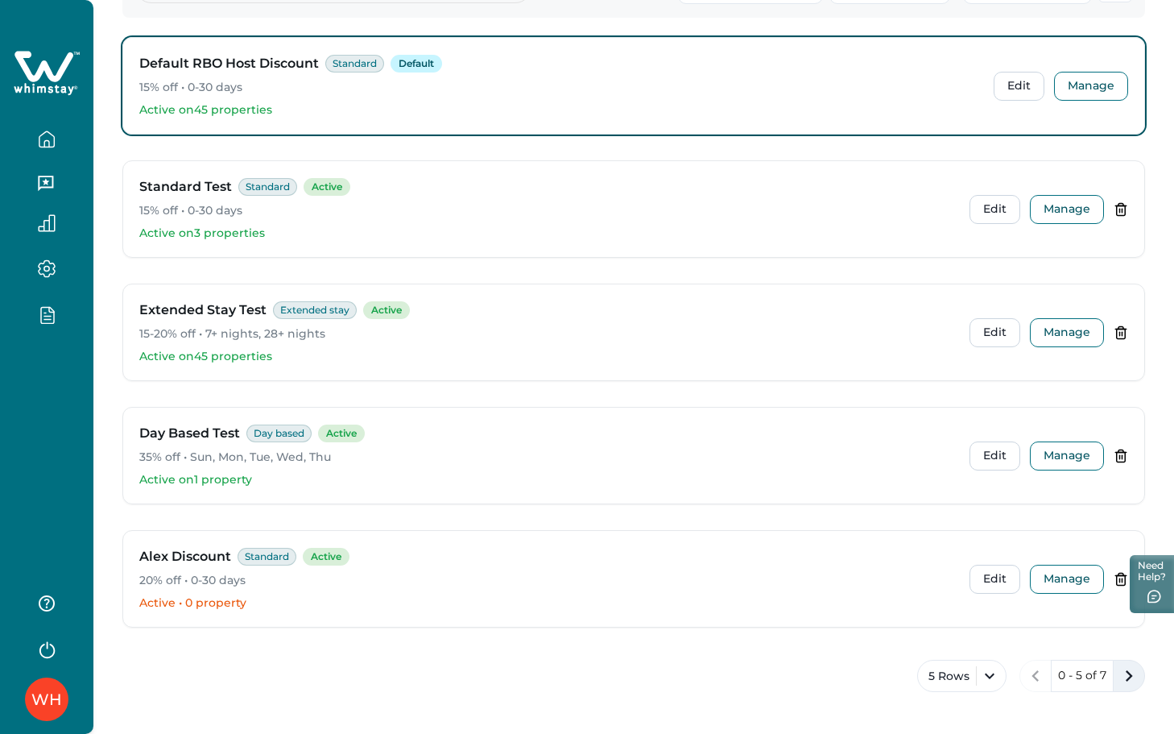
click at [1038, 680] on icon "next page" at bounding box center [1129, 675] width 23 height 23
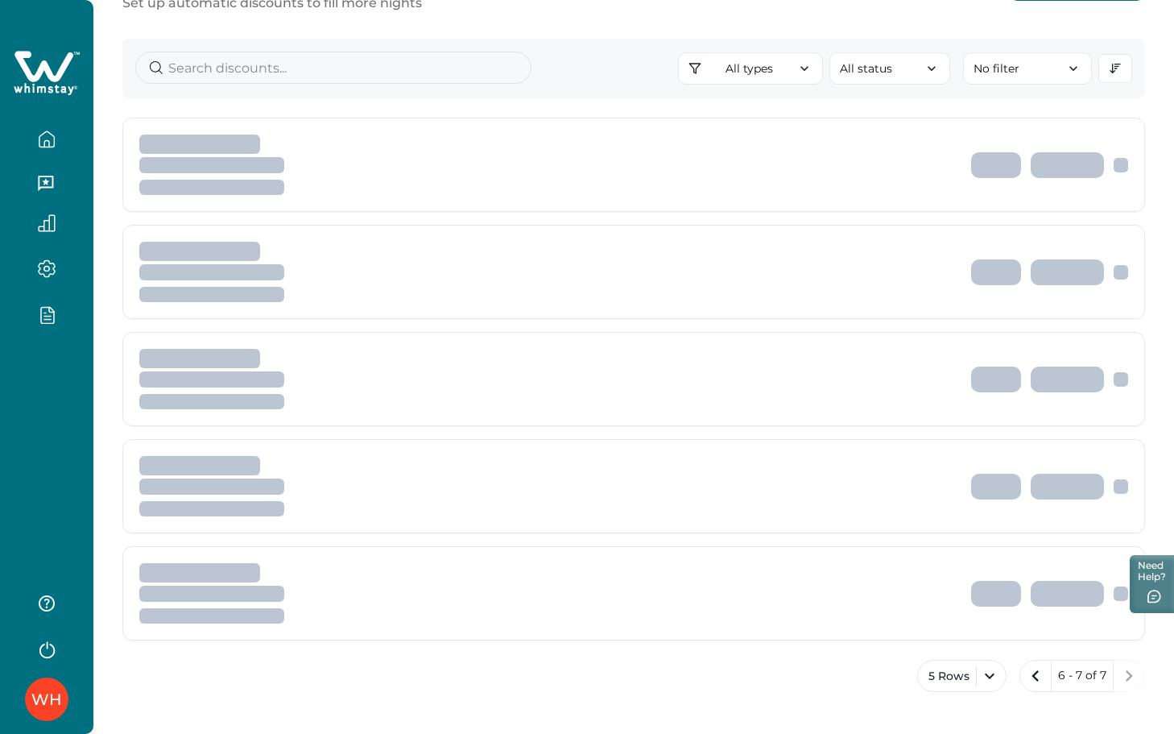
scroll to position [121, 0]
click at [64, 427] on div "WH" at bounding box center [46, 367] width 93 height 734
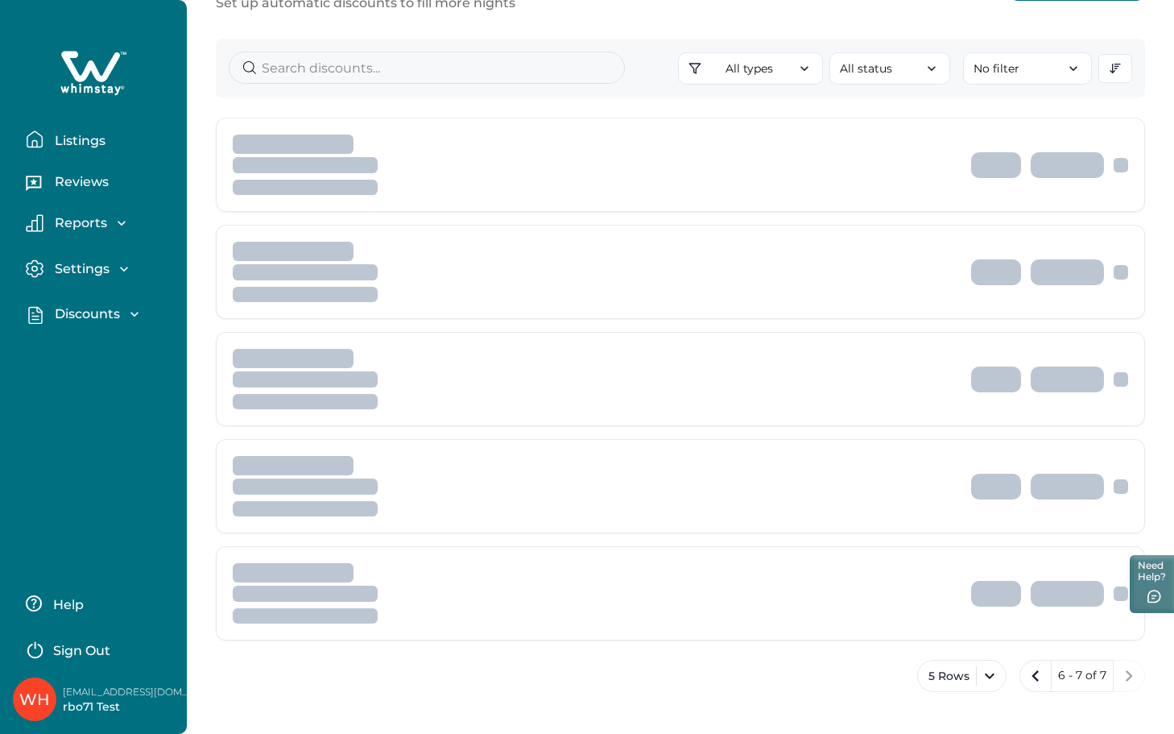
click at [86, 136] on p "Listings" at bounding box center [78, 141] width 56 height 16
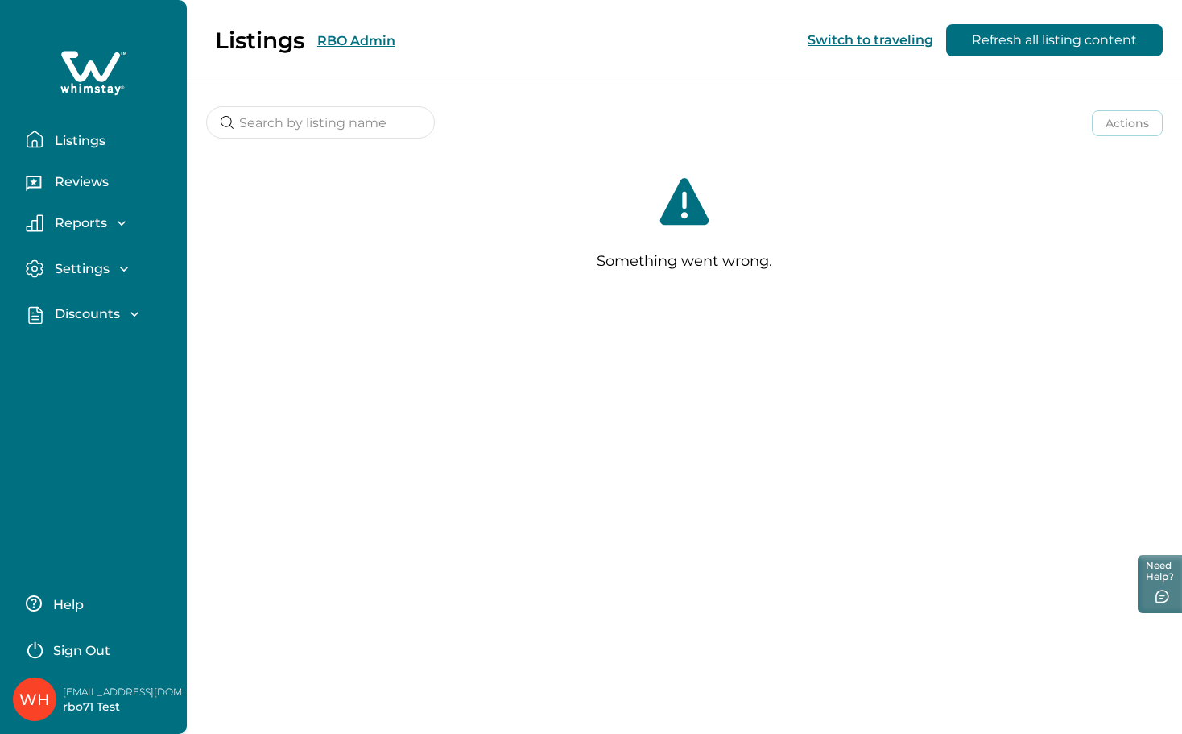
click at [72, 308] on p "Discounts" at bounding box center [85, 314] width 70 height 16
click at [92, 343] on p "Discounts" at bounding box center [85, 349] width 70 height 16
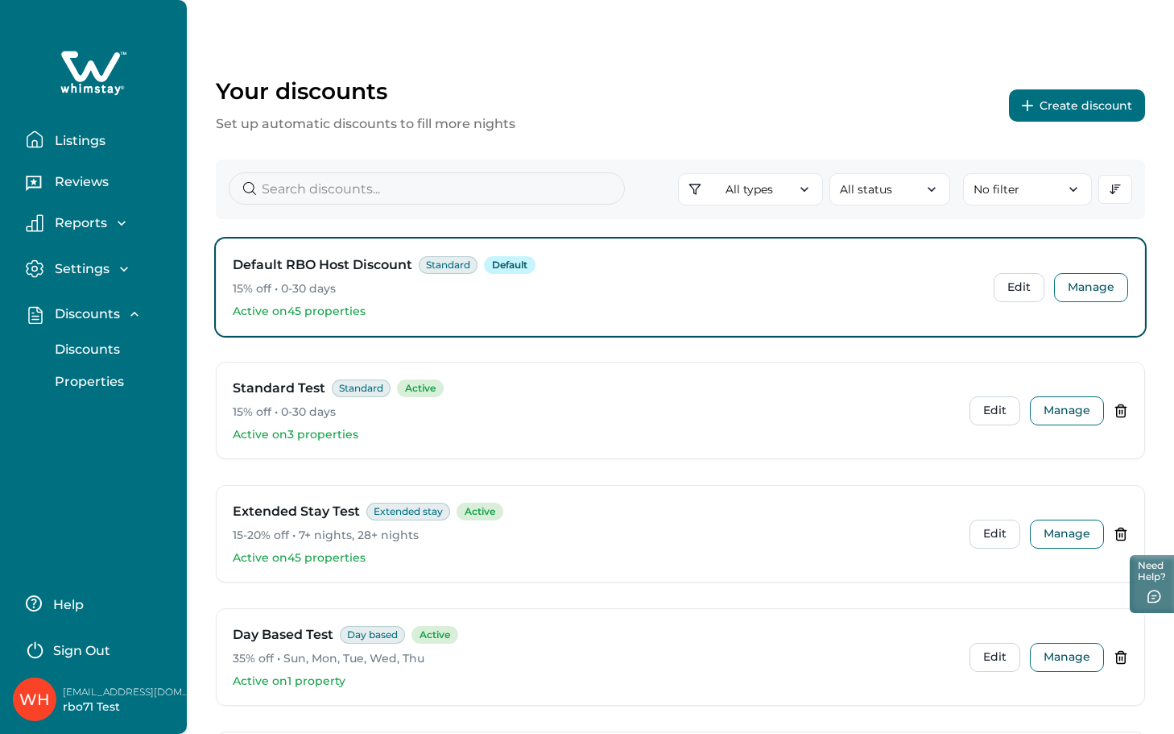
click at [91, 134] on p "Listings" at bounding box center [78, 141] width 56 height 16
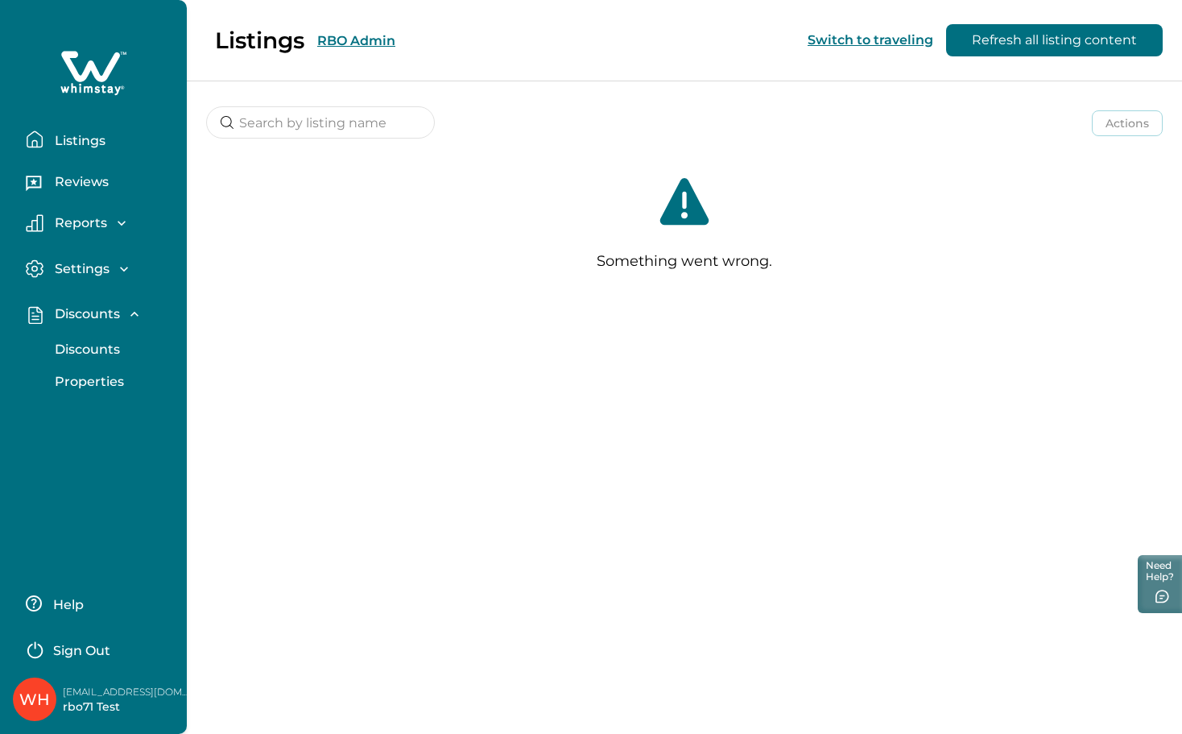
click at [77, 348] on p "Discounts" at bounding box center [85, 349] width 70 height 16
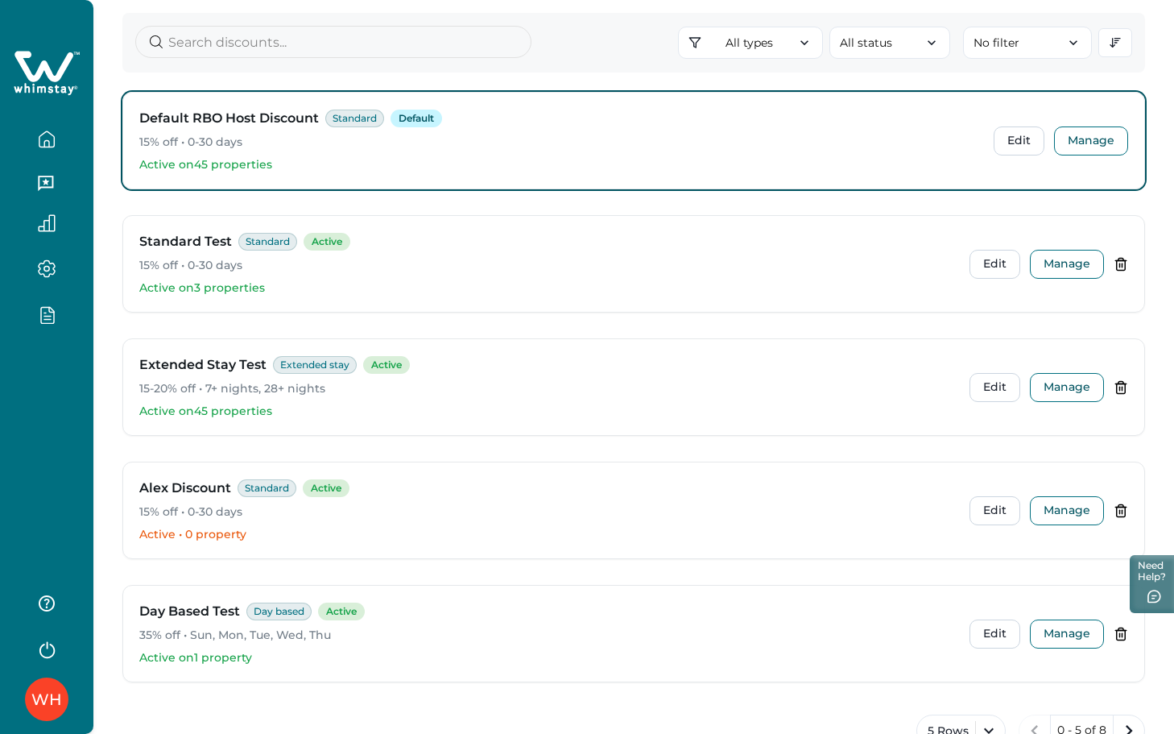
scroll to position [201, 0]
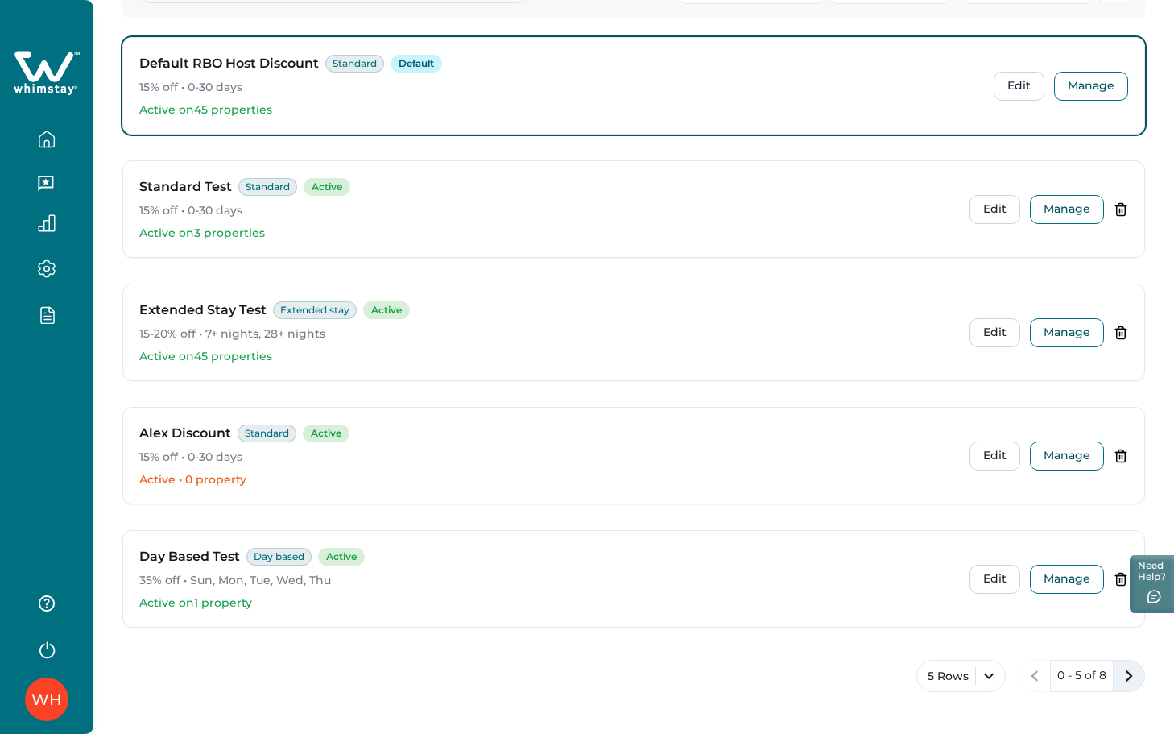
click at [1130, 683] on icon "next page" at bounding box center [1129, 675] width 23 height 23
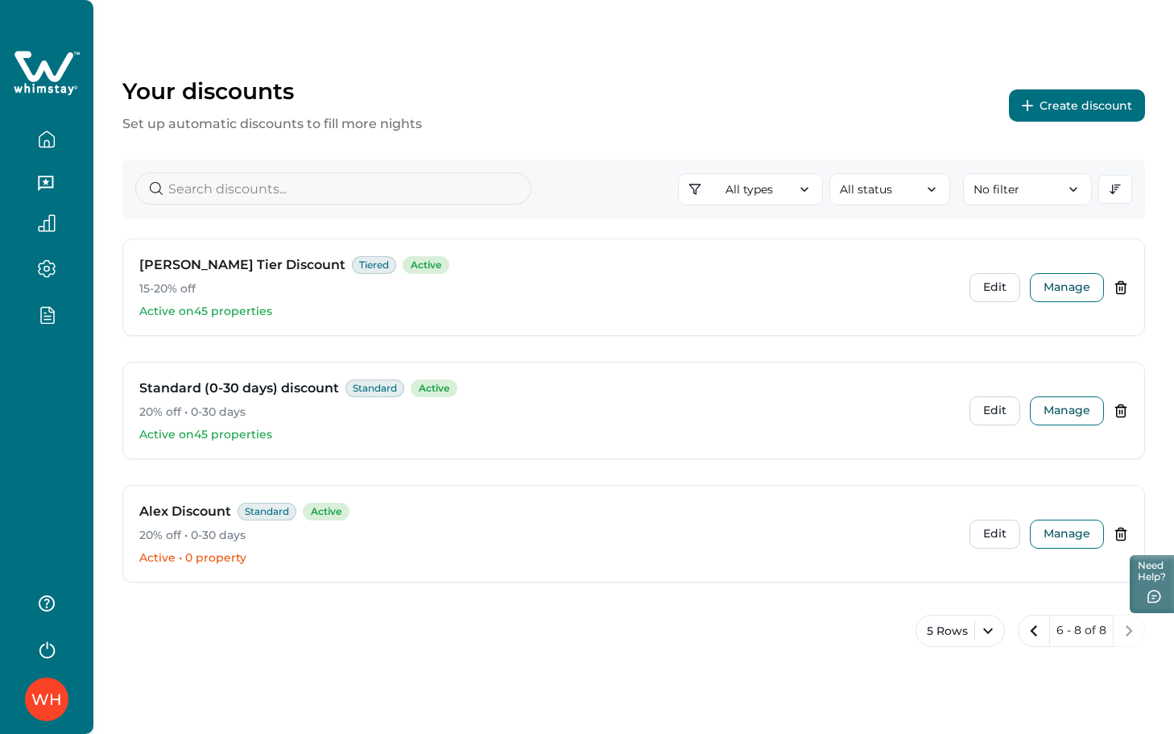
scroll to position [0, 0]
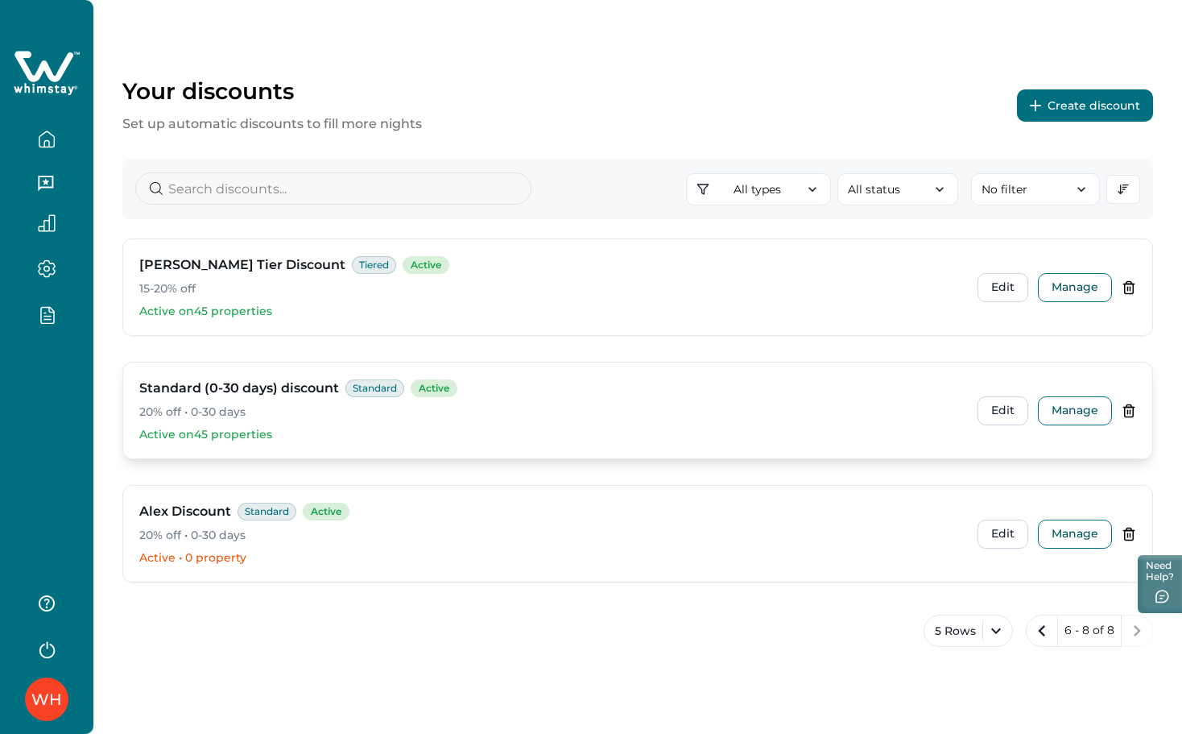
click at [1126, 405] on icon at bounding box center [1129, 410] width 14 height 14
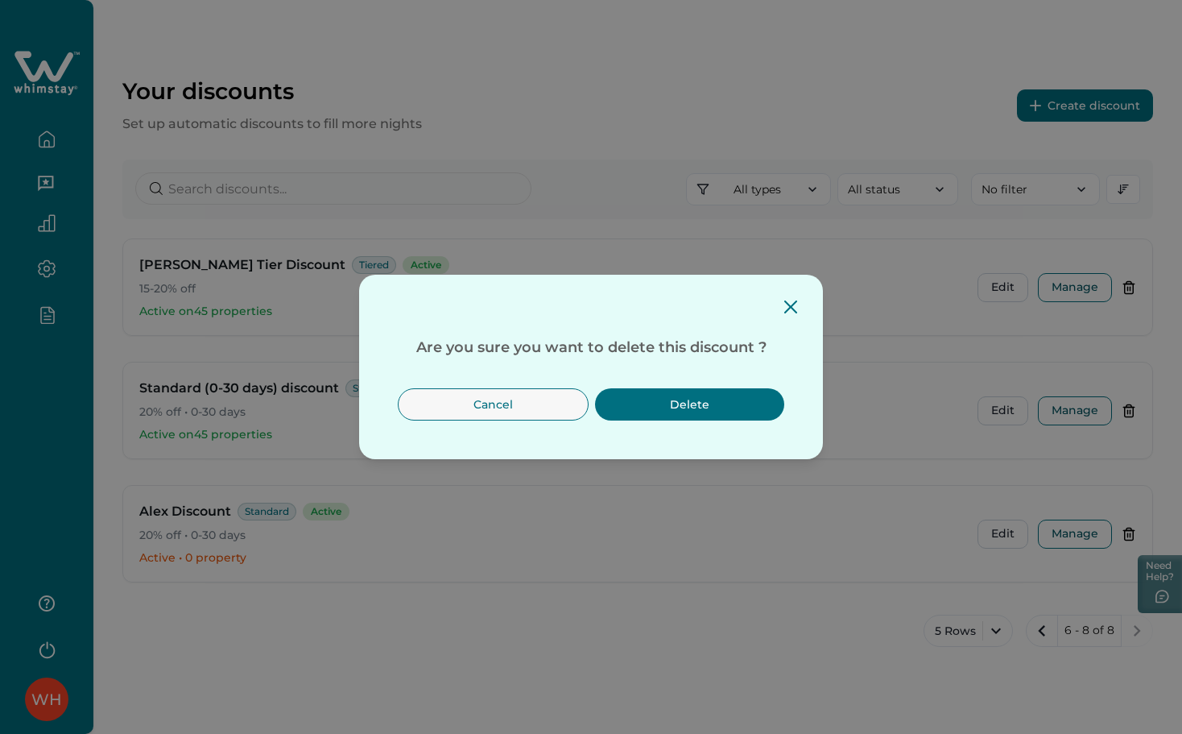
click at [720, 410] on button "Delete" at bounding box center [689, 404] width 189 height 32
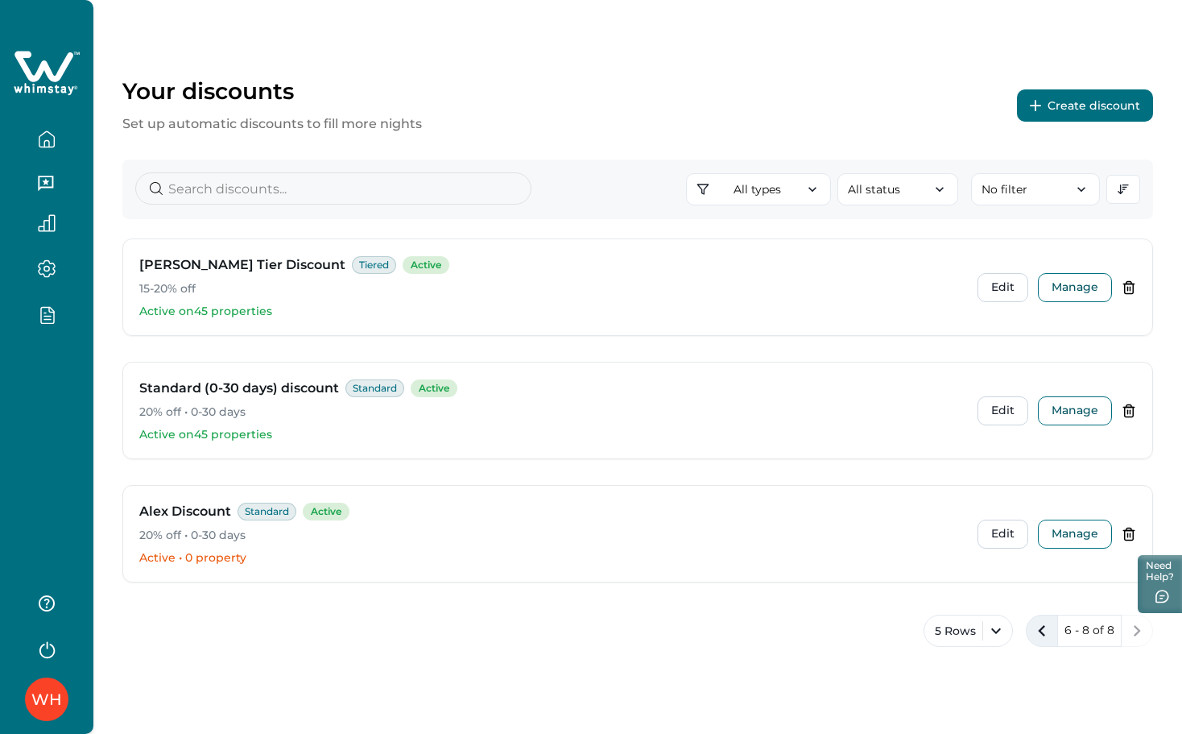
click at [1041, 626] on icon "previous page" at bounding box center [1042, 630] width 23 height 23
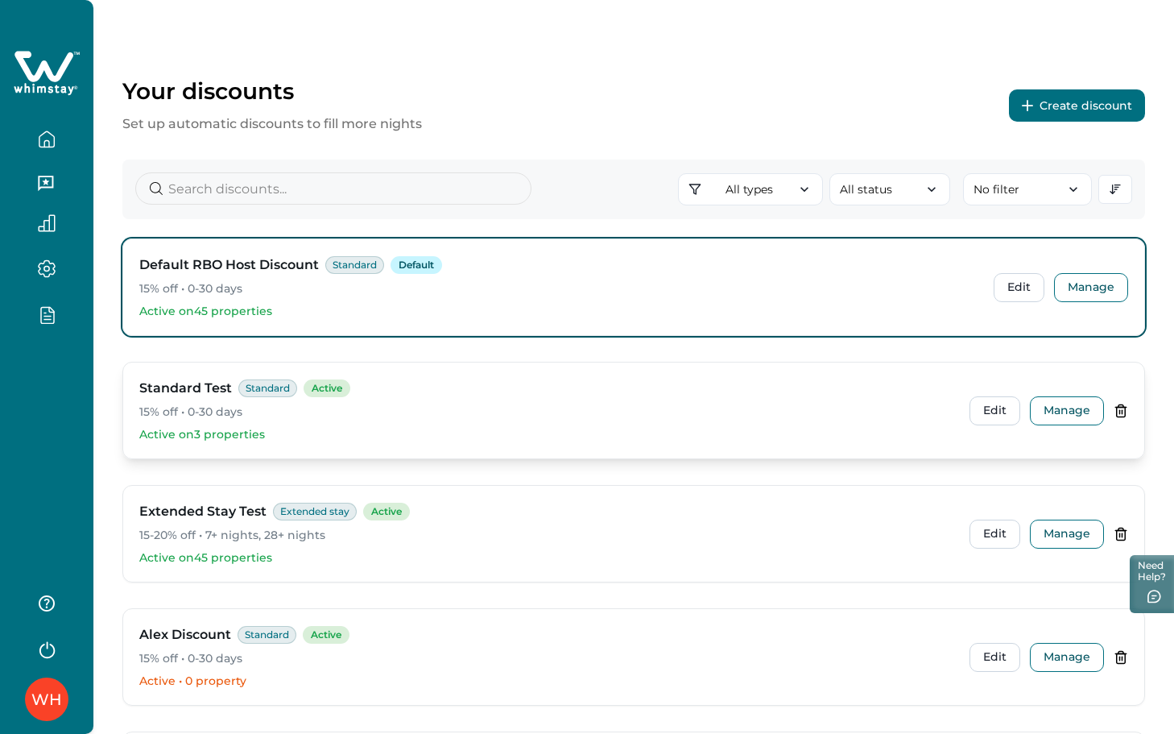
click at [1115, 406] on icon at bounding box center [1121, 410] width 14 height 14
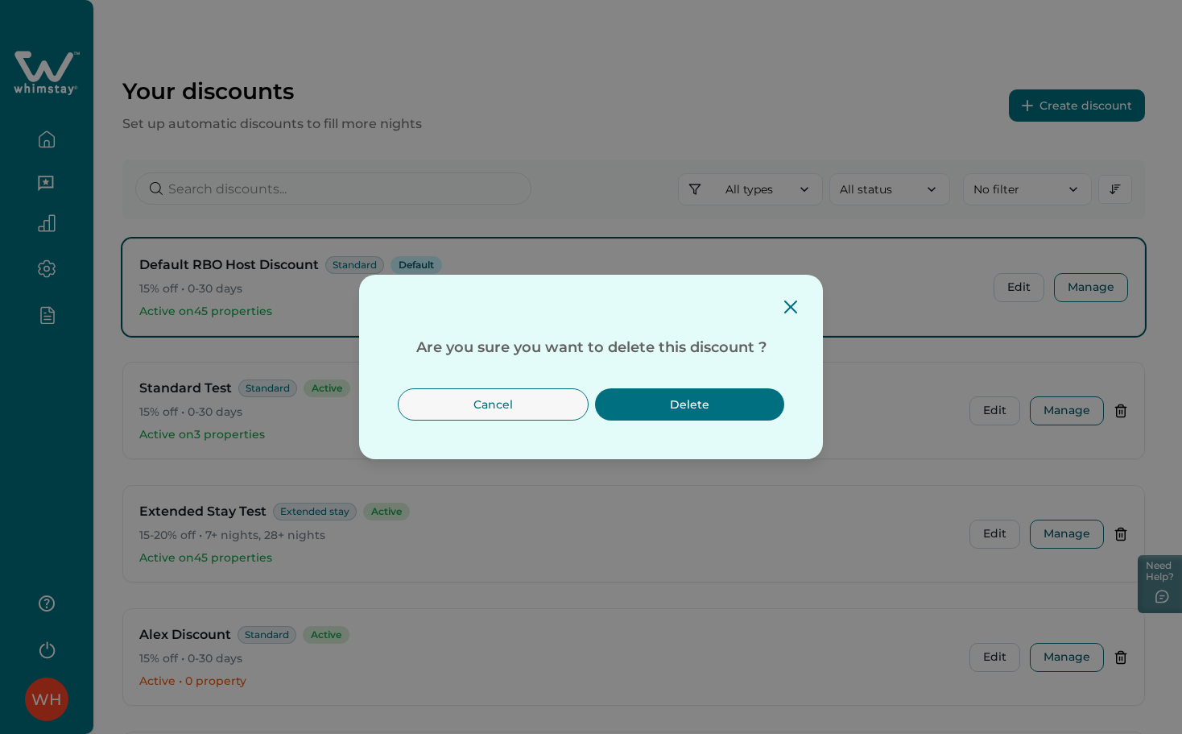
click at [677, 390] on button "Delete" at bounding box center [689, 404] width 189 height 32
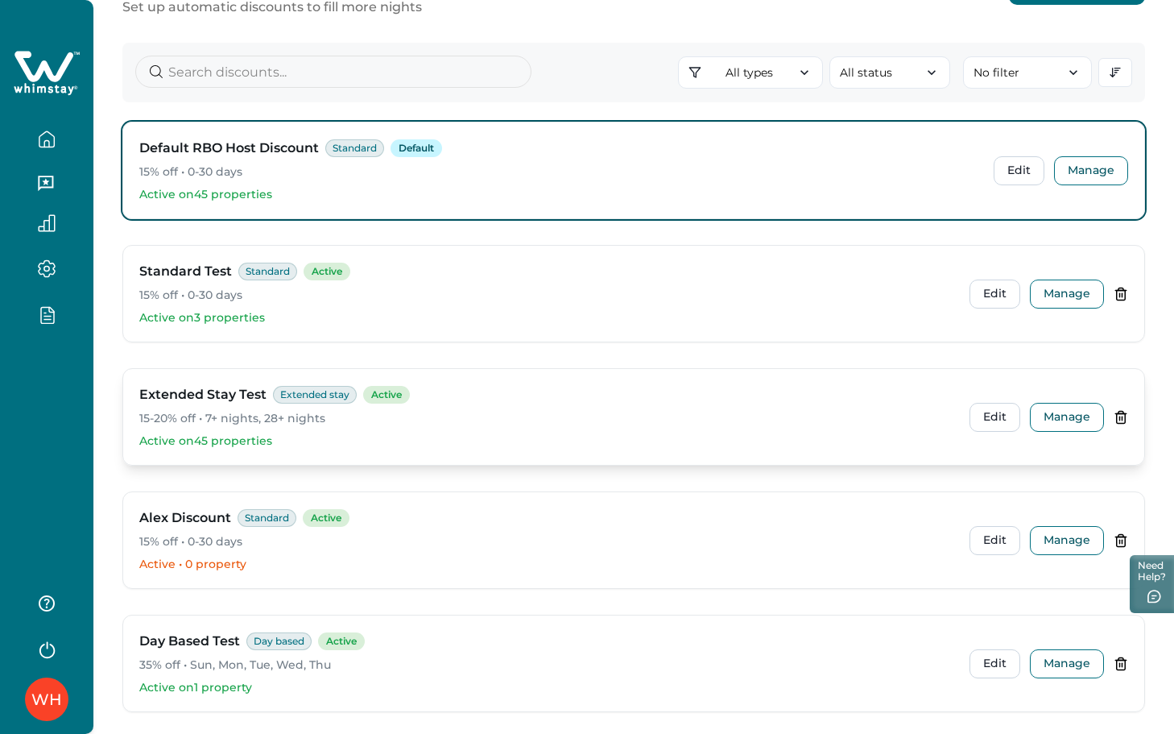
scroll to position [201, 0]
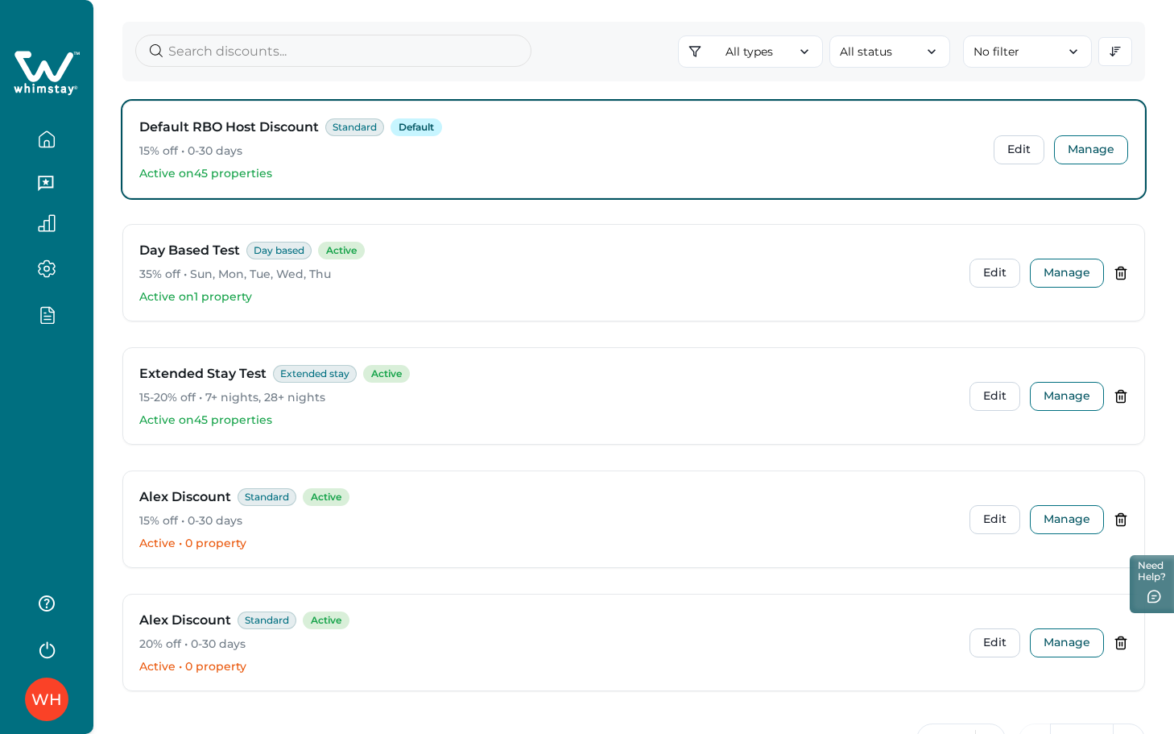
scroll to position [94, 0]
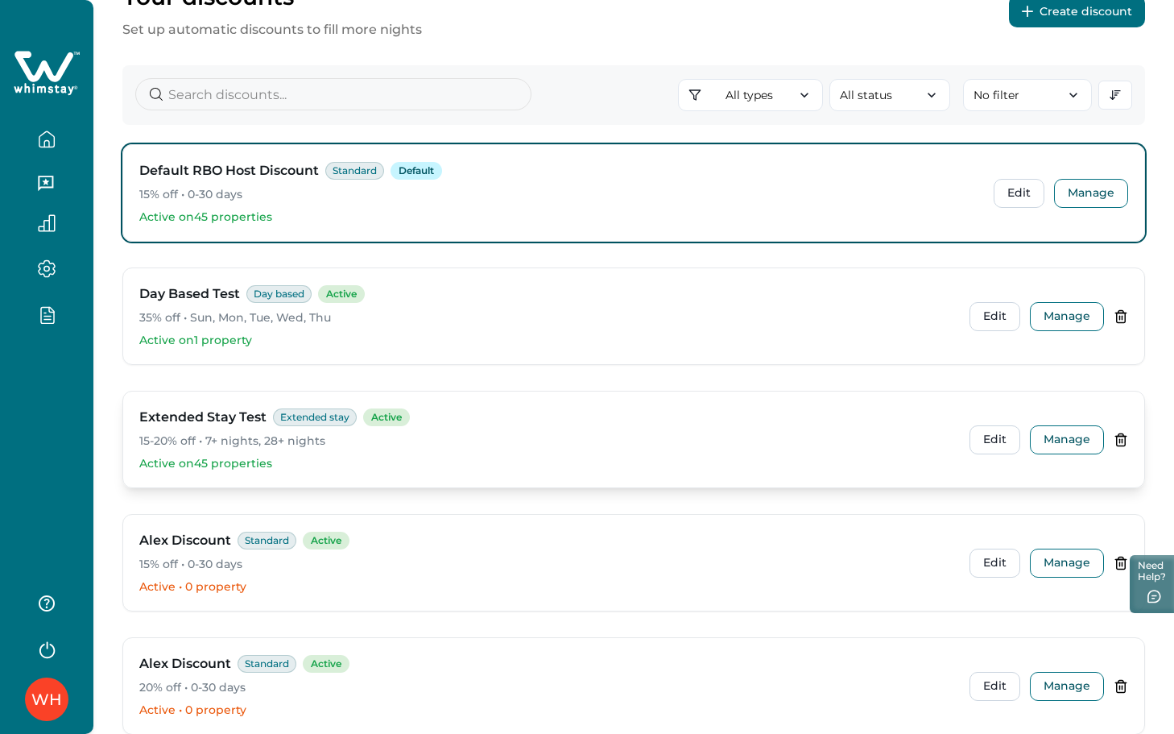
click at [1119, 433] on icon at bounding box center [1121, 439] width 9 height 12
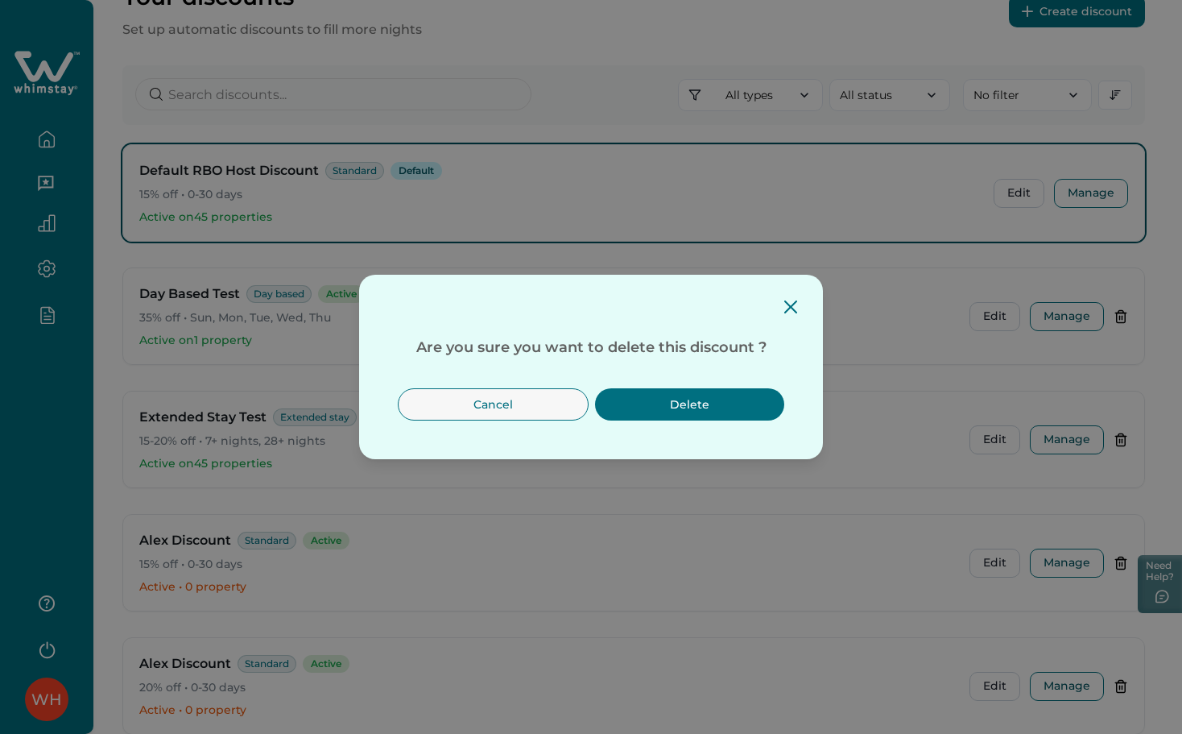
click at [738, 408] on button "Delete" at bounding box center [689, 404] width 189 height 32
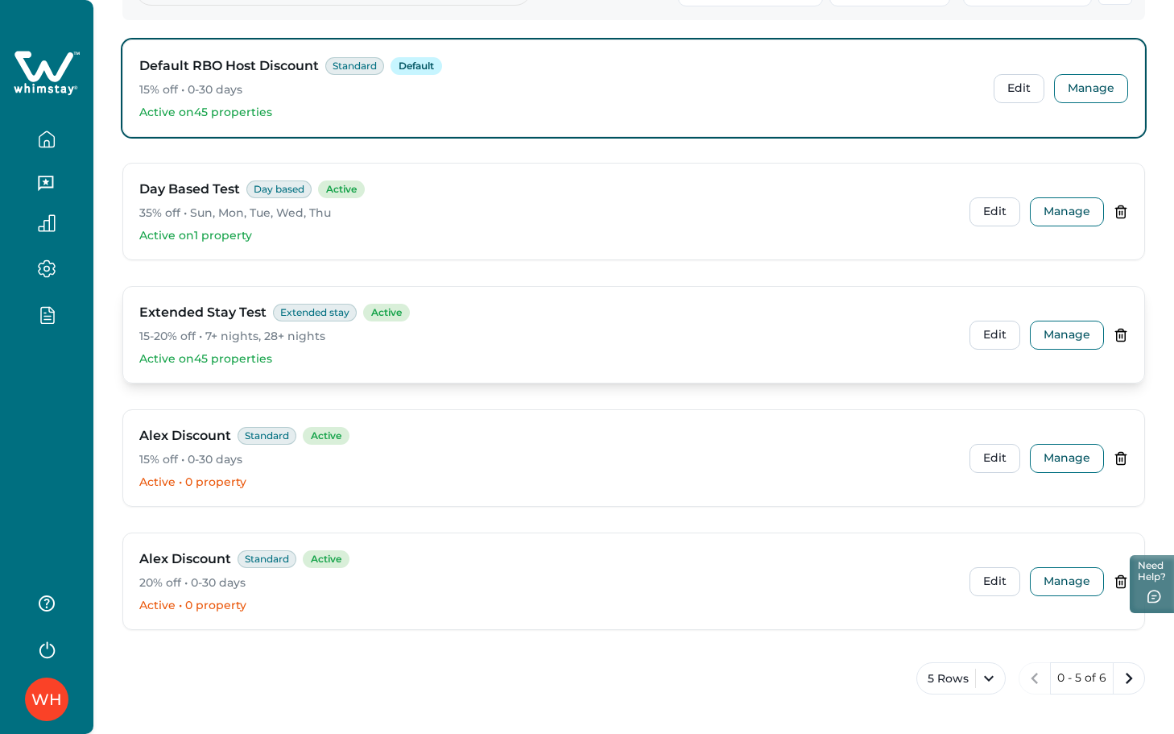
scroll to position [201, 0]
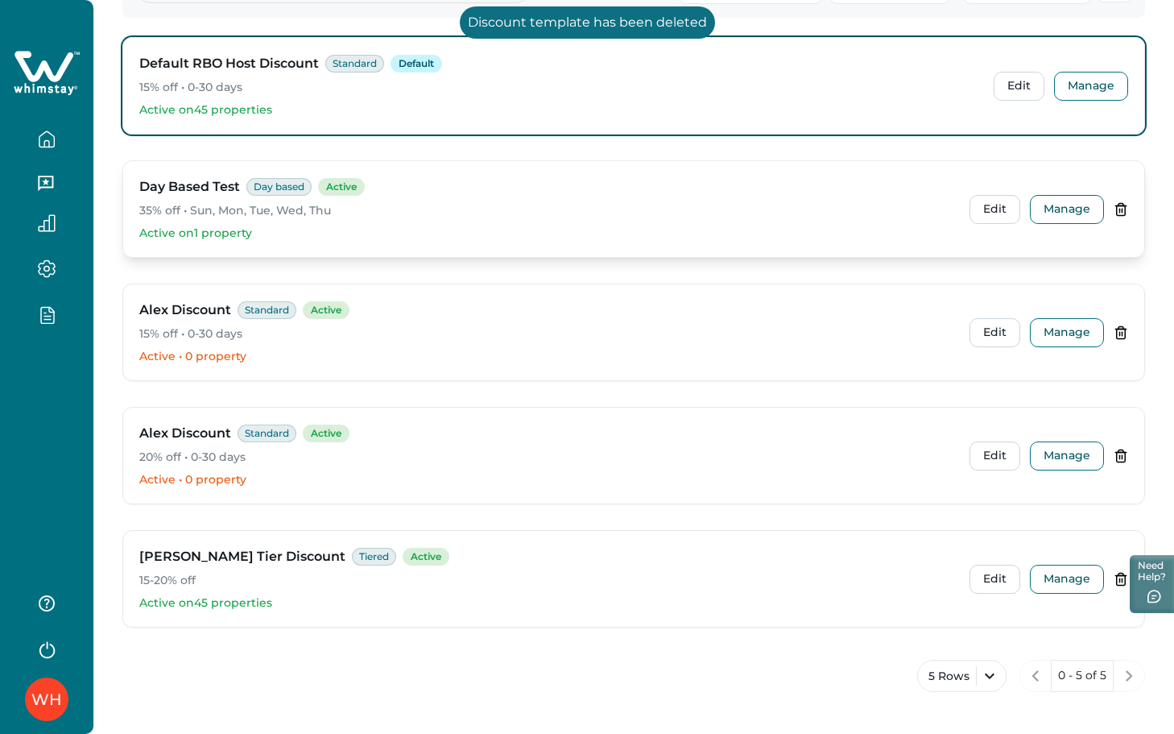
click at [1122, 206] on icon at bounding box center [1121, 209] width 14 height 14
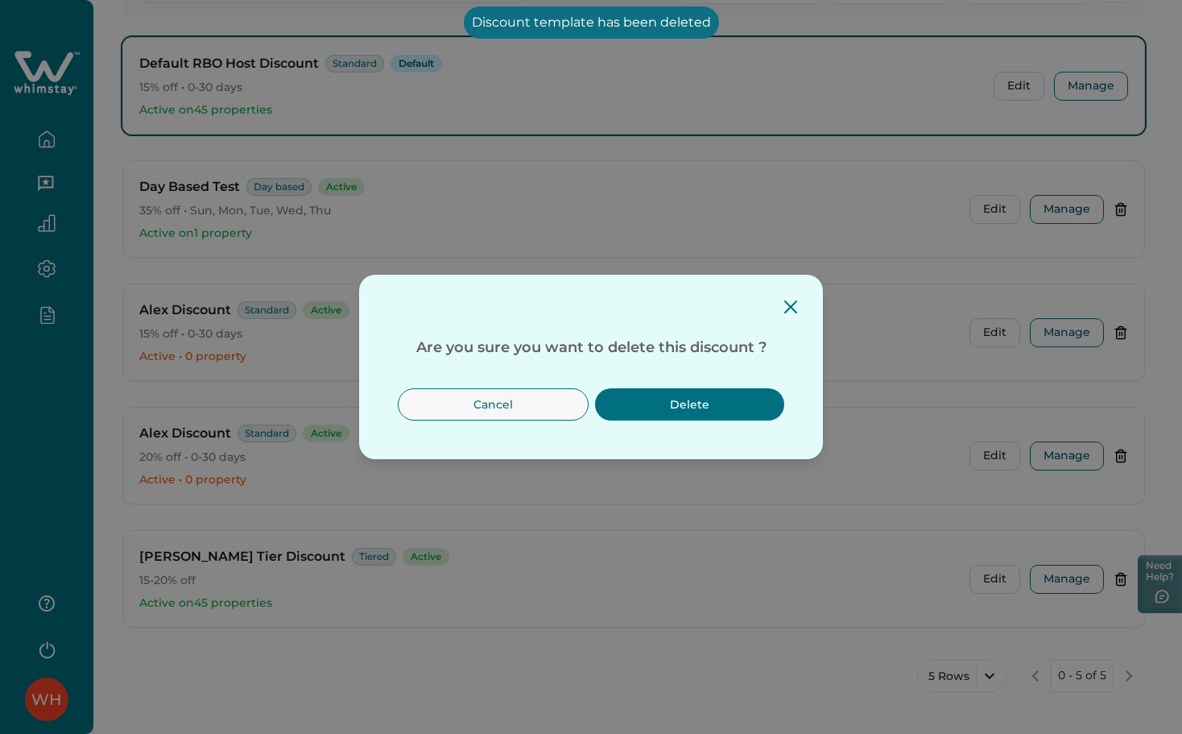
click at [697, 389] on button "Delete" at bounding box center [689, 404] width 189 height 32
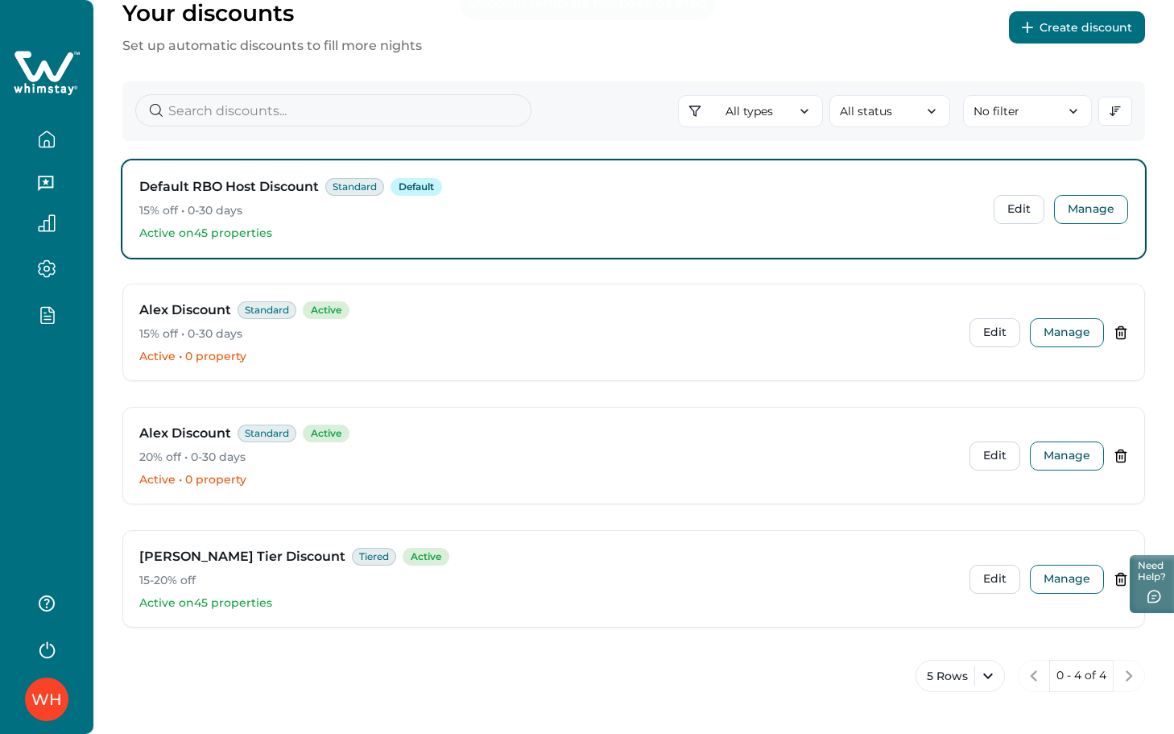
scroll to position [78, 0]
